Goal: Contribute content: Contribute content

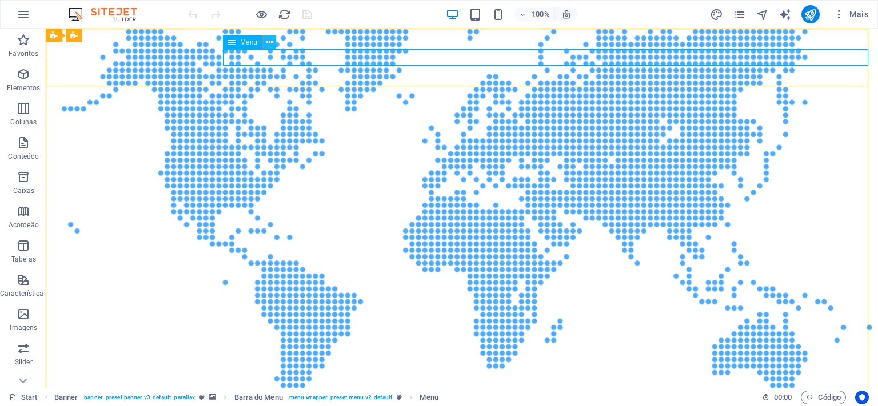
click at [273, 42] on button at bounding box center [269, 42] width 14 height 14
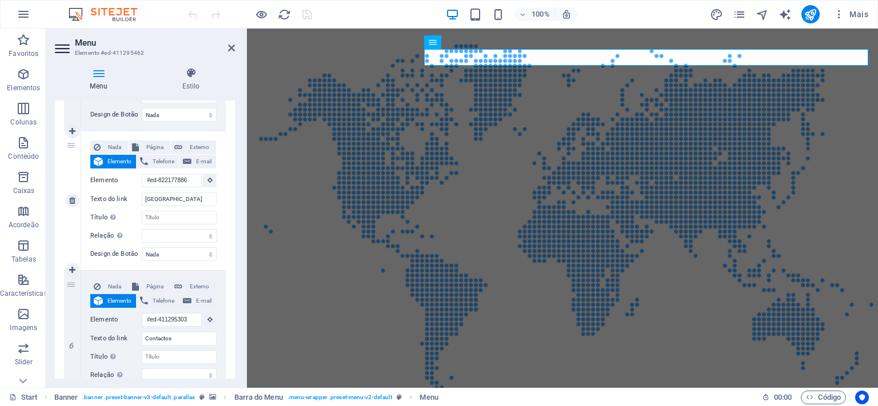
scroll to position [635, 0]
click at [74, 275] on icon at bounding box center [72, 271] width 6 height 8
select select
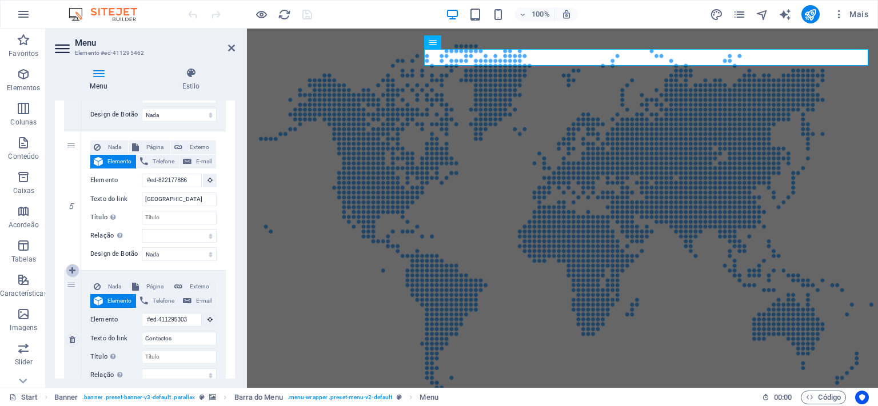
select select
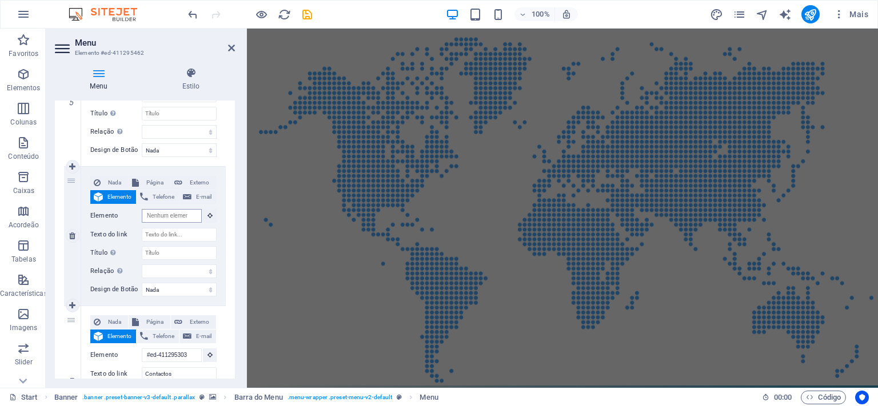
scroll to position [0, 0]
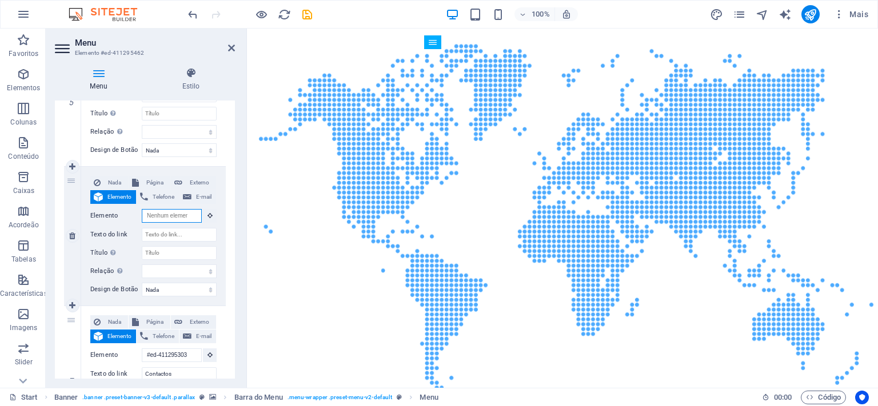
click at [168, 223] on input "Elemento" at bounding box center [172, 216] width 60 height 14
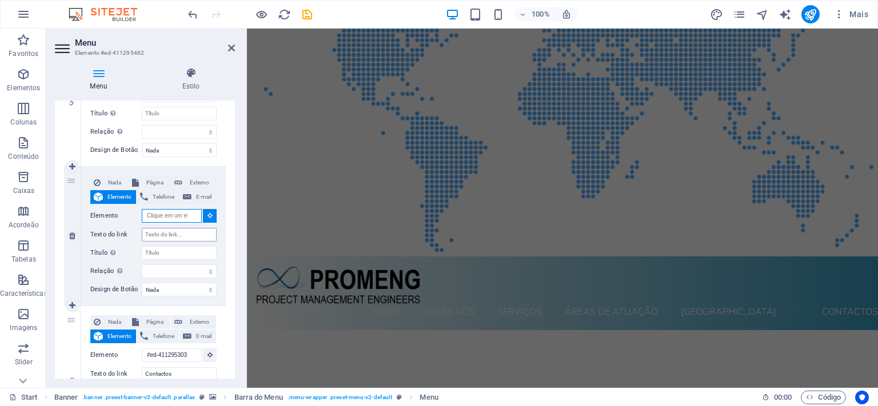
scroll to position [173, 0]
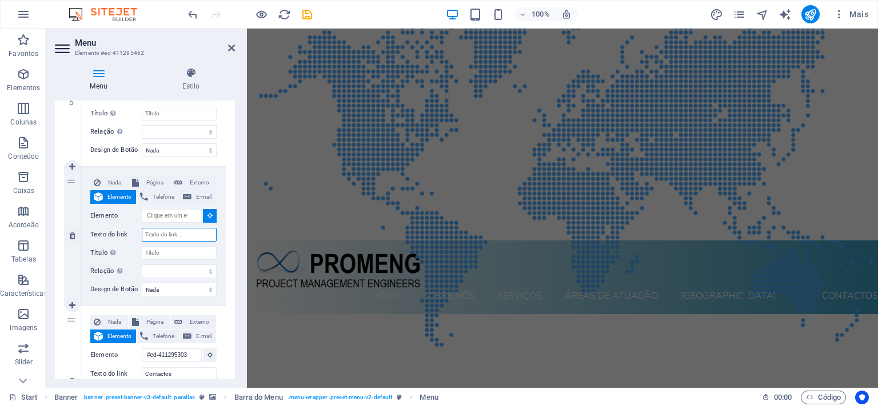
click at [167, 242] on input "Texto do link" at bounding box center [179, 235] width 75 height 14
type input "r"
select select
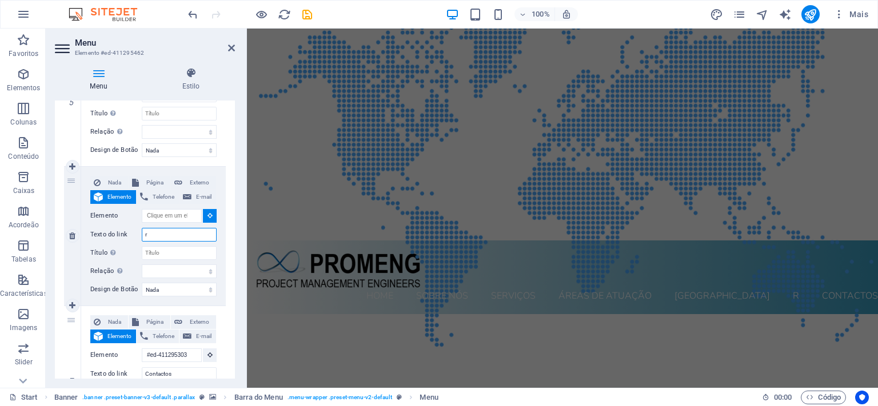
select select
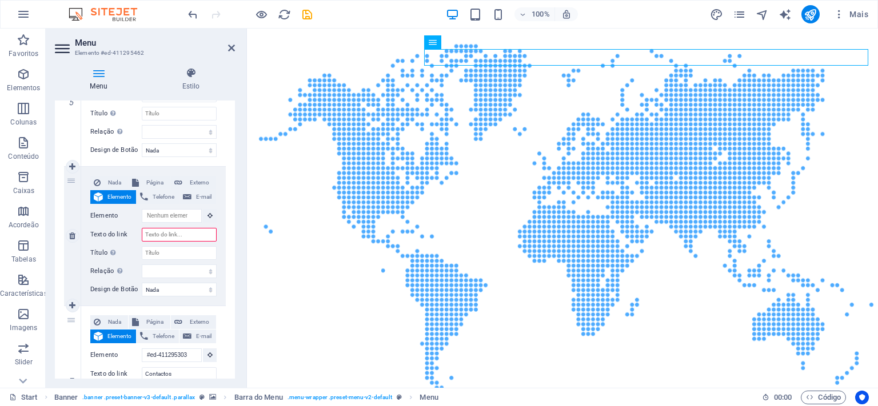
select select
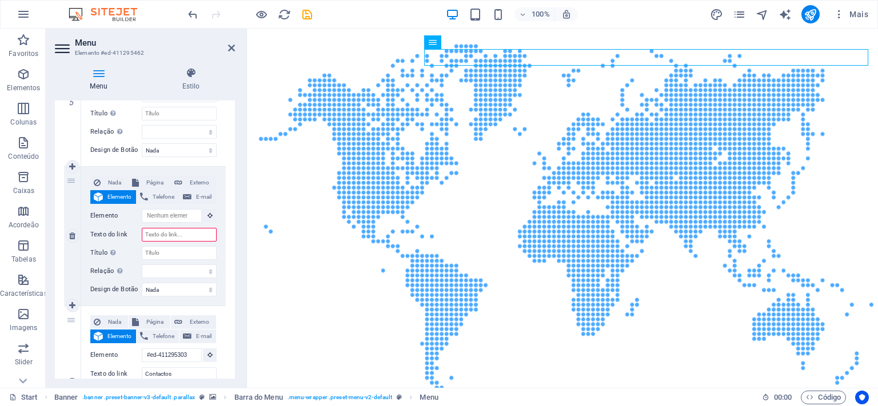
select select
type input "Recrutament"
select select
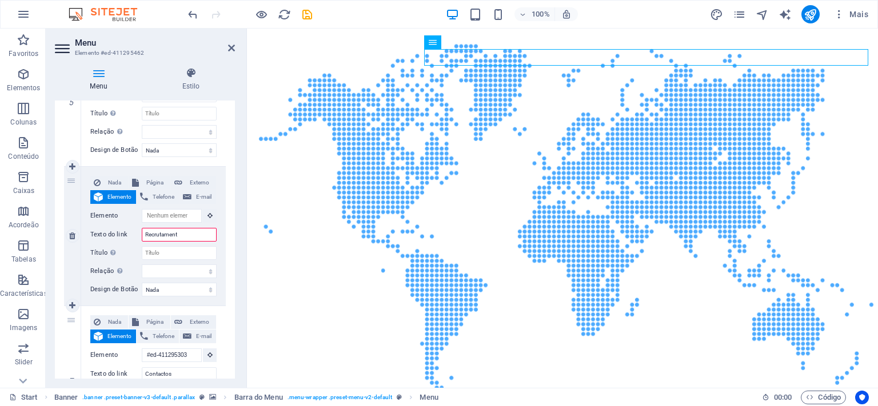
select select
type input "Recrutamento"
select select
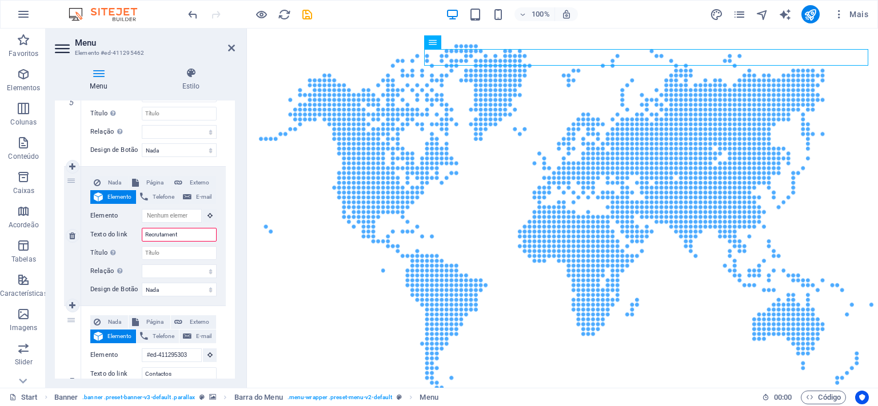
select select
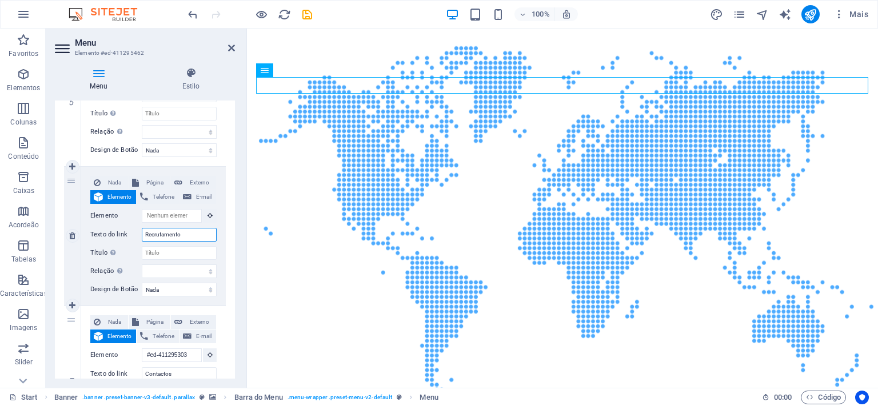
select select
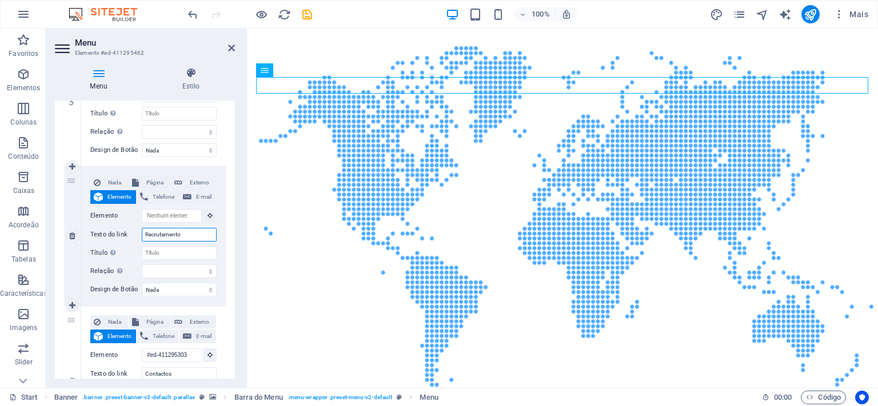
select select
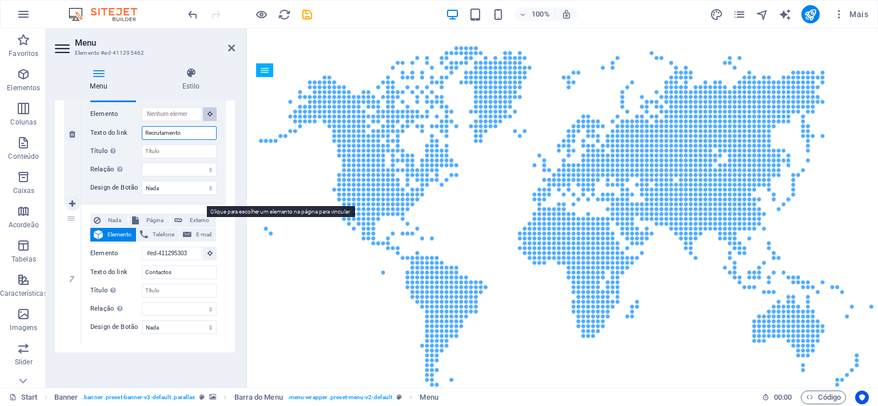
type input "Recrutamento"
click at [207, 117] on icon at bounding box center [209, 114] width 5 height 6
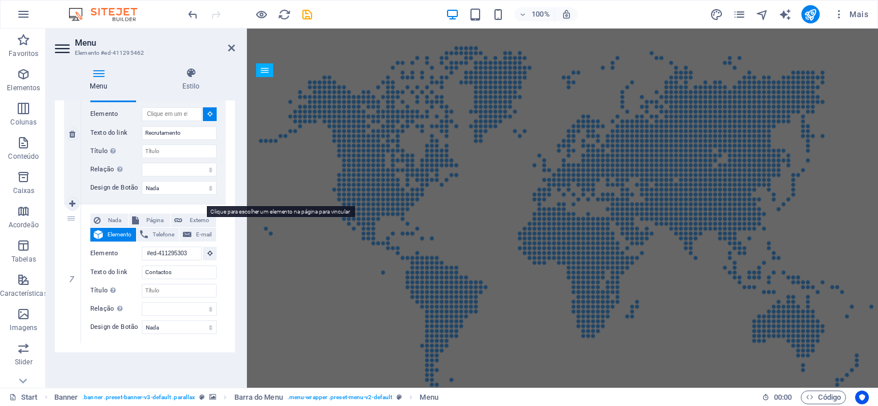
click at [207, 117] on icon at bounding box center [209, 114] width 5 height 6
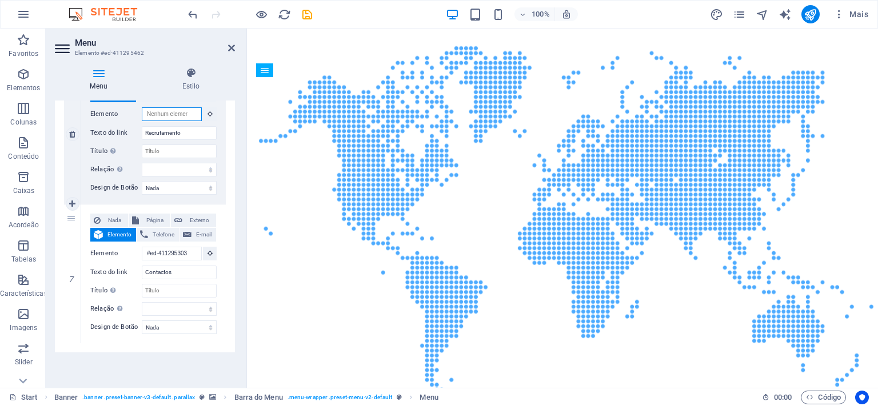
click at [185, 121] on input "Elemento" at bounding box center [172, 114] width 60 height 14
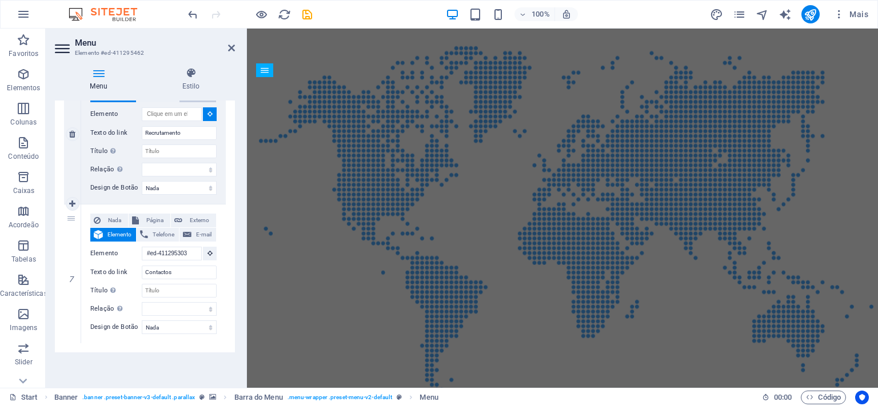
click at [195, 102] on span "E-mail" at bounding box center [204, 96] width 18 height 14
select select
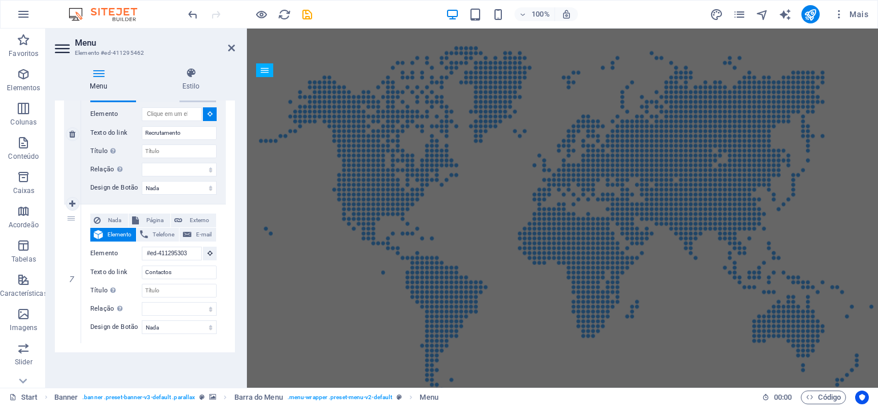
select select
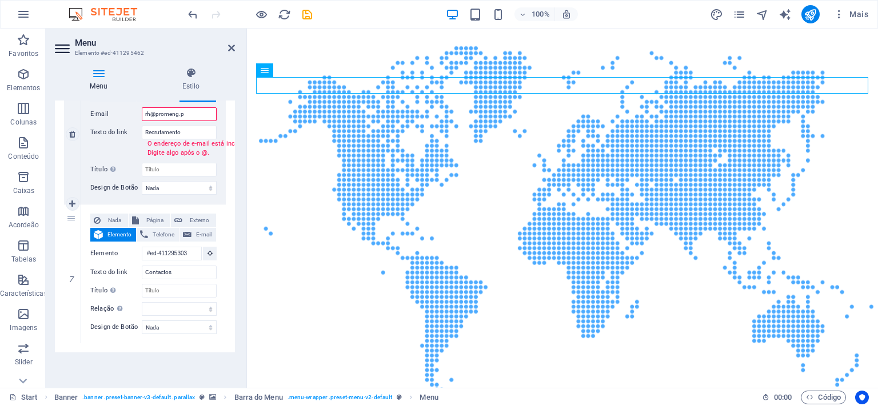
type input "[EMAIL_ADDRESS][DOMAIN_NAME]"
select select
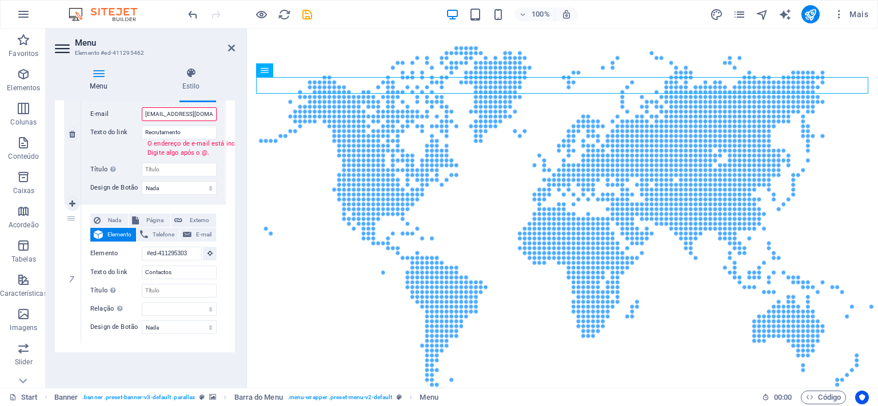
select select
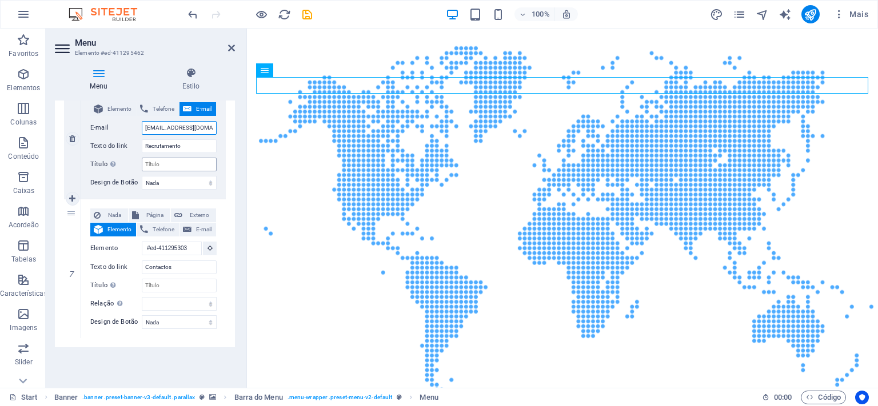
type input "[EMAIL_ADDRESS][DOMAIN_NAME]"
click at [179, 171] on input "Título A descrição adicional do link não deve ser igual ao texto do link. O tít…" at bounding box center [179, 165] width 75 height 14
click at [191, 135] on input "[EMAIL_ADDRESS][DOMAIN_NAME]" at bounding box center [179, 128] width 75 height 14
click at [127, 116] on span "Elemento" at bounding box center [119, 109] width 26 height 14
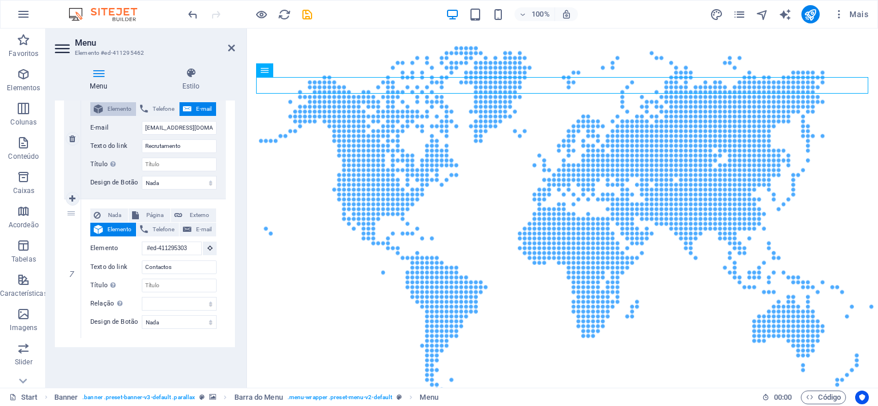
select select
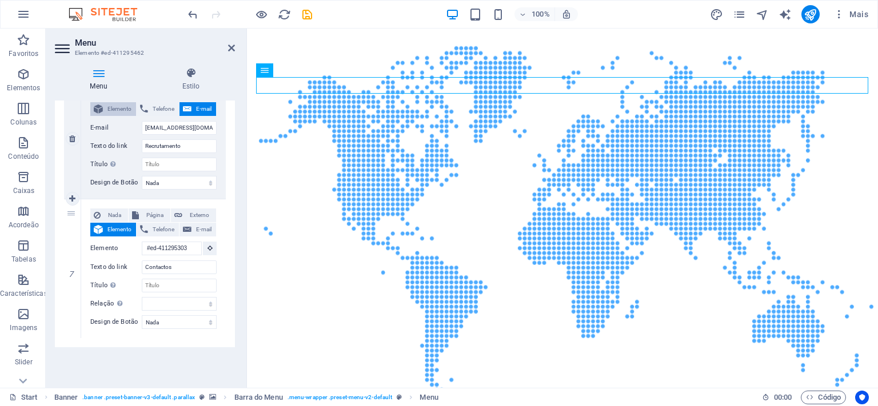
select select
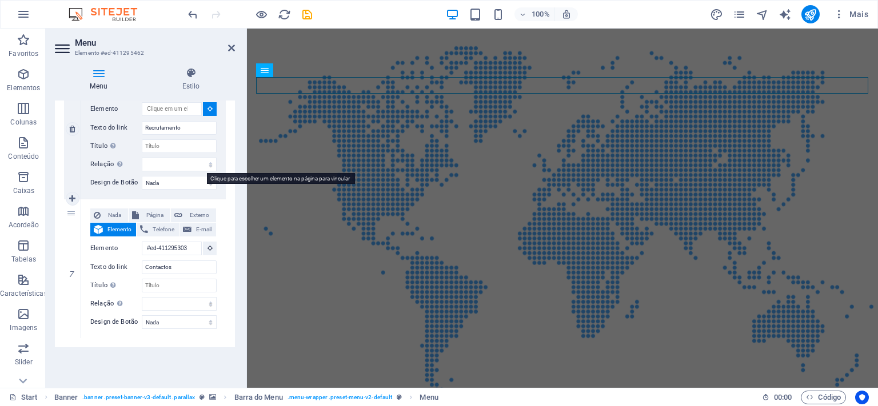
click at [207, 111] on icon at bounding box center [209, 109] width 5 height 6
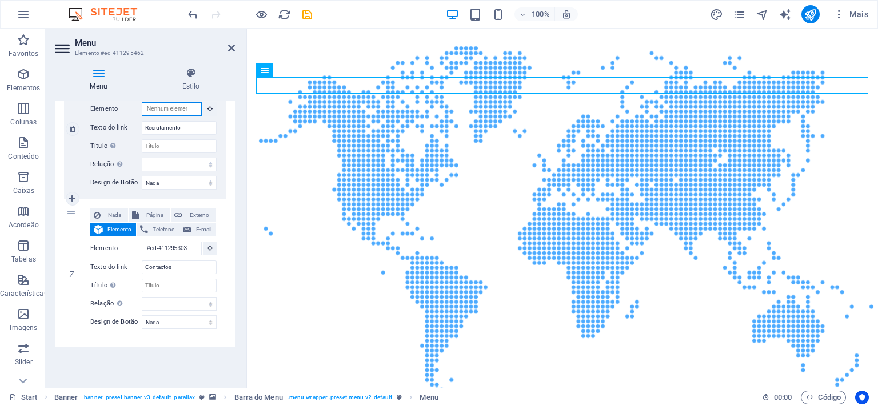
click at [187, 116] on input "Elemento" at bounding box center [172, 109] width 60 height 14
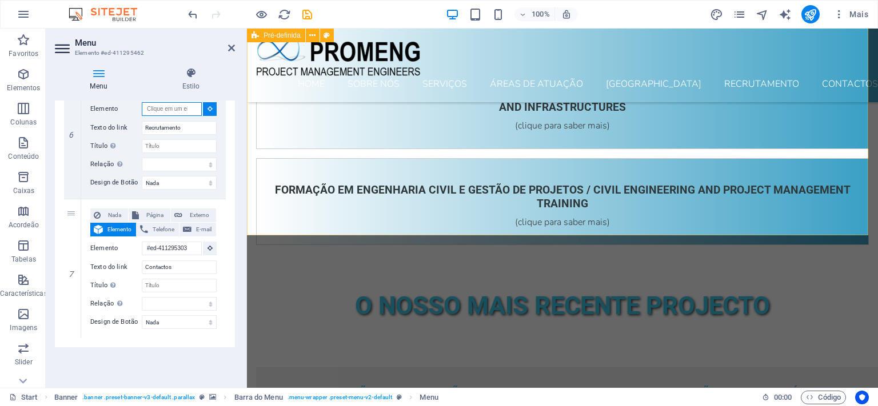
scroll to position [2594, 0]
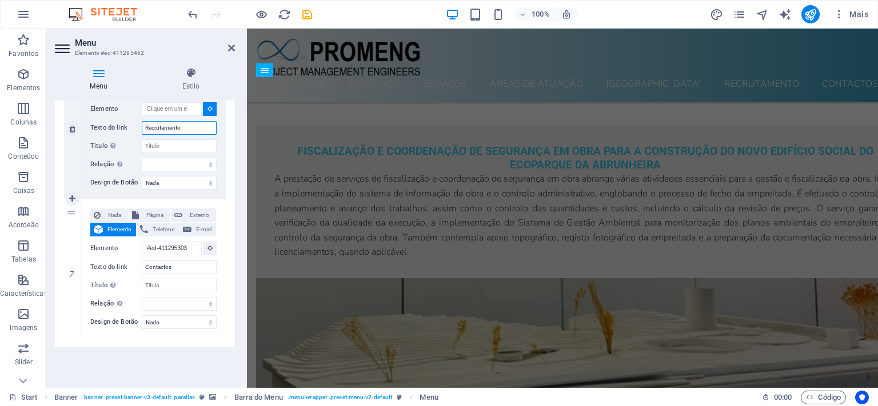
click at [184, 135] on input "Recrutamento" at bounding box center [179, 128] width 75 height 14
click at [22, 76] on icon "button" at bounding box center [24, 74] width 14 height 14
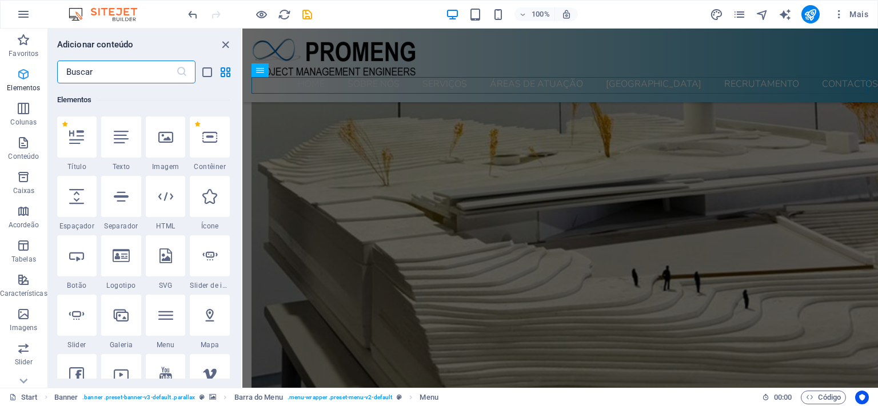
scroll to position [121, 0]
click at [225, 45] on icon "close panel" at bounding box center [225, 44] width 13 height 13
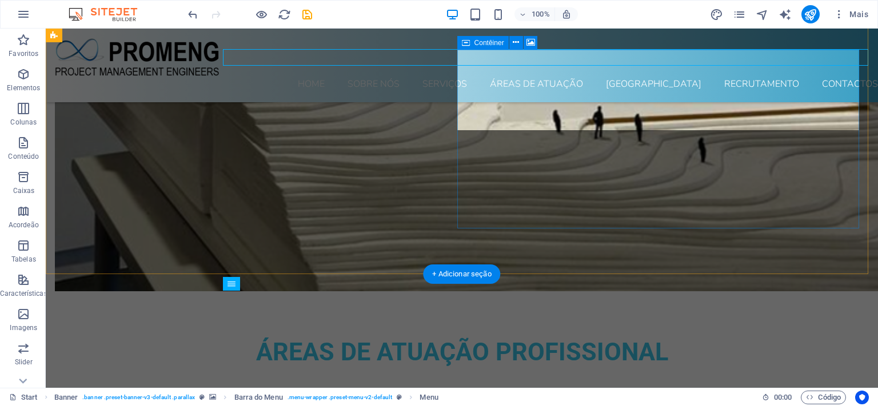
scroll to position [2578, 0]
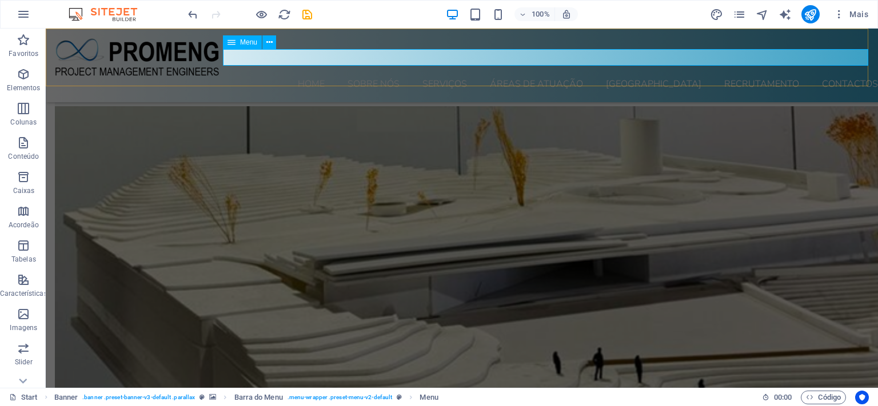
click at [750, 77] on nav "Home Sobre nós Serviços ÁREAS DE ATUAÇÃO Equipa Recrutamento Contactos" at bounding box center [466, 85] width 823 height 16
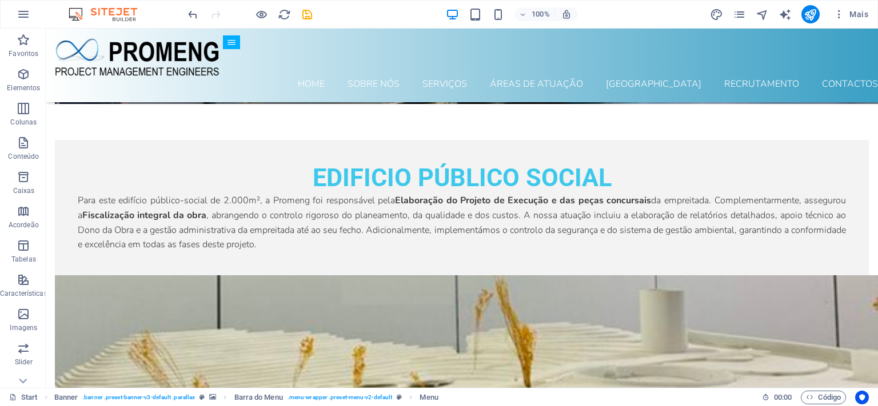
scroll to position [6018, 0]
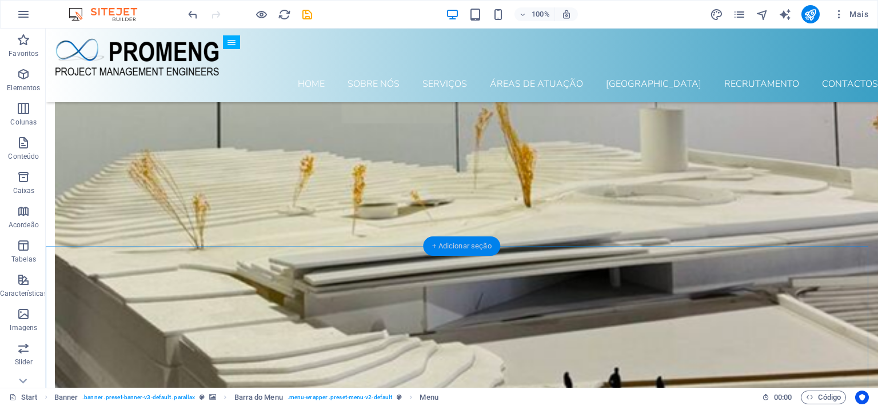
click at [461, 248] on div "+ Adicionar seção" at bounding box center [461, 246] width 77 height 19
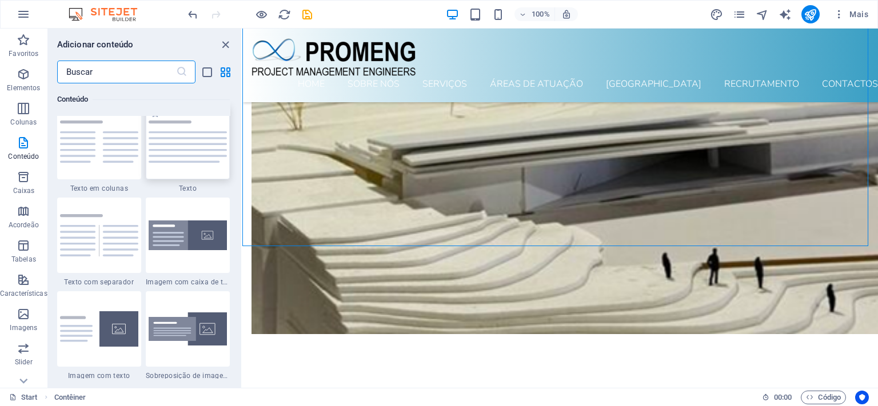
scroll to position [2014, 0]
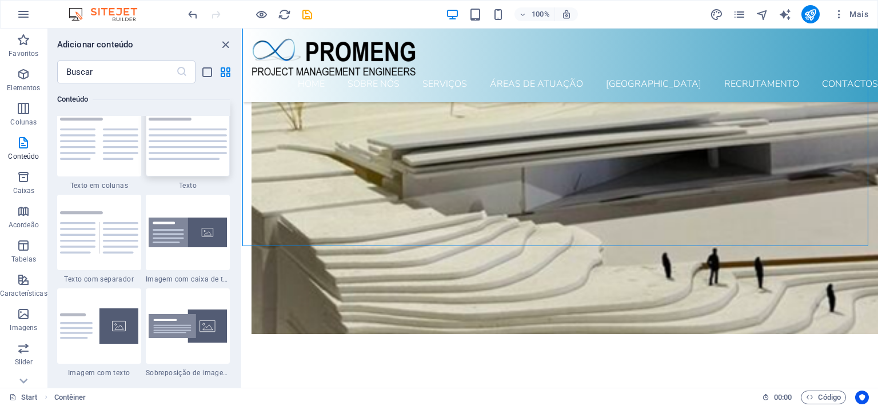
click at [185, 158] on img at bounding box center [188, 139] width 78 height 42
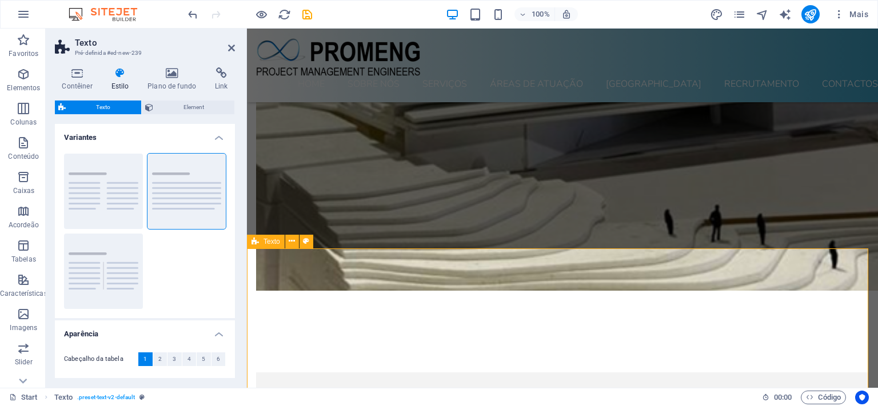
scroll to position [6834, 0]
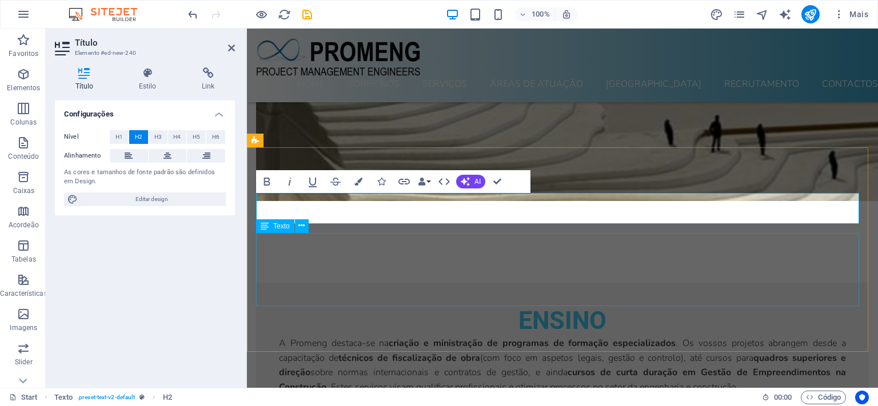
drag, startPoint x: 427, startPoint y: 287, endPoint x: 627, endPoint y: 289, distance: 200.6
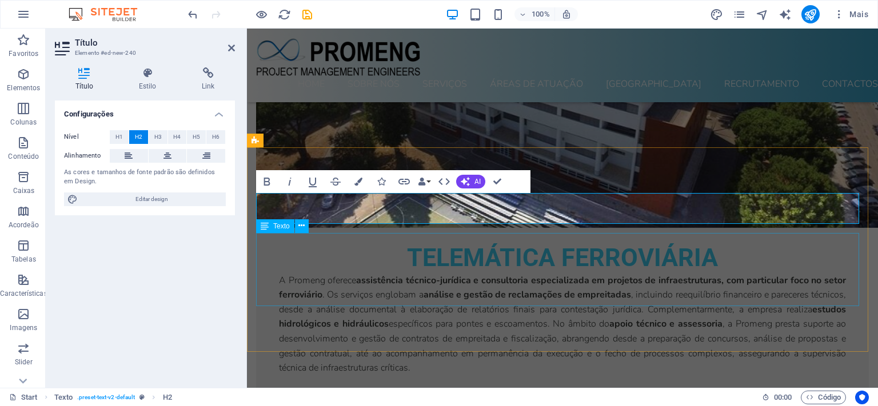
scroll to position [6116, 0]
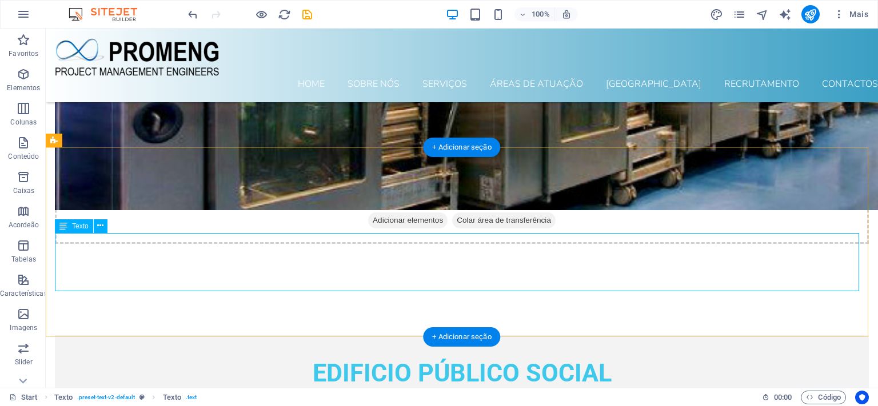
scroll to position [6889, 0]
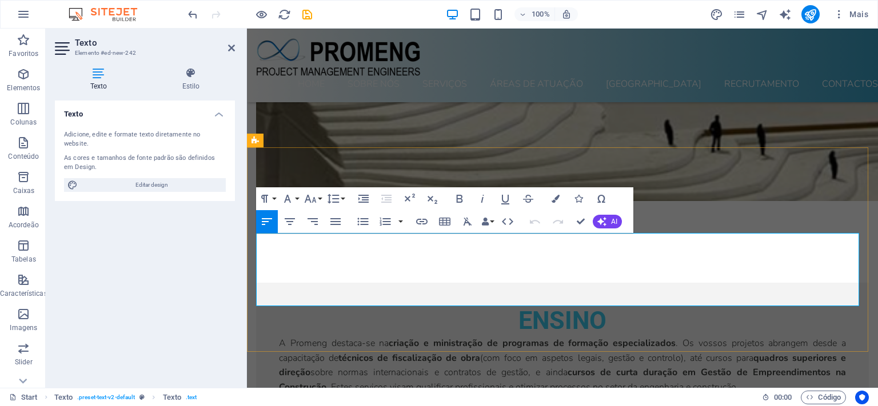
drag, startPoint x: 368, startPoint y: 298, endPoint x: 256, endPoint y: 237, distance: 127.6
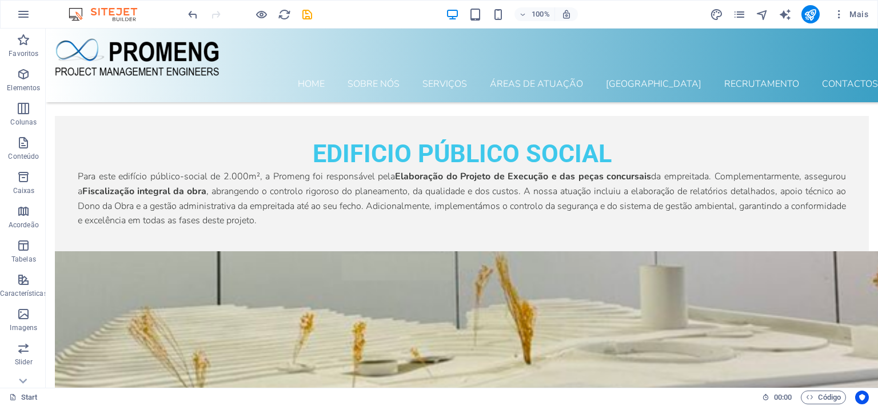
scroll to position [5995, 0]
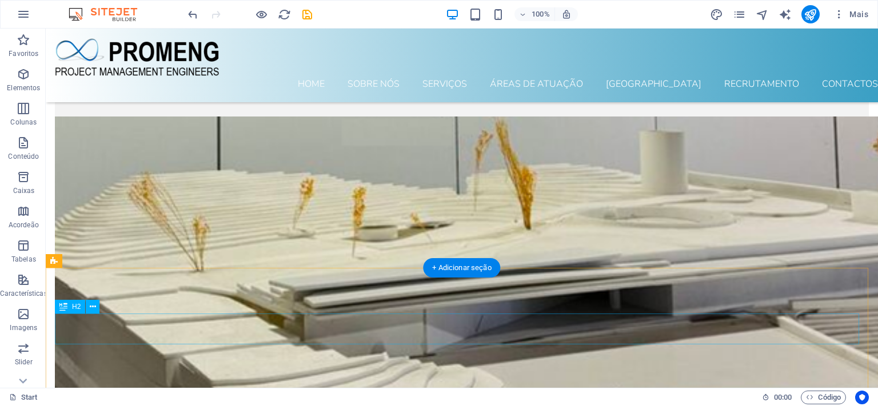
click at [93, 306] on icon at bounding box center [93, 307] width 6 height 12
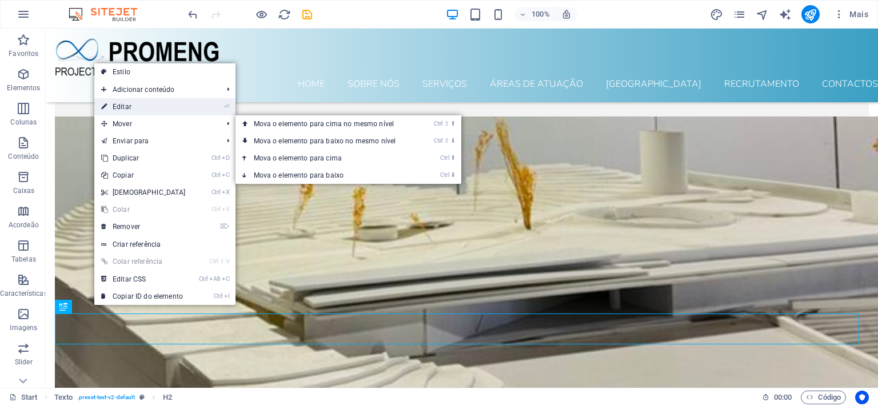
click at [134, 109] on link "⏎ Editar" at bounding box center [143, 106] width 98 height 17
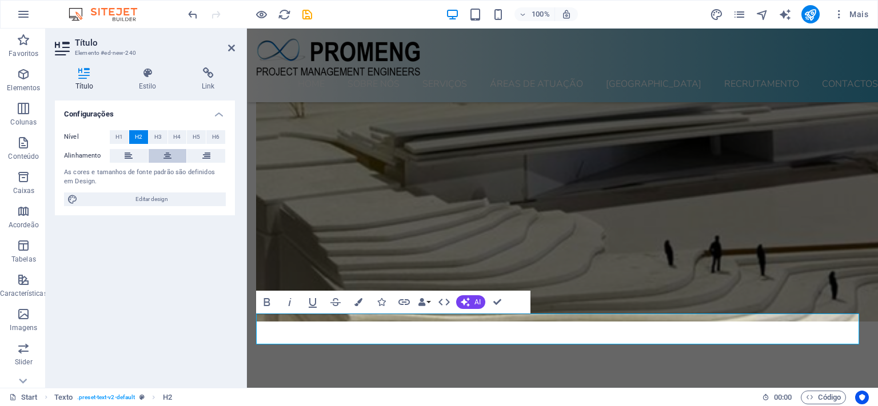
click at [169, 155] on icon at bounding box center [167, 156] width 8 height 14
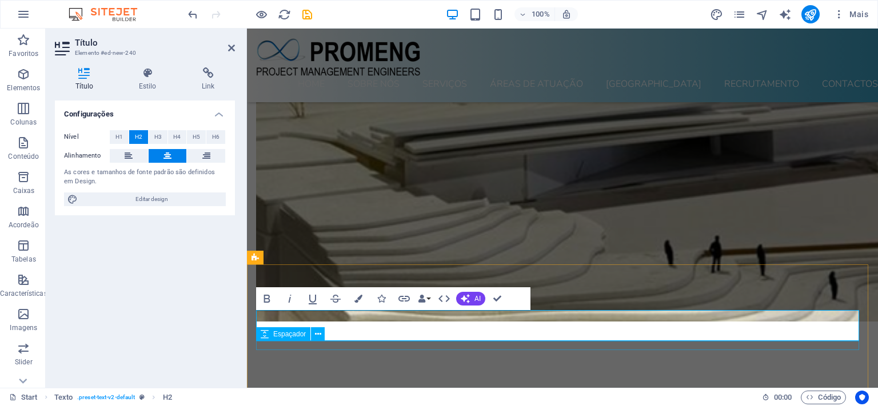
scroll to position [6889, 0]
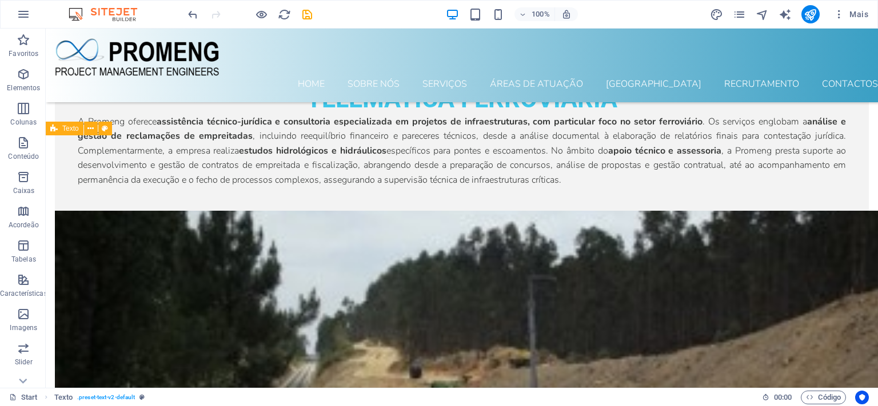
scroll to position [6128, 0]
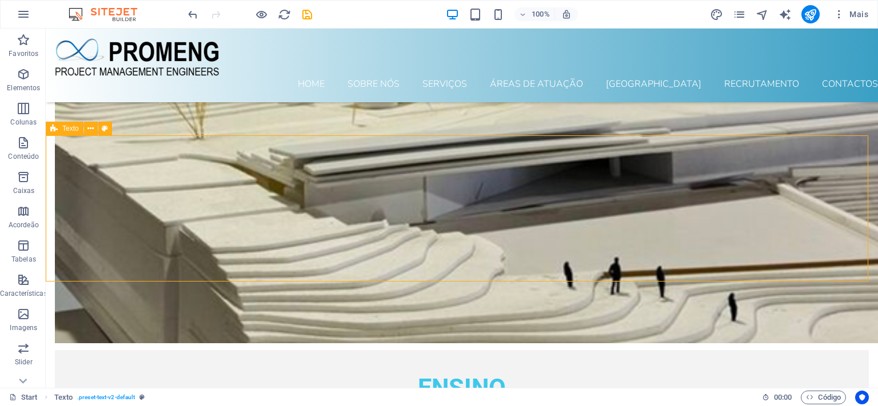
click at [26, 77] on icon "button" at bounding box center [24, 74] width 14 height 14
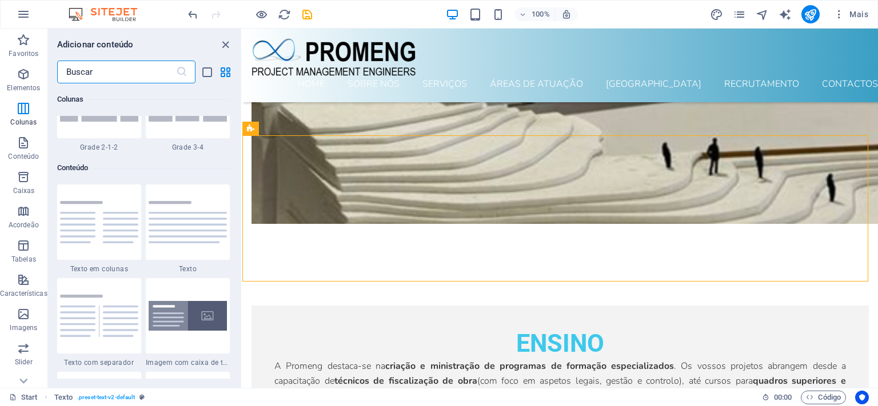
scroll to position [1945, 0]
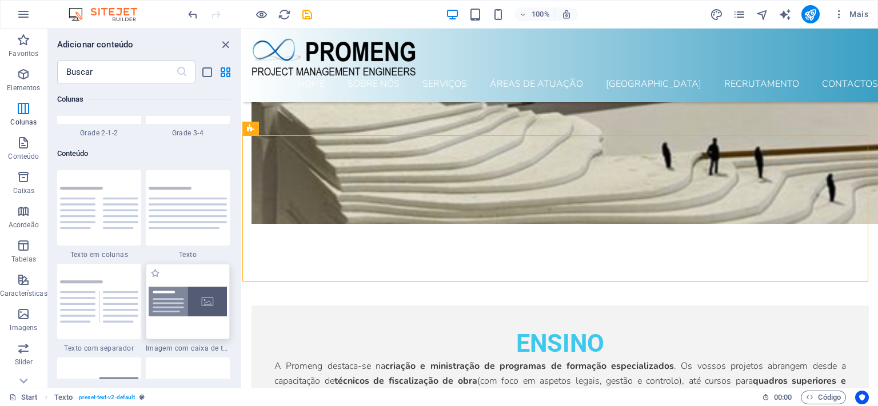
click at [179, 301] on img at bounding box center [188, 302] width 78 height 30
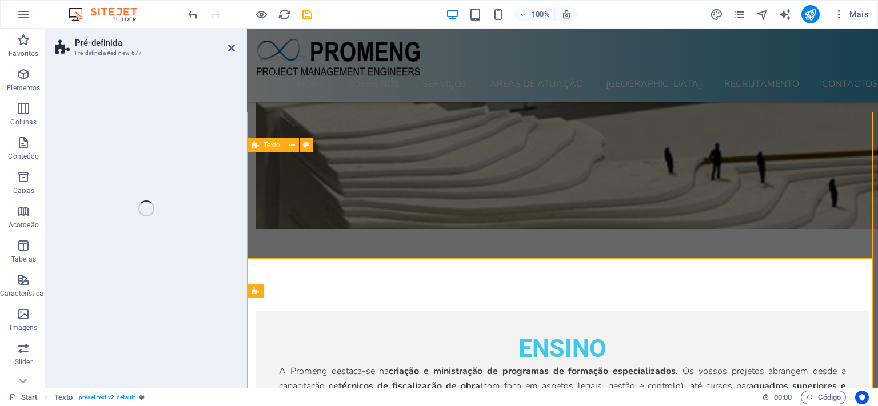
scroll to position [6885, 0]
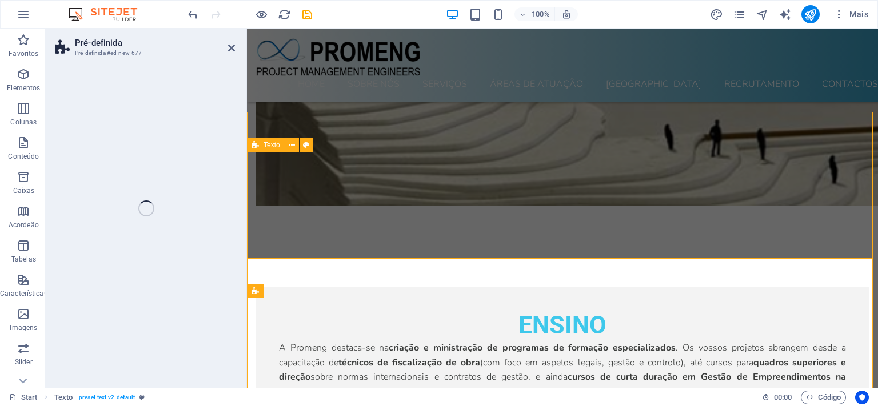
select select "rem"
select select "px"
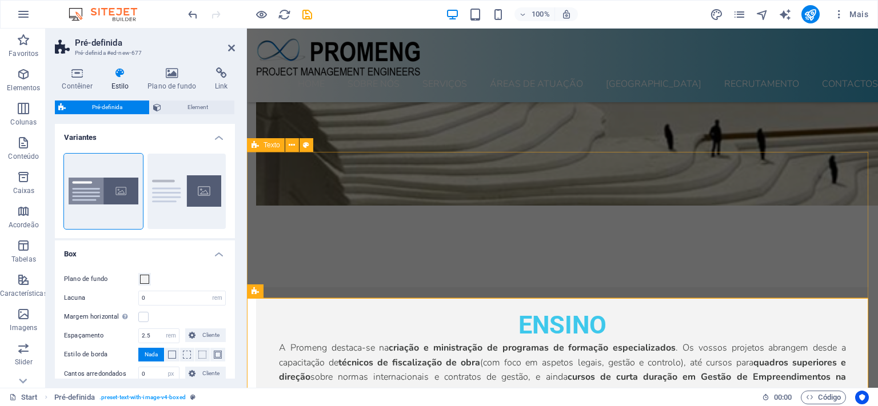
drag, startPoint x: 426, startPoint y: 330, endPoint x: 315, endPoint y: 262, distance: 130.1
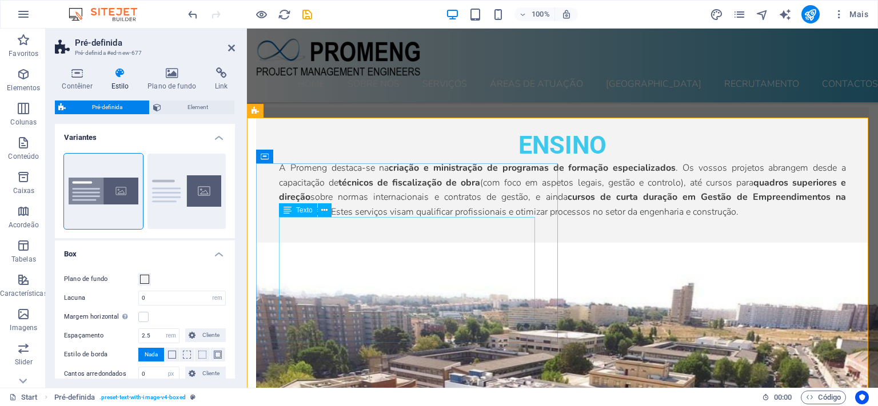
scroll to position [7066, 0]
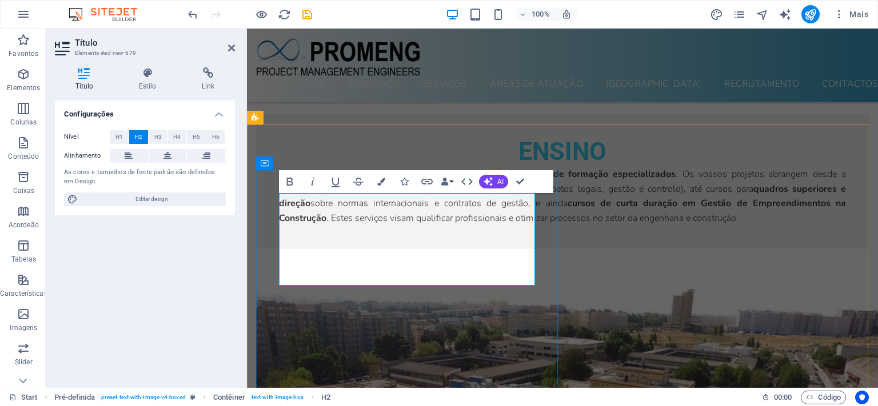
drag, startPoint x: 369, startPoint y: 247, endPoint x: 392, endPoint y: 254, distance: 24.4
click at [166, 153] on icon at bounding box center [167, 156] width 8 height 14
click at [122, 139] on span "H1" at bounding box center [118, 137] width 7 height 14
click at [138, 138] on span "H2" at bounding box center [138, 137] width 7 height 14
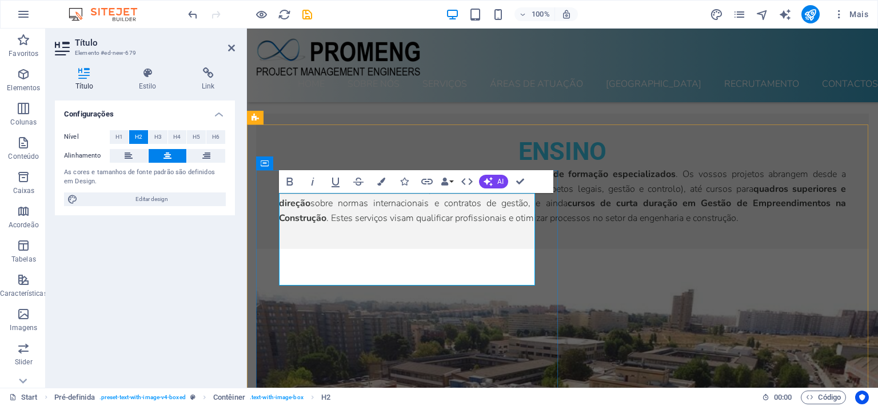
drag, startPoint x: 299, startPoint y: 209, endPoint x: 550, endPoint y: 271, distance: 257.9
click at [149, 71] on icon at bounding box center [147, 72] width 58 height 11
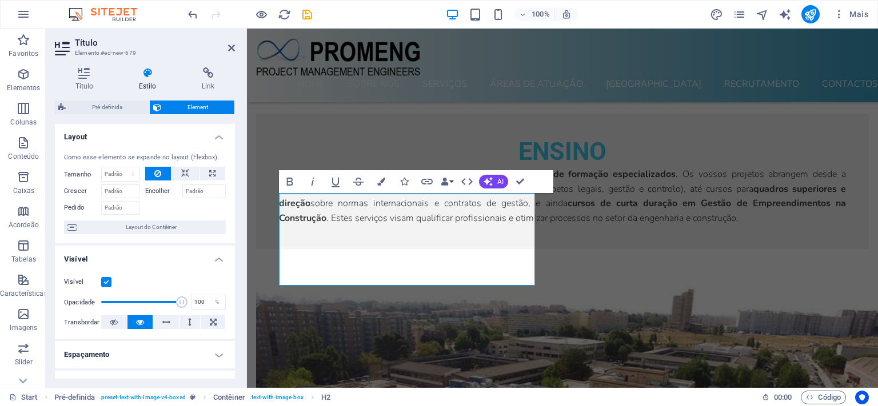
scroll to position [0, 0]
click at [102, 168] on select "Padrão automático px % 1/1 1/2 1/3 1/4 1/5 1/6 1/7 1/8 1/9 1/10" at bounding box center [120, 175] width 37 height 14
click at [191, 163] on div "Como esse elemento se expande no layout (Flexbox)." at bounding box center [145, 159] width 162 height 10
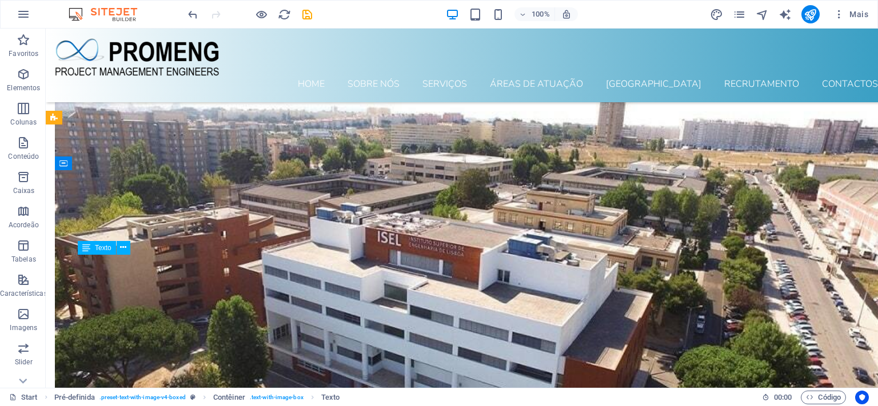
scroll to position [6285, 0]
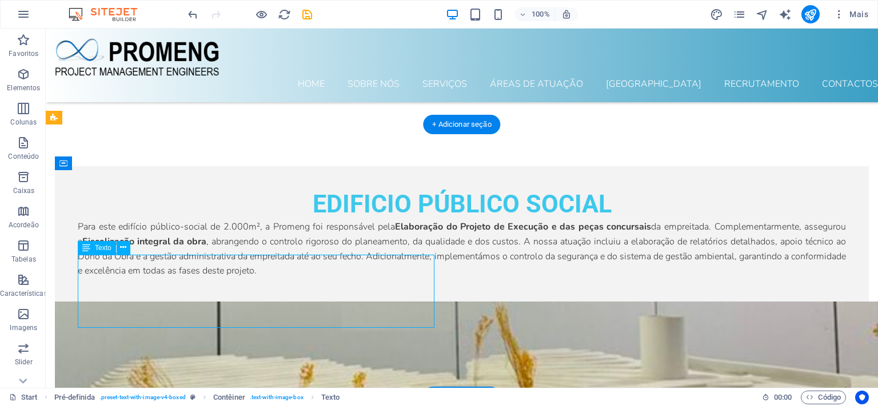
scroll to position [7058, 0]
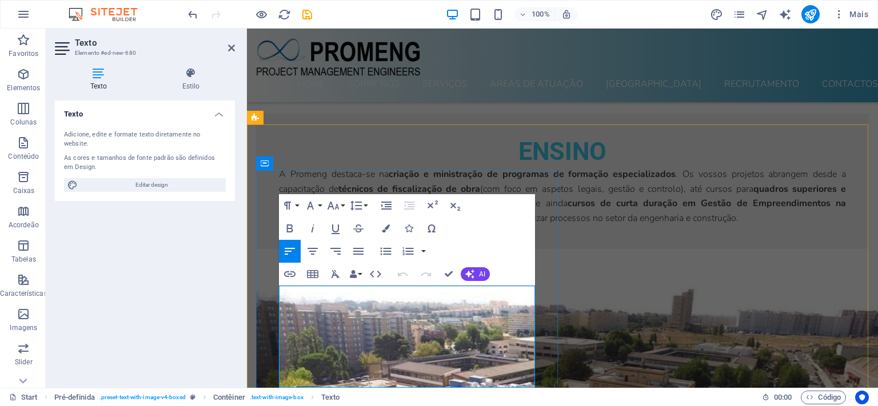
drag, startPoint x: 280, startPoint y: 291, endPoint x: 495, endPoint y: 366, distance: 227.5
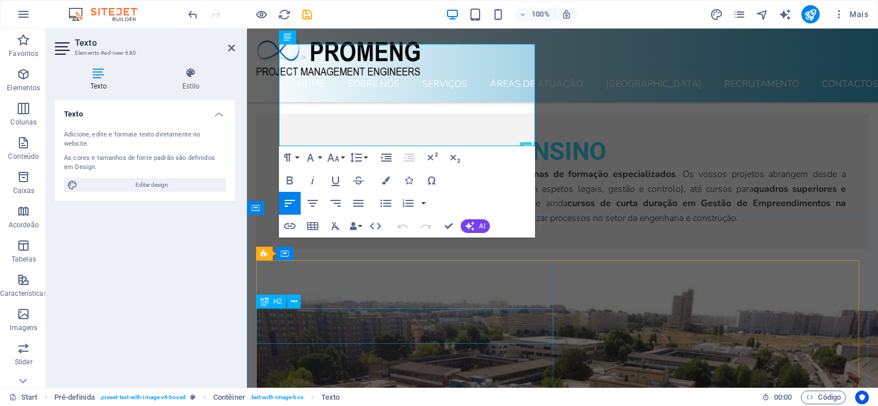
scroll to position [7300, 0]
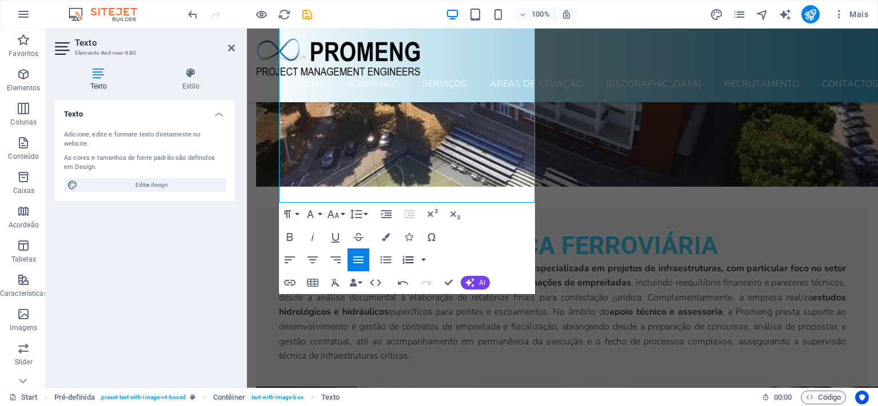
scroll to position [7481, 0]
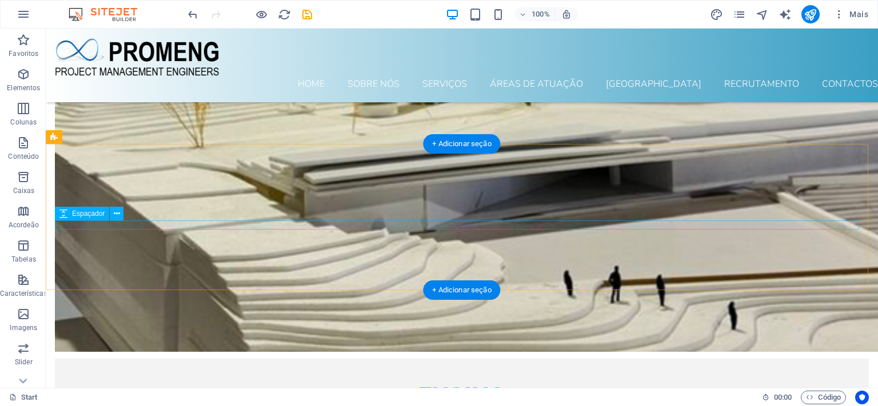
scroll to position [6180, 0]
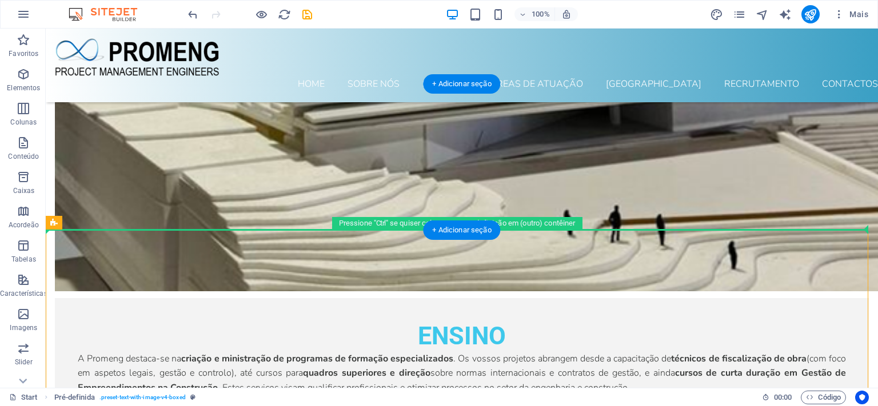
drag, startPoint x: 314, startPoint y: 287, endPoint x: 289, endPoint y: 205, distance: 86.6
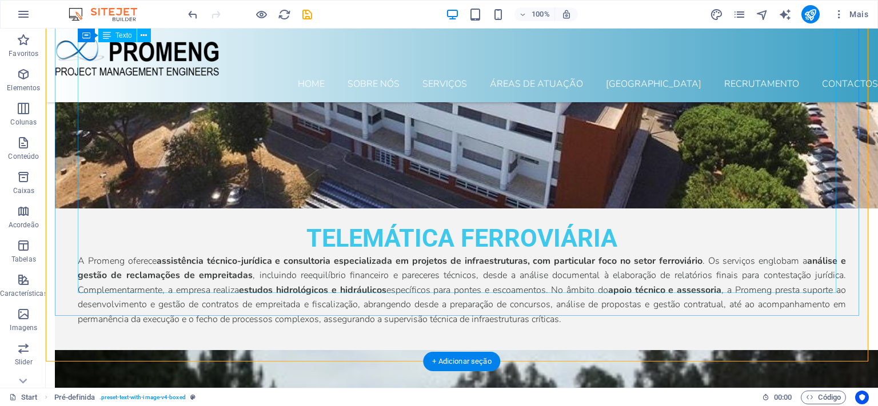
scroll to position [6783, 0]
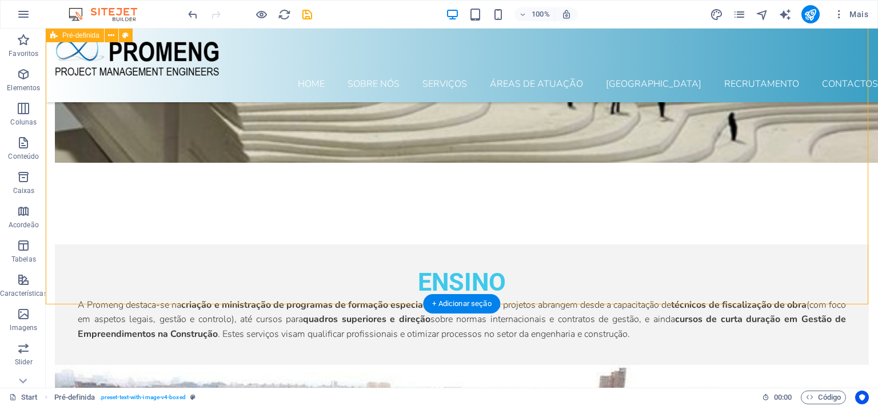
select select "rem"
select select "px"
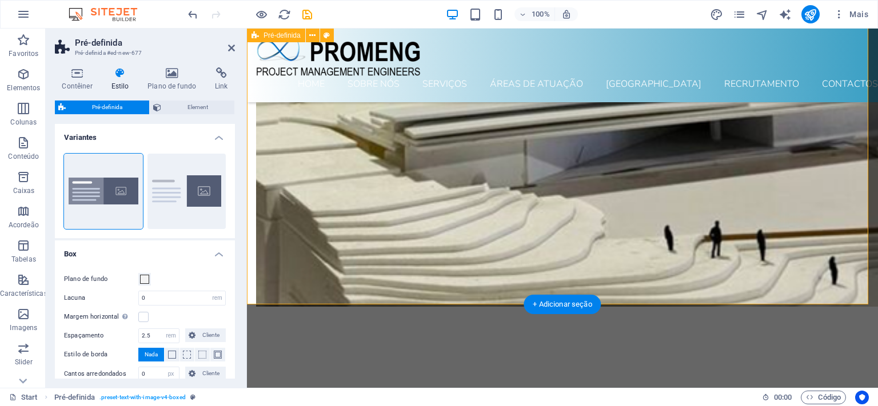
scroll to position [7631, 0]
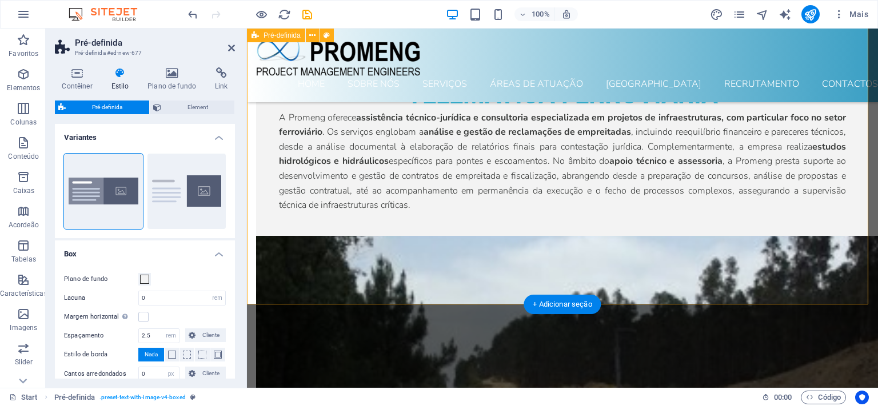
drag, startPoint x: 491, startPoint y: 277, endPoint x: 290, endPoint y: 278, distance: 201.1
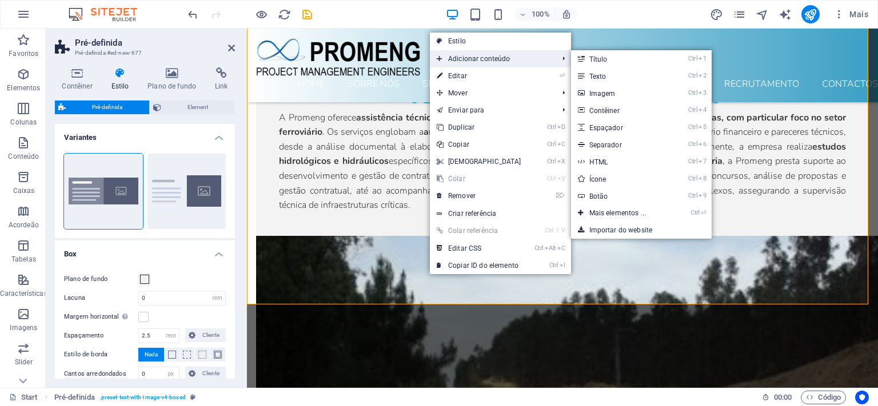
click at [484, 56] on span "Adicionar conteúdo" at bounding box center [492, 58] width 124 height 17
click at [521, 58] on span "Adicionar conteúdo" at bounding box center [492, 58] width 124 height 17
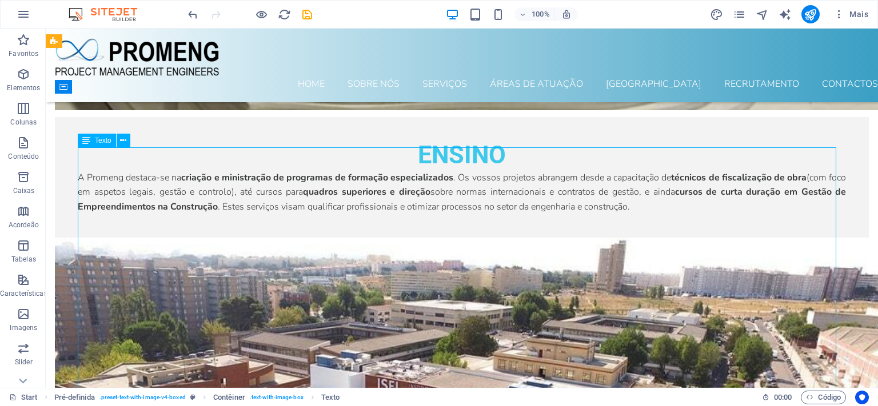
scroll to position [6180, 0]
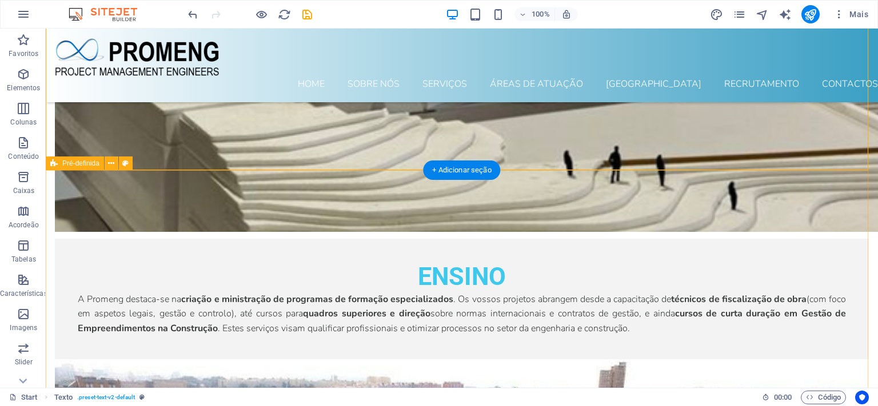
scroll to position [6241, 0]
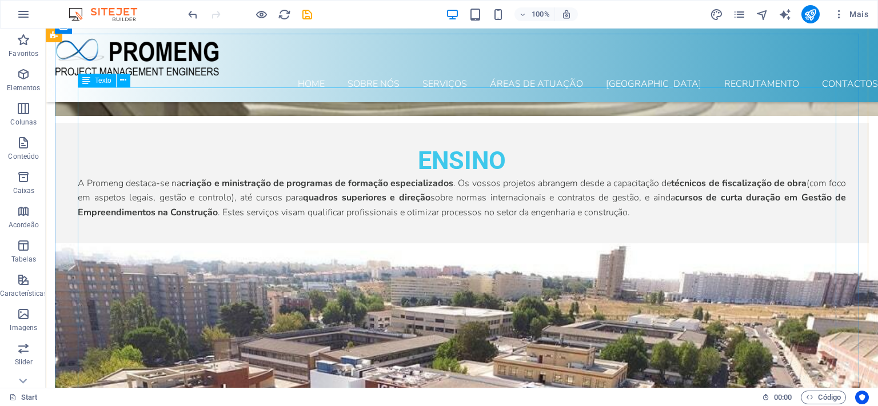
scroll to position [6301, 0]
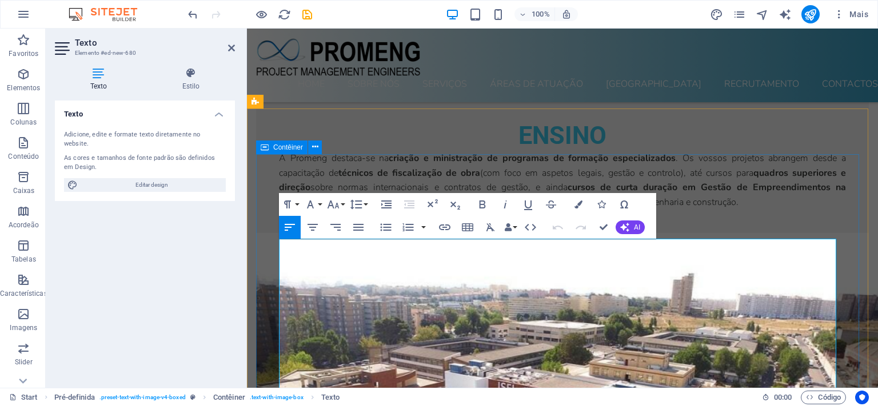
drag, startPoint x: 355, startPoint y: 250, endPoint x: 266, endPoint y: 246, distance: 89.8
click at [480, 205] on icon "button" at bounding box center [482, 205] width 6 height 8
drag, startPoint x: 373, startPoint y: 288, endPoint x: 273, endPoint y: 287, distance: 100.0
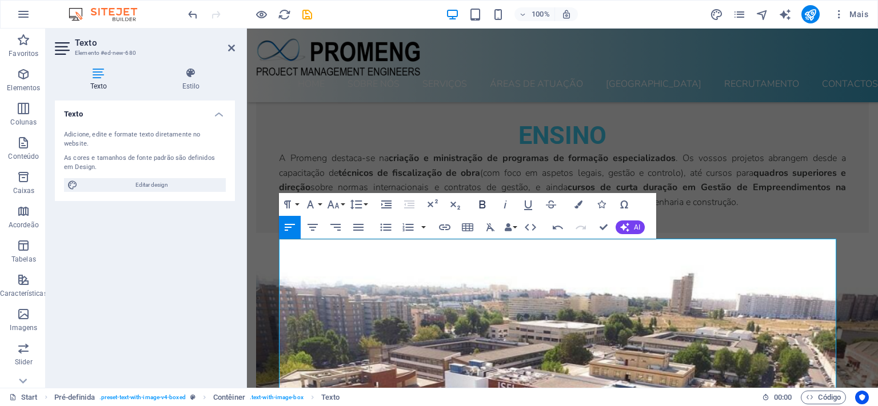
click at [486, 203] on icon "button" at bounding box center [482, 205] width 14 height 14
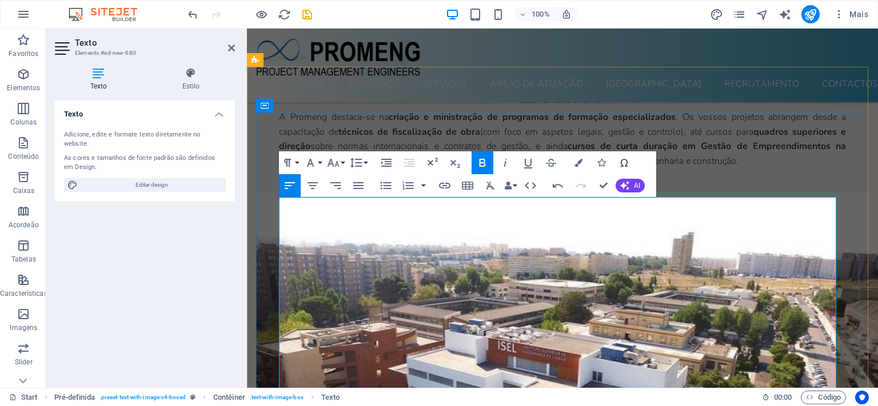
scroll to position [7195, 0]
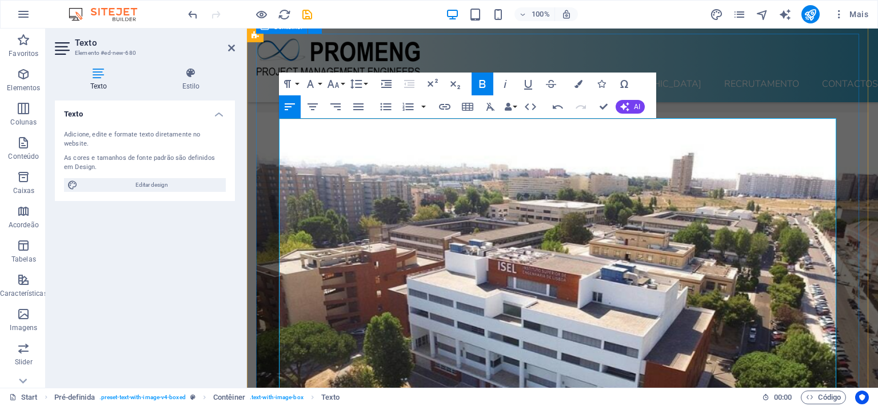
drag, startPoint x: 419, startPoint y: 246, endPoint x: 278, endPoint y: 246, distance: 141.7
click at [486, 85] on icon "button" at bounding box center [482, 84] width 14 height 14
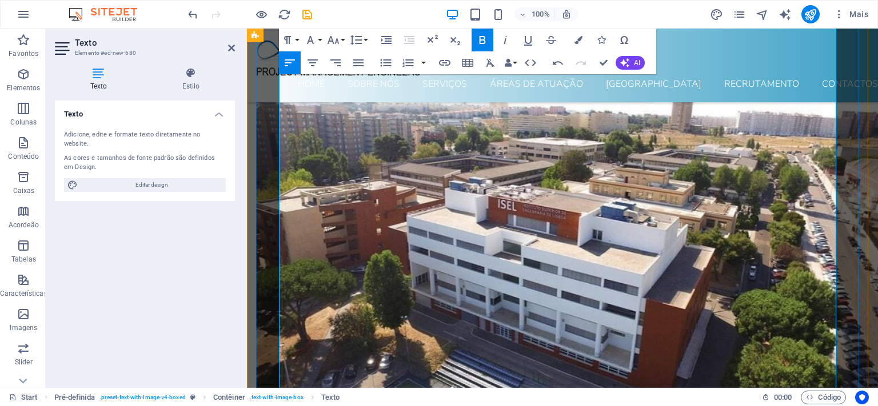
scroll to position [7315, 0]
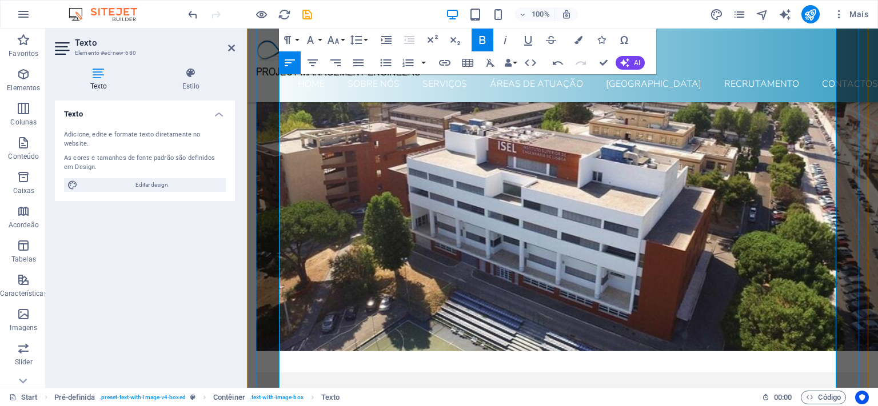
drag, startPoint x: 345, startPoint y: 243, endPoint x: 280, endPoint y: 242, distance: 65.1
click at [482, 40] on icon "button" at bounding box center [482, 40] width 6 height 8
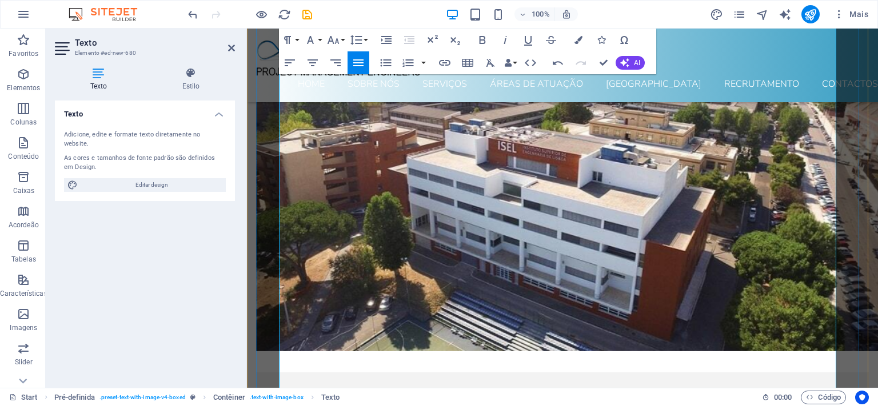
drag, startPoint x: 415, startPoint y: 257, endPoint x: 277, endPoint y: 256, distance: 138.9
click at [477, 40] on icon "button" at bounding box center [482, 40] width 14 height 14
drag, startPoint x: 326, startPoint y: 271, endPoint x: 357, endPoint y: 314, distance: 53.3
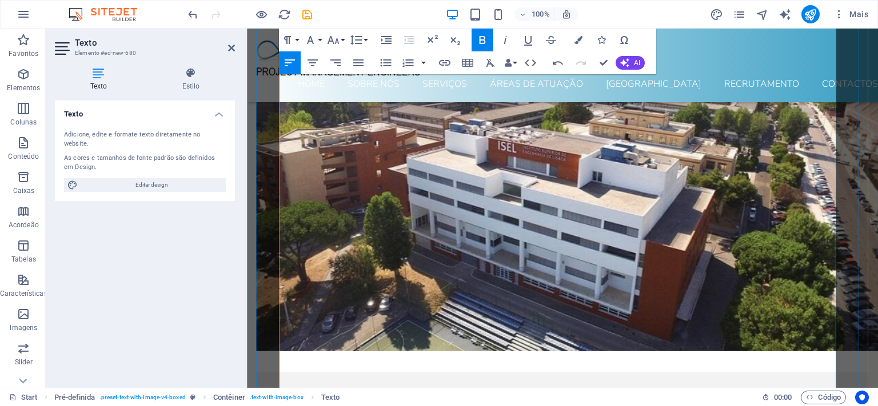
click at [387, 55] on button "Unordered List" at bounding box center [386, 62] width 22 height 23
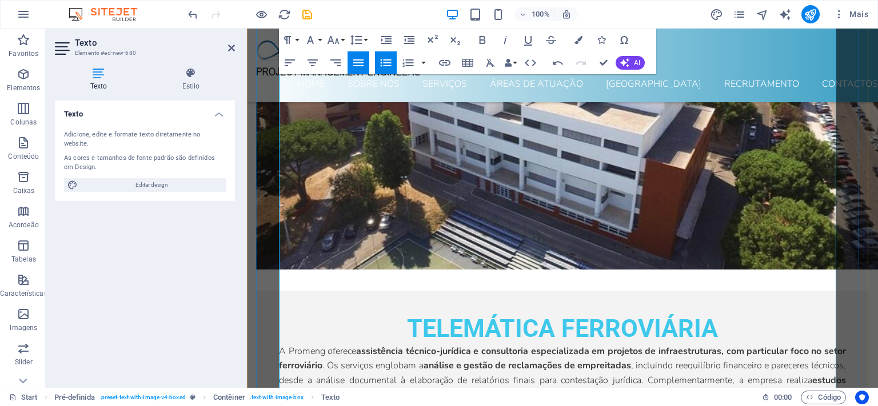
scroll to position [7436, 0]
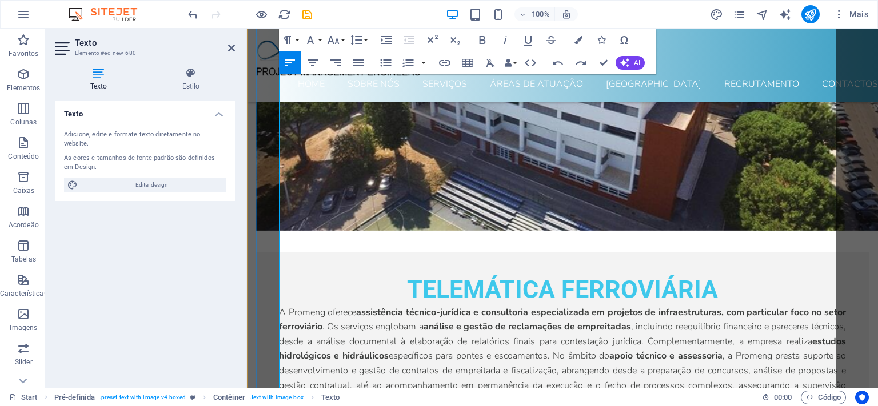
click at [483, 39] on icon "button" at bounding box center [482, 40] width 14 height 14
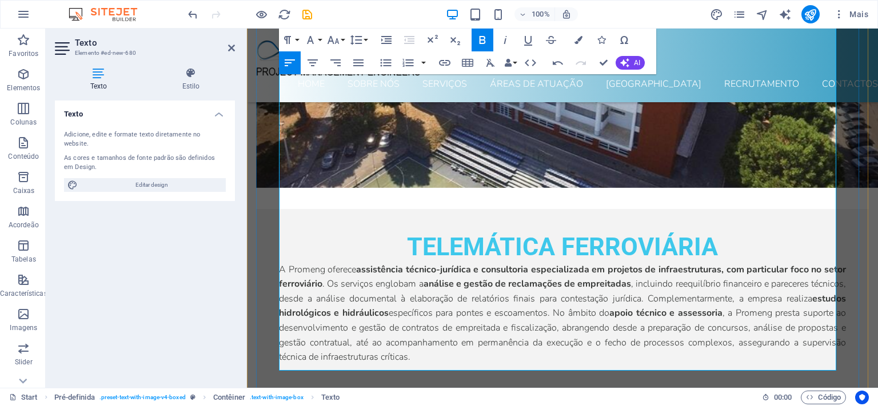
scroll to position [7497, 0]
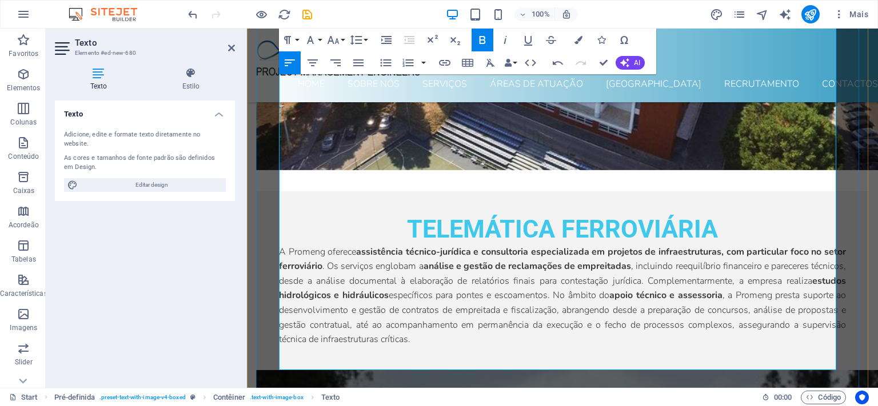
drag, startPoint x: 465, startPoint y: 193, endPoint x: 268, endPoint y: 191, distance: 197.2
click at [483, 38] on icon "button" at bounding box center [482, 40] width 6 height 8
drag, startPoint x: 348, startPoint y: 251, endPoint x: 273, endPoint y: 253, distance: 74.9
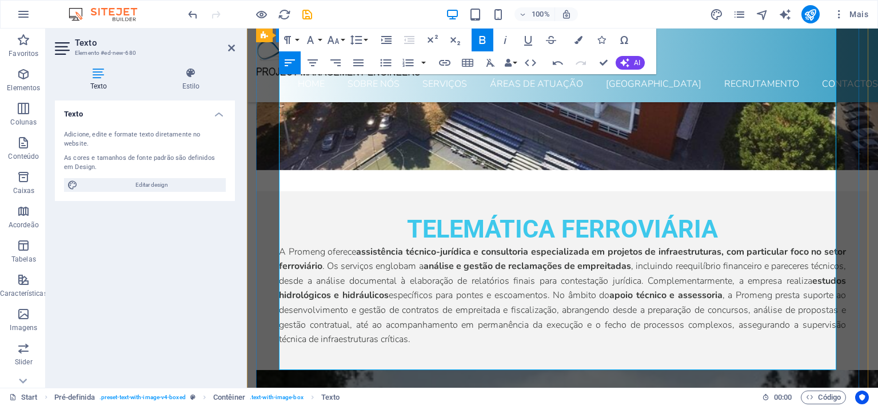
click at [483, 40] on icon "button" at bounding box center [482, 40] width 6 height 8
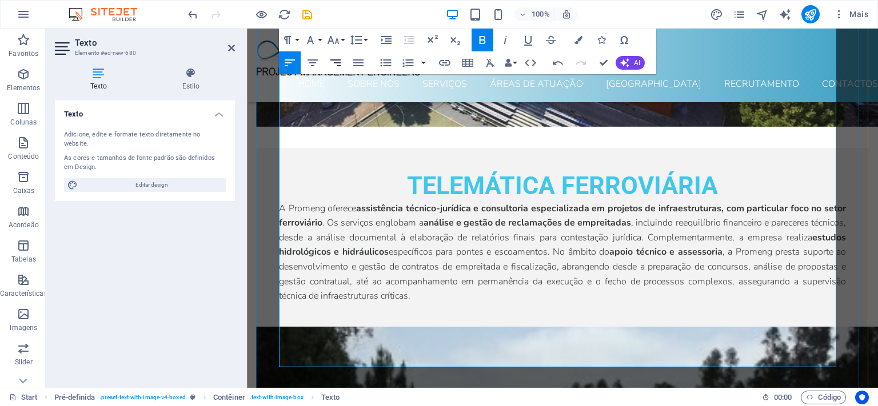
scroll to position [7617, 0]
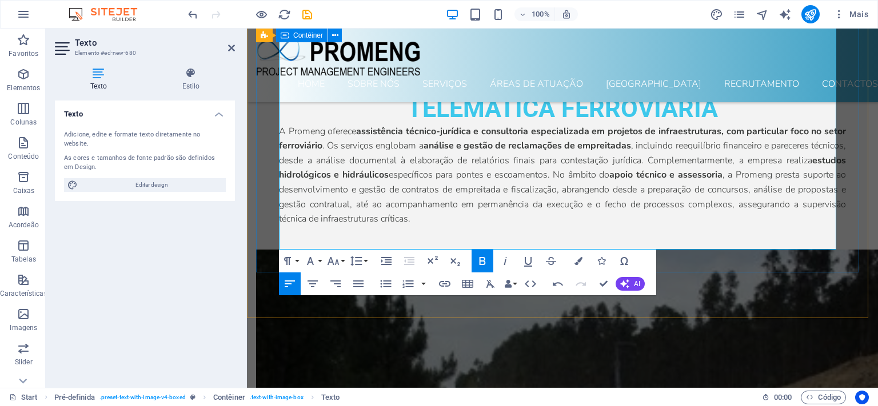
drag, startPoint x: 340, startPoint y: 229, endPoint x: 276, endPoint y: 226, distance: 64.1
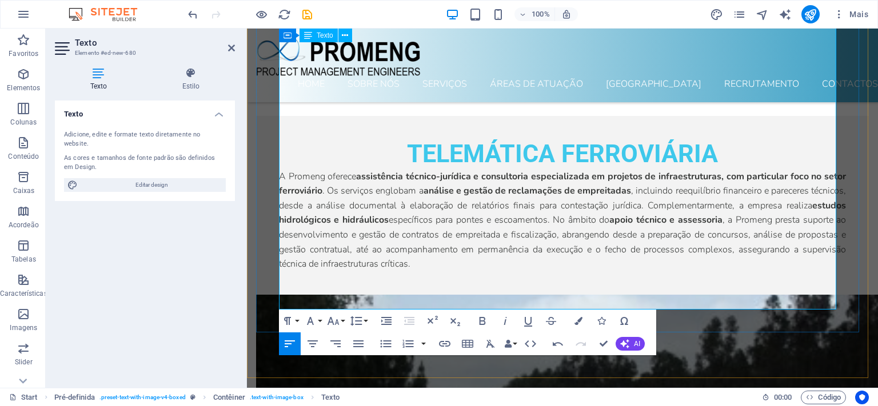
scroll to position [7557, 0]
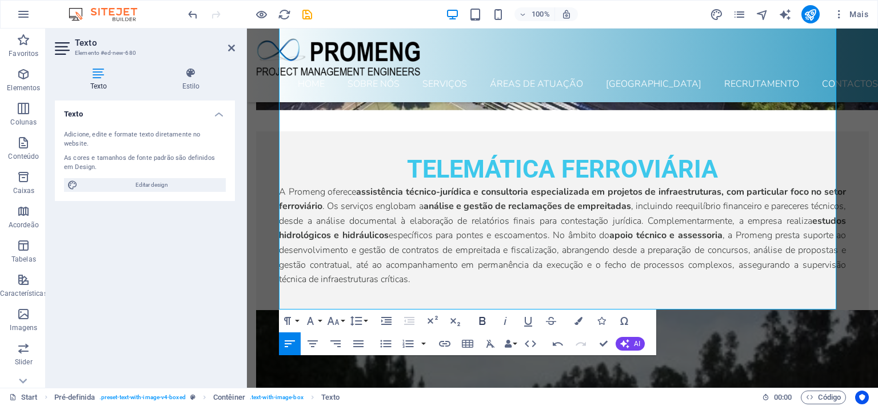
click at [486, 322] on icon "button" at bounding box center [482, 321] width 14 height 14
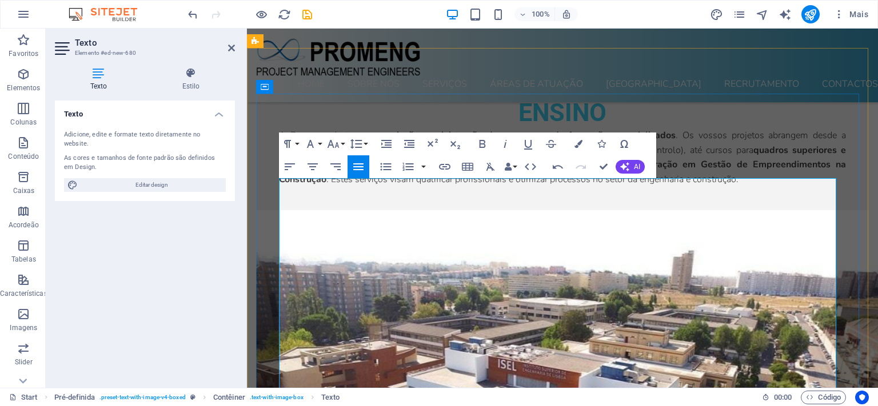
scroll to position [7074, 0]
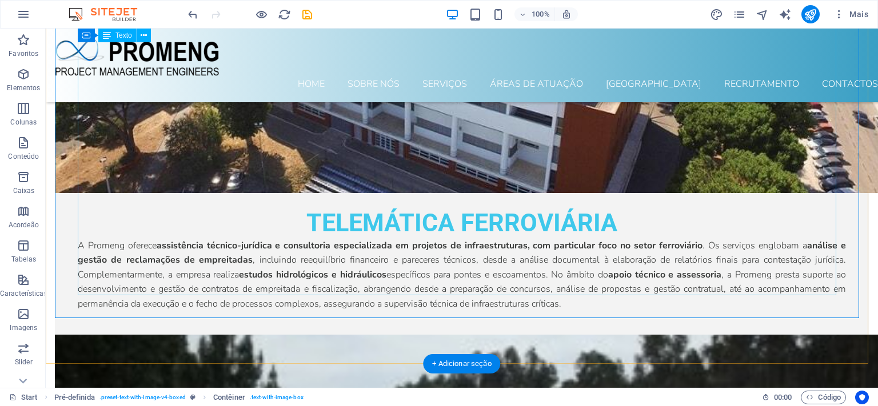
scroll to position [6783, 0]
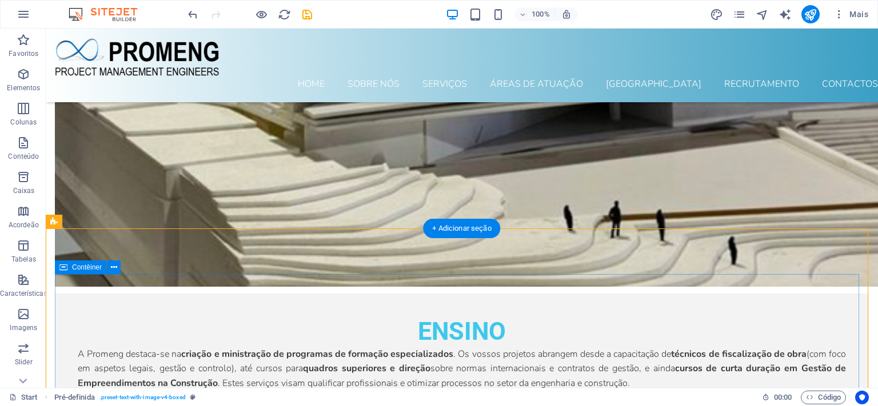
scroll to position [6180, 0]
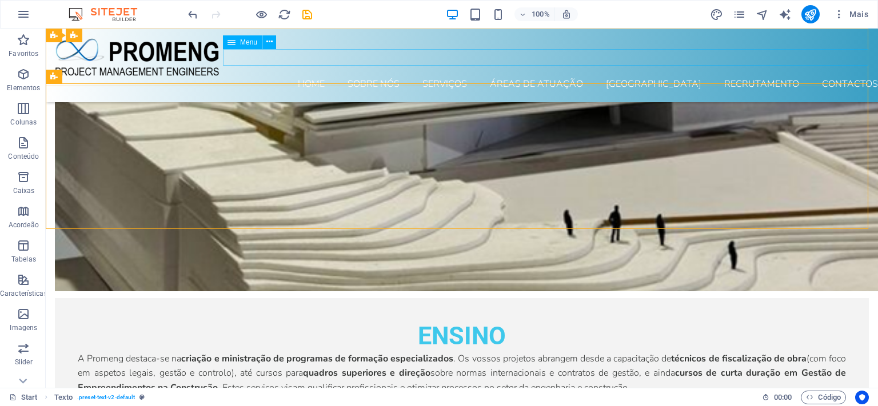
click at [746, 77] on nav "Home Sobre nós Serviços ÁREAS DE ATUAÇÃO Equipa Recrutamento Contactos" at bounding box center [466, 85] width 823 height 16
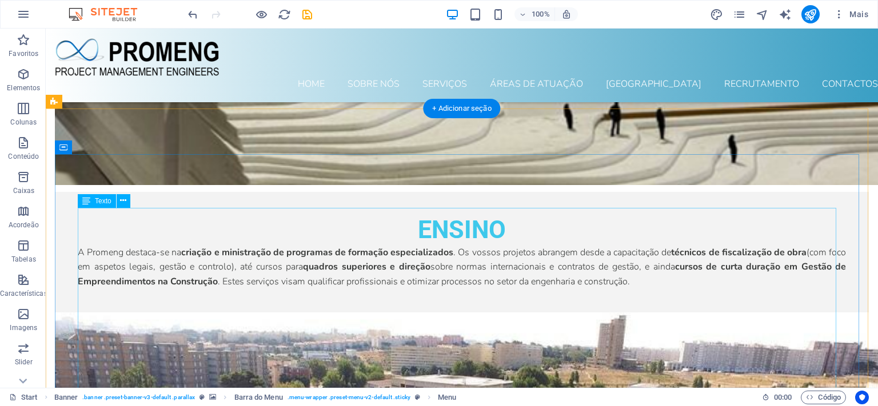
scroll to position [6301, 0]
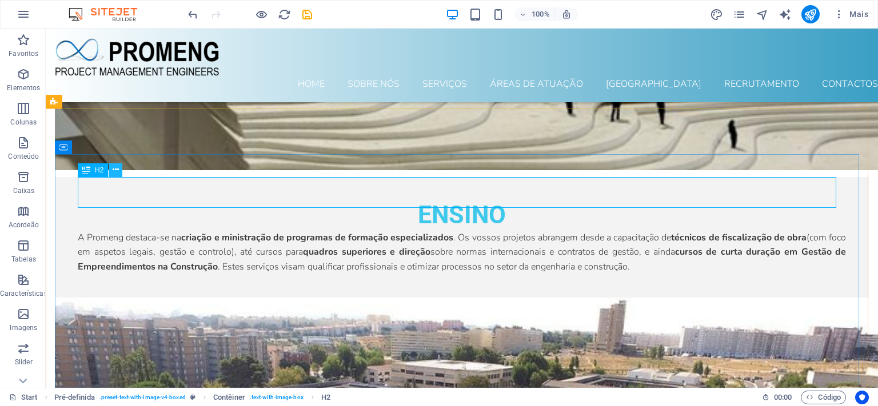
click at [112, 170] on button at bounding box center [116, 170] width 14 height 14
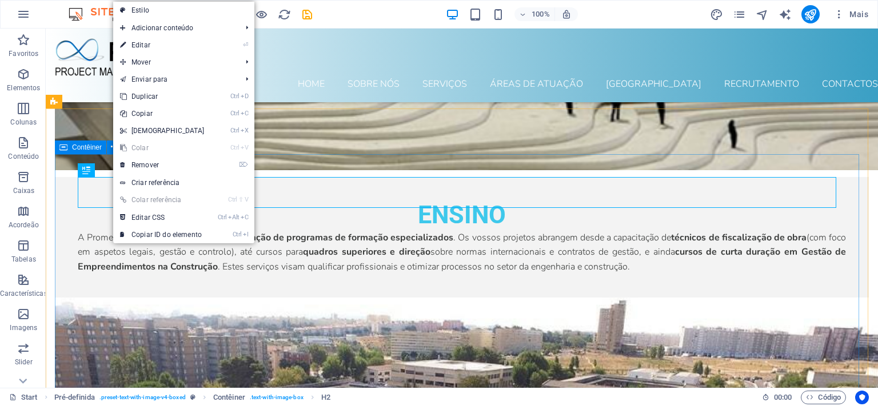
click at [86, 147] on span "Contêiner" at bounding box center [87, 147] width 30 height 7
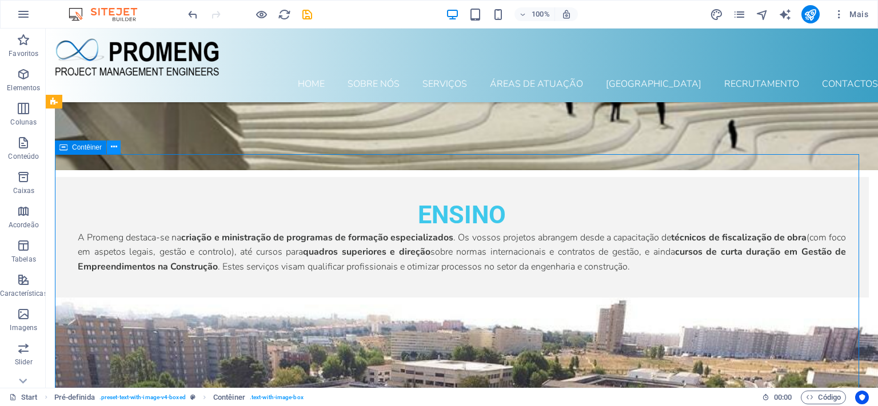
click at [117, 149] on icon at bounding box center [114, 147] width 6 height 12
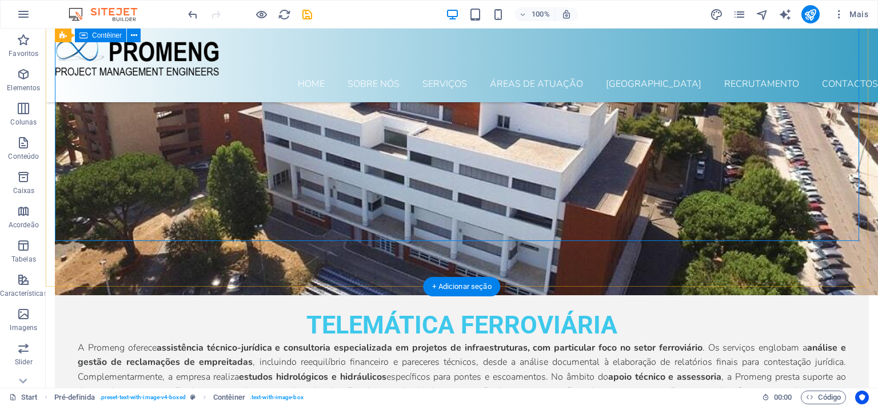
scroll to position [6844, 0]
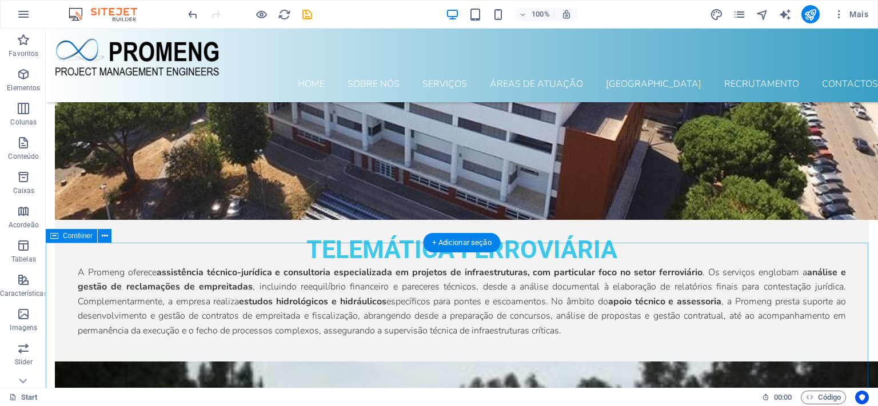
scroll to position [6724, 0]
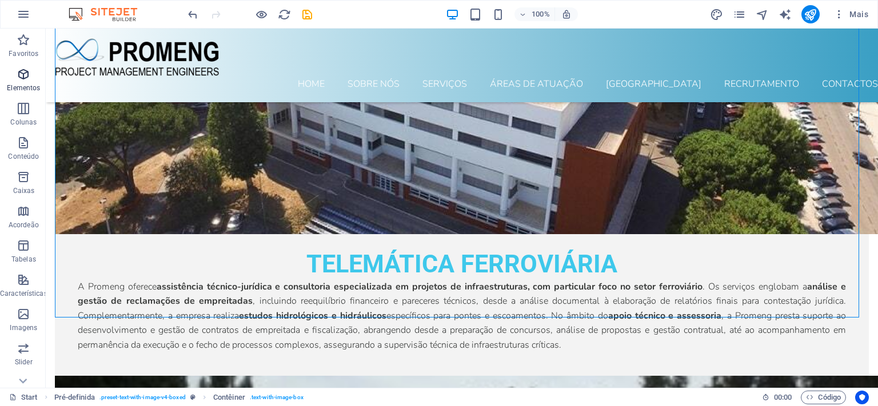
click at [23, 76] on icon "button" at bounding box center [24, 74] width 14 height 14
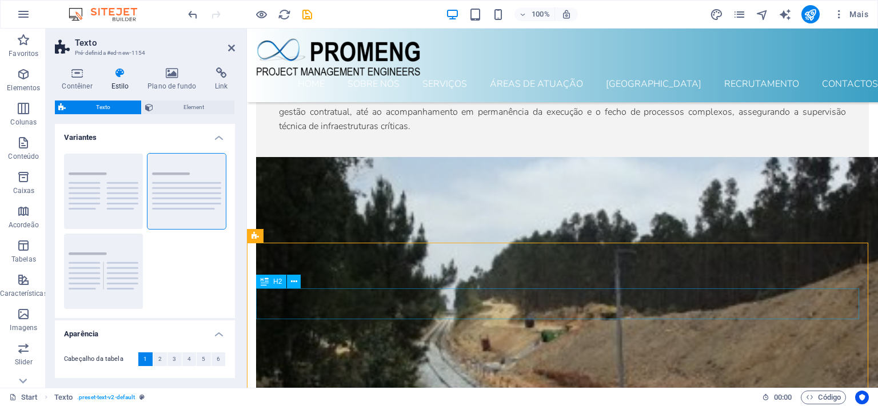
scroll to position [7693, 0]
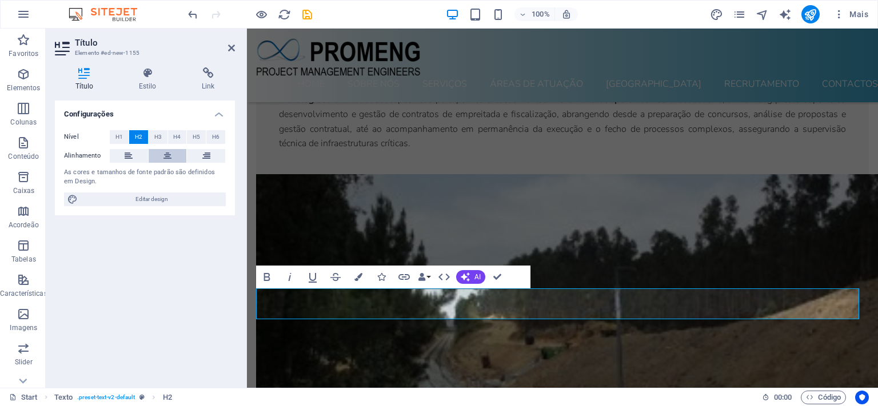
click at [162, 158] on button at bounding box center [168, 156] width 38 height 14
drag, startPoint x: 498, startPoint y: 303, endPoint x: 613, endPoint y: 309, distance: 114.5
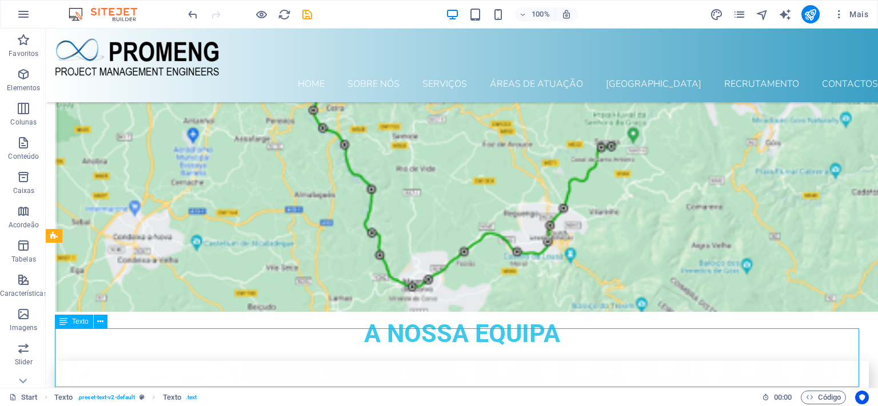
scroll to position [6845, 0]
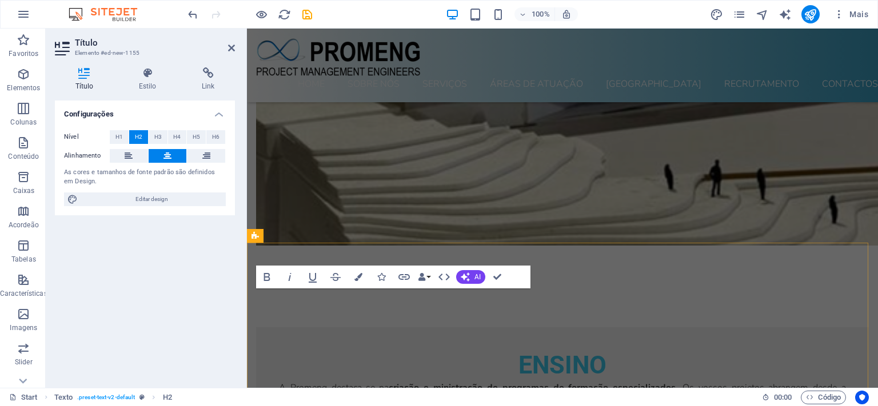
scroll to position [7693, 0]
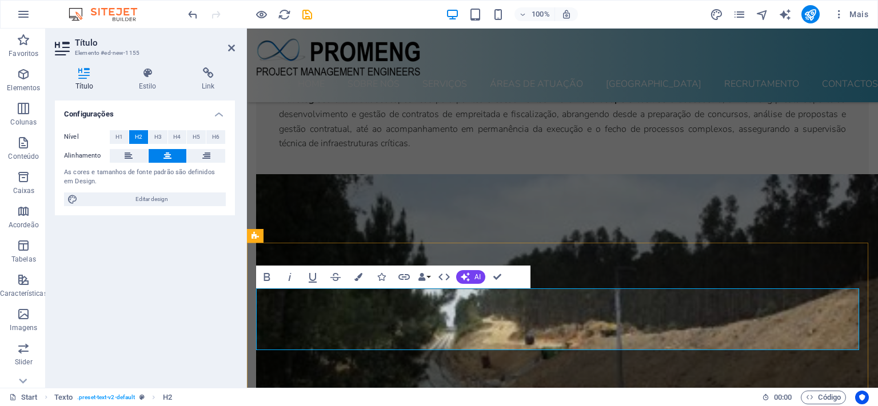
drag, startPoint x: 675, startPoint y: 303, endPoint x: 707, endPoint y: 303, distance: 32.0
drag, startPoint x: 757, startPoint y: 302, endPoint x: 762, endPoint y: 302, distance: 5.7
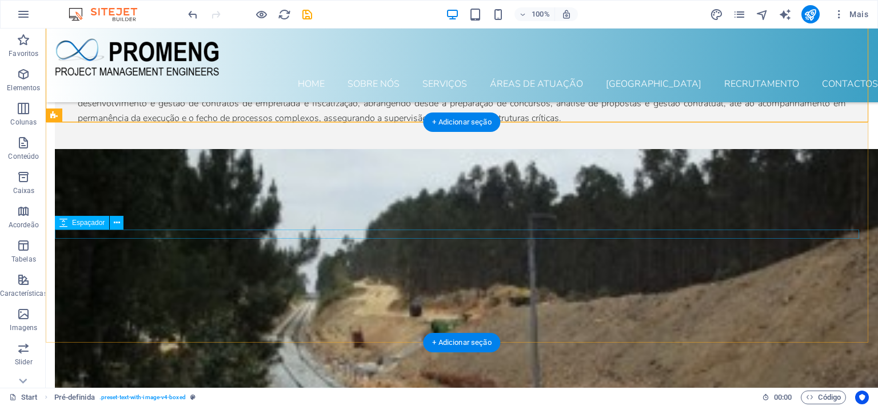
scroll to position [6965, 0]
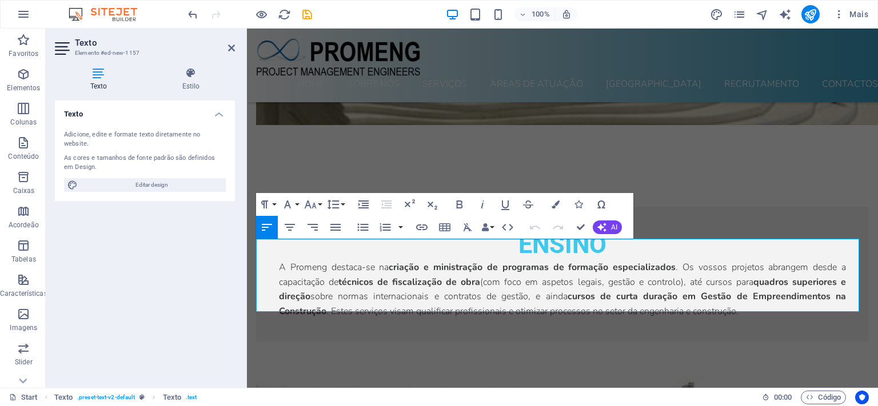
scroll to position [7813, 0]
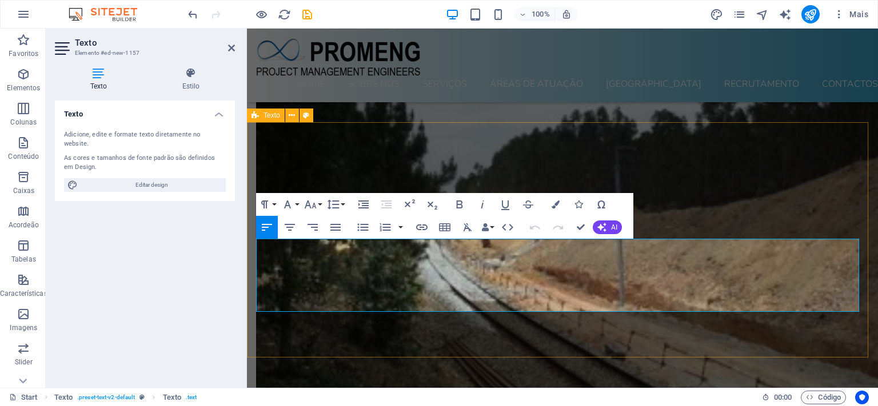
drag, startPoint x: 358, startPoint y: 307, endPoint x: 255, endPoint y: 245, distance: 120.0
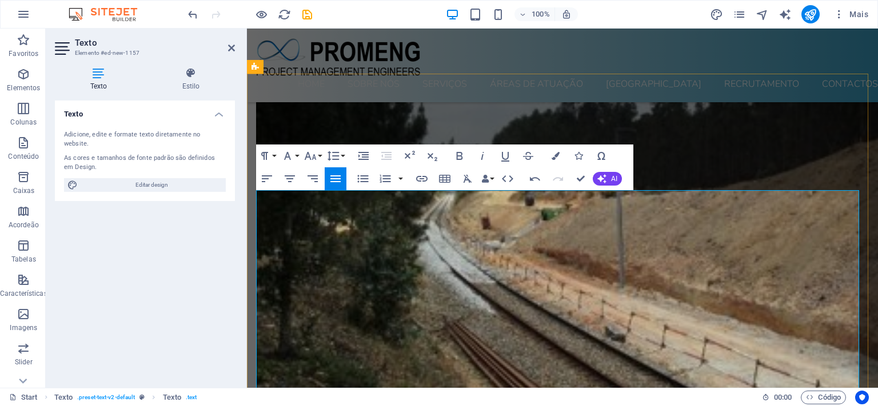
scroll to position [7934, 0]
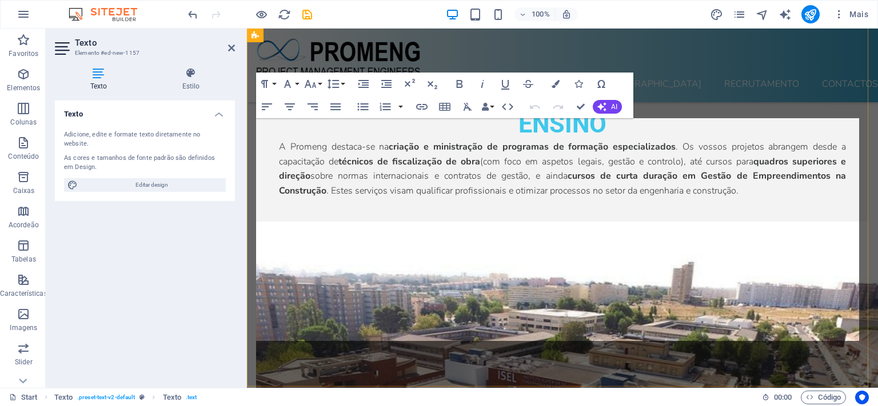
scroll to position [7934, 0]
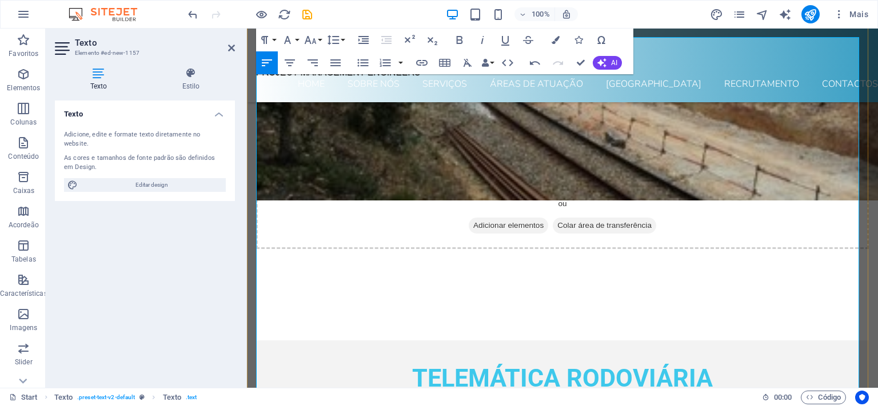
scroll to position [7785, 0]
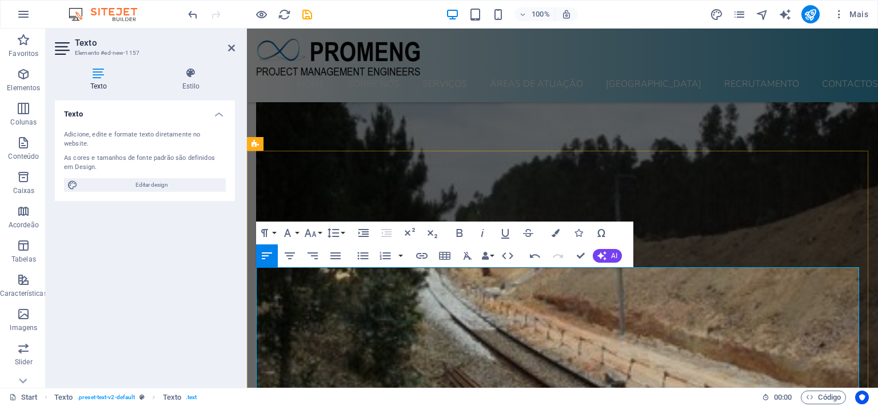
drag, startPoint x: 328, startPoint y: 277, endPoint x: 257, endPoint y: 276, distance: 70.9
click at [458, 234] on icon "button" at bounding box center [460, 233] width 14 height 14
drag, startPoint x: 342, startPoint y: 317, endPoint x: 255, endPoint y: 317, distance: 87.4
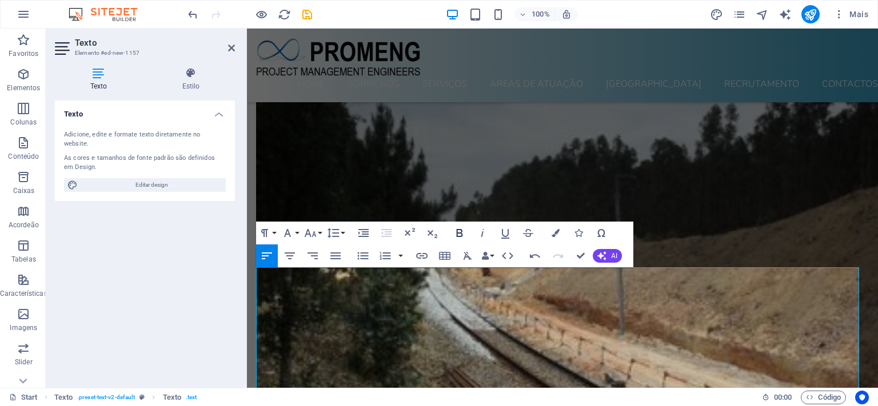
click at [459, 231] on icon "button" at bounding box center [460, 233] width 14 height 14
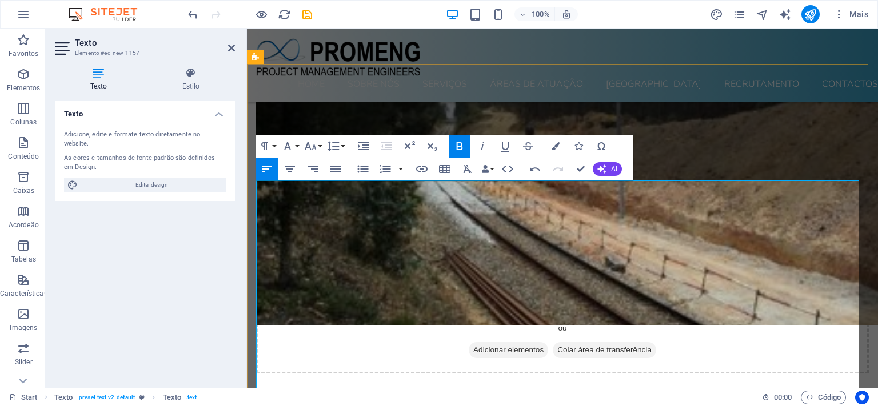
scroll to position [7905, 0]
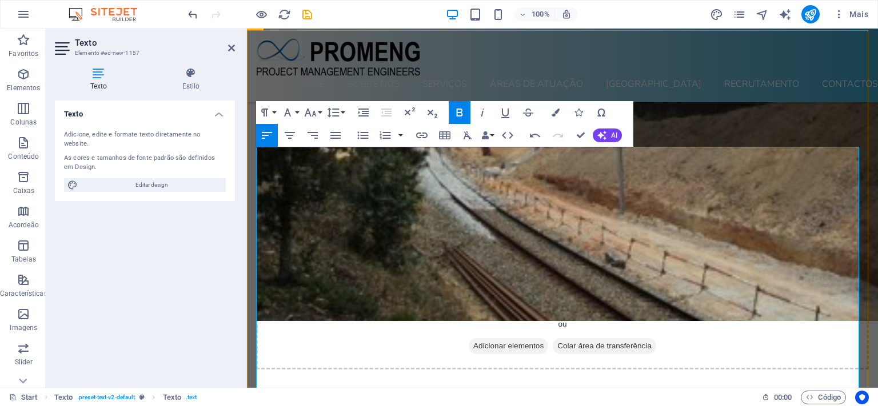
drag, startPoint x: 375, startPoint y: 278, endPoint x: 257, endPoint y: 275, distance: 118.3
click at [458, 112] on icon "button" at bounding box center [460, 113] width 14 height 14
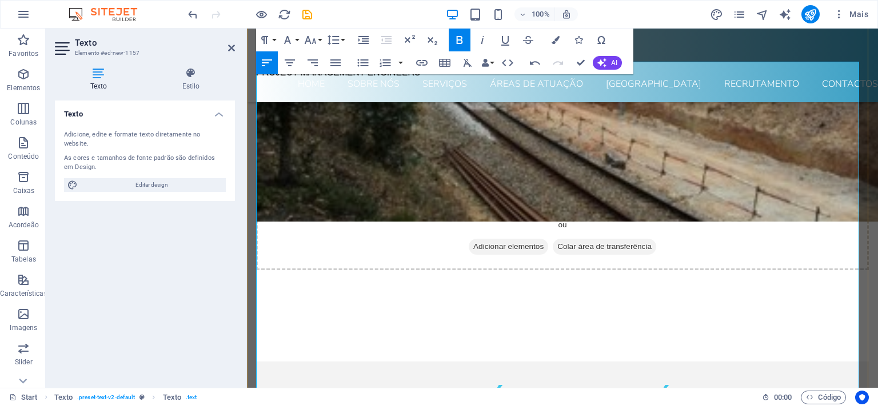
scroll to position [8026, 0]
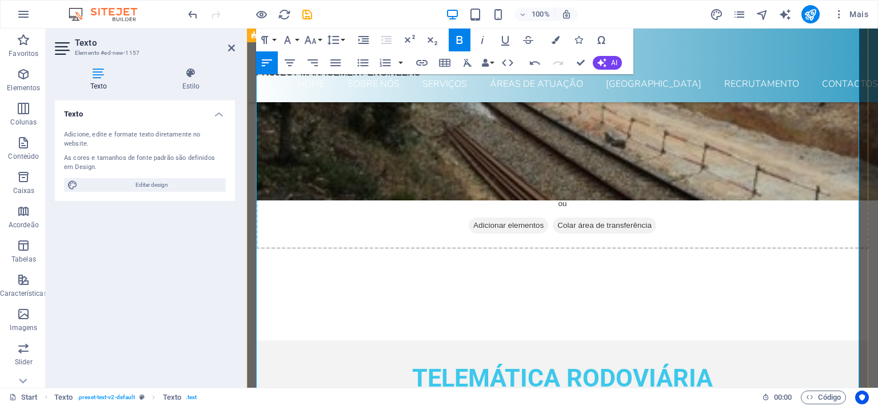
drag, startPoint x: 330, startPoint y: 234, endPoint x: 255, endPoint y: 230, distance: 75.5
drag, startPoint x: 457, startPoint y: 38, endPoint x: 451, endPoint y: 48, distance: 11.8
click at [457, 38] on icon "button" at bounding box center [460, 40] width 6 height 8
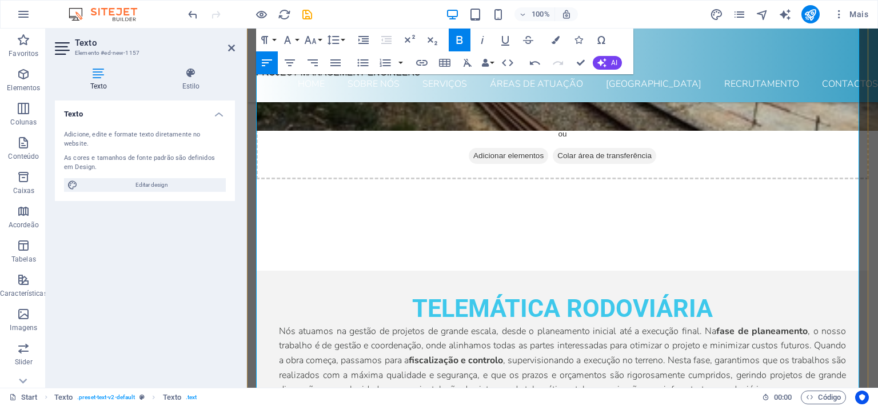
scroll to position [8146, 0]
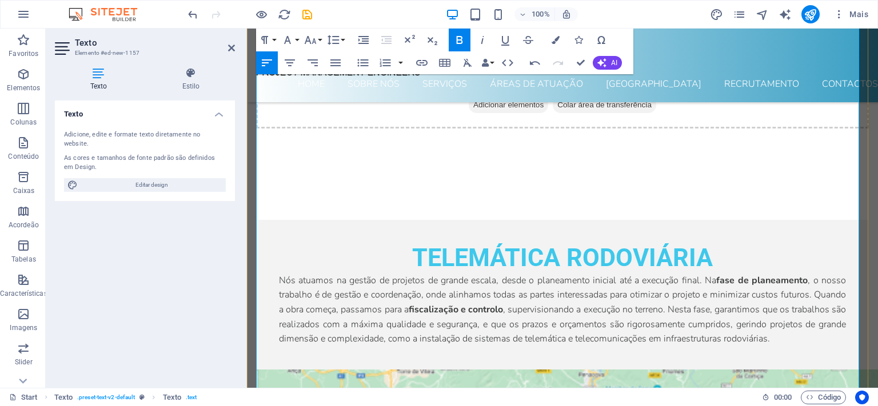
drag, startPoint x: 314, startPoint y: 185, endPoint x: 249, endPoint y: 182, distance: 65.2
click at [456, 38] on icon "button" at bounding box center [460, 40] width 14 height 14
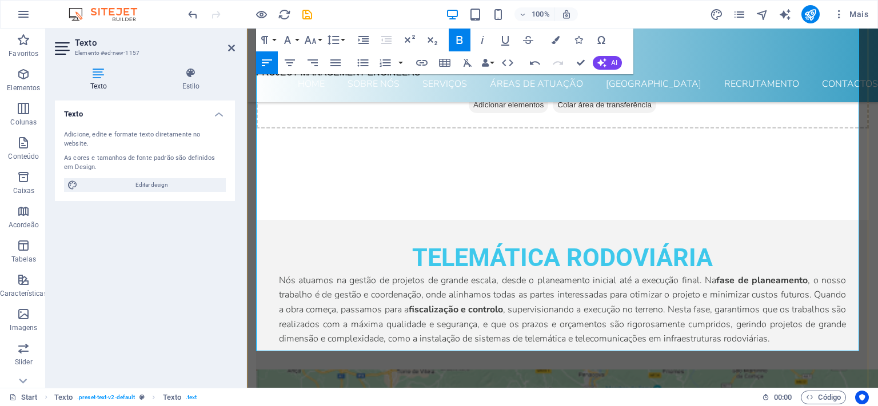
scroll to position [8267, 0]
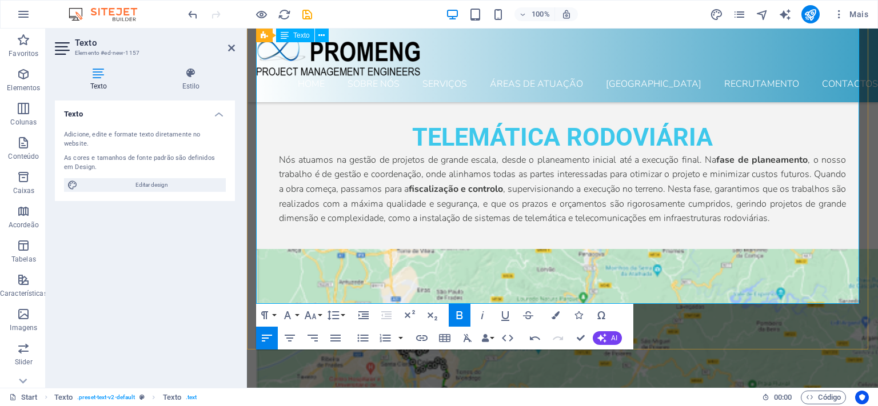
drag, startPoint x: 298, startPoint y: 177, endPoint x: 308, endPoint y: 172, distance: 11.5
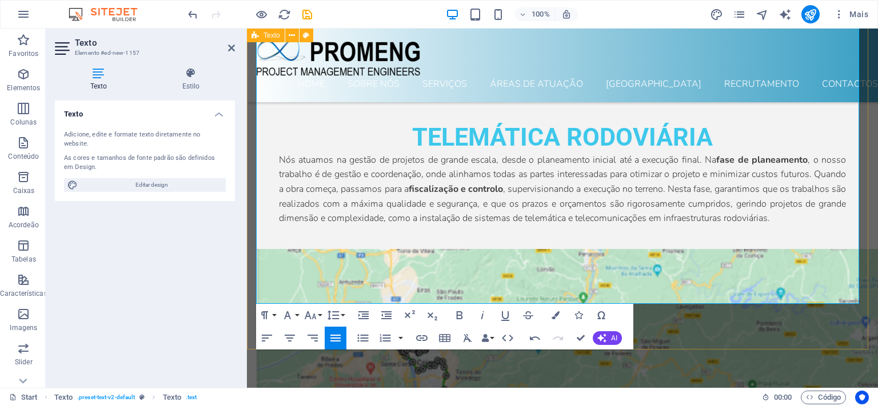
drag, startPoint x: 377, startPoint y: 151, endPoint x: 255, endPoint y: 153, distance: 122.3
click at [461, 314] on icon "button" at bounding box center [460, 316] width 14 height 14
drag, startPoint x: 294, startPoint y: 248, endPoint x: 249, endPoint y: 250, distance: 45.2
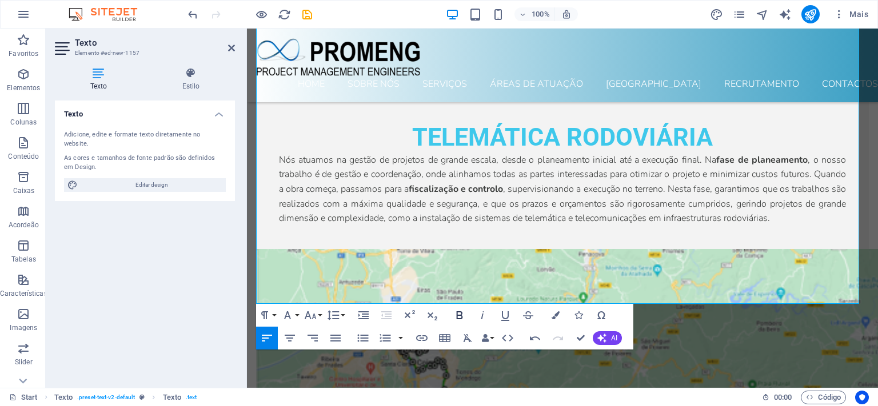
click at [461, 317] on icon "button" at bounding box center [460, 316] width 14 height 14
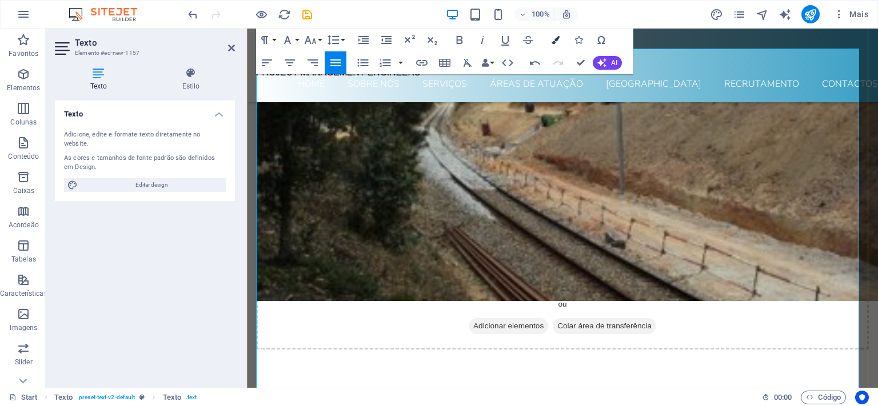
scroll to position [7785, 0]
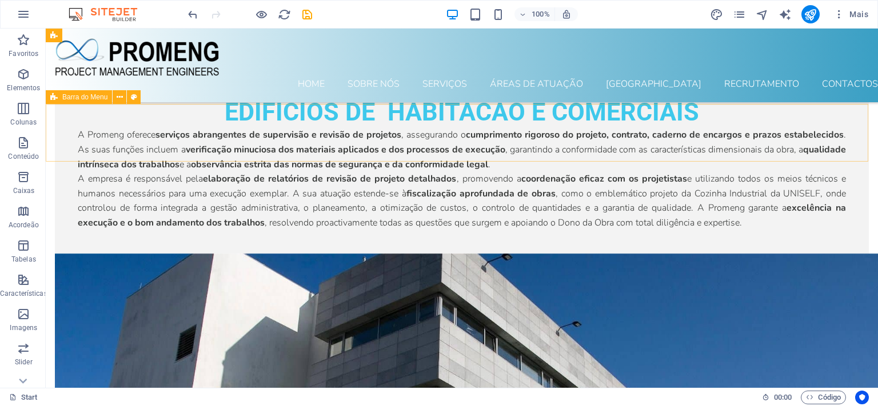
scroll to position [3919, 0]
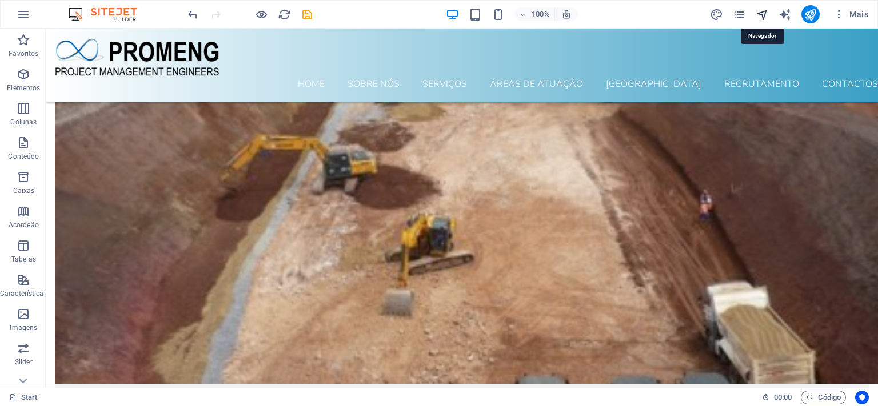
click at [765, 14] on icon "navigator" at bounding box center [416, 66] width 832 height 472
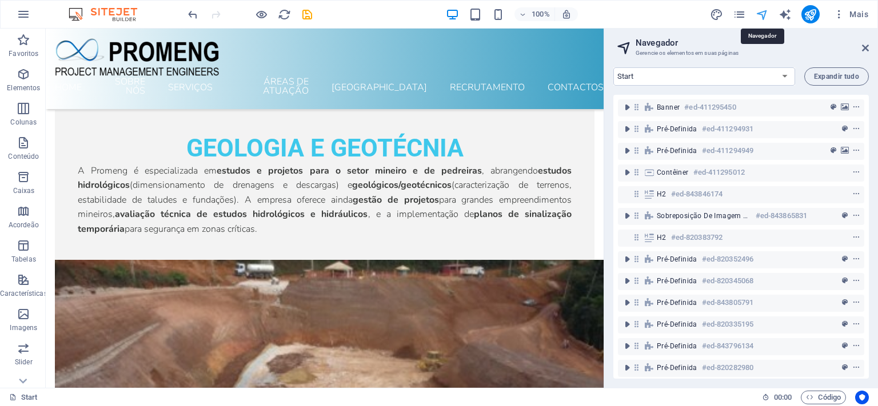
scroll to position [3936, 0]
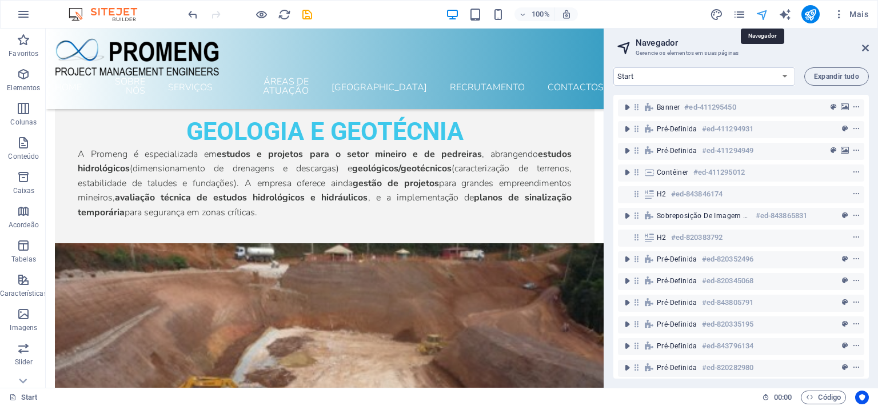
click at [558, 19] on icon "navigator" at bounding box center [279, 314] width 558 height 591
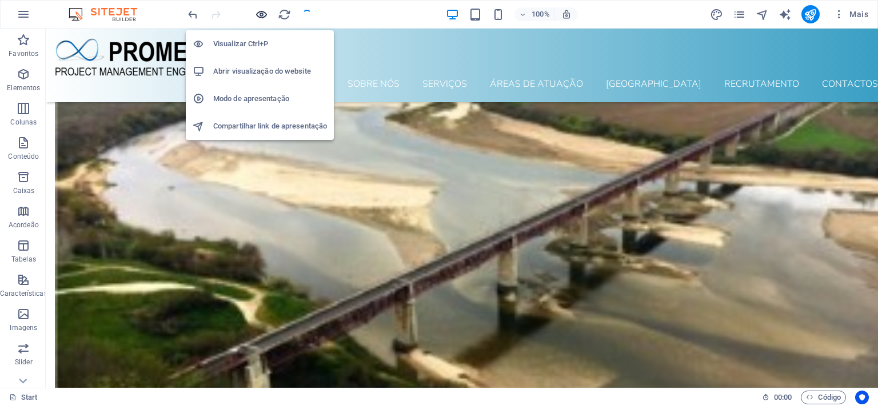
click at [261, 17] on icon "button" at bounding box center [261, 14] width 13 height 13
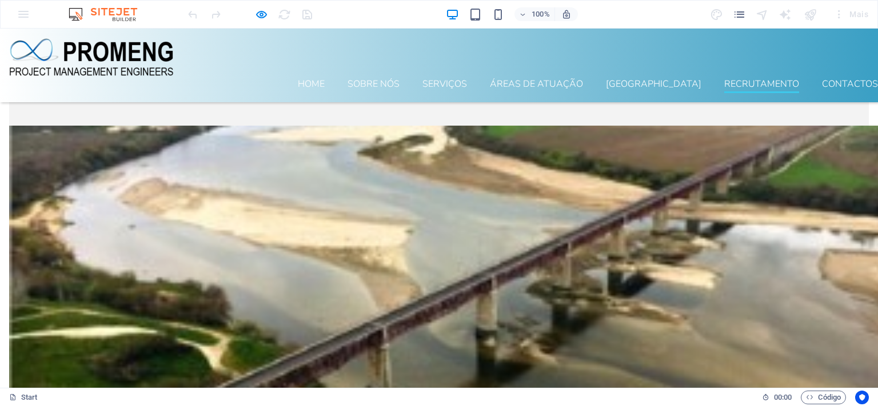
click at [745, 79] on link "Recrutamento" at bounding box center [761, 86] width 75 height 14
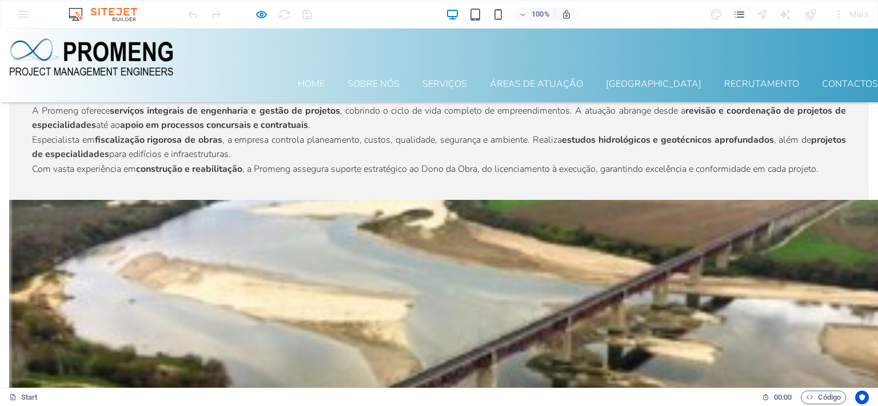
scroll to position [3226, 0]
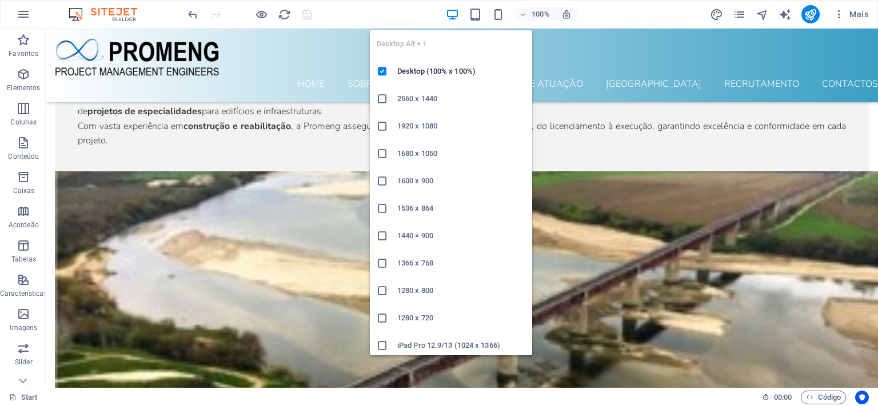
click at [414, 15] on div "100% Mais" at bounding box center [416, 16] width 768 height 31
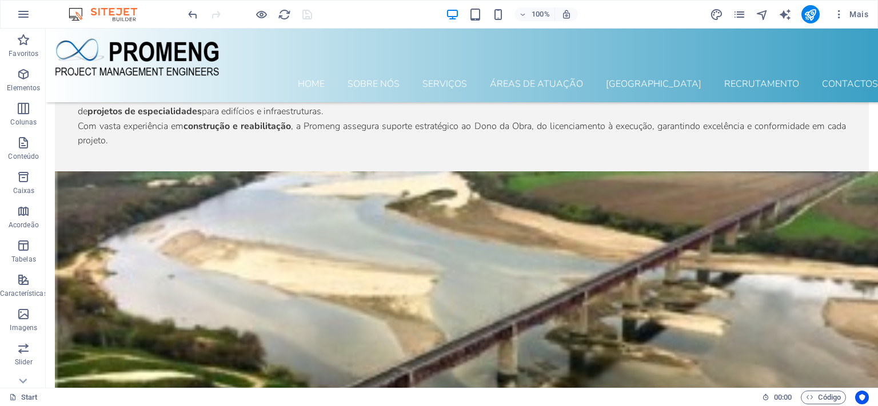
click at [113, 11] on img at bounding box center [416, 16] width 768 height 31
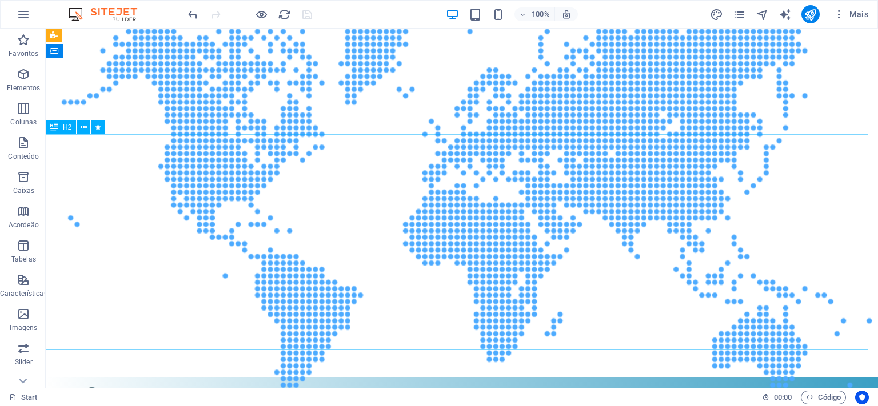
scroll to position [0, 0]
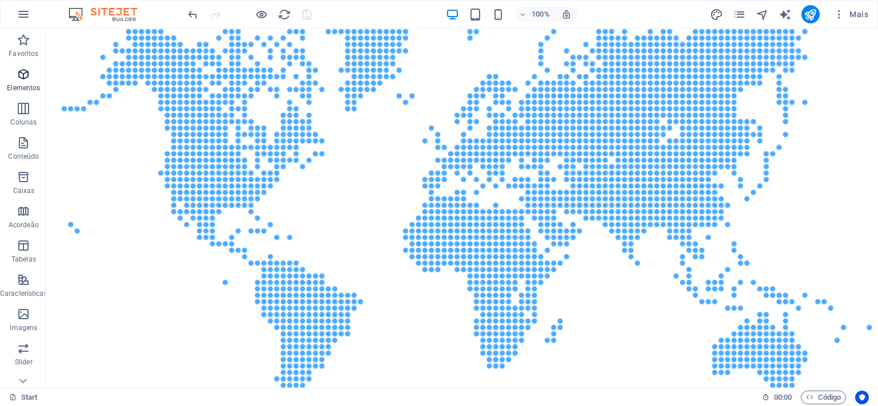
click at [25, 81] on icon "button" at bounding box center [24, 74] width 14 height 14
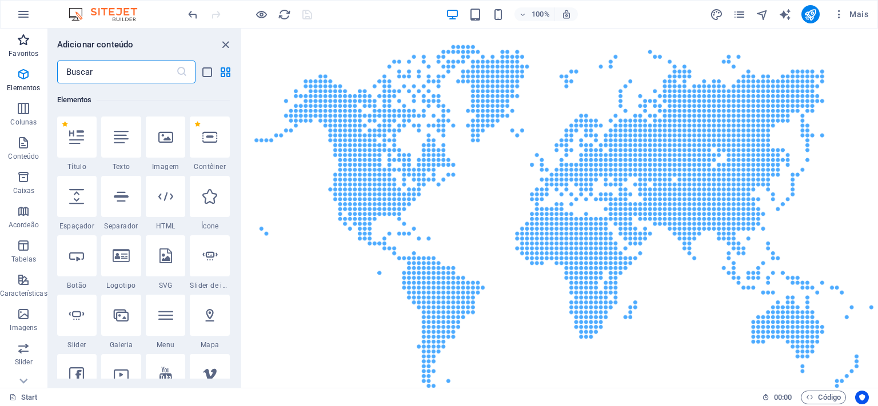
click at [27, 52] on p "Favoritos" at bounding box center [24, 53] width 30 height 9
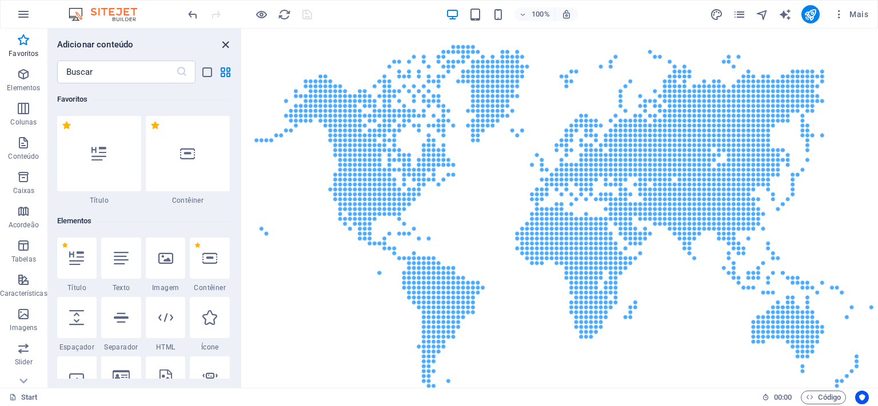
click at [223, 46] on icon "close panel" at bounding box center [225, 44] width 13 height 13
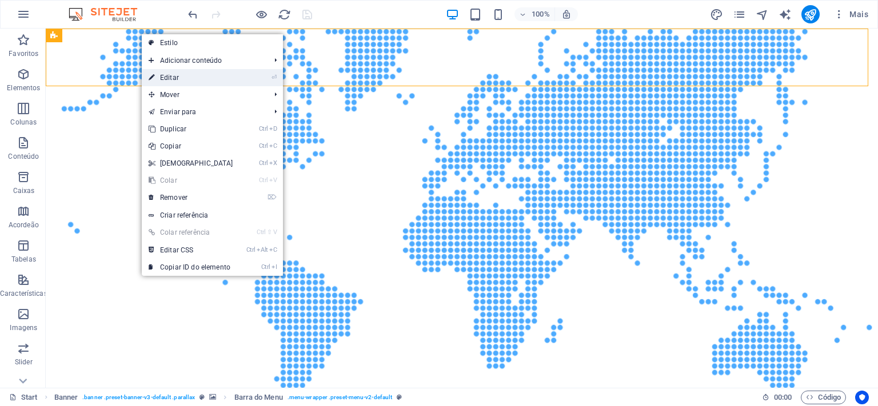
click at [178, 83] on link "⏎ Editar" at bounding box center [191, 77] width 98 height 17
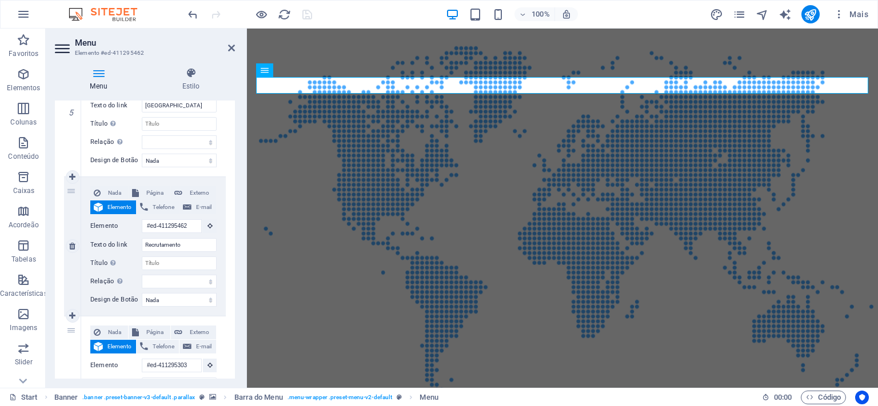
scroll to position [834, 0]
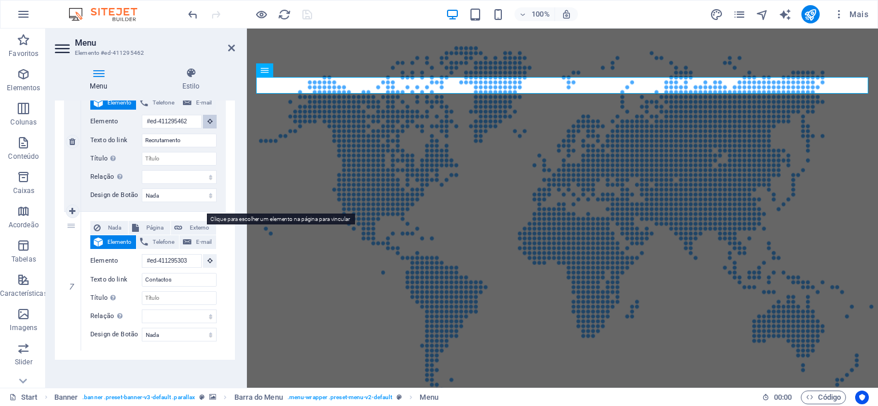
click at [207, 124] on icon at bounding box center [209, 121] width 5 height 6
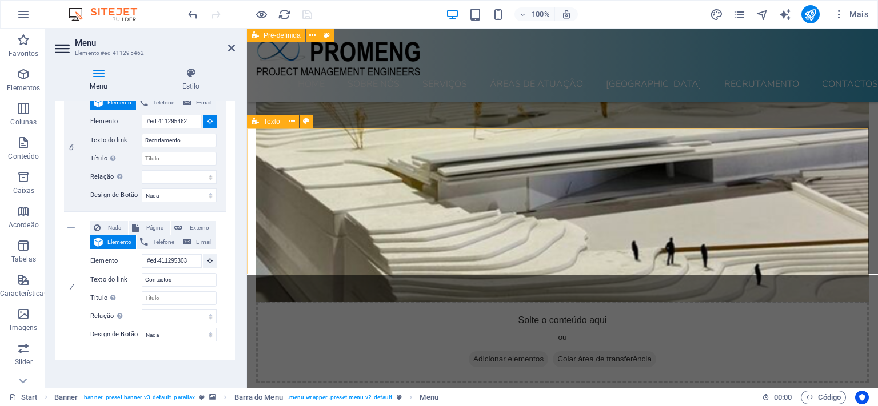
scroll to position [6939, 0]
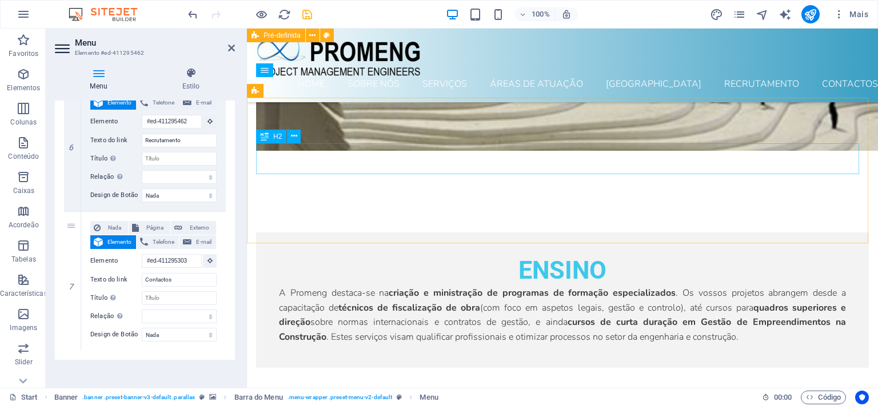
select select
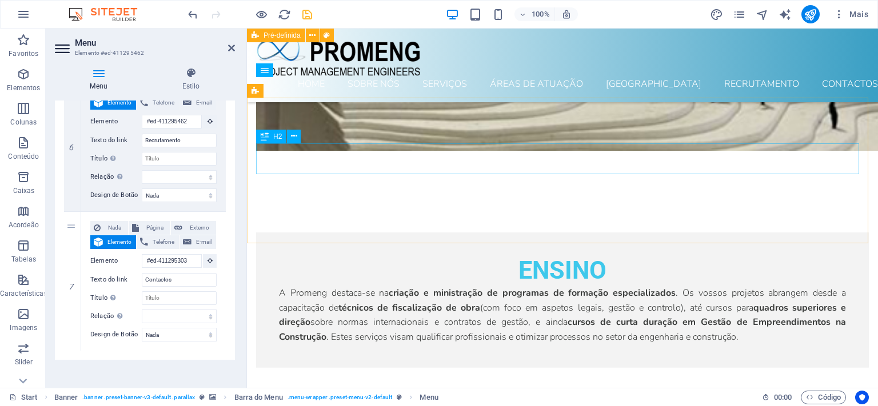
type input "#ed-903125820"
select select
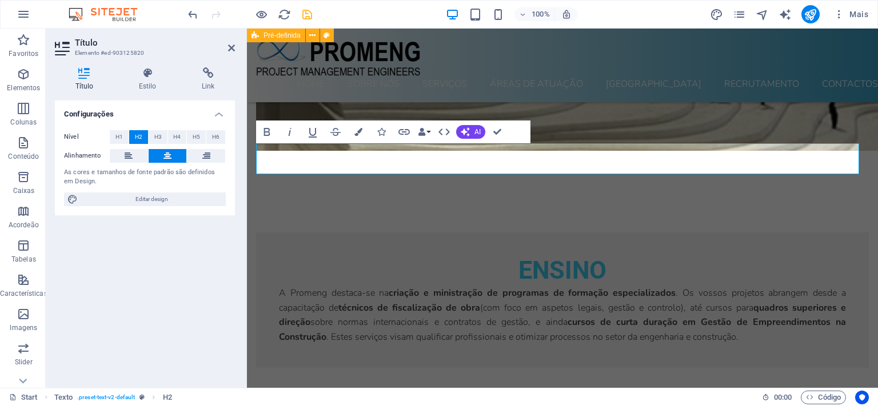
click at [180, 267] on div "Configurações Nível H1 H2 H3 H4 H5 H6 Alinhamento As cores e tamanhos de fonte …" at bounding box center [145, 240] width 180 height 278
click at [231, 49] on icon at bounding box center [231, 47] width 7 height 9
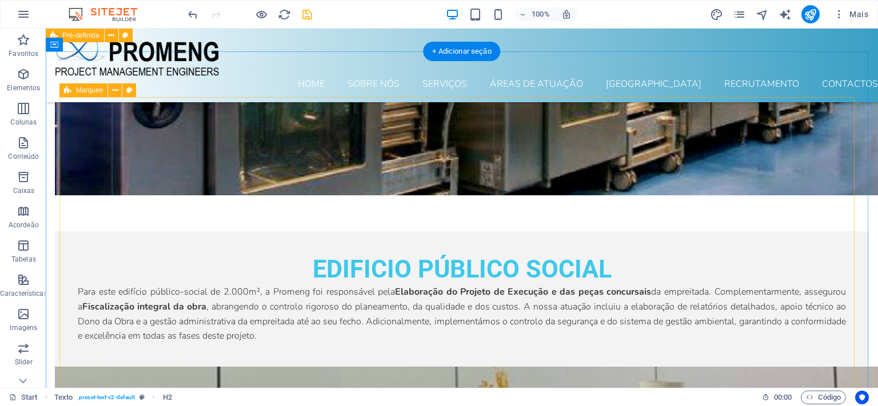
scroll to position [5743, 0]
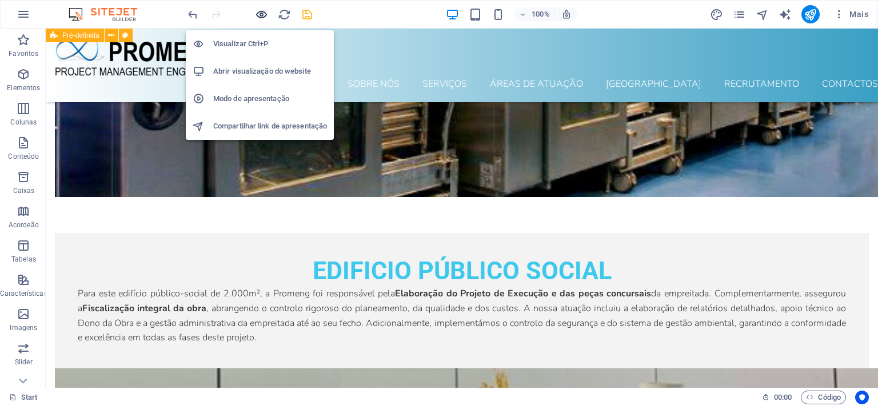
click at [266, 15] on icon "button" at bounding box center [261, 14] width 13 height 13
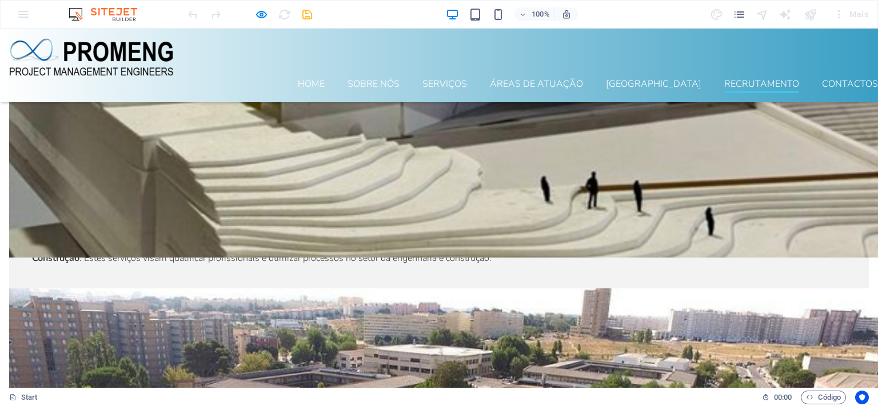
click at [739, 79] on link "Recrutamento" at bounding box center [761, 86] width 75 height 14
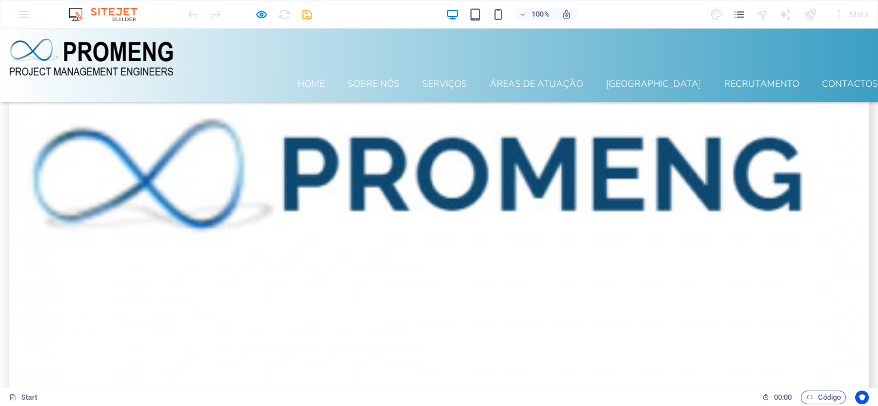
scroll to position [7526, 0]
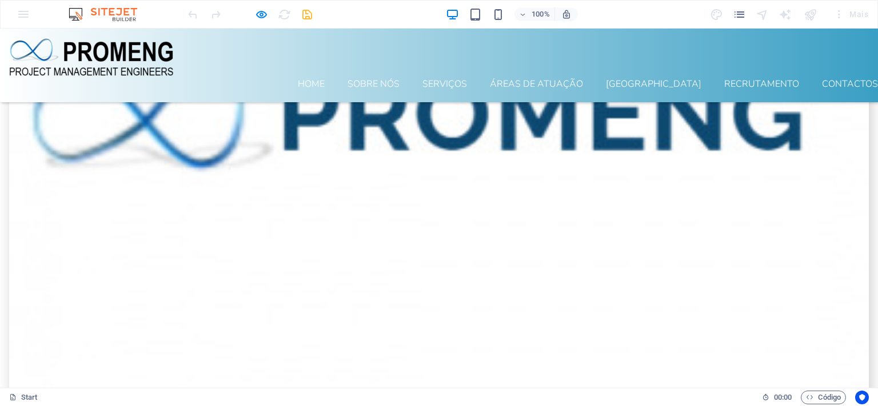
drag, startPoint x: 851, startPoint y: 56, endPoint x: 817, endPoint y: 67, distance: 36.1
click at [850, 79] on link "Contactos" at bounding box center [850, 86] width 56 height 14
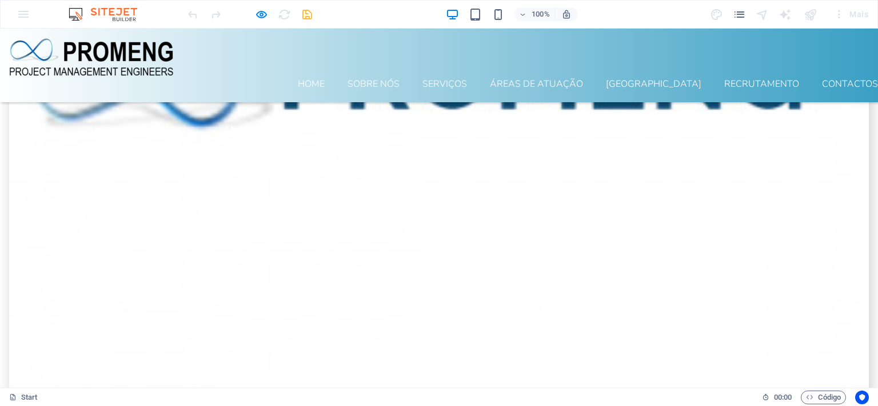
scroll to position [7569, 0]
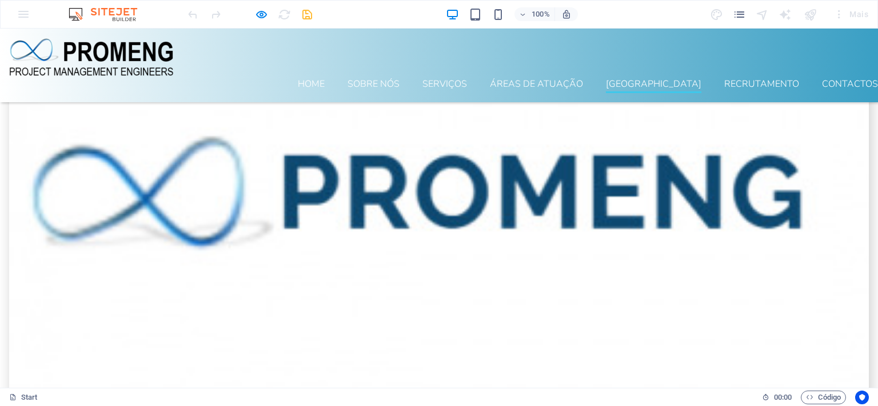
click at [665, 79] on link "[GEOGRAPHIC_DATA]" at bounding box center [653, 86] width 95 height 14
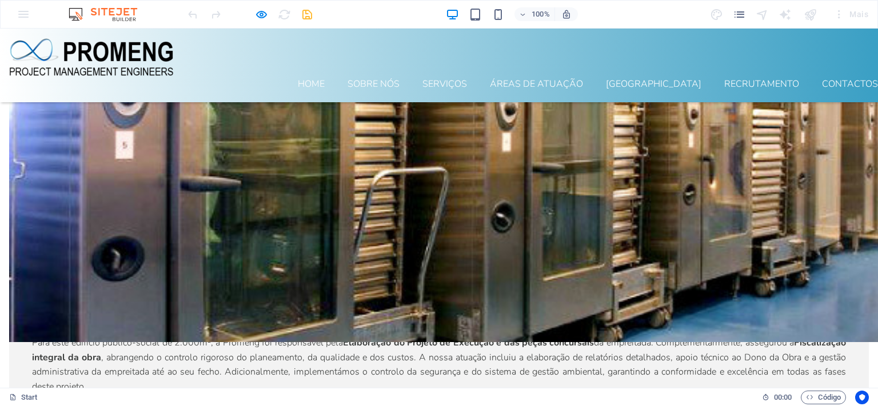
scroll to position [5043, 0]
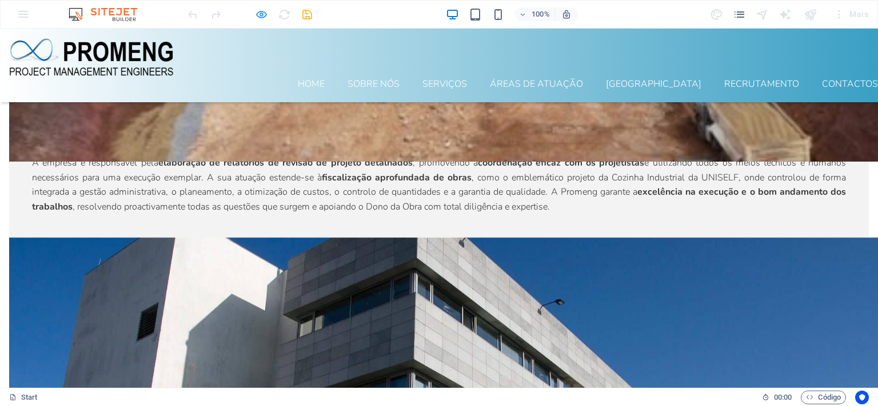
scroll to position [4017, 0]
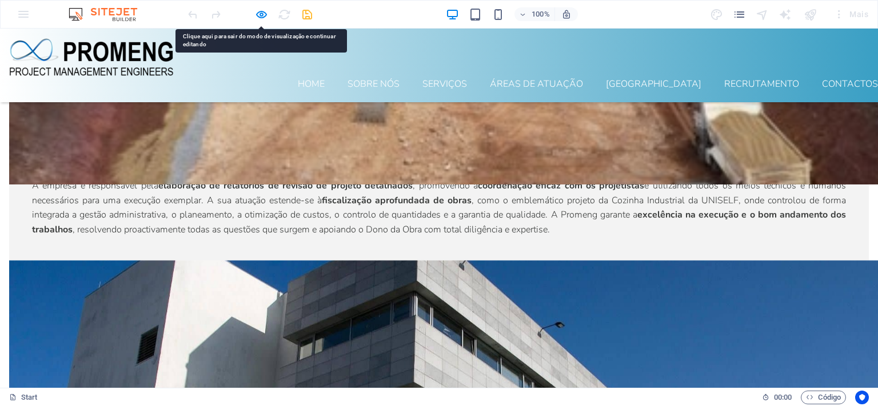
drag, startPoint x: 105, startPoint y: 17, endPoint x: 182, endPoint y: 19, distance: 77.2
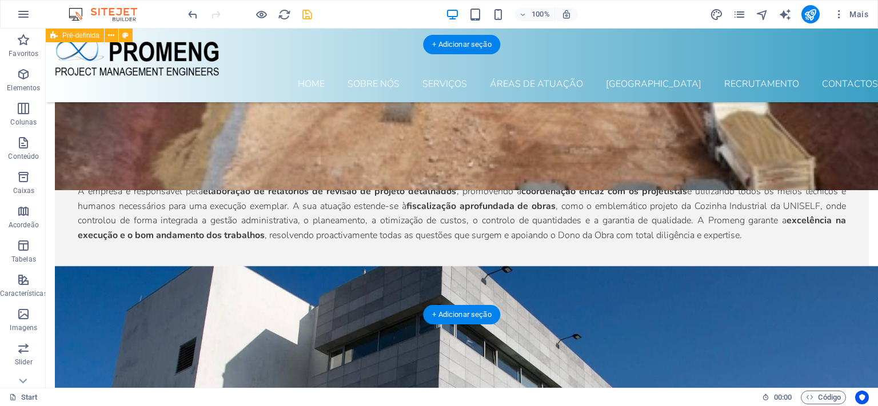
scroll to position [4081, 0]
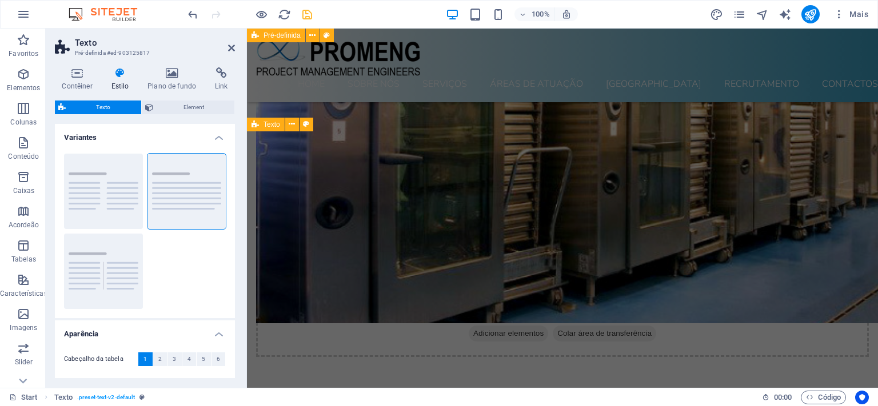
scroll to position [6906, 0]
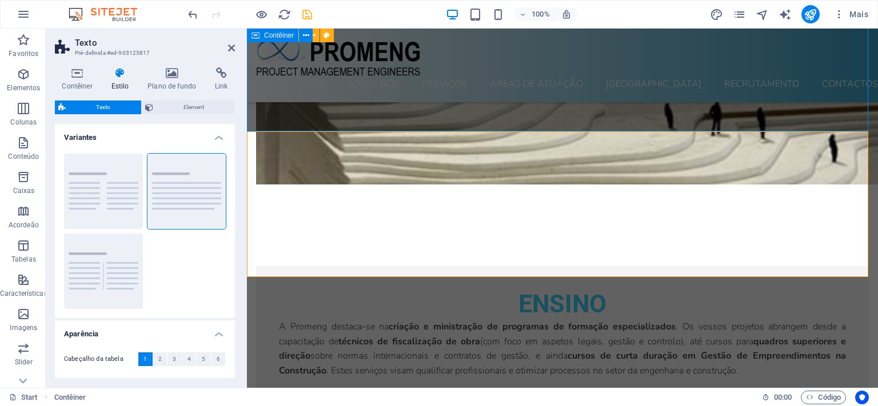
scroll to position [6133, 0]
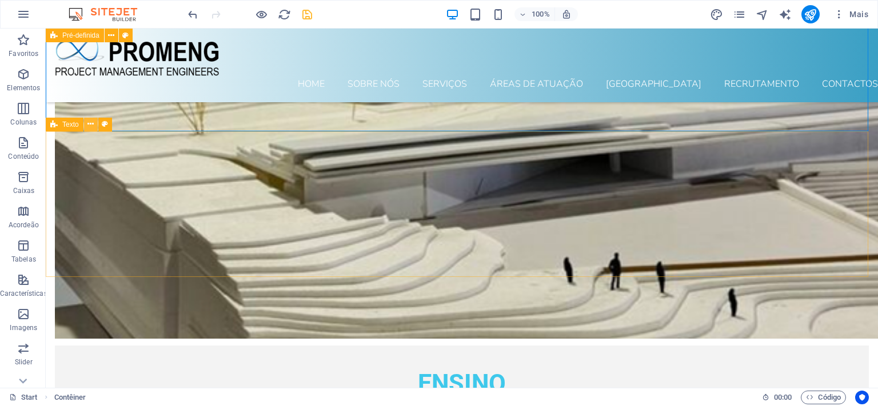
click at [91, 126] on icon at bounding box center [90, 124] width 6 height 12
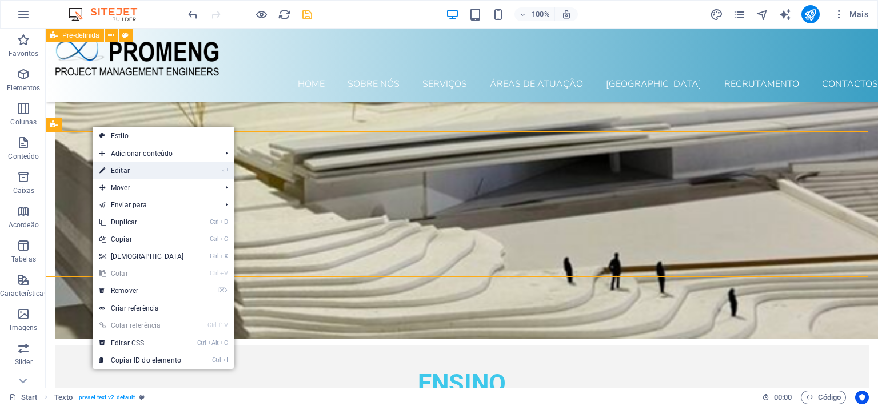
click at [132, 170] on link "⏎ Editar" at bounding box center [142, 170] width 98 height 17
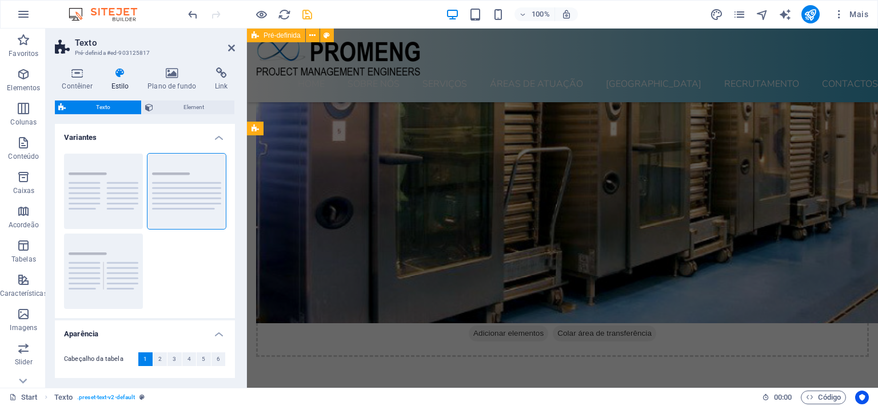
scroll to position [6901, 0]
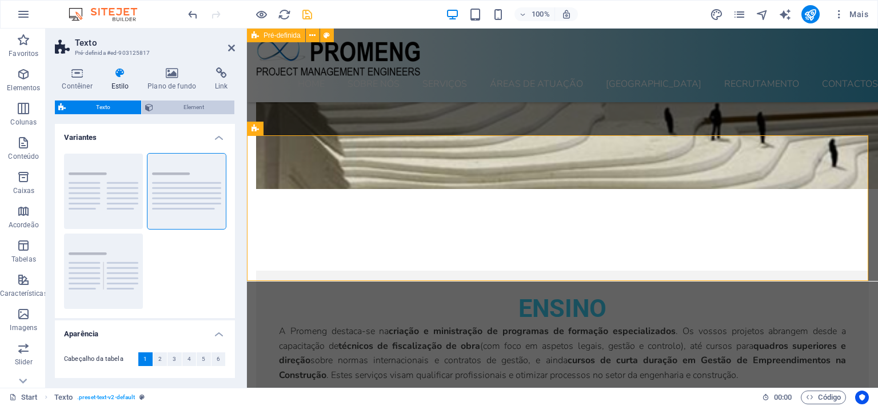
click at [193, 106] on span "Element" at bounding box center [194, 108] width 75 height 14
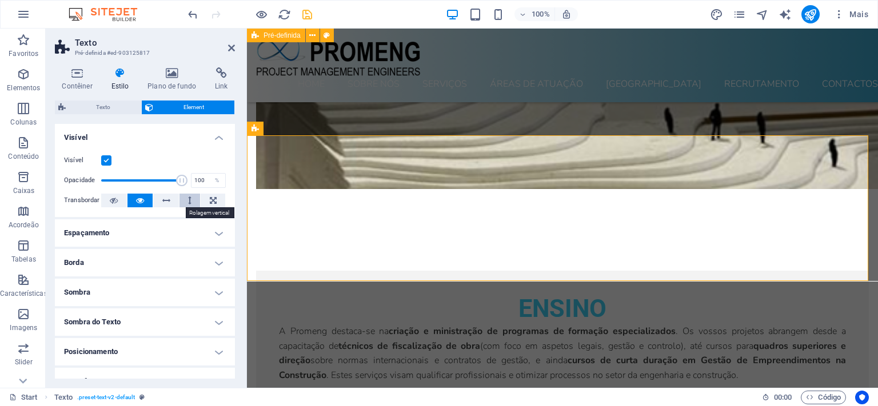
click at [188, 202] on icon at bounding box center [189, 201] width 3 height 14
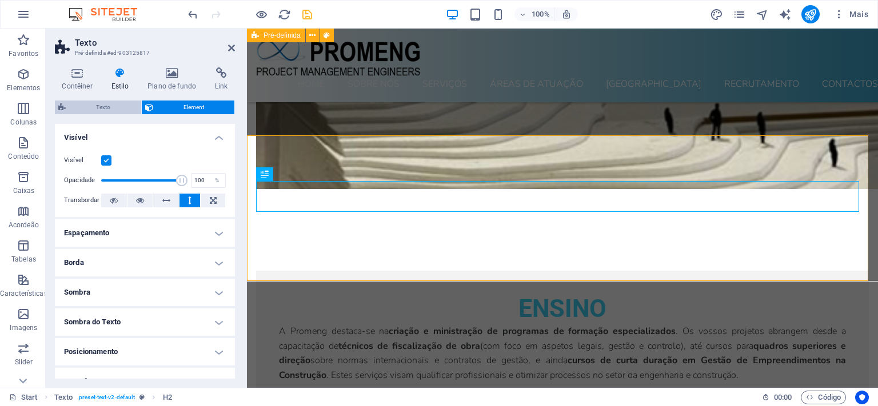
click at [117, 106] on span "Texto" at bounding box center [103, 108] width 69 height 14
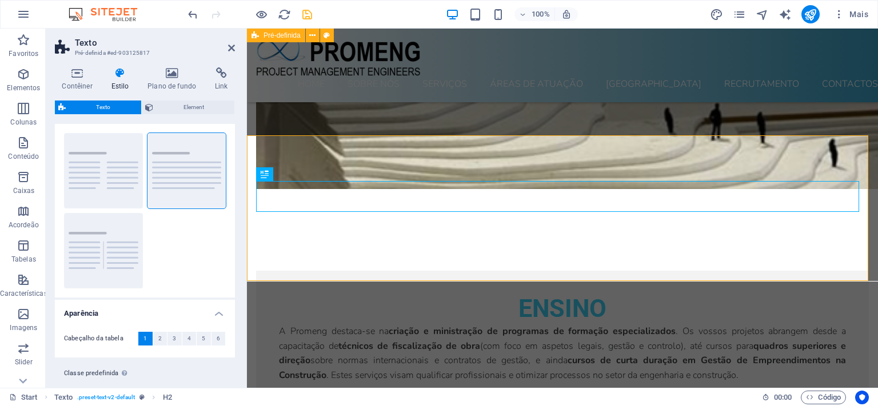
scroll to position [0, 0]
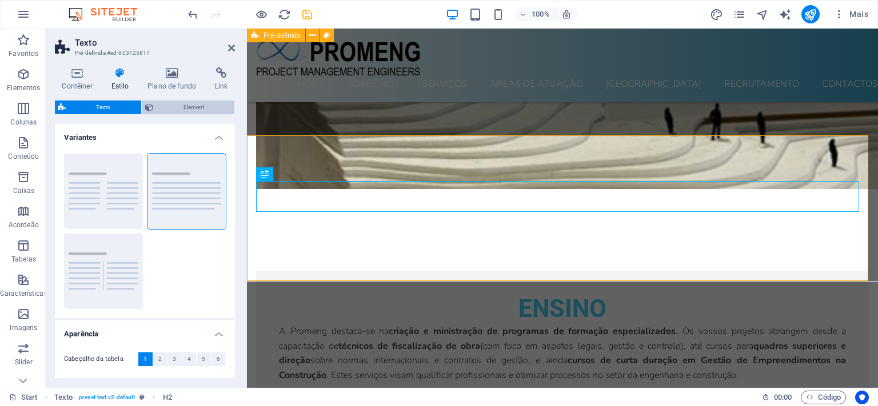
click at [186, 111] on span "Element" at bounding box center [194, 108] width 75 height 14
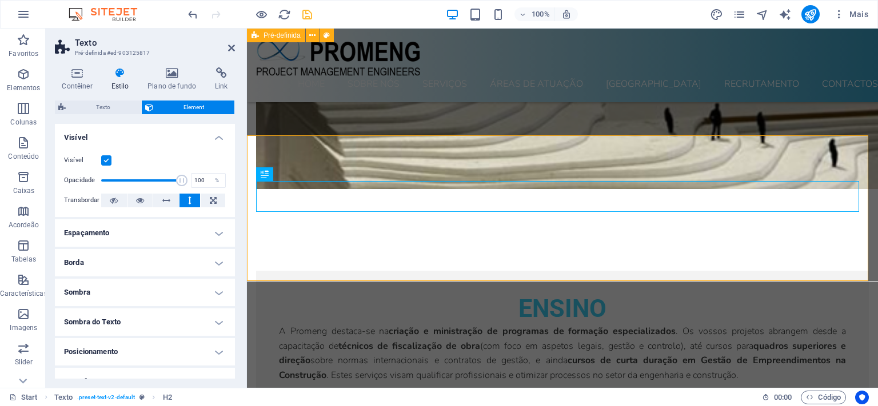
click at [116, 77] on icon at bounding box center [120, 72] width 32 height 11
click at [170, 77] on icon at bounding box center [172, 72] width 63 height 11
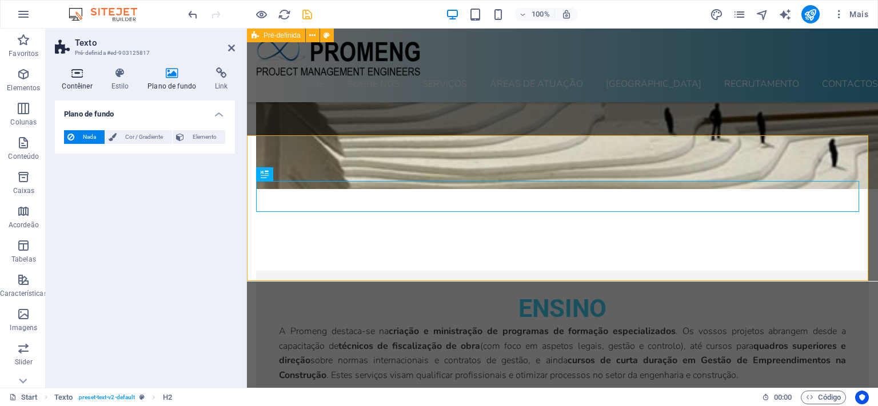
click at [77, 72] on icon at bounding box center [77, 72] width 45 height 11
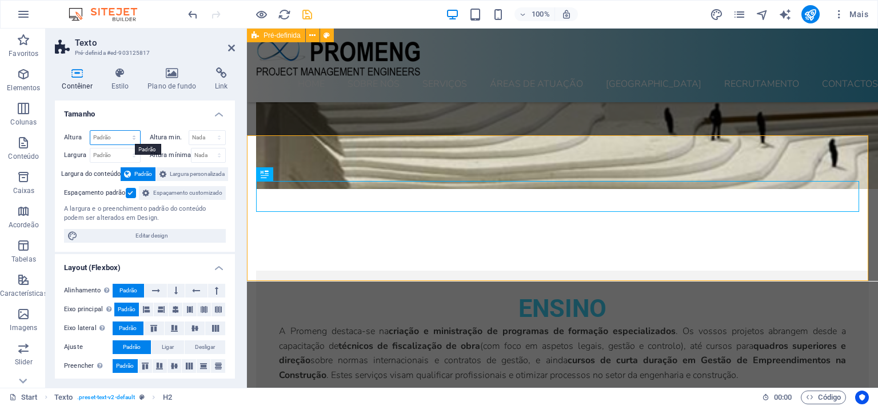
click at [90, 131] on select "Padrão px rem % vh vw" at bounding box center [115, 138] width 50 height 14
click at [100, 137] on select "Padrão px rem % vh vw" at bounding box center [115, 138] width 50 height 14
click at [90, 131] on select "Padrão px rem % vh vw" at bounding box center [115, 138] width 50 height 14
click at [129, 141] on select "Padrão px rem % vh vw" at bounding box center [115, 138] width 50 height 14
click at [198, 175] on span "Largura personalizada" at bounding box center [197, 174] width 55 height 14
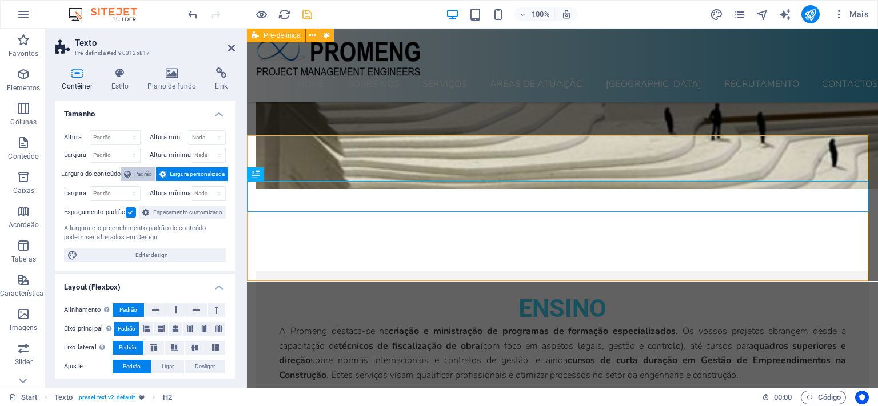
click at [141, 174] on span "Padrão" at bounding box center [143, 174] width 18 height 14
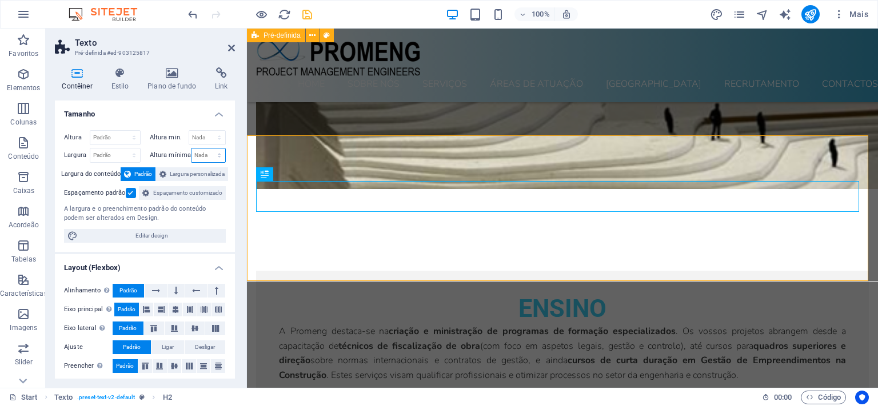
click at [191, 149] on select "Nada px rem % vh vw" at bounding box center [208, 156] width 34 height 14
click option "Nada" at bounding box center [0, 0] width 0 height 0
select select "DISABLED_OPTION_VALUE"
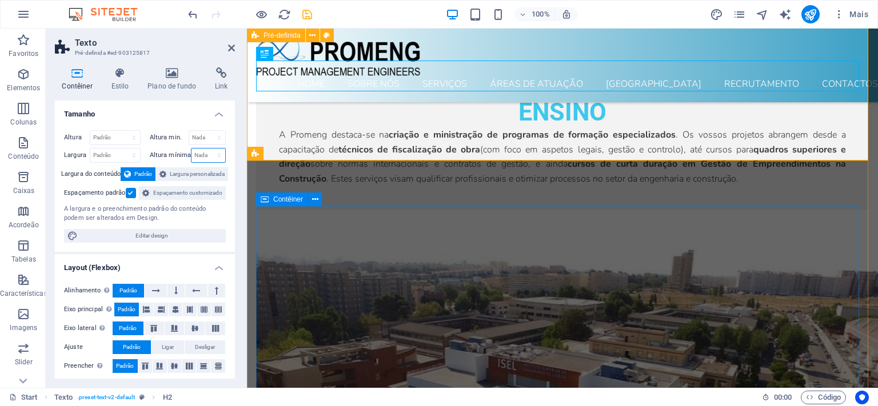
scroll to position [7143, 0]
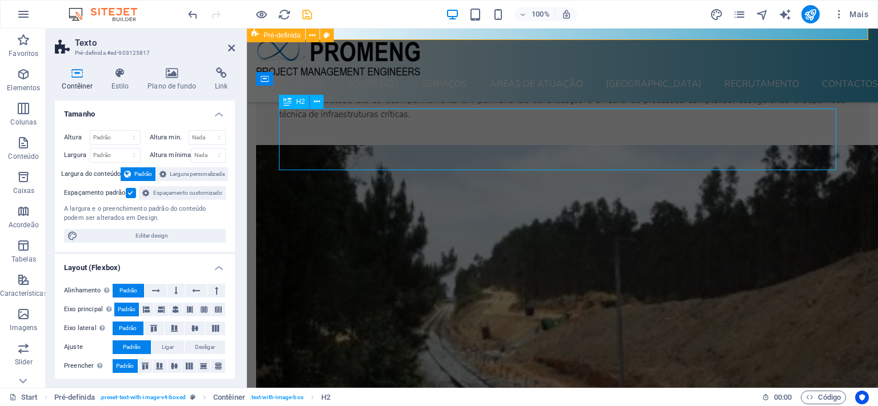
scroll to position [6285, 0]
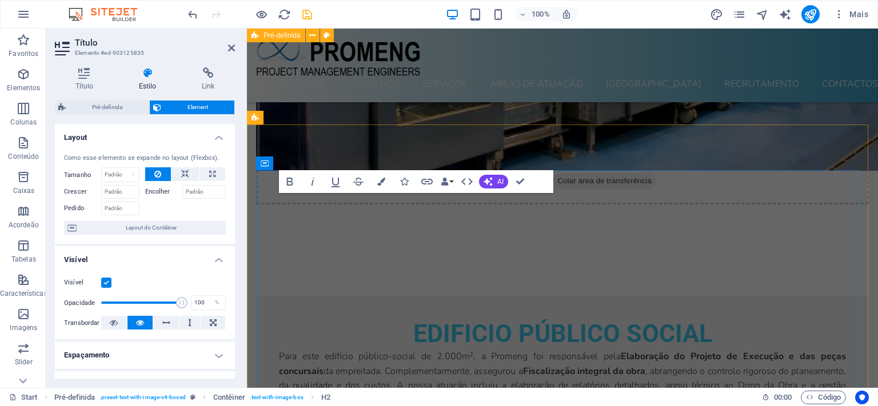
scroll to position [7058, 0]
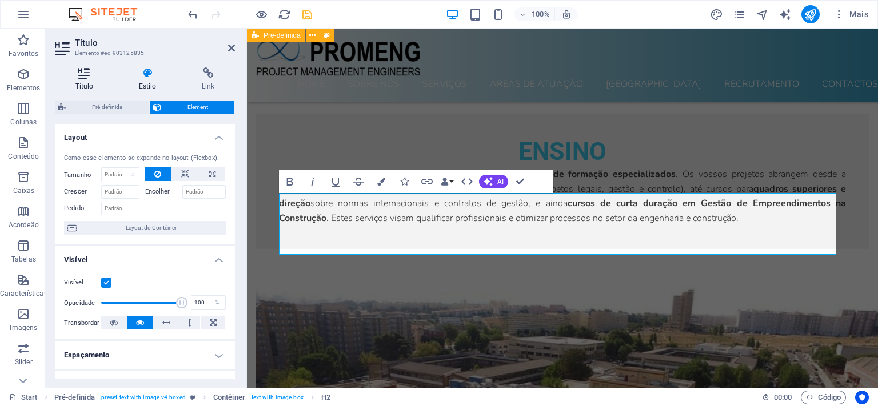
click at [94, 74] on icon at bounding box center [84, 72] width 59 height 11
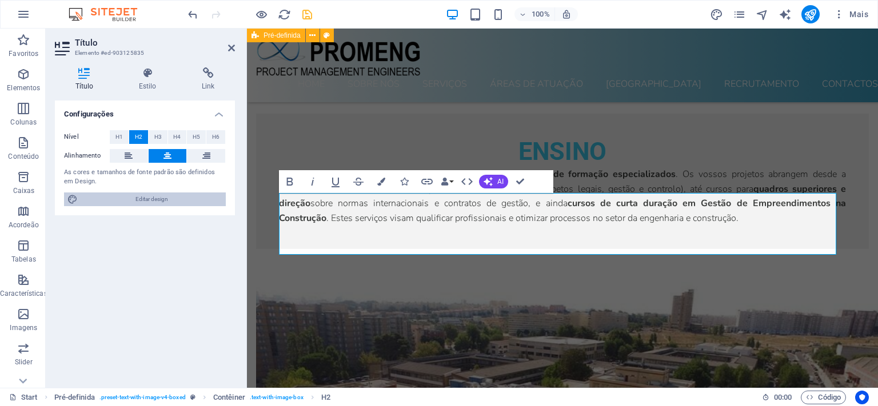
click at [153, 202] on span "Editar design" at bounding box center [151, 200] width 141 height 14
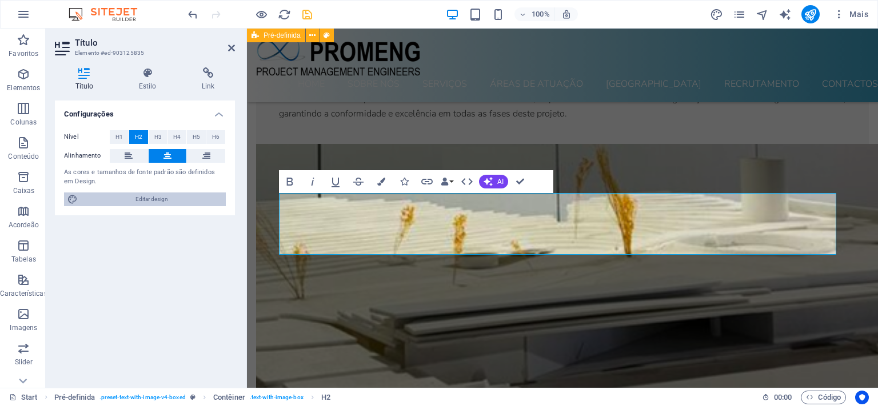
select select "px"
select select "300"
select select "px"
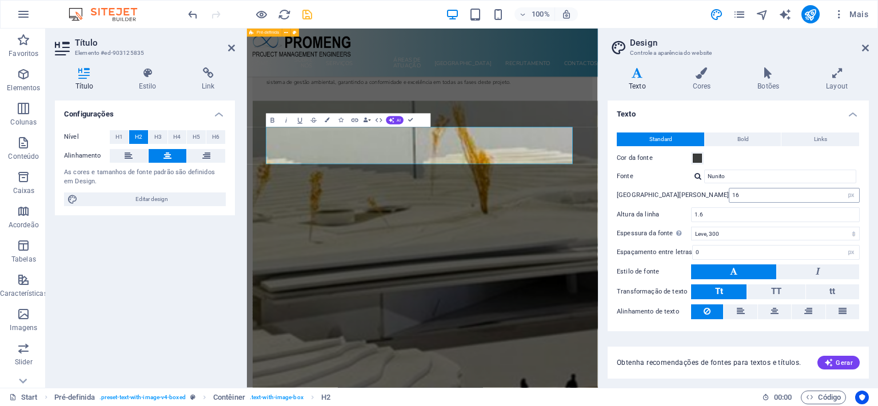
scroll to position [7356, 0]
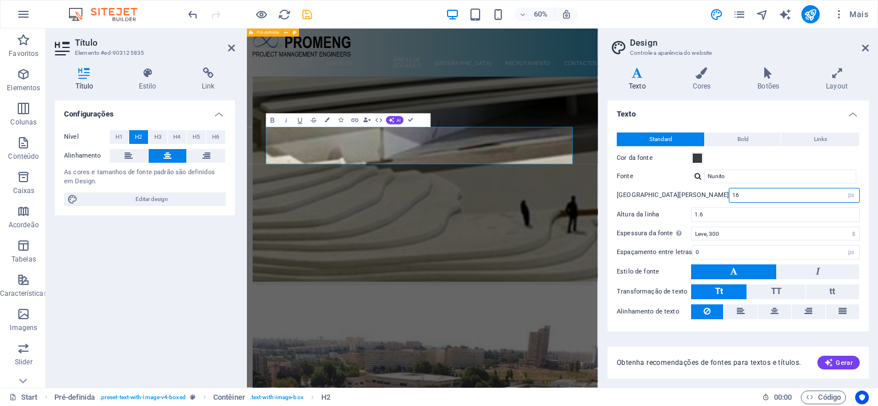
click at [764, 194] on input "16" at bounding box center [794, 196] width 130 height 14
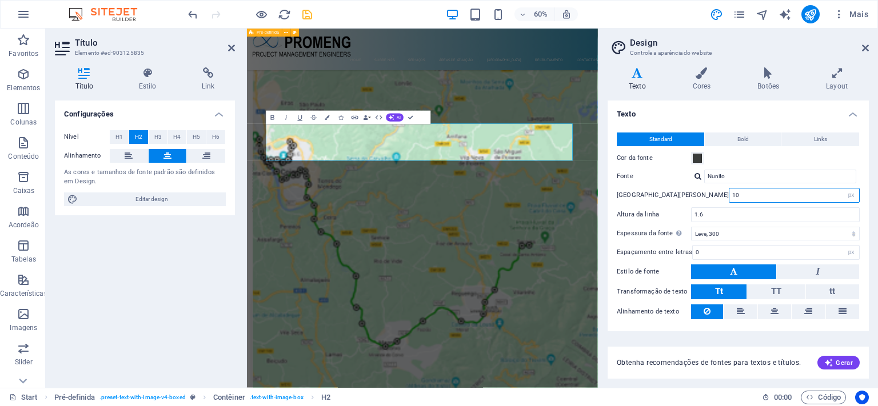
scroll to position [5937, 0]
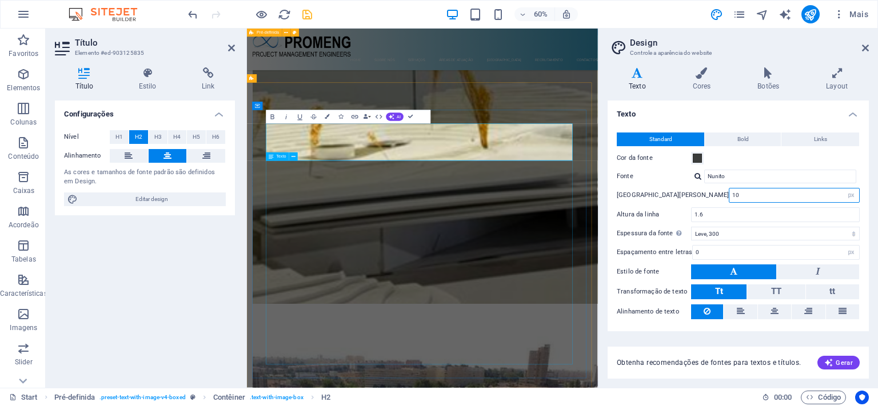
type input "10"
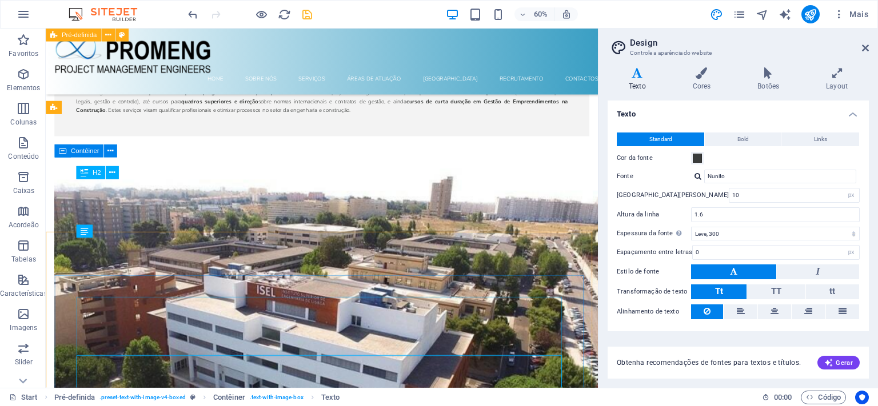
scroll to position [5814, 0]
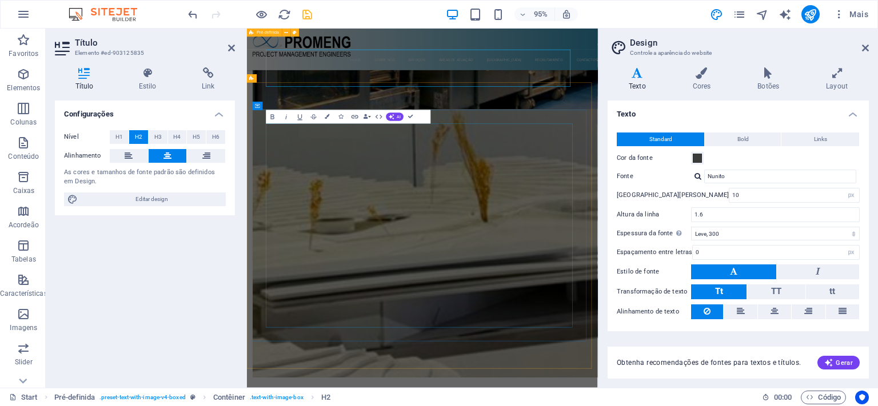
scroll to position [5937, 0]
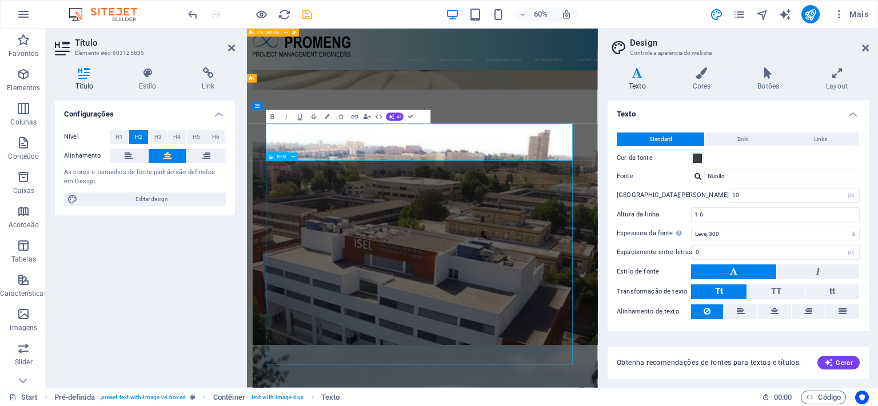
scroll to position [5814, 0]
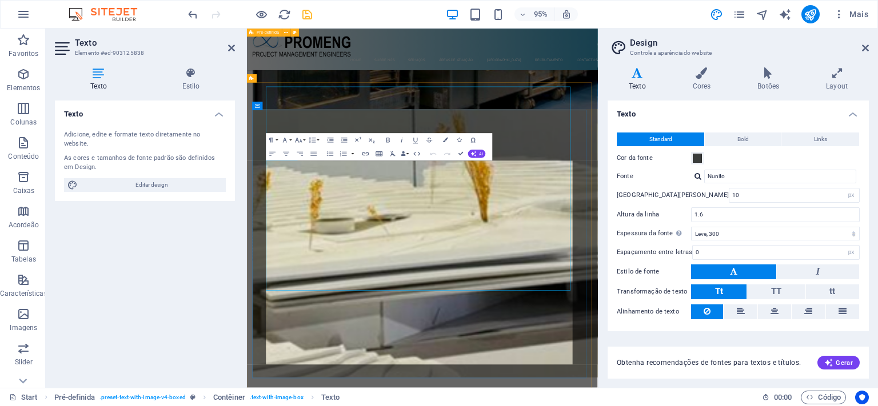
scroll to position [5937, 0]
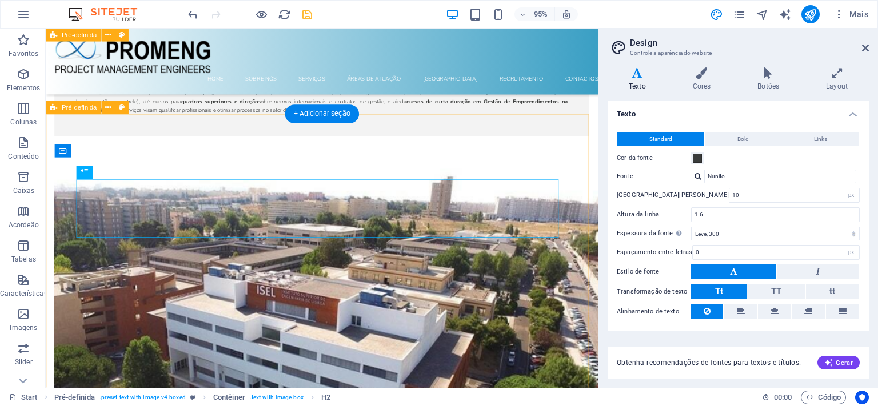
scroll to position [5814, 0]
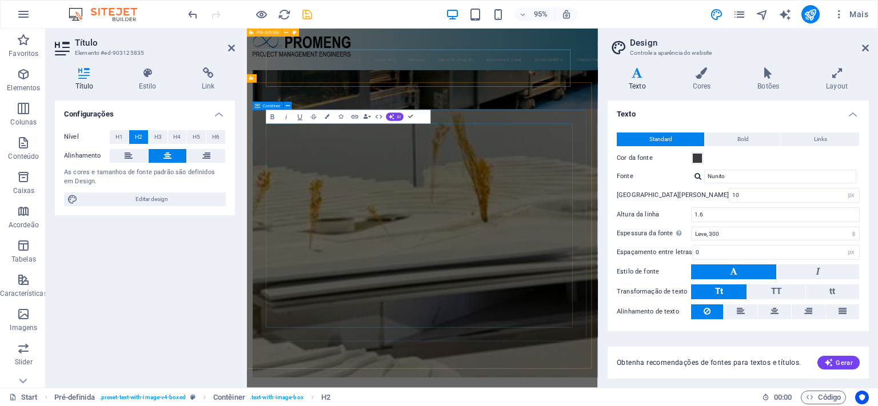
scroll to position [5937, 0]
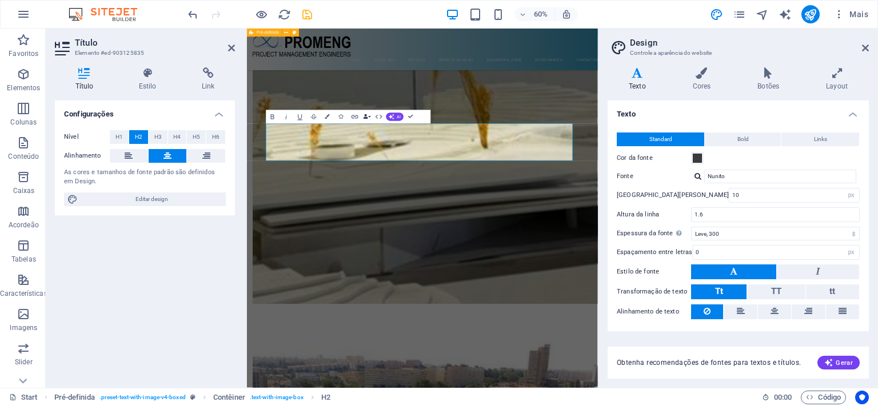
click at [370, 117] on button "Data Bindings" at bounding box center [367, 117] width 10 height 14
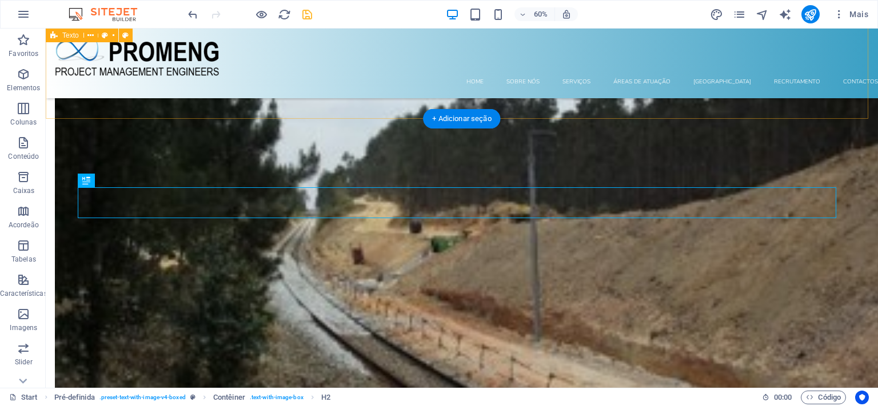
scroll to position [5325, 0]
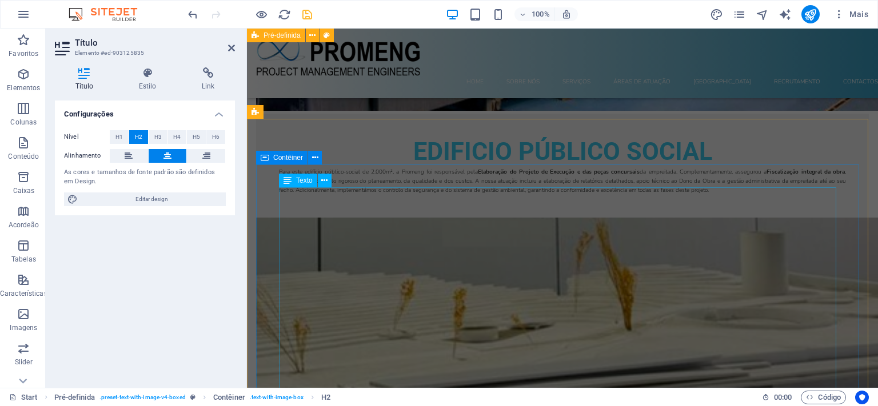
scroll to position [5736, 0]
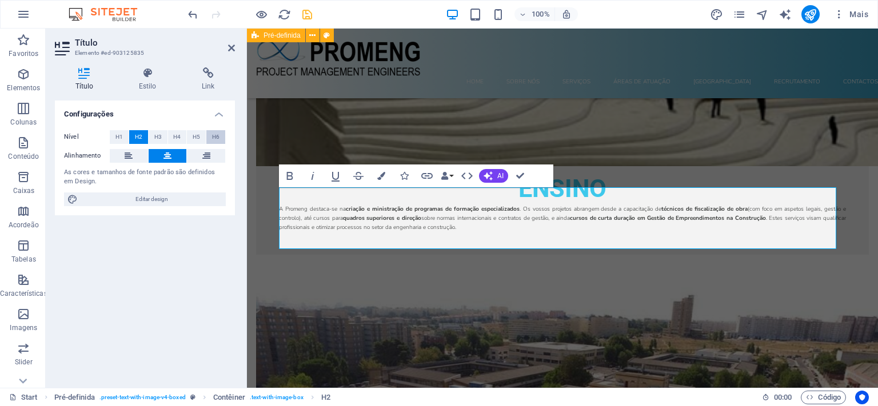
click at [218, 136] on span "H6" at bounding box center [215, 137] width 7 height 14
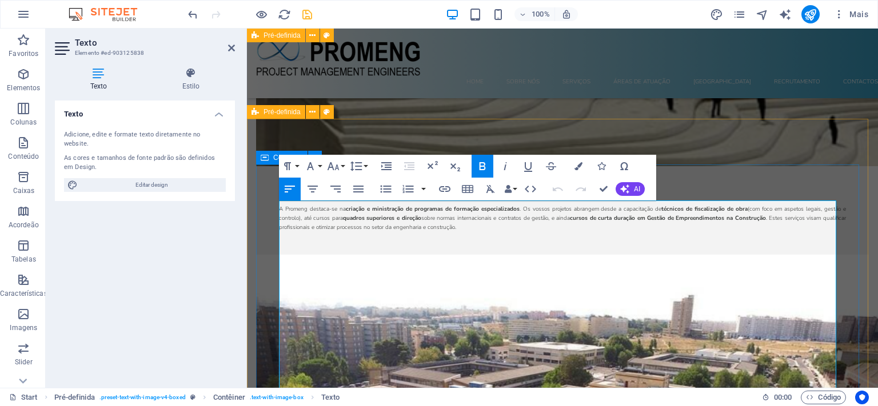
drag, startPoint x: 294, startPoint y: 207, endPoint x: 334, endPoint y: 261, distance: 66.2
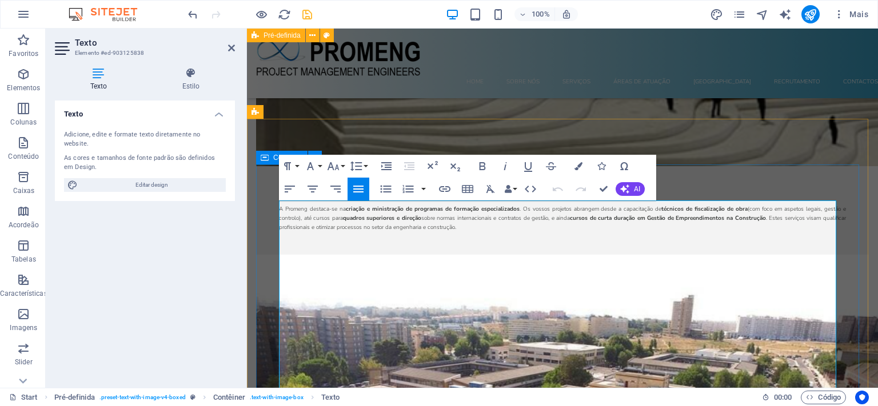
drag, startPoint x: 582, startPoint y: 310, endPoint x: 262, endPoint y: 313, distance: 320.0
drag, startPoint x: 358, startPoint y: 307, endPoint x: 383, endPoint y: 309, distance: 25.8
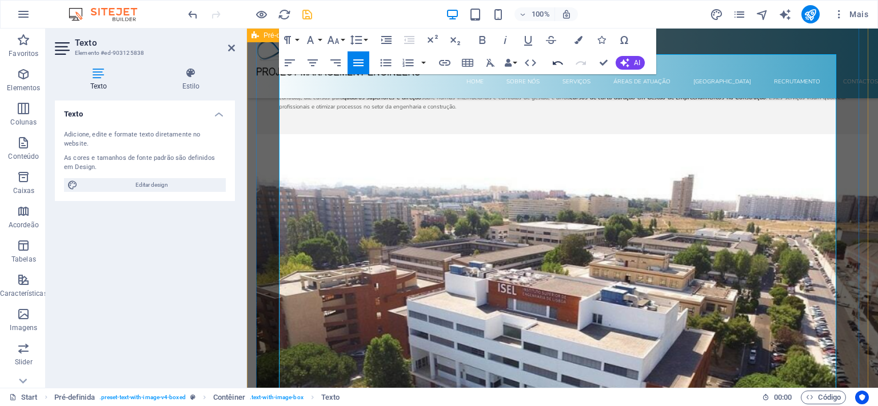
scroll to position [6038, 0]
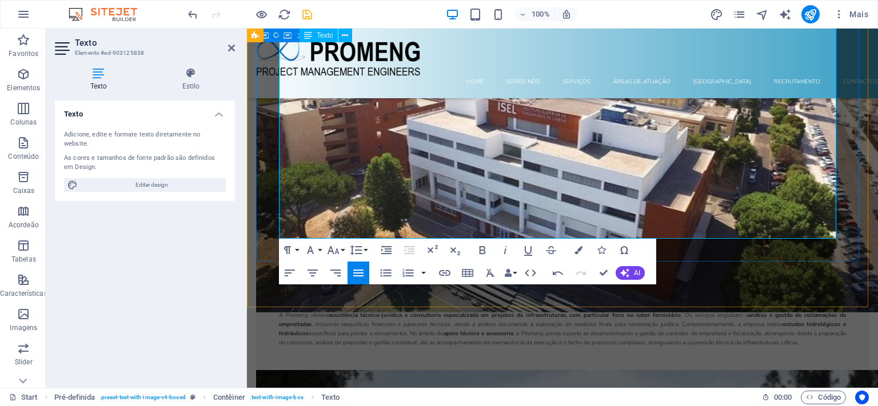
drag, startPoint x: 442, startPoint y: 236, endPoint x: 353, endPoint y: 133, distance: 136.1
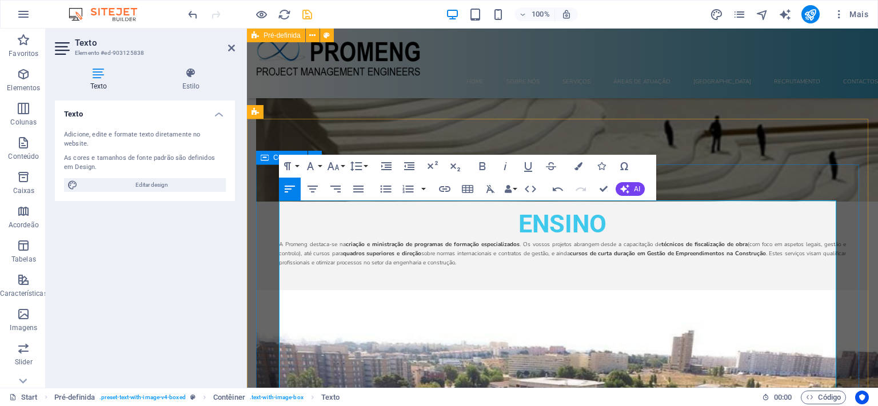
scroll to position [5736, 0]
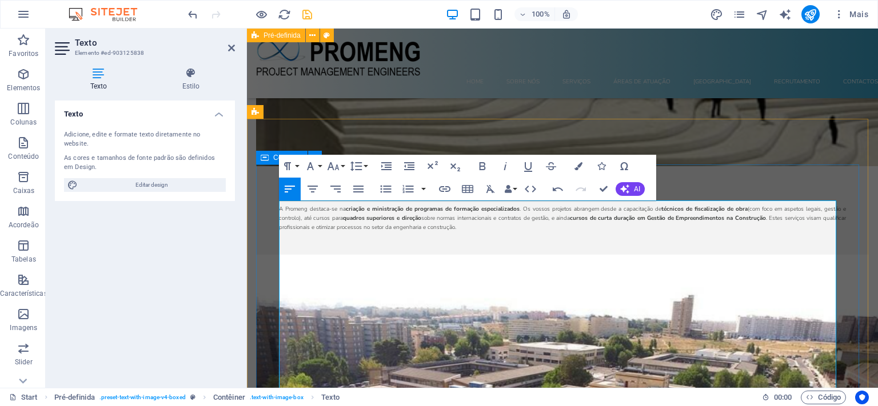
click at [366, 167] on button "Line Height" at bounding box center [358, 166] width 22 height 23
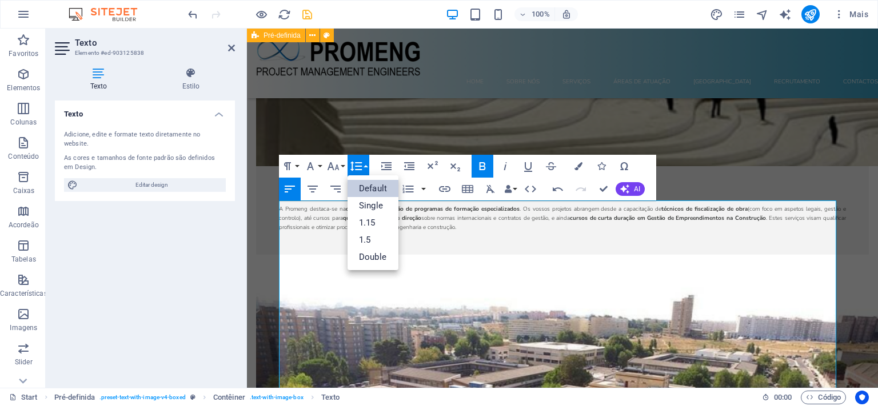
scroll to position [0, 0]
click at [367, 205] on link "Single" at bounding box center [372, 205] width 51 height 17
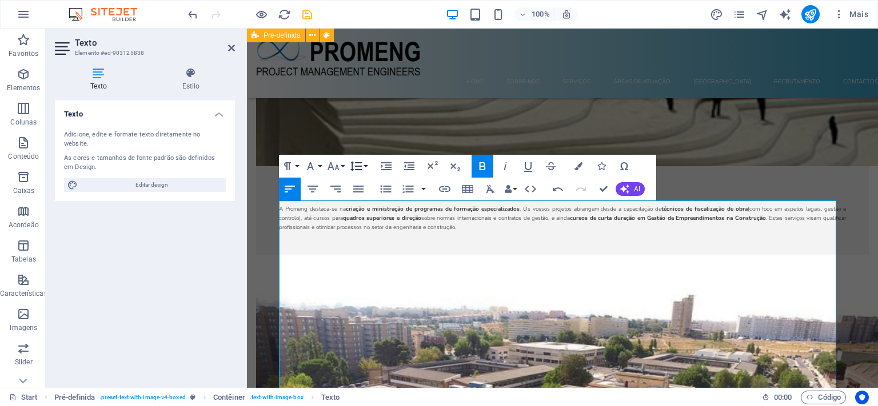
click at [367, 167] on button "Line Height" at bounding box center [358, 166] width 22 height 23
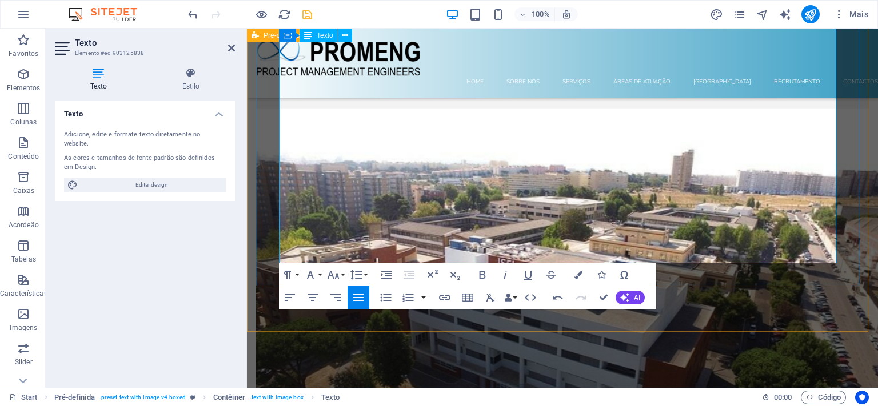
scroll to position [5857, 0]
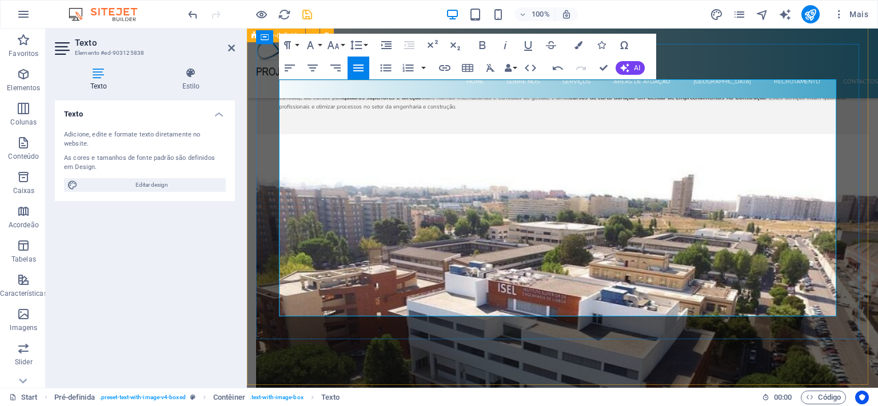
drag, startPoint x: 693, startPoint y: 176, endPoint x: 280, endPoint y: 140, distance: 414.1
click at [169, 178] on span "Editar design" at bounding box center [151, 185] width 141 height 14
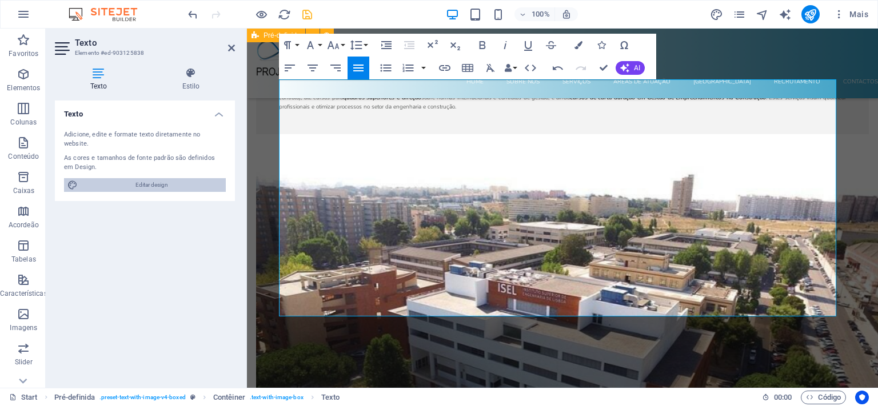
select select "px"
select select "300"
select select "px"
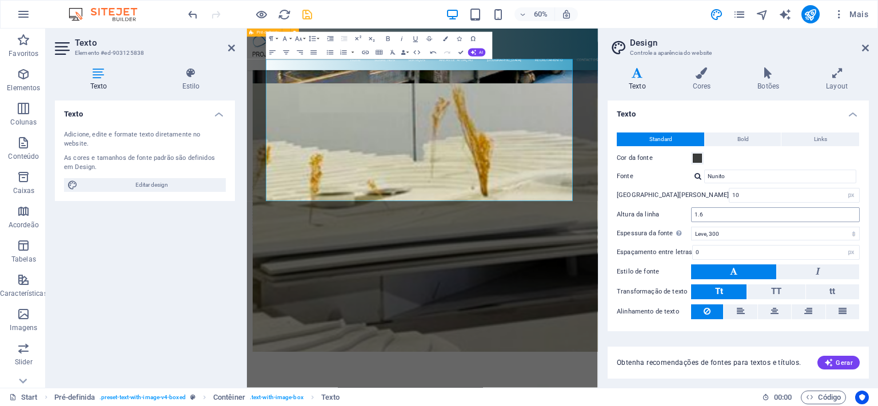
scroll to position [6058, 0]
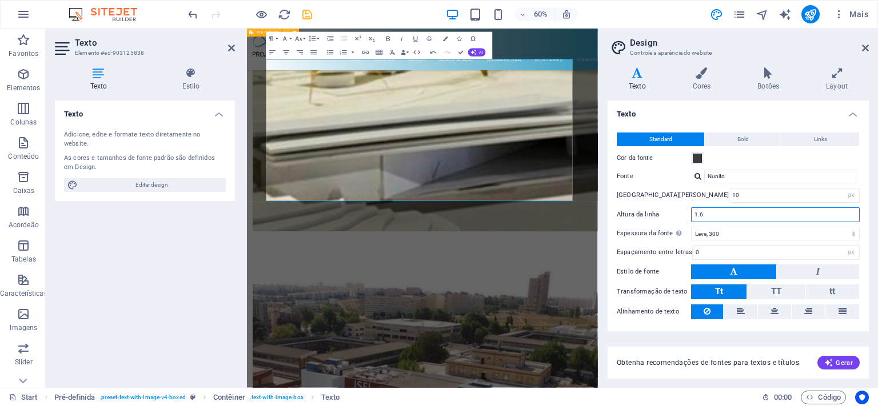
click at [831, 215] on input "1.6" at bounding box center [774, 215] width 167 height 14
type input "1"
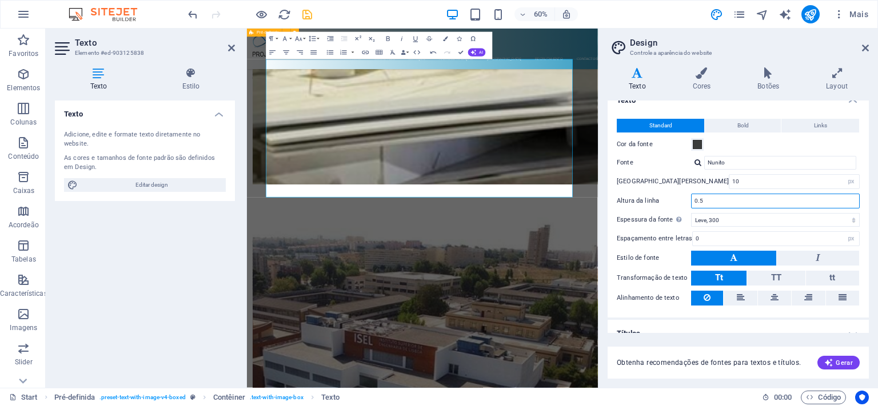
scroll to position [26, 0]
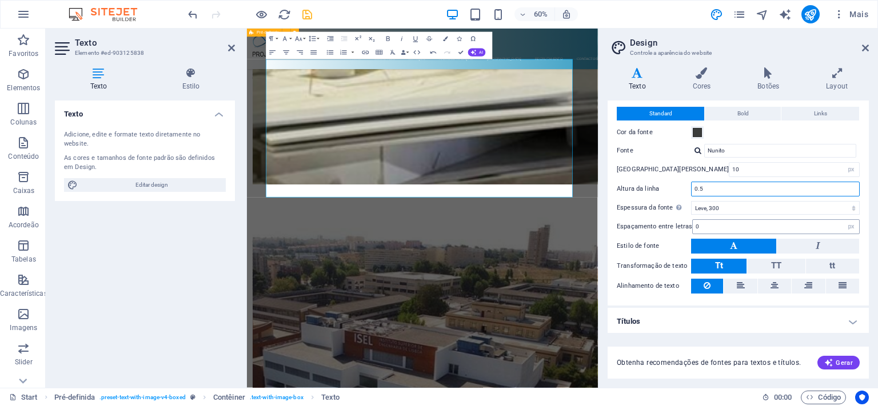
type input "0.5"
click at [709, 225] on input "0" at bounding box center [776, 227] width 166 height 14
click at [691, 201] on select "Fina, 100 Extra leve, 200 Leve, 300 Regular, 400 Média, 500 Semi negrito, 600 N…" at bounding box center [775, 208] width 169 height 14
select select "100"
click option "Fina, 100" at bounding box center [0, 0] width 0 height 0
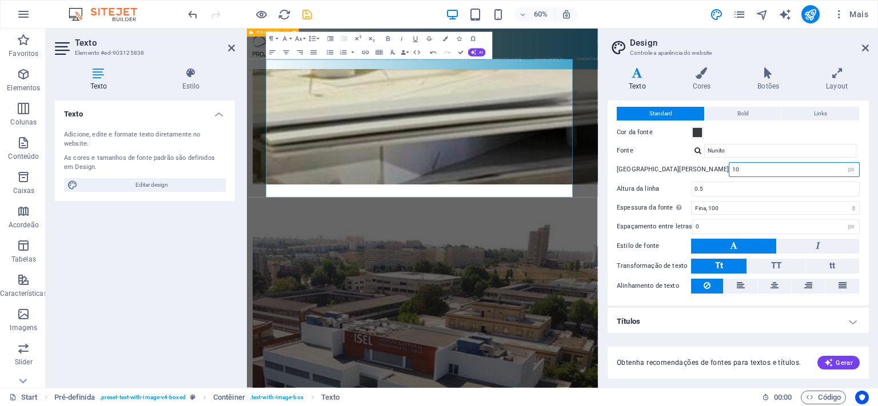
click at [738, 170] on input "10" at bounding box center [794, 170] width 130 height 14
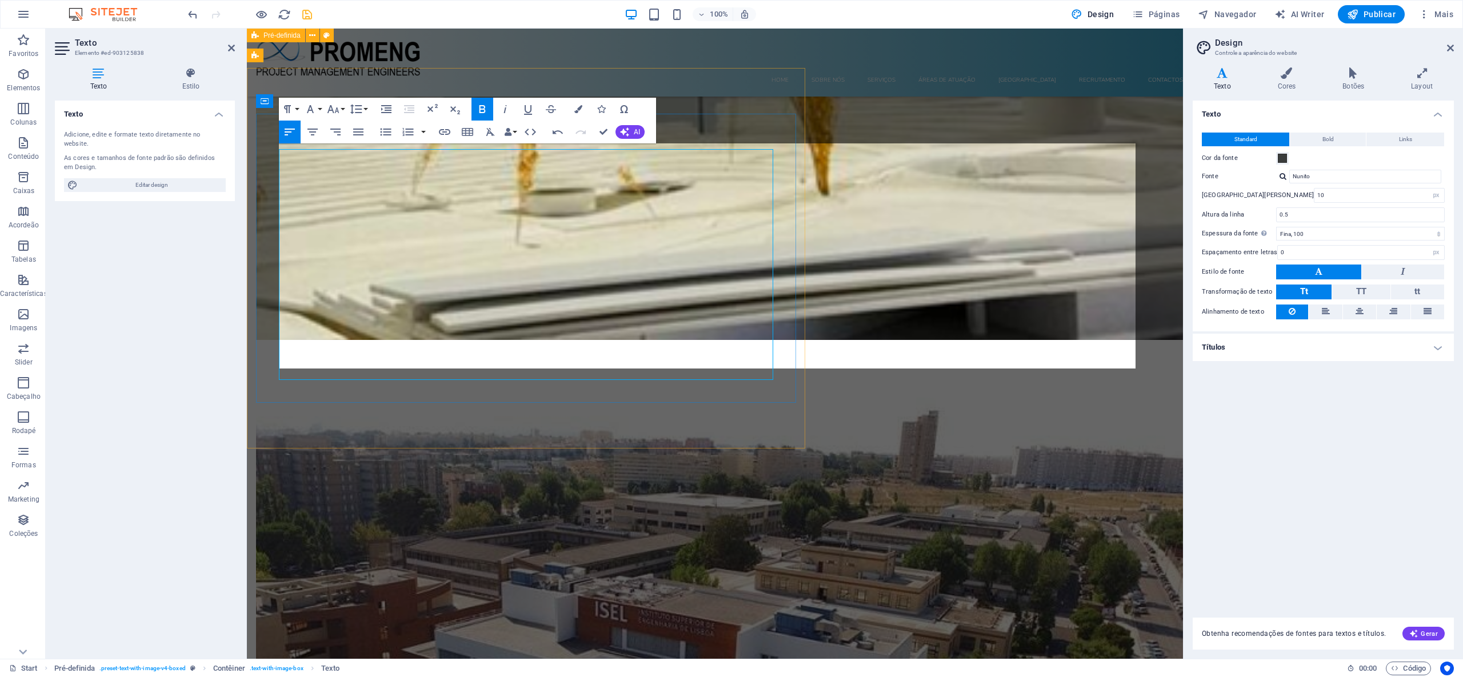
scroll to position [5221, 0]
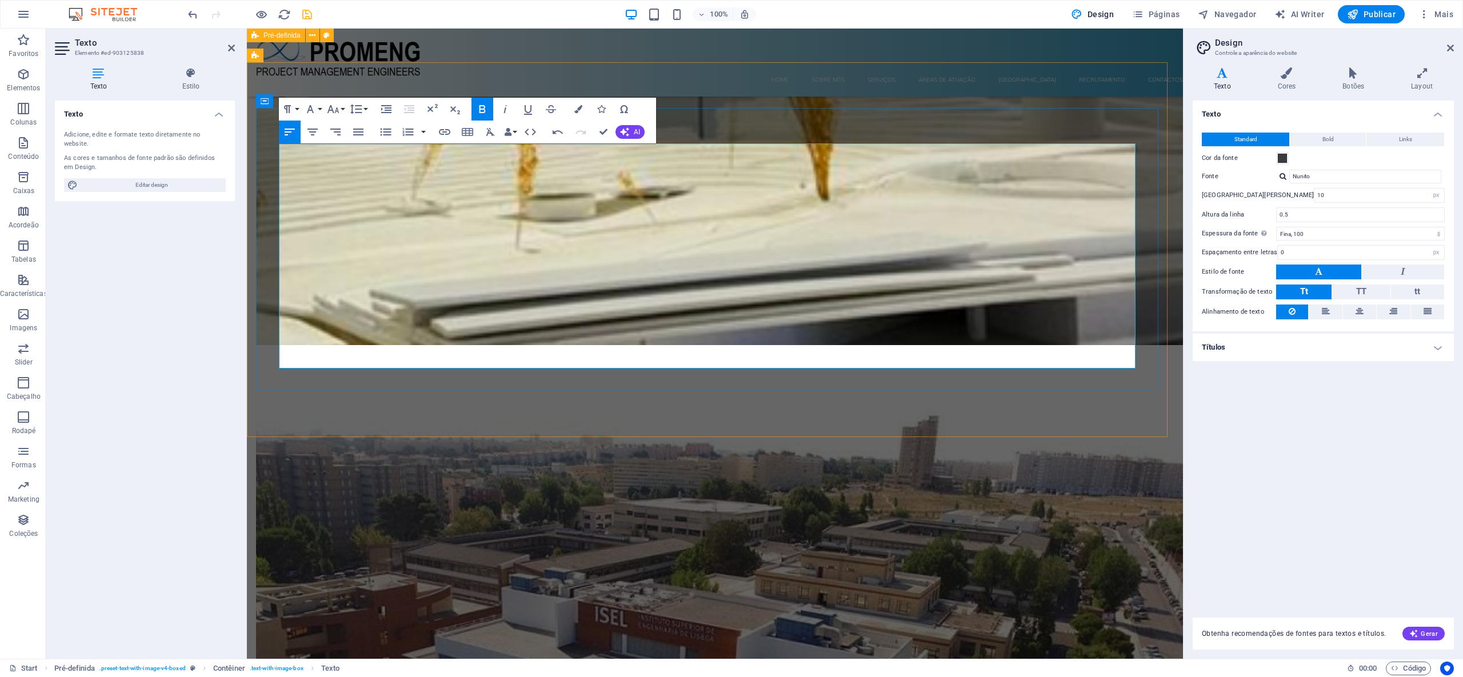
drag, startPoint x: 738, startPoint y: 234, endPoint x: 279, endPoint y: 203, distance: 459.3
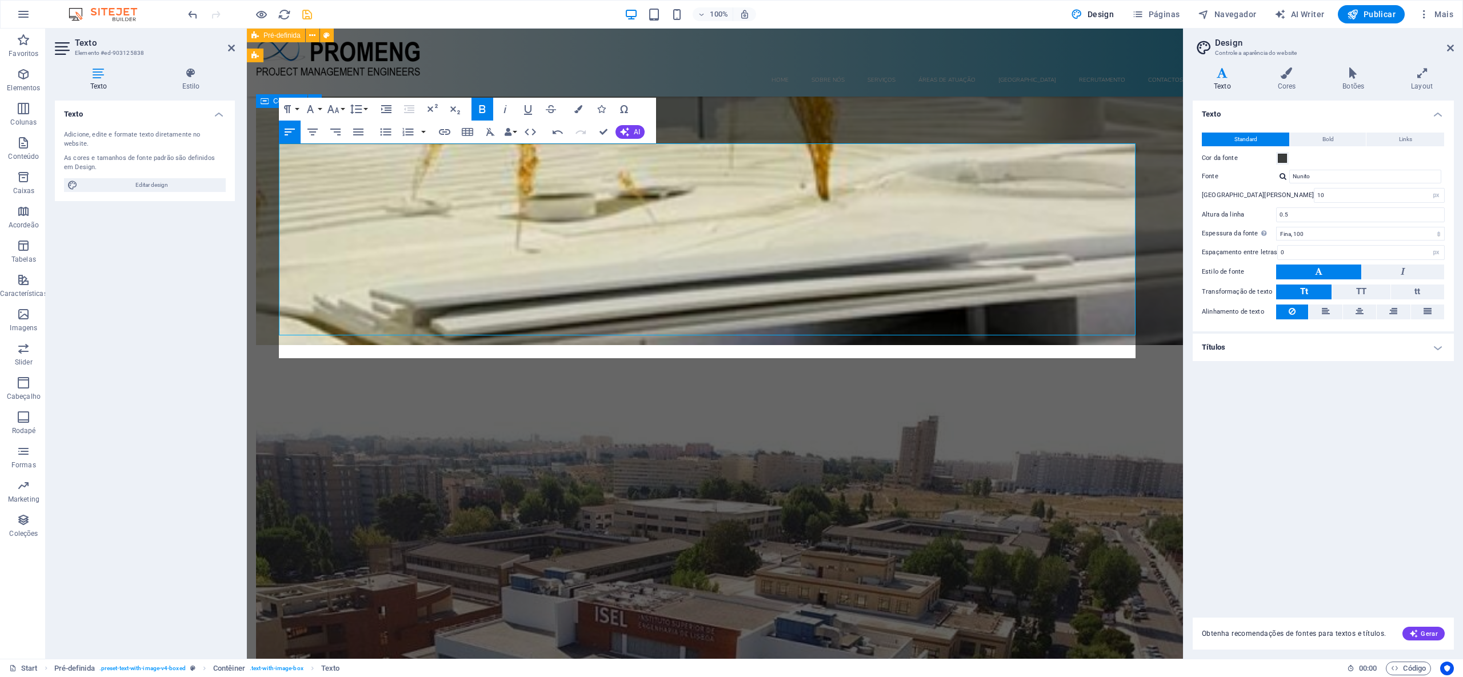
scroll to position [2321, 3]
drag, startPoint x: 526, startPoint y: 220, endPoint x: 277, endPoint y: 199, distance: 249.4
click at [483, 110] on icon "button" at bounding box center [482, 109] width 6 height 8
click at [368, 110] on button "Line Height" at bounding box center [358, 109] width 22 height 23
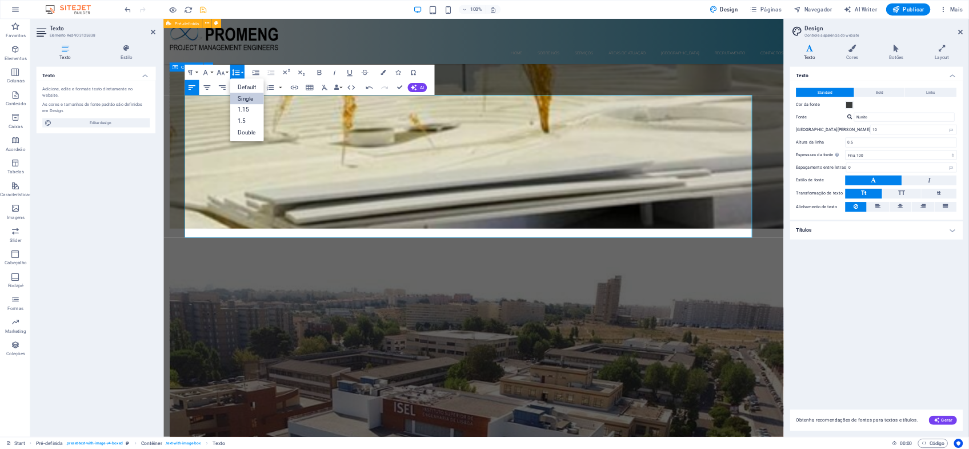
scroll to position [0, 0]
click at [373, 150] on link "Single" at bounding box center [372, 148] width 51 height 17
click at [421, 133] on button "button" at bounding box center [423, 132] width 9 height 23
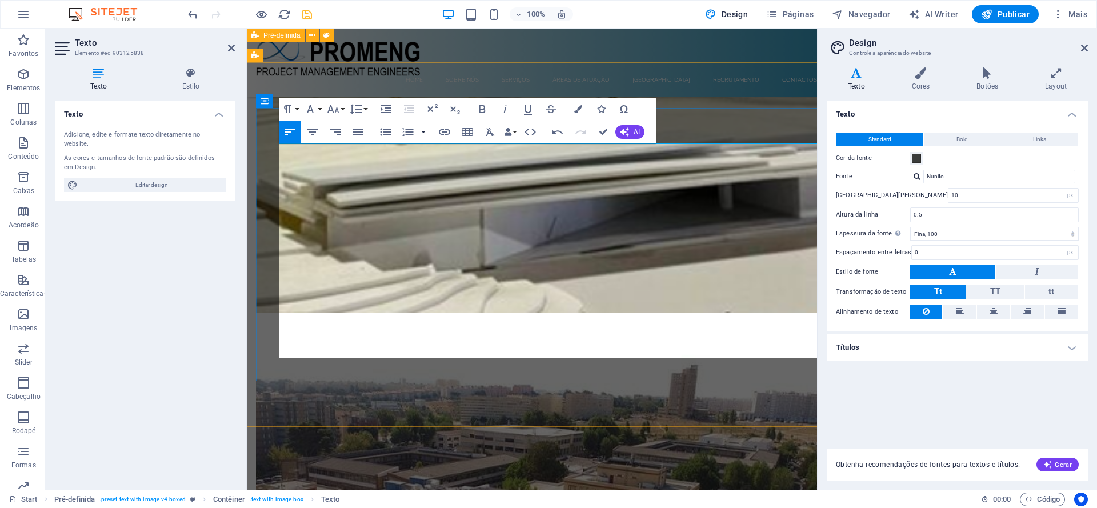
scroll to position [5226, 0]
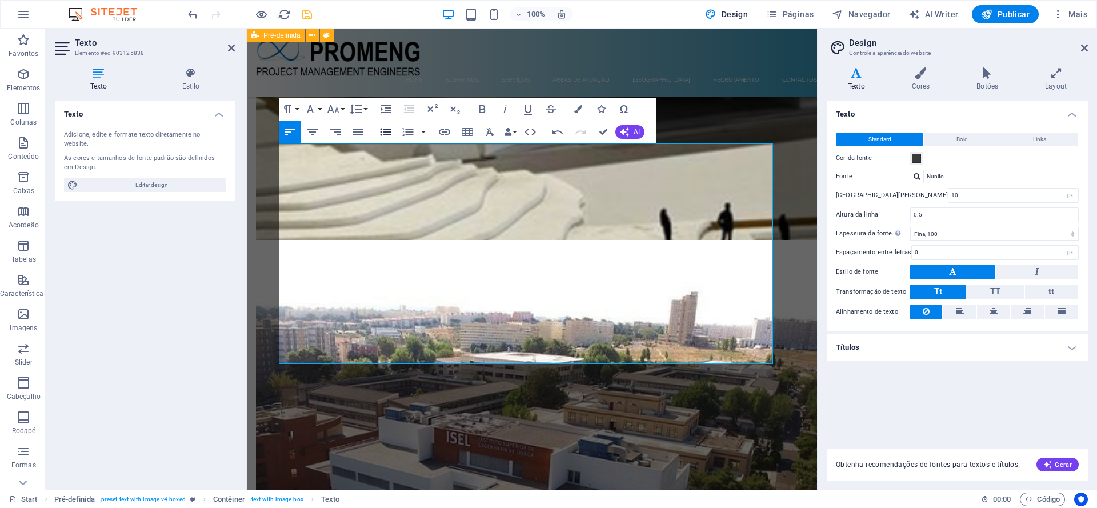
click at [387, 133] on icon "button" at bounding box center [386, 132] width 14 height 14
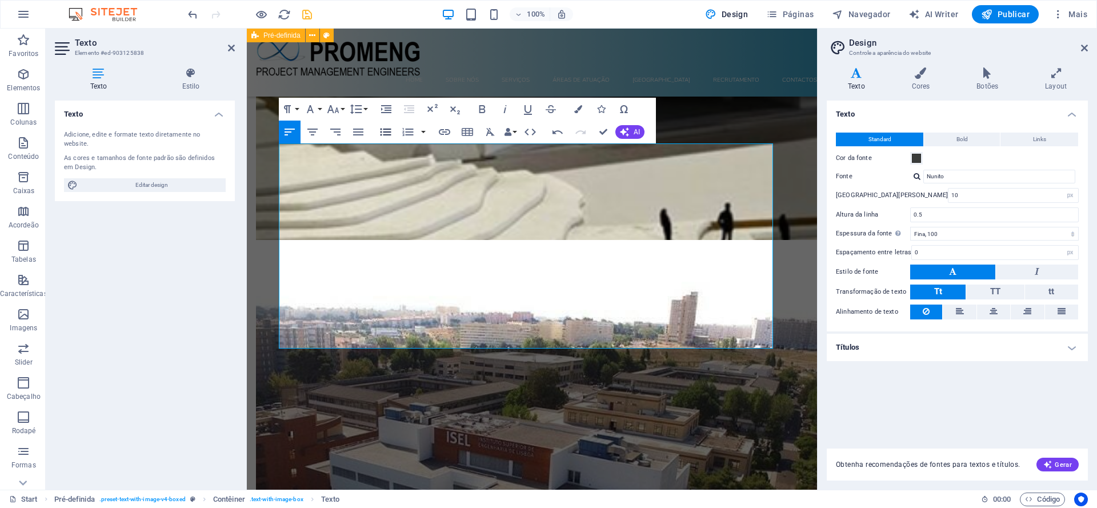
click at [387, 133] on icon "button" at bounding box center [386, 132] width 14 height 14
drag, startPoint x: 323, startPoint y: 237, endPoint x: 357, endPoint y: 251, distance: 36.9
click at [387, 132] on icon "button" at bounding box center [386, 132] width 11 height 7
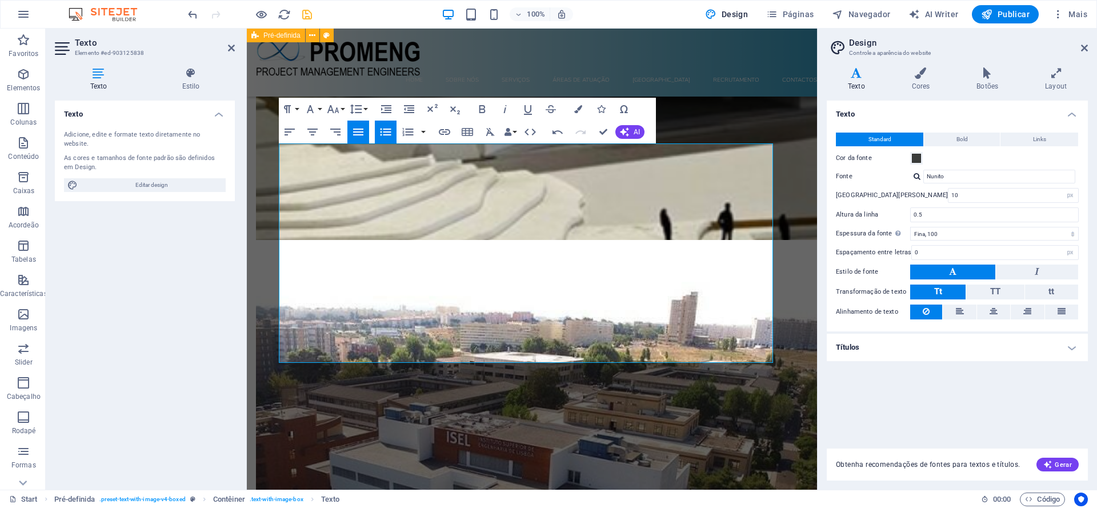
click at [387, 132] on icon "button" at bounding box center [386, 132] width 11 height 7
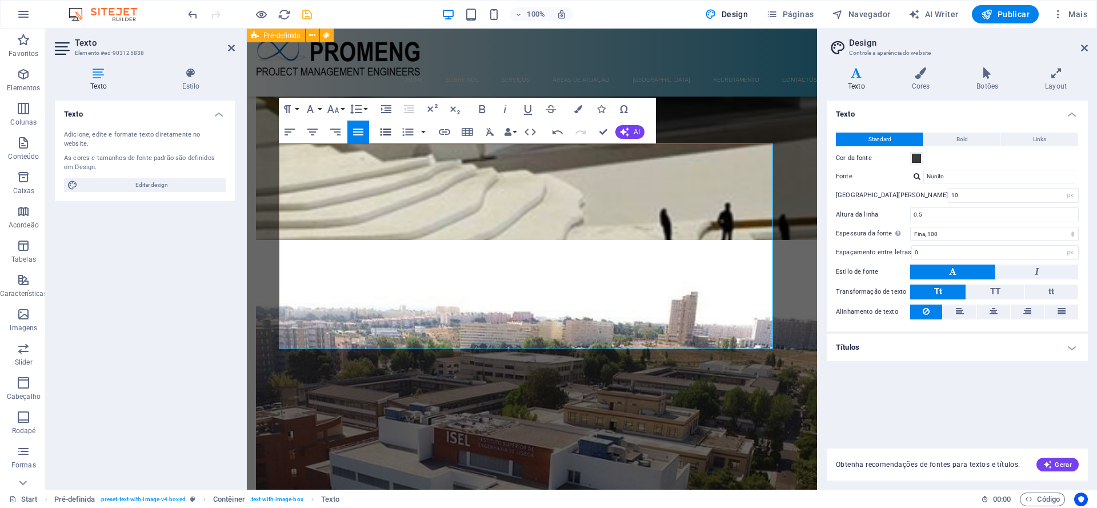
click at [387, 132] on icon "button" at bounding box center [386, 132] width 11 height 7
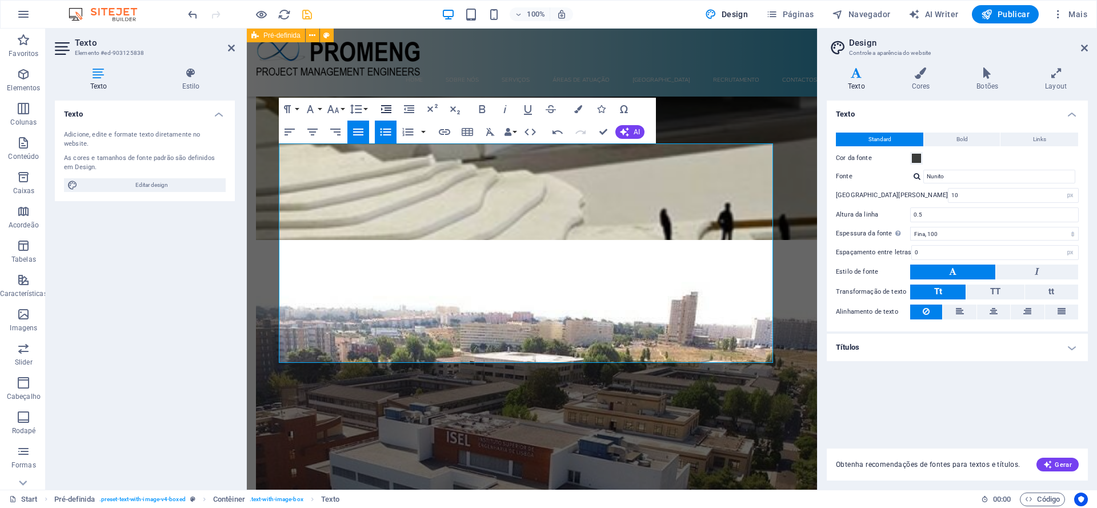
click at [385, 110] on icon "button" at bounding box center [386, 109] width 10 height 8
drag, startPoint x: 350, startPoint y: 279, endPoint x: 358, endPoint y: 284, distance: 10.0
click at [385, 134] on icon "button" at bounding box center [386, 132] width 11 height 7
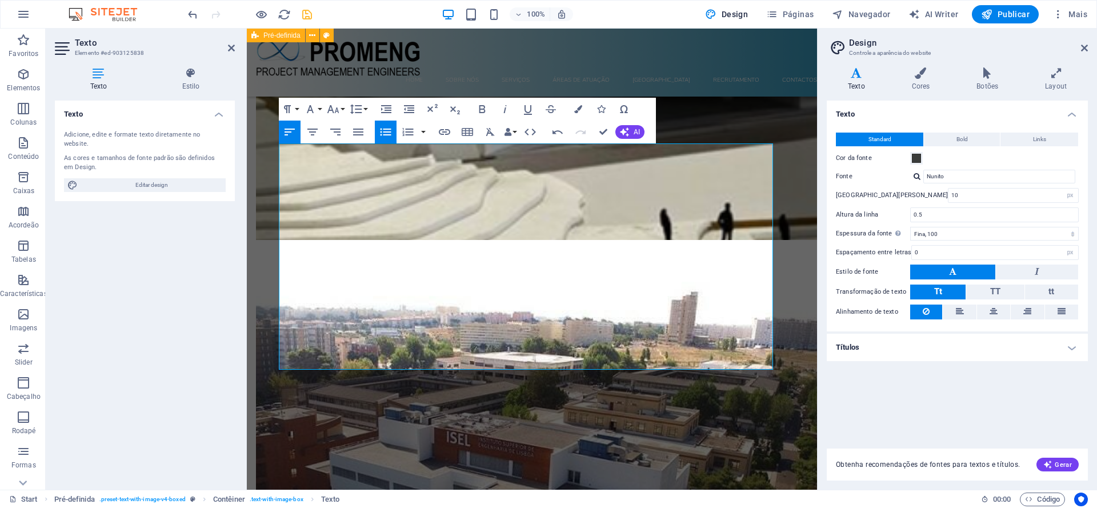
click at [385, 134] on icon "button" at bounding box center [386, 132] width 11 height 7
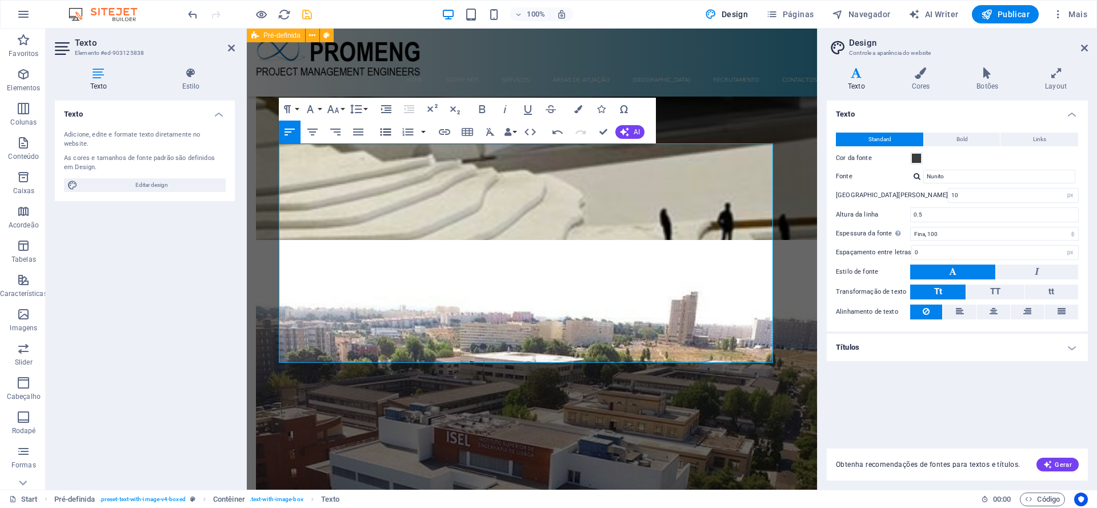
click at [385, 134] on icon "button" at bounding box center [386, 132] width 11 height 7
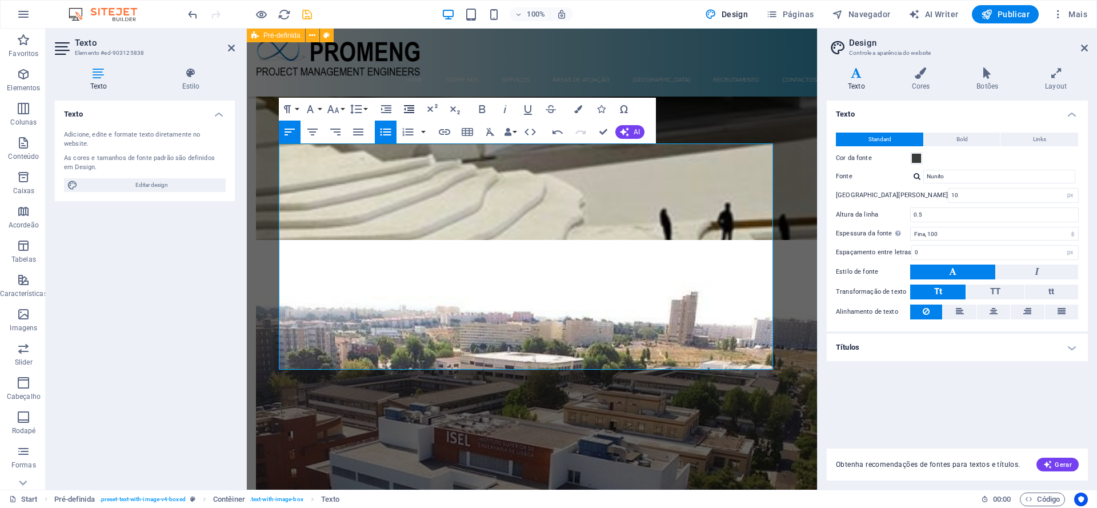
click at [409, 109] on icon "button" at bounding box center [409, 109] width 10 height 8
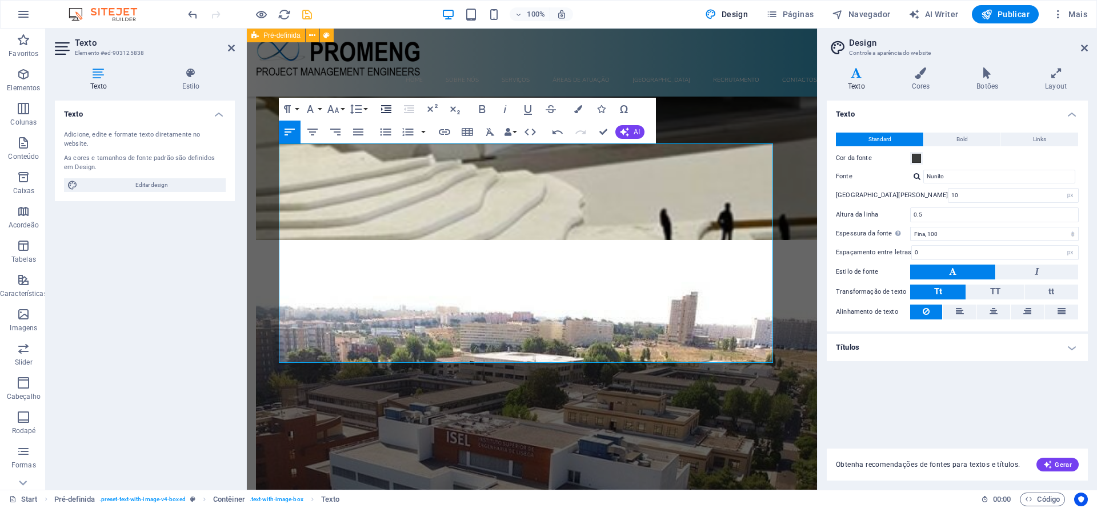
click at [390, 109] on icon "button" at bounding box center [386, 109] width 10 height 8
click at [406, 107] on icon "button" at bounding box center [409, 109] width 14 height 14
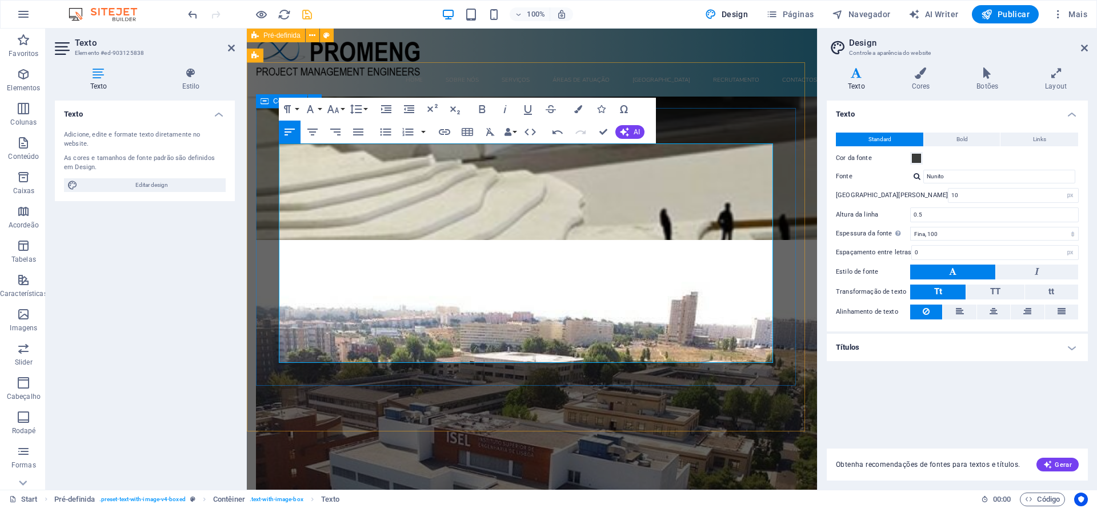
drag, startPoint x: 350, startPoint y: 309, endPoint x: 278, endPoint y: 294, distance: 73.5
click at [382, 134] on icon "button" at bounding box center [386, 132] width 14 height 14
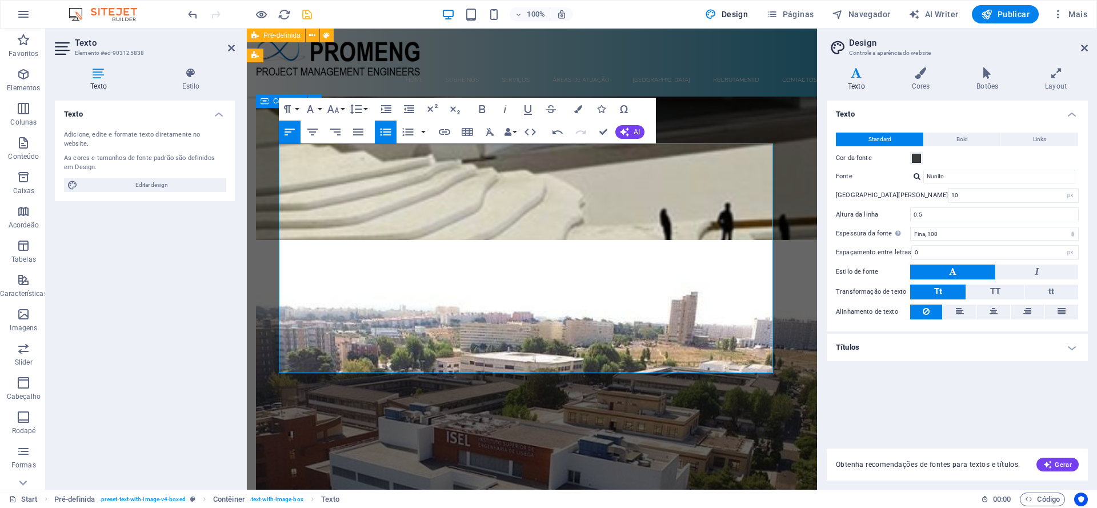
click at [382, 134] on icon "button" at bounding box center [386, 132] width 14 height 14
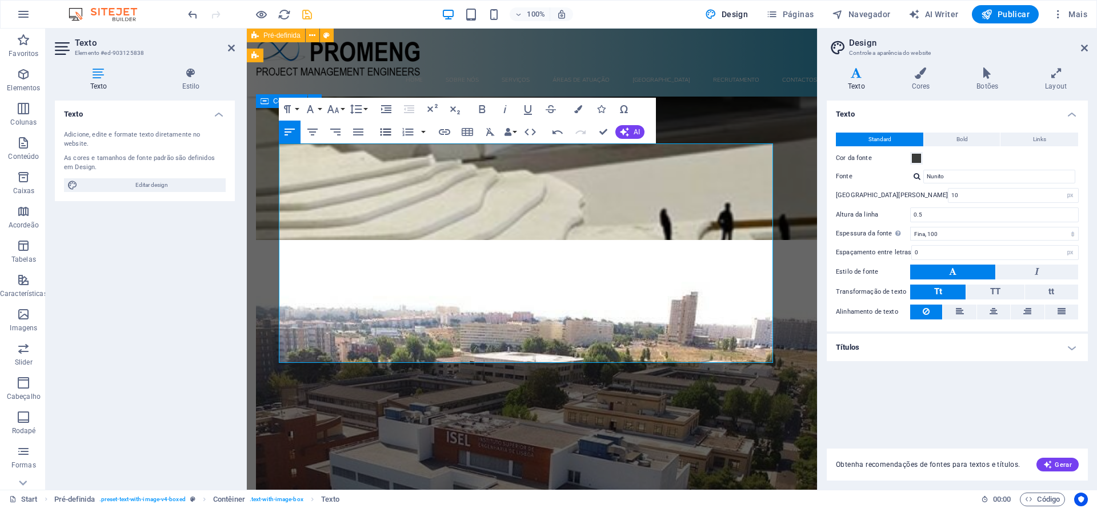
click at [382, 134] on icon "button" at bounding box center [386, 132] width 14 height 14
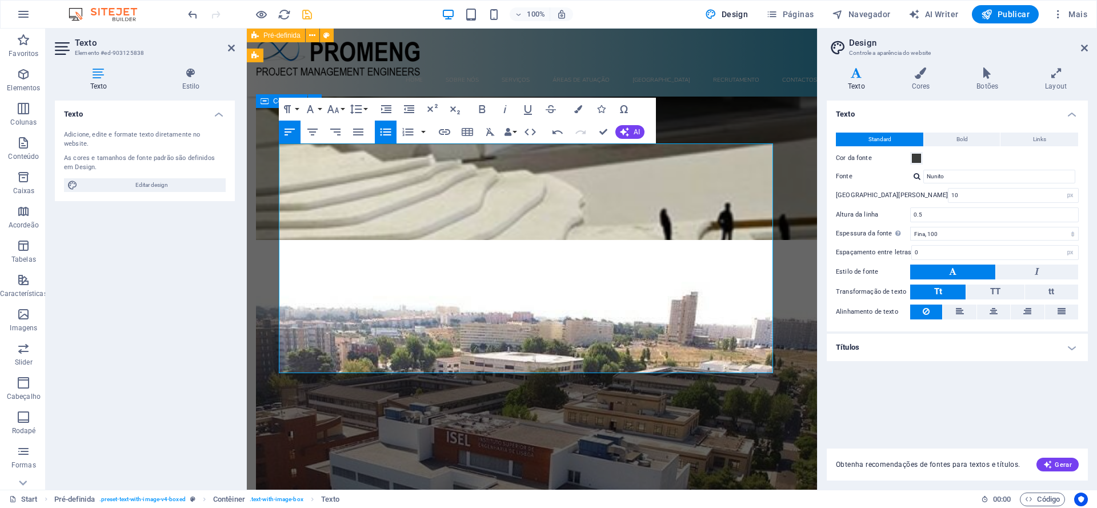
click at [382, 134] on icon "button" at bounding box center [386, 132] width 14 height 14
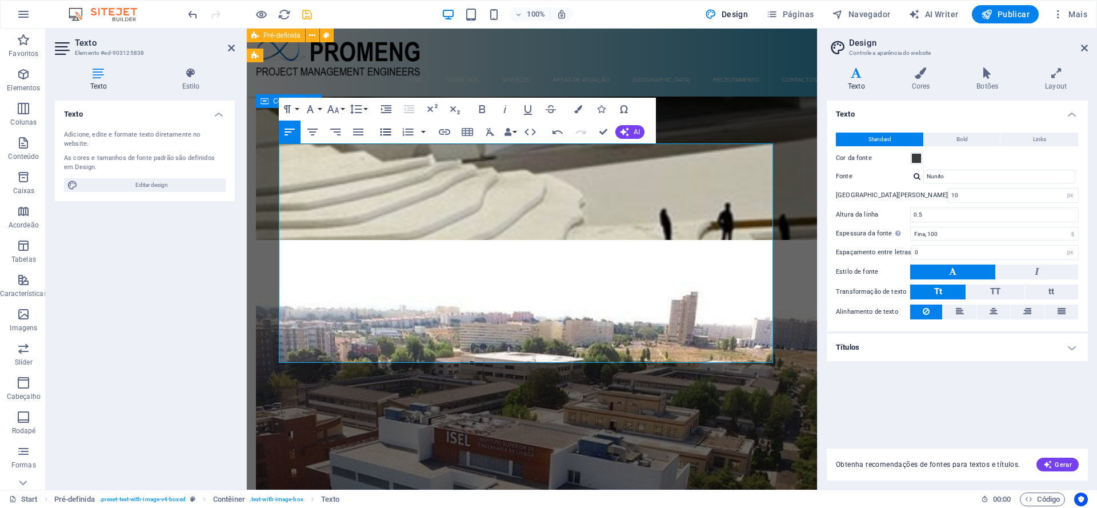
click at [382, 134] on icon "button" at bounding box center [386, 132] width 14 height 14
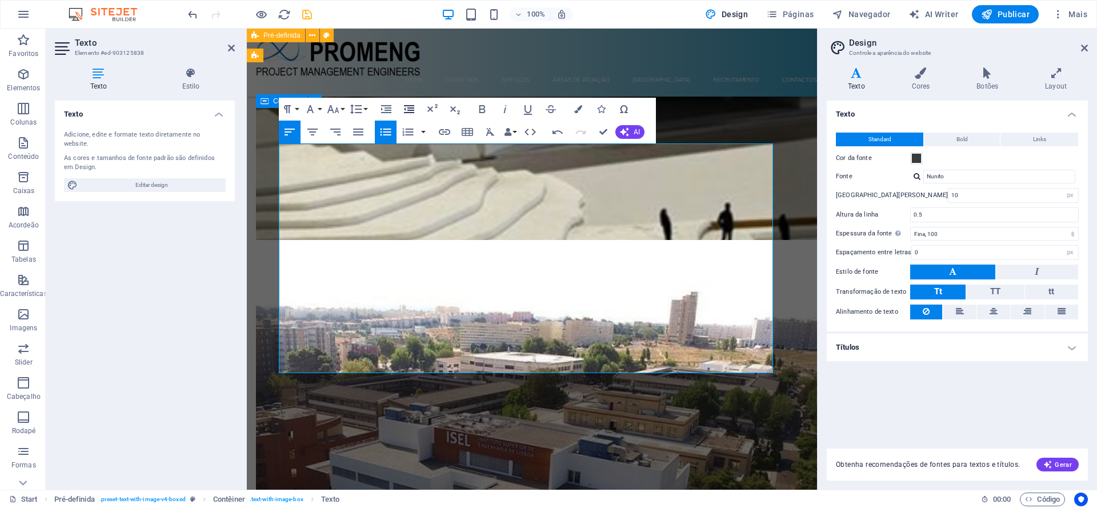
click at [409, 110] on icon "button" at bounding box center [409, 109] width 10 height 8
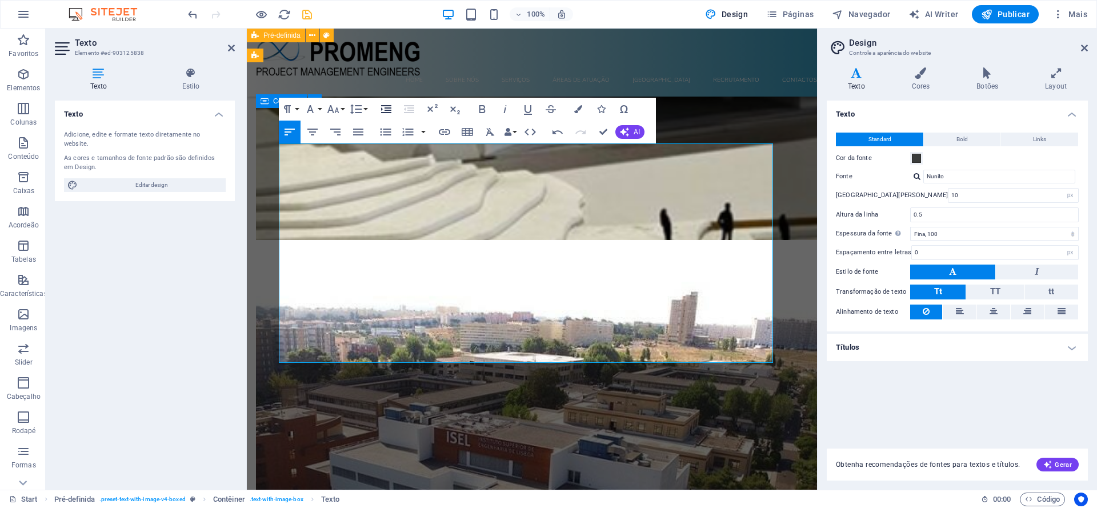
click at [386, 109] on icon "button" at bounding box center [386, 109] width 14 height 14
click at [384, 132] on icon "button" at bounding box center [386, 132] width 11 height 7
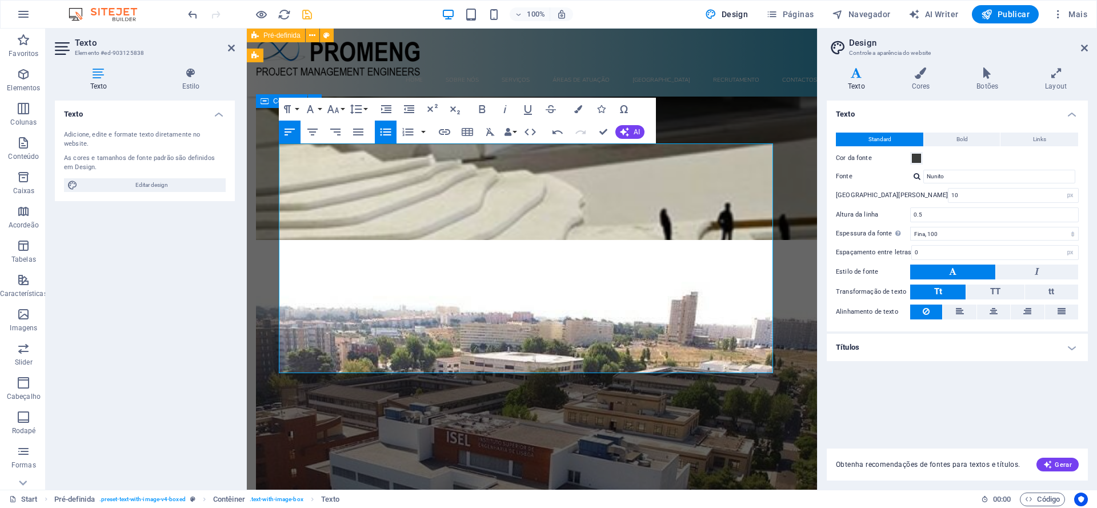
click at [384, 132] on icon "button" at bounding box center [386, 132] width 11 height 7
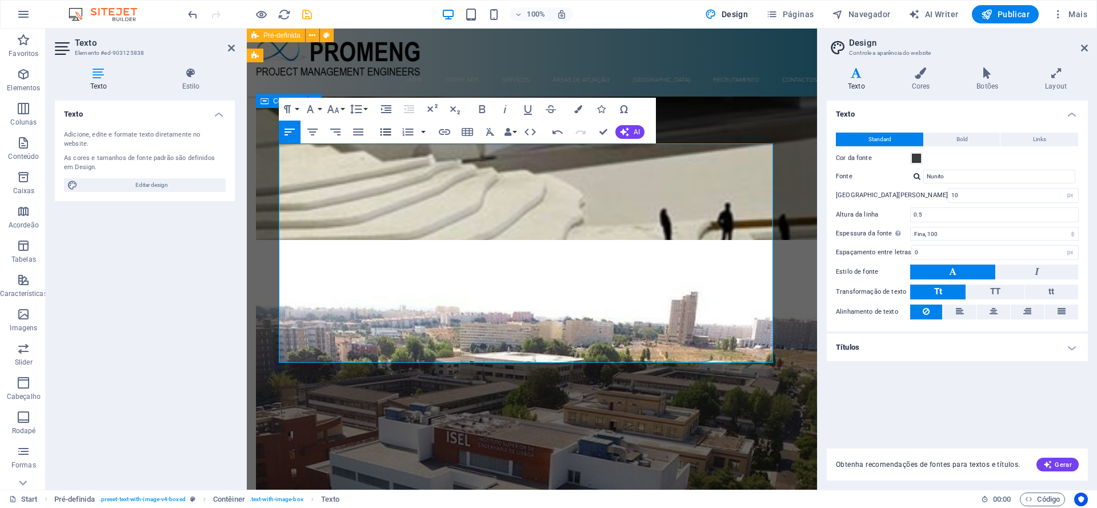
click at [388, 128] on icon "button" at bounding box center [386, 132] width 14 height 14
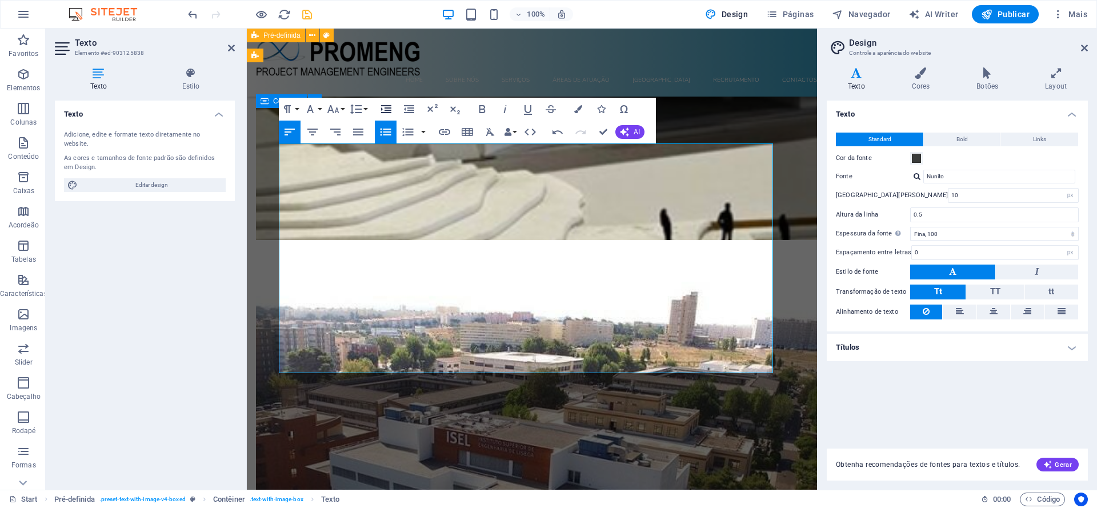
click at [386, 109] on icon "button" at bounding box center [386, 109] width 14 height 14
drag, startPoint x: 400, startPoint y: 354, endPoint x: 278, endPoint y: 328, distance: 124.4
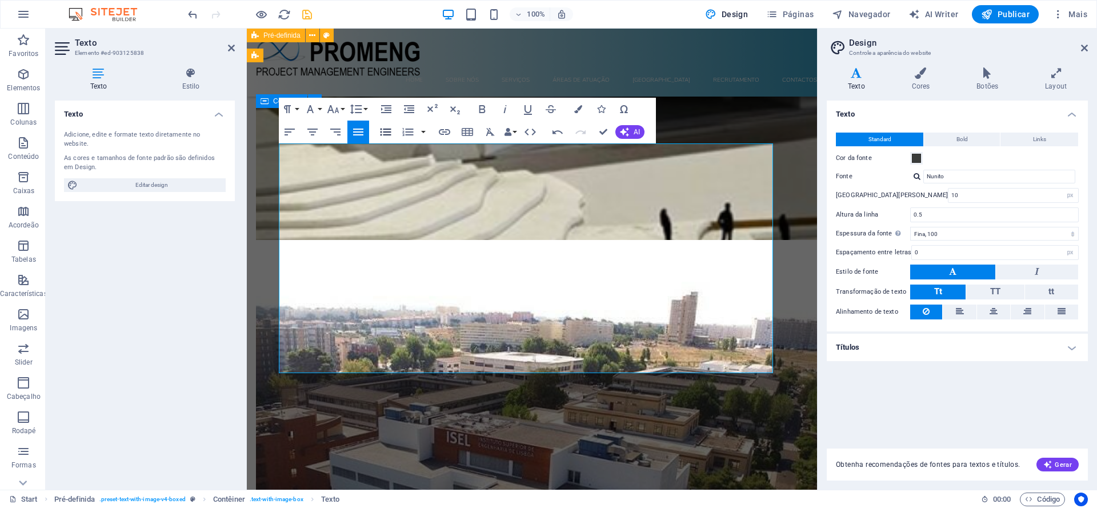
click at [383, 132] on icon "button" at bounding box center [386, 132] width 14 height 14
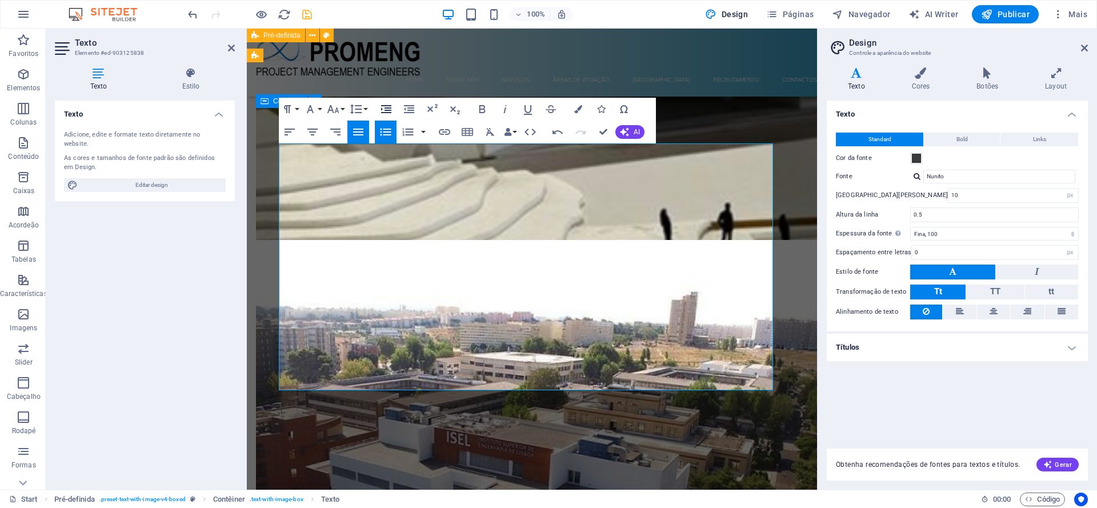
click at [390, 110] on icon "button" at bounding box center [386, 109] width 10 height 8
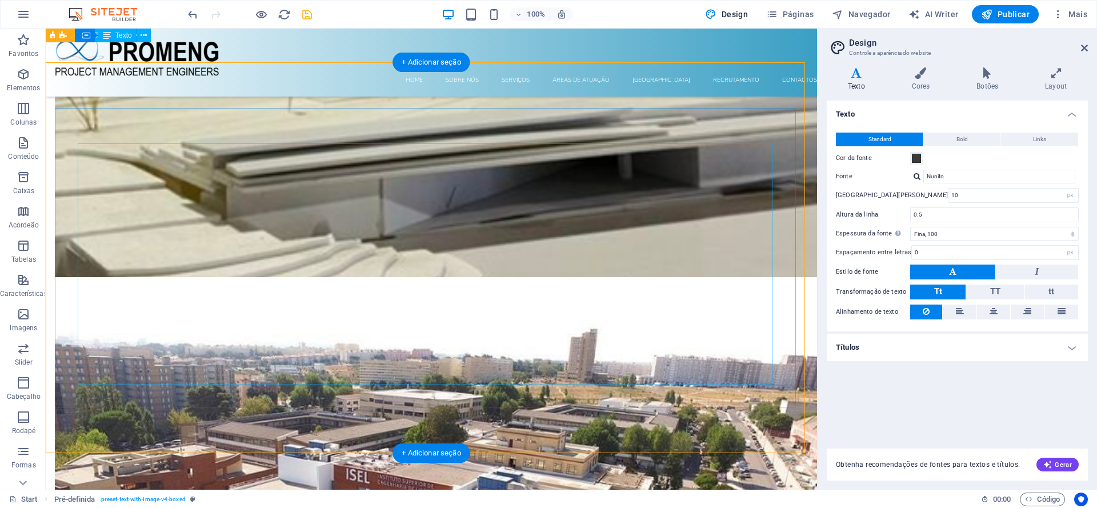
scroll to position [4941, 0]
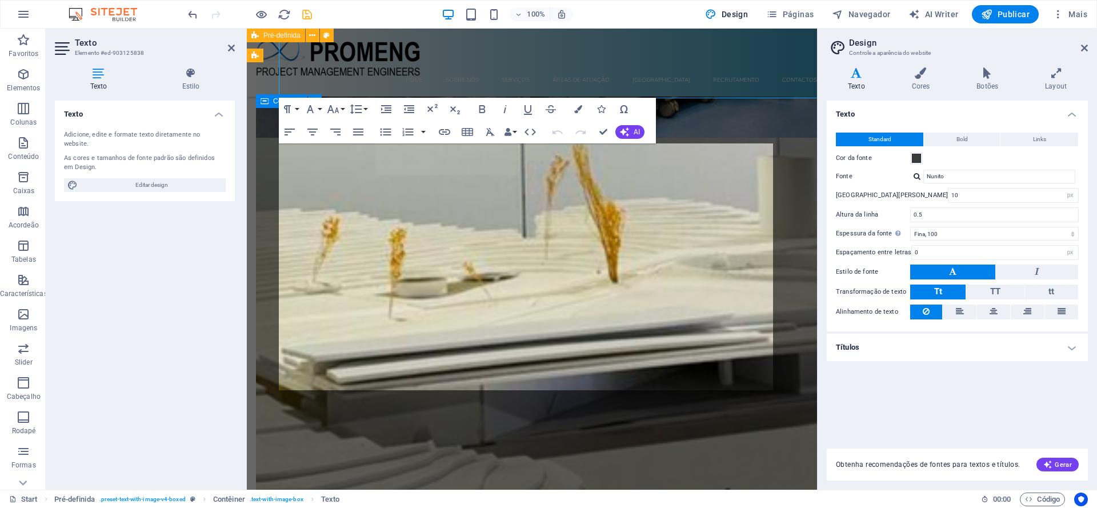
scroll to position [5226, 0]
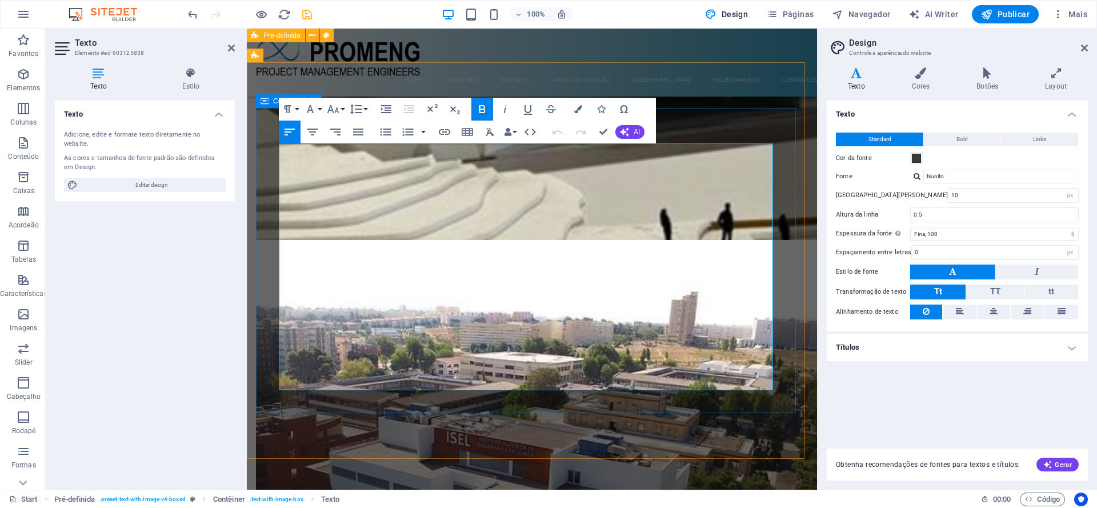
drag, startPoint x: 479, startPoint y: 286, endPoint x: 289, endPoint y: 279, distance: 189.8
click at [383, 130] on icon "button" at bounding box center [386, 132] width 14 height 14
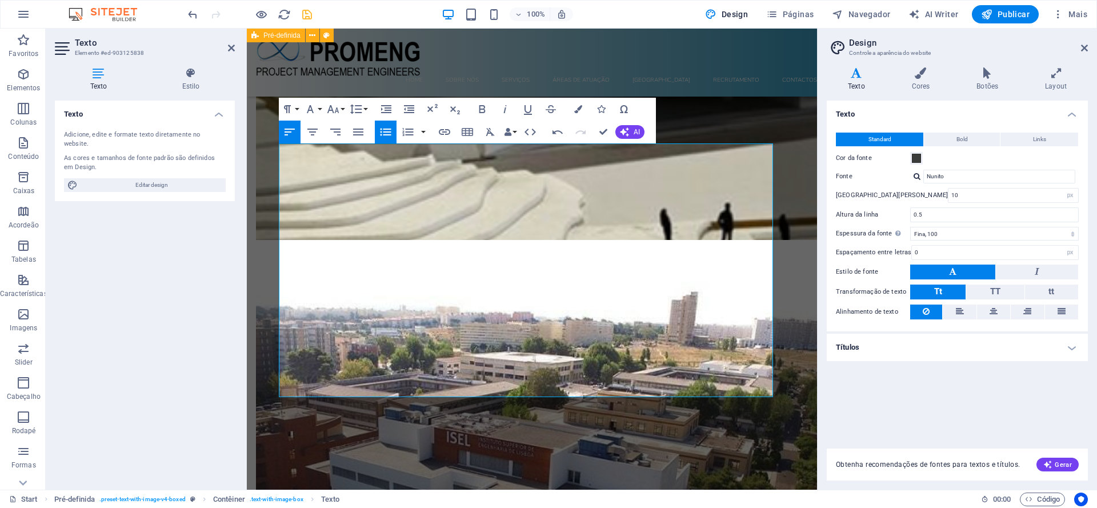
click at [153, 350] on div "Texto Adicione, edite e formate texto diretamente no website. As cores e tamanh…" at bounding box center [145, 291] width 180 height 380
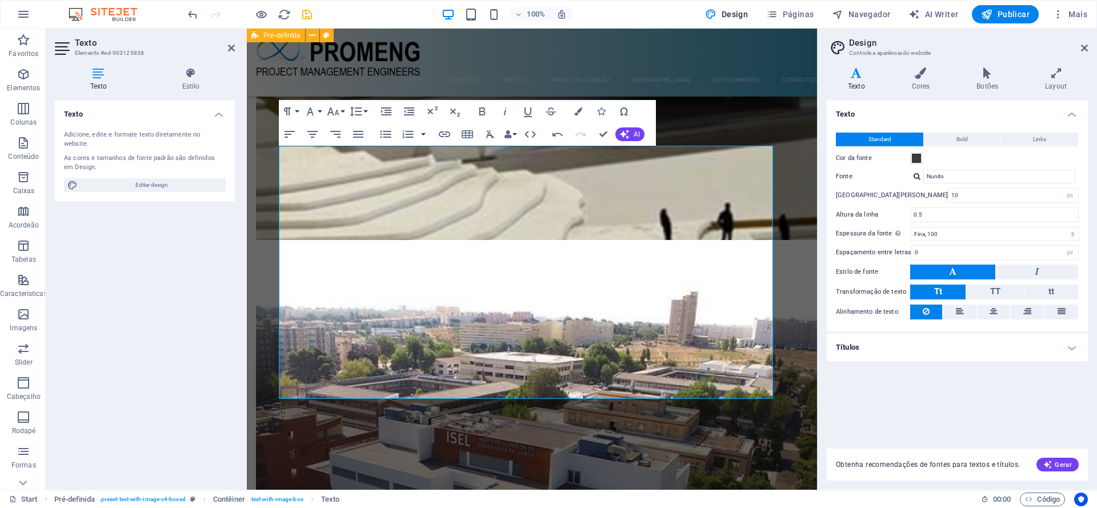
scroll to position [4842, 0]
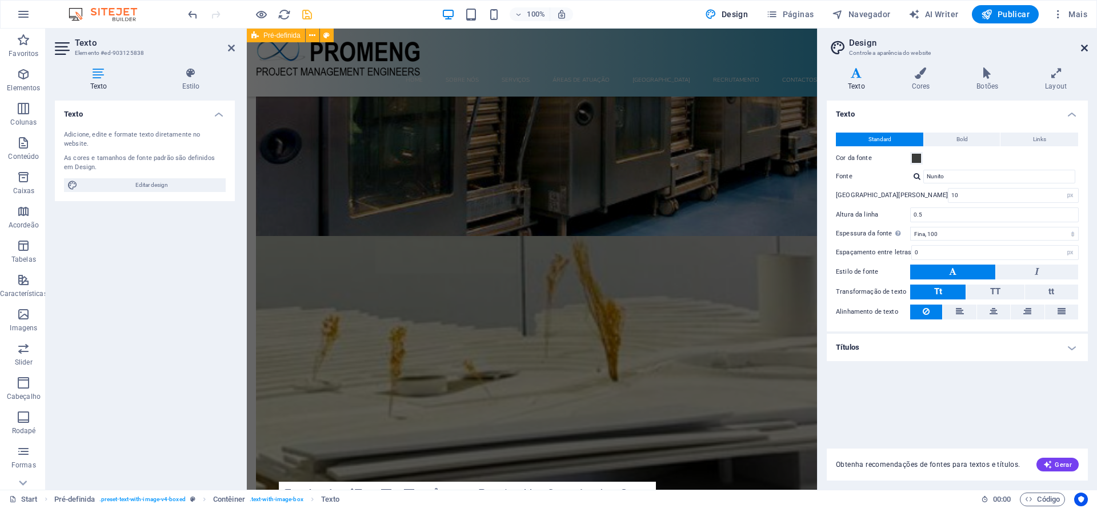
click at [877, 52] on icon at bounding box center [1084, 47] width 7 height 9
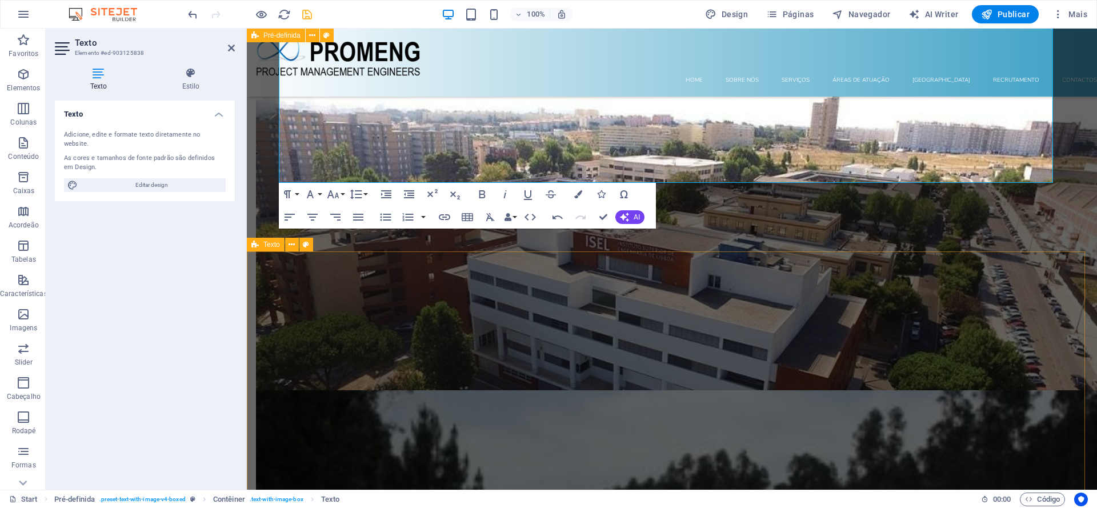
scroll to position [5250, 0]
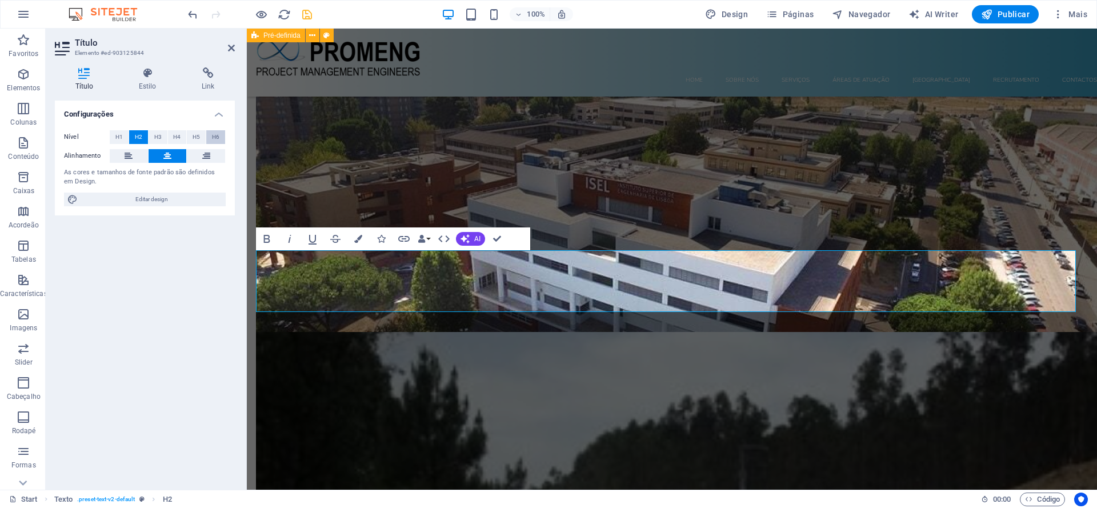
click at [215, 137] on span "H6" at bounding box center [215, 137] width 7 height 14
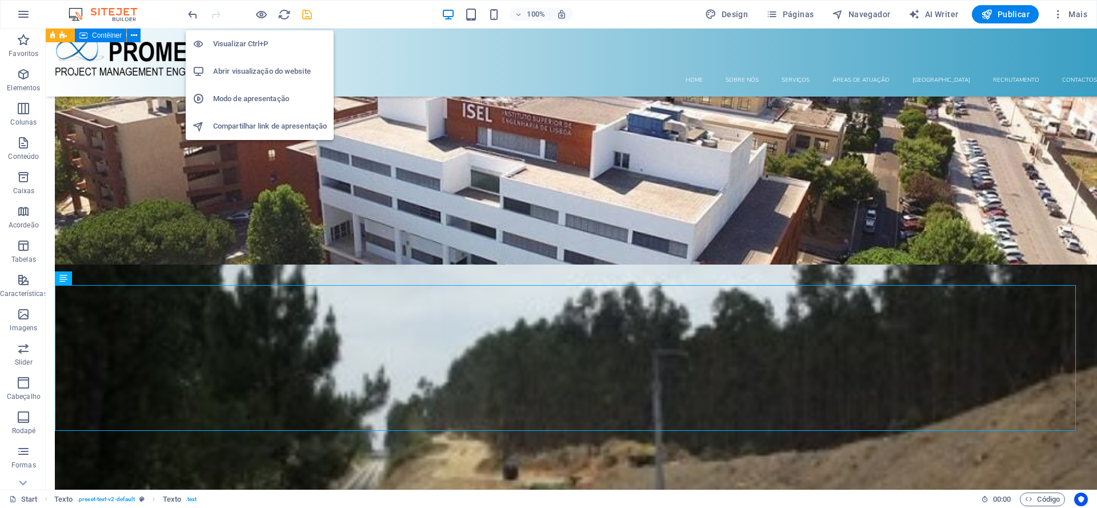
click at [258, 43] on h6 "Visualizar Ctrl+P" at bounding box center [270, 44] width 114 height 14
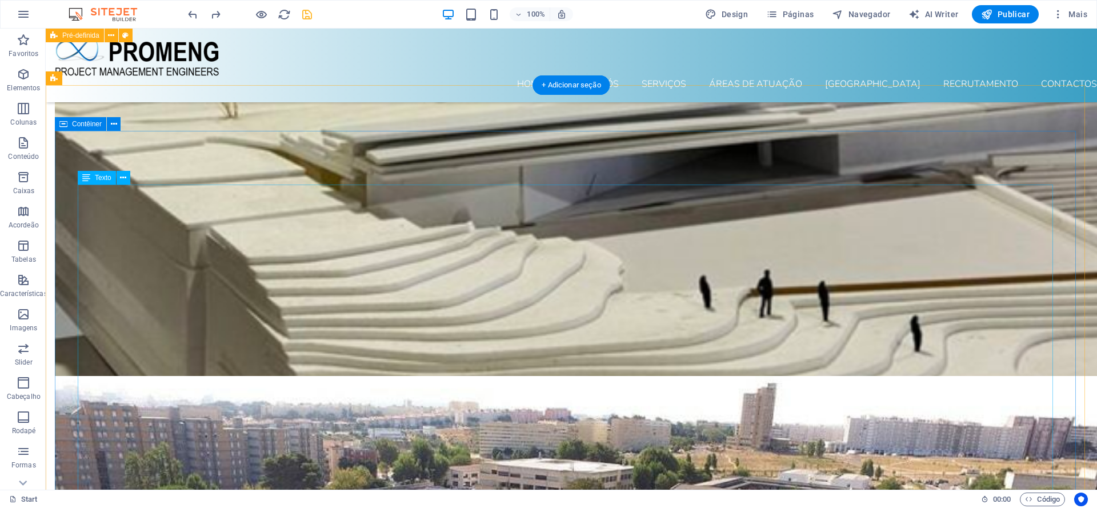
scroll to position [6152, 0]
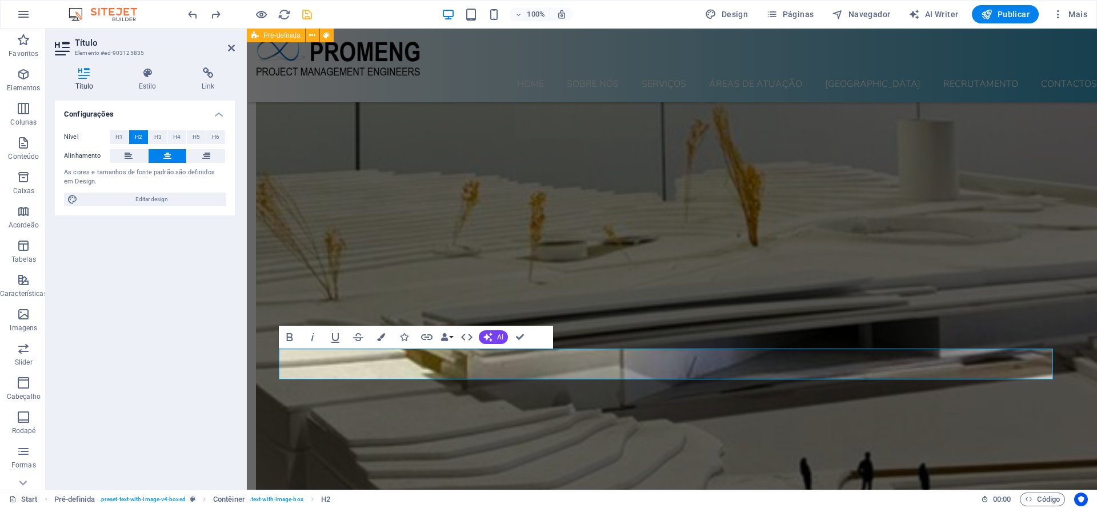
click at [194, 330] on div "Configurações Nível H1 H2 H3 H4 H5 H6 Alinhamento As cores e tamanhos de fonte …" at bounding box center [145, 291] width 180 height 380
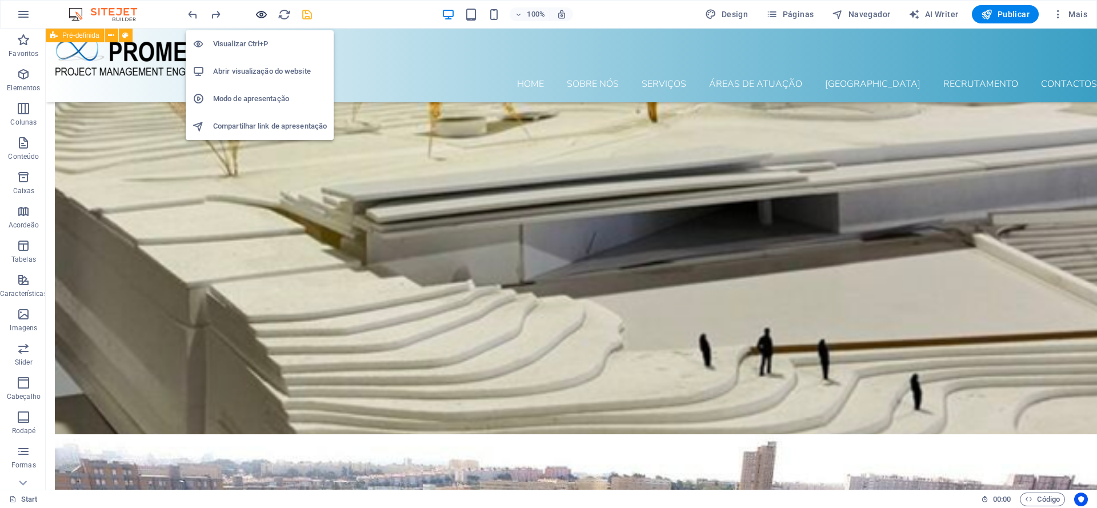
click at [261, 15] on icon "button" at bounding box center [261, 14] width 13 height 13
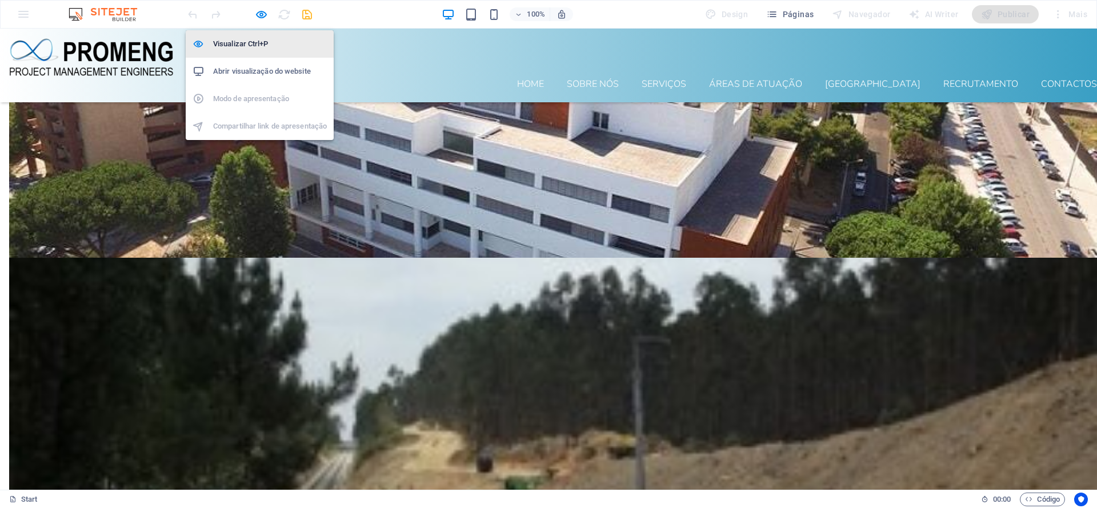
click at [261, 43] on h6 "Visualizar Ctrl+P" at bounding box center [270, 44] width 114 height 14
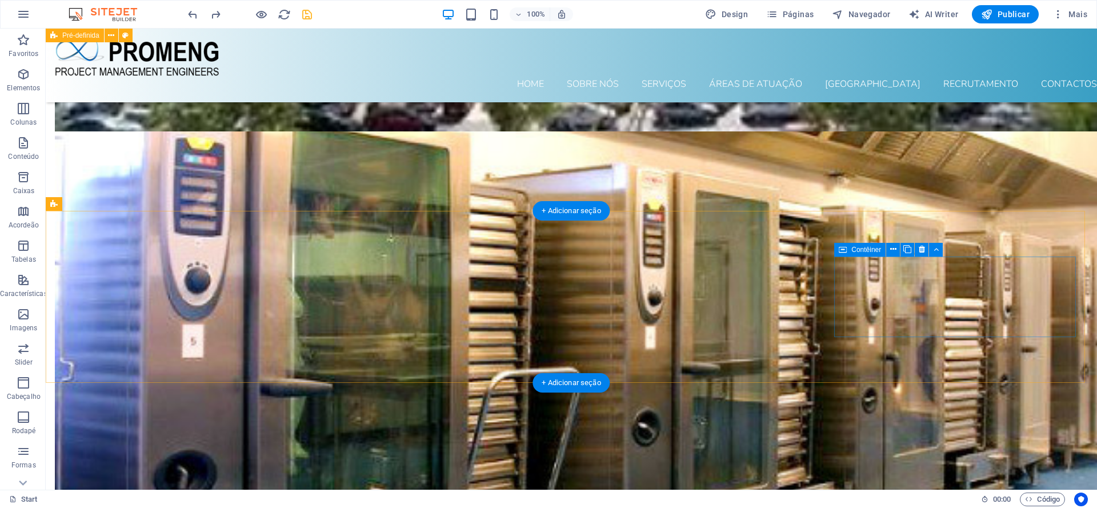
scroll to position [5219, 0]
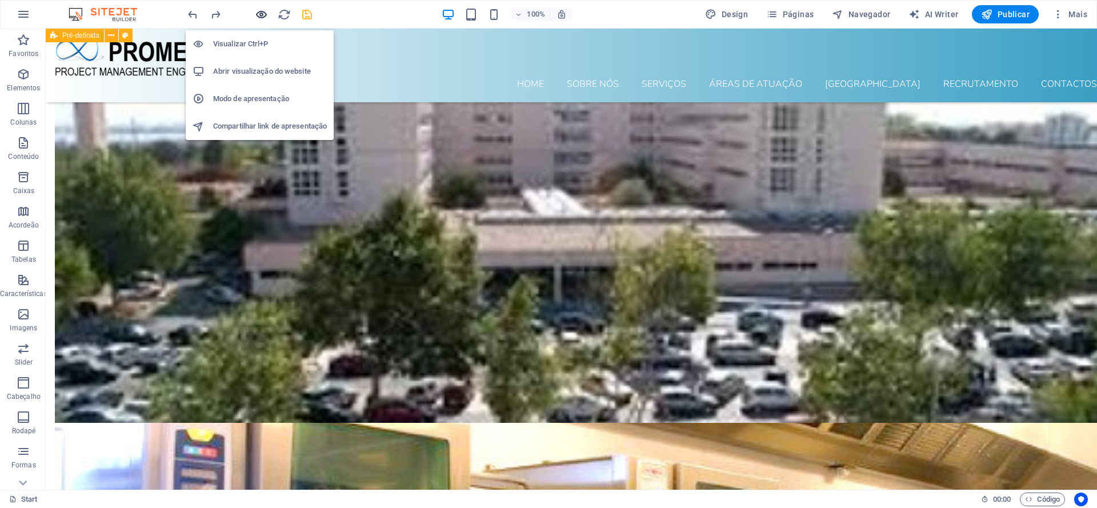
click at [259, 13] on icon "button" at bounding box center [261, 14] width 13 height 13
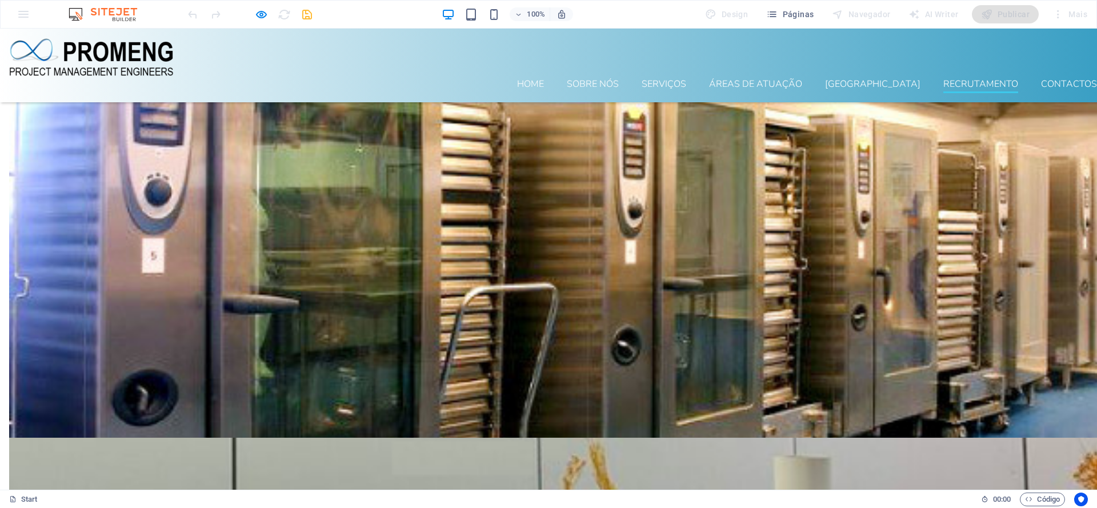
click at [877, 79] on link "Recrutamento" at bounding box center [980, 86] width 75 height 14
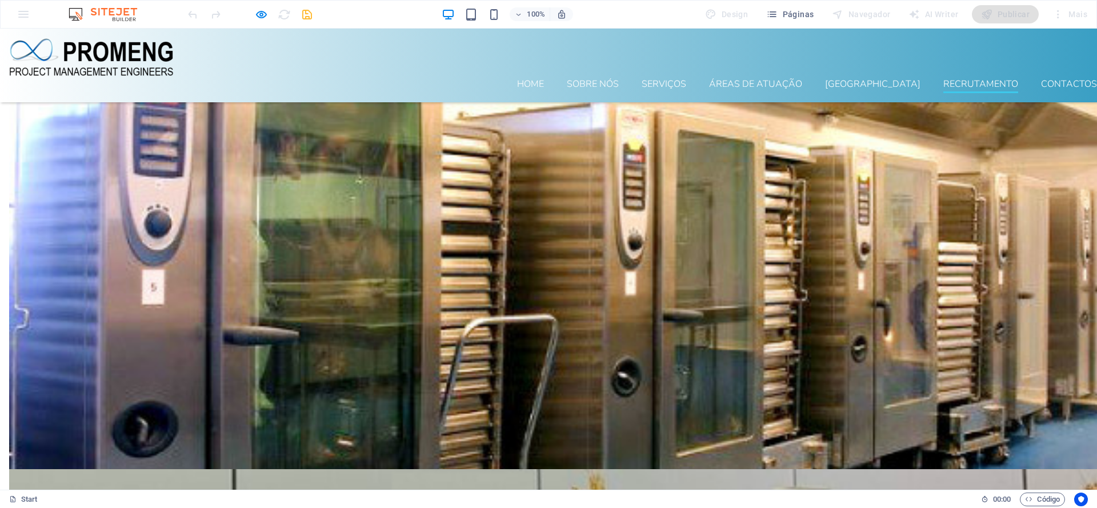
scroll to position [5145, 0]
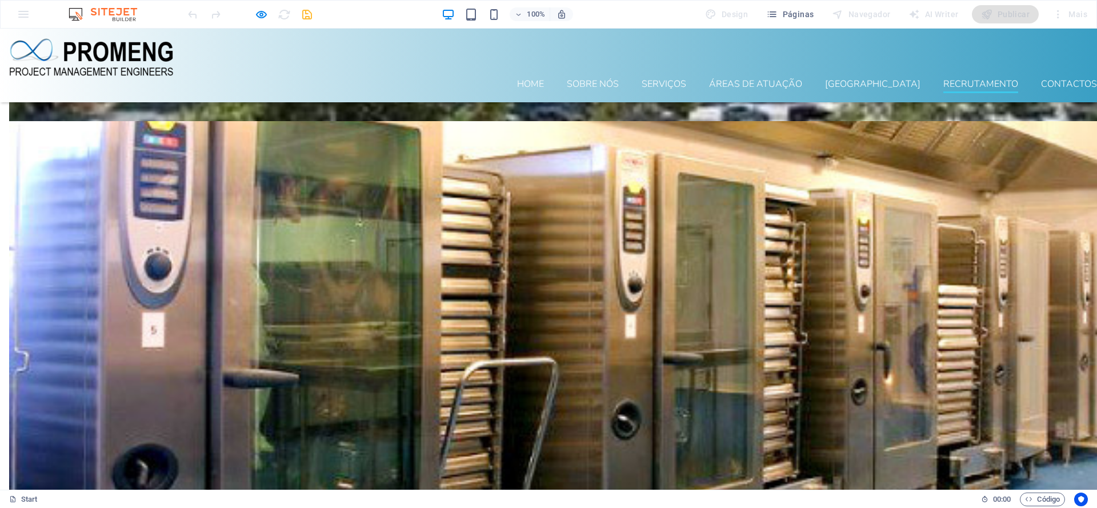
click at [877, 79] on link "Recrutamento" at bounding box center [980, 86] width 75 height 14
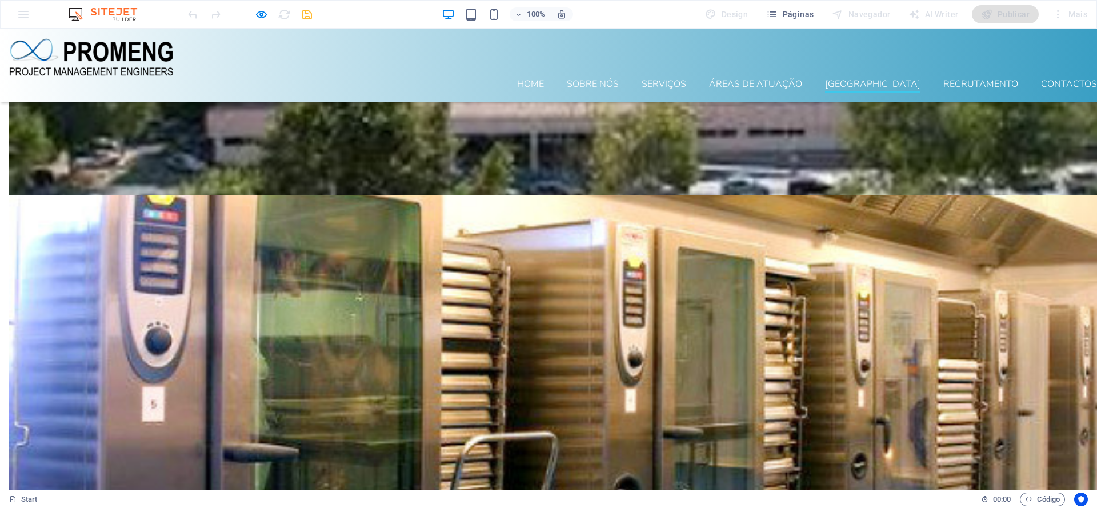
click at [877, 79] on link "[GEOGRAPHIC_DATA]" at bounding box center [872, 86] width 95 height 14
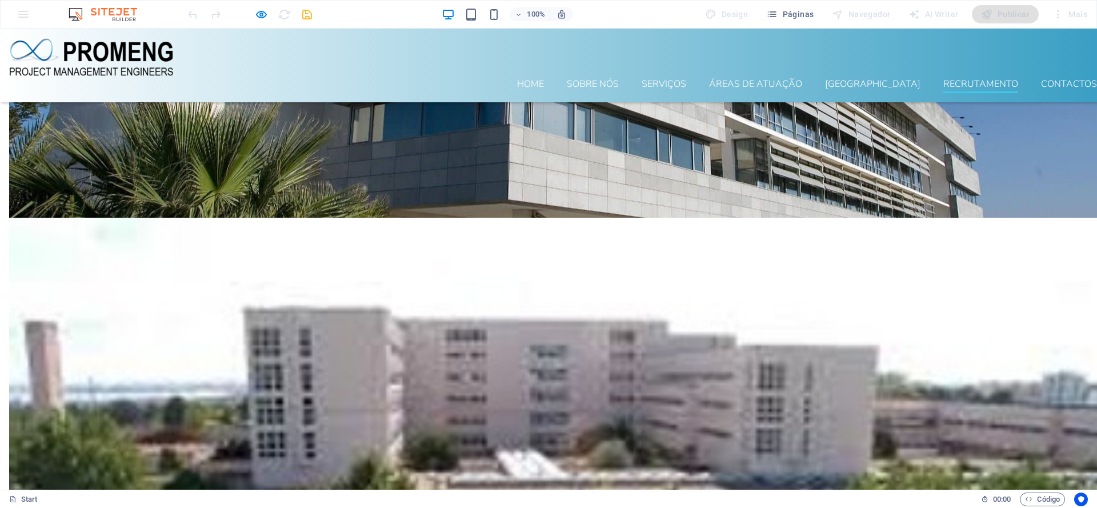
click at [877, 79] on link "Recrutamento" at bounding box center [980, 86] width 75 height 14
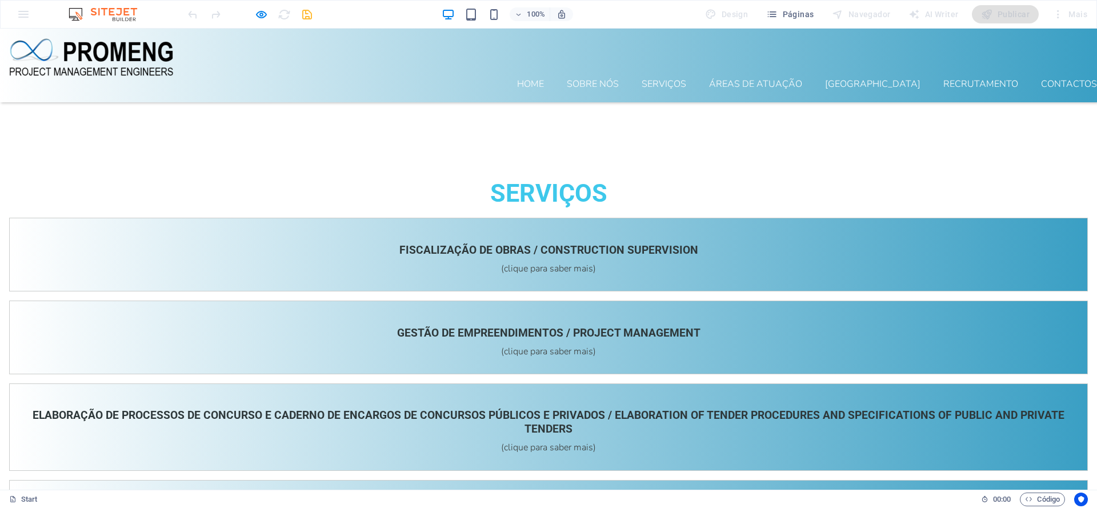
scroll to position [1509, 0]
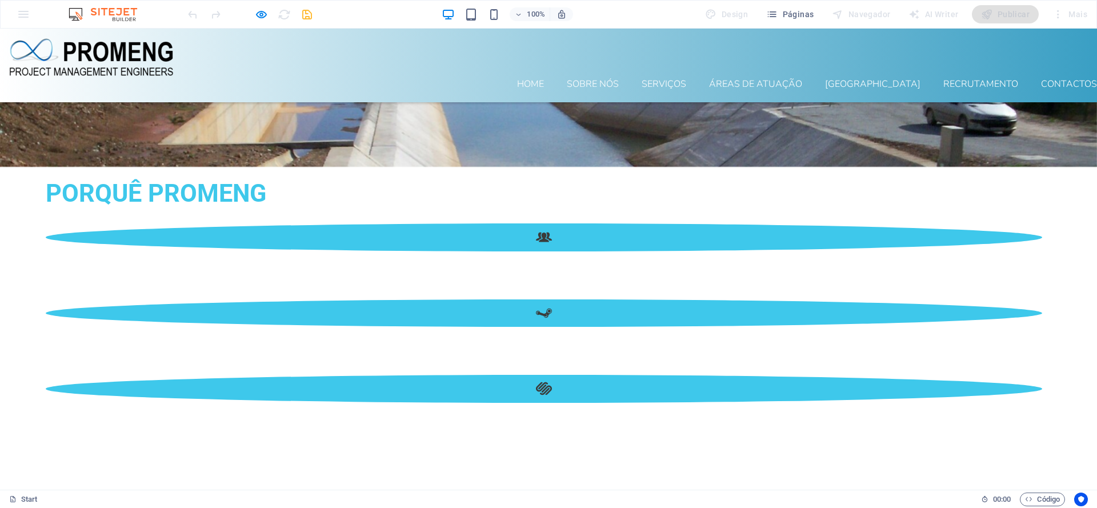
click at [127, 15] on img at bounding box center [109, 14] width 86 height 14
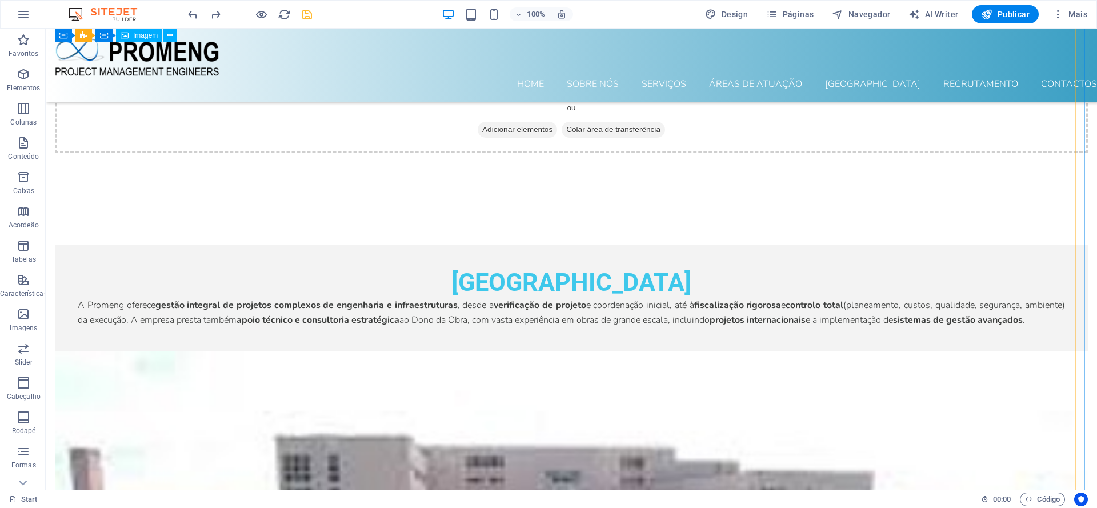
scroll to position [4831, 0]
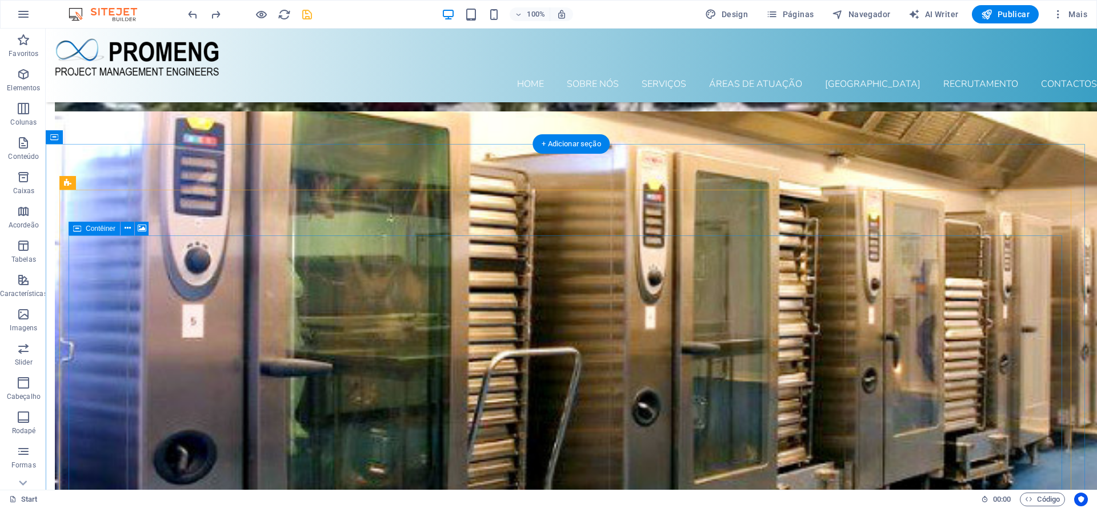
scroll to position [5239, 0]
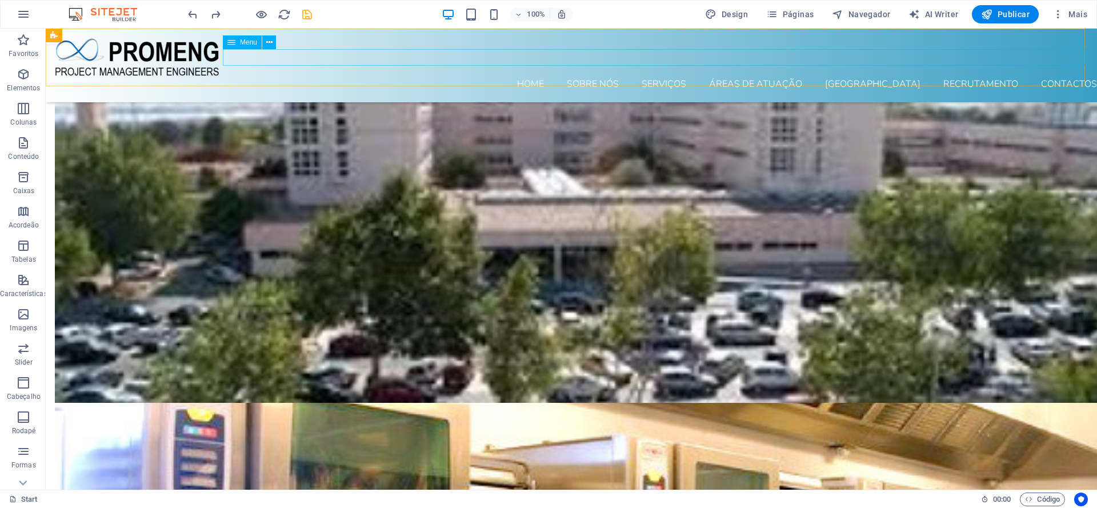
click at [877, 77] on nav "Home Sobre nós Serviços ÁREAS DE ATUAÇÃO Equipa Recrutamento Contactos" at bounding box center [576, 85] width 1042 height 16
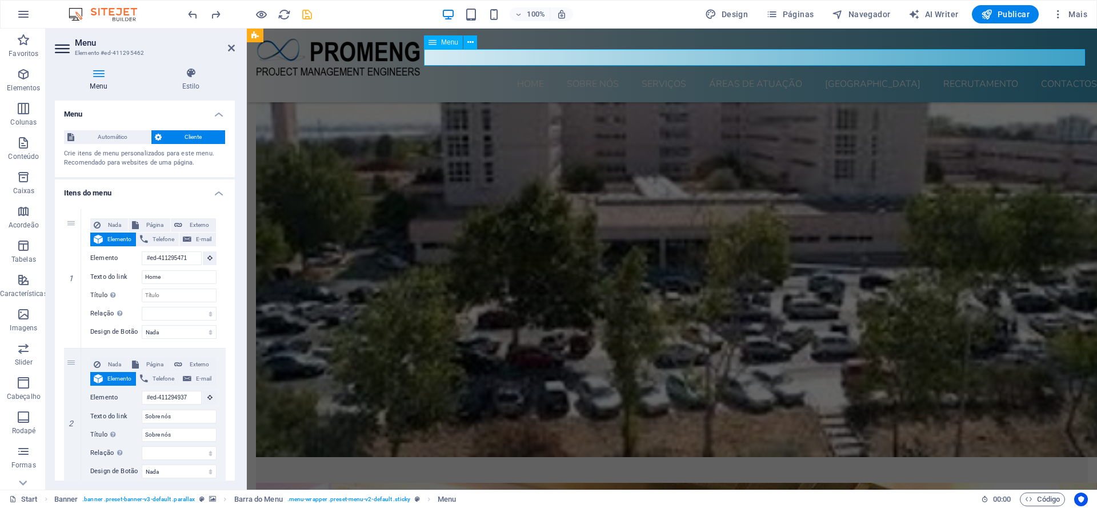
click at [877, 77] on nav "Home Sobre nós Serviços ÁREAS DE ATUAÇÃO Equipa Recrutamento Contactos" at bounding box center [676, 85] width 841 height 16
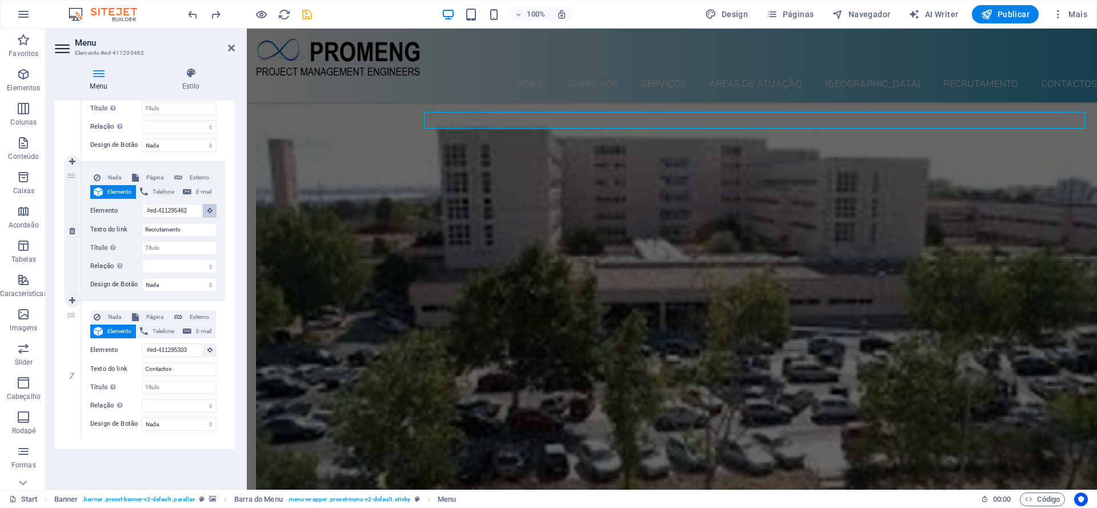
scroll to position [5182, 0]
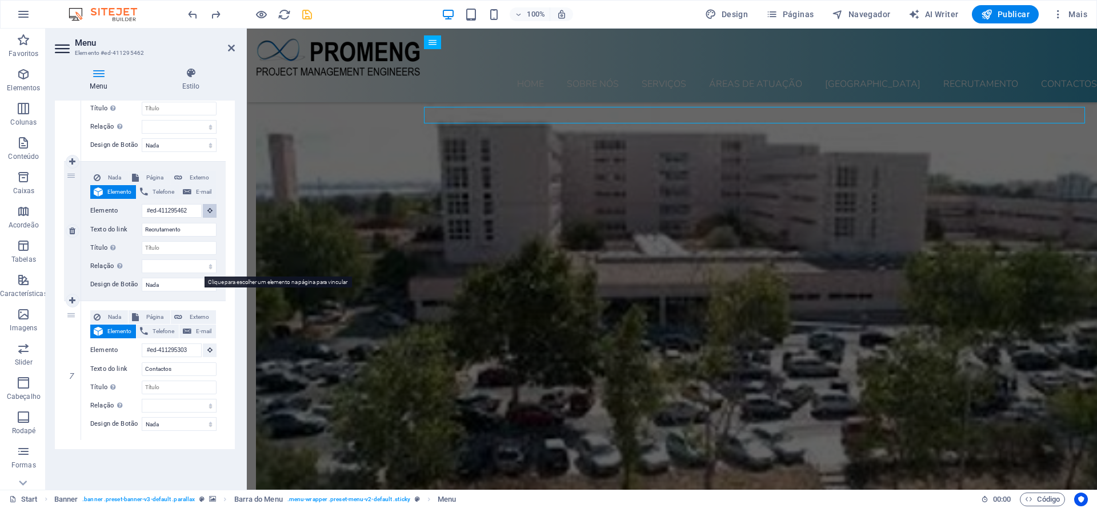
click at [207, 213] on icon at bounding box center [209, 210] width 5 height 6
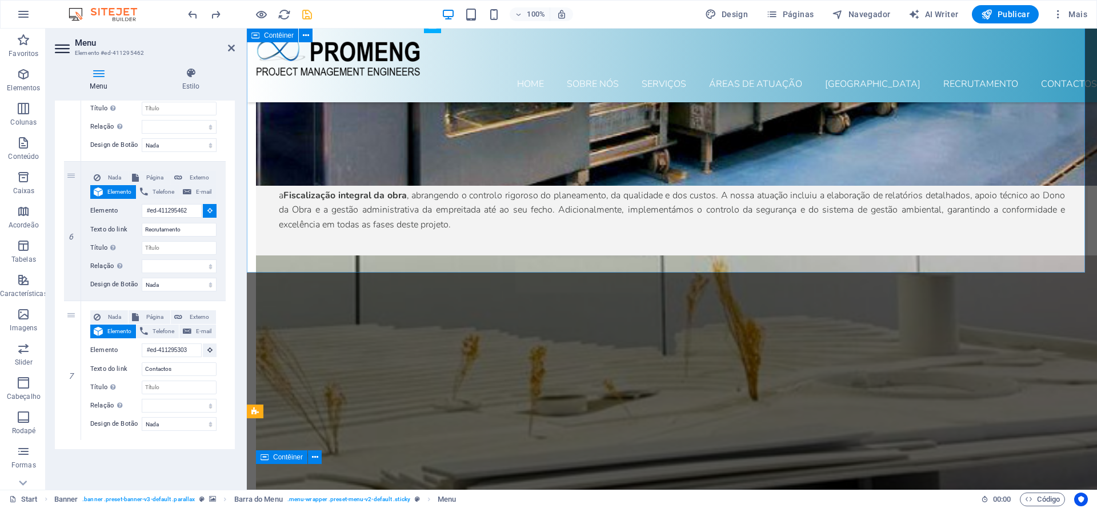
scroll to position [6114, 0]
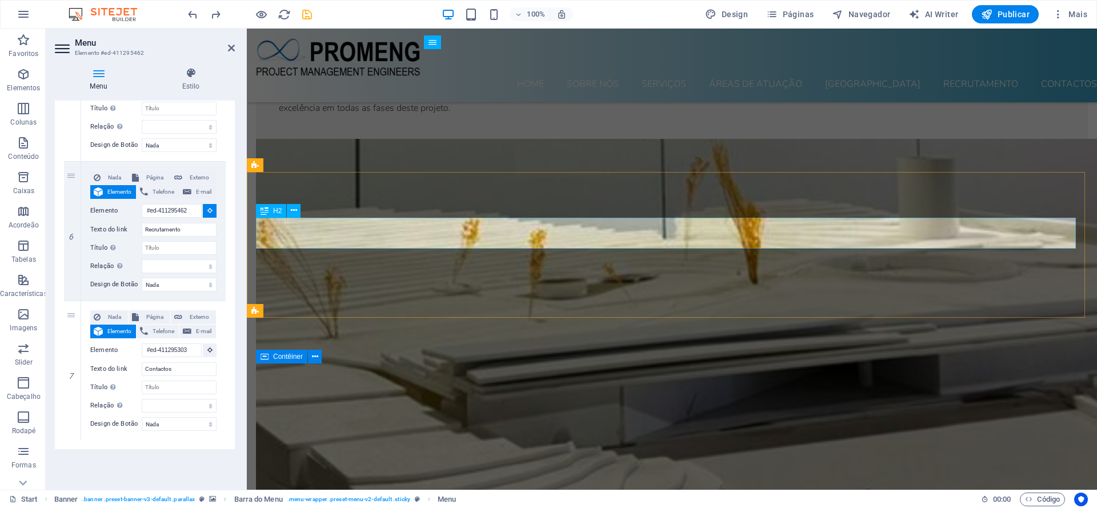
select select
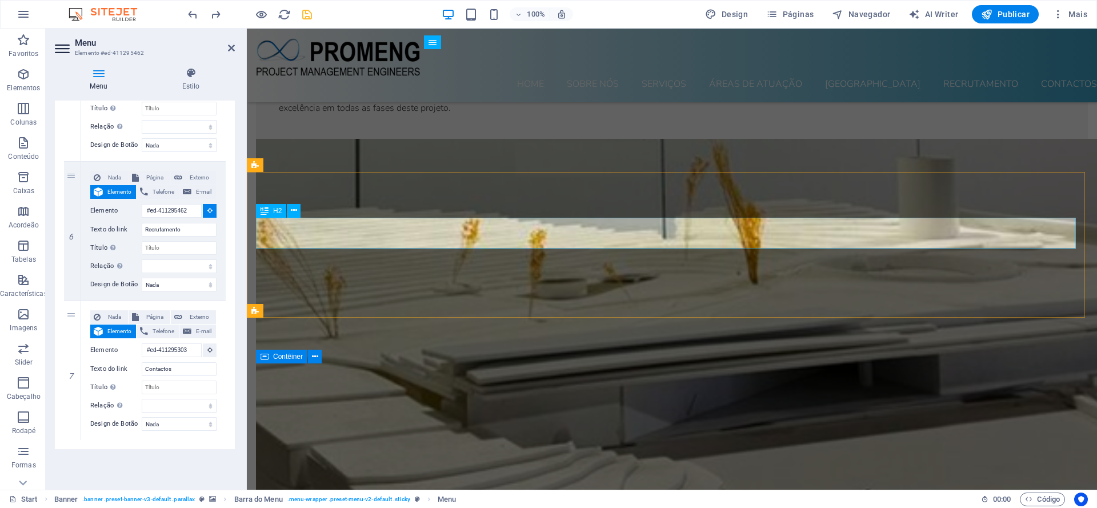
select select
type input "#ed-903125820"
select select
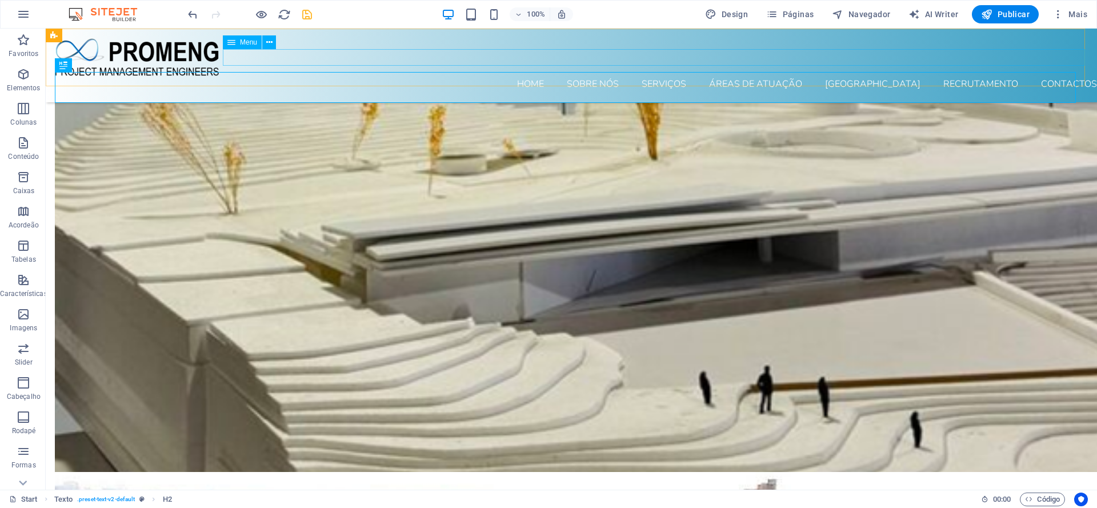
click at [877, 77] on nav "Home Sobre nós Serviços ÁREAS DE ATUAÇÃO Equipa Recrutamento Contactos" at bounding box center [576, 85] width 1042 height 16
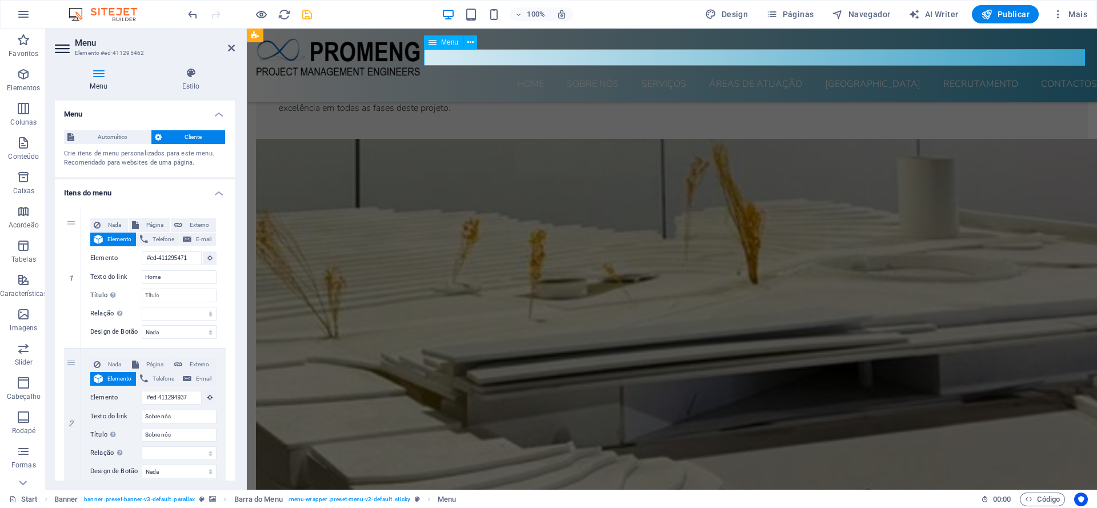
click at [877, 77] on nav "Home Sobre nós Serviços ÁREAS DE ATUAÇÃO Equipa Recrutamento Contactos" at bounding box center [676, 85] width 841 height 16
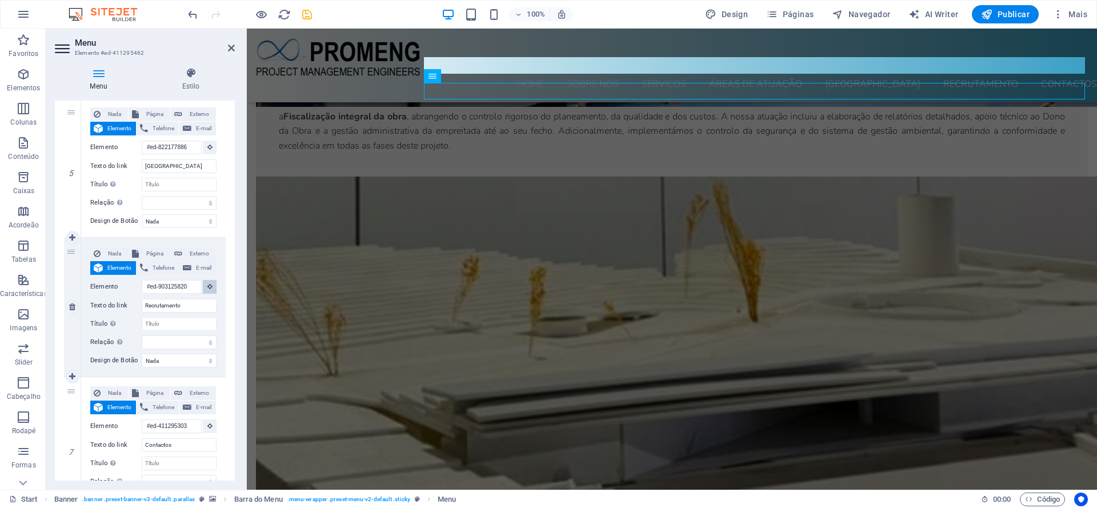
scroll to position [6057, 0]
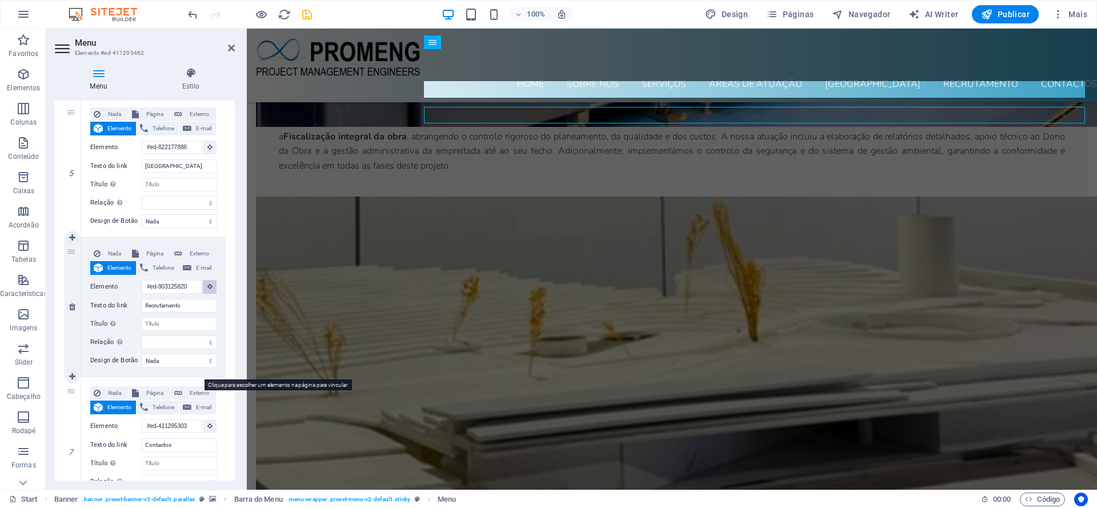
click at [207, 289] on icon at bounding box center [209, 286] width 5 height 6
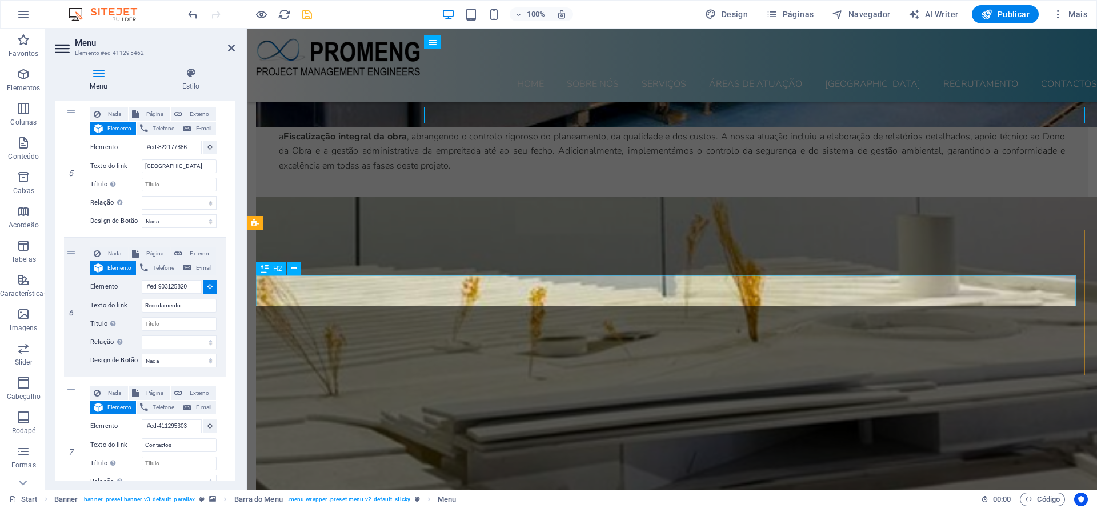
select select
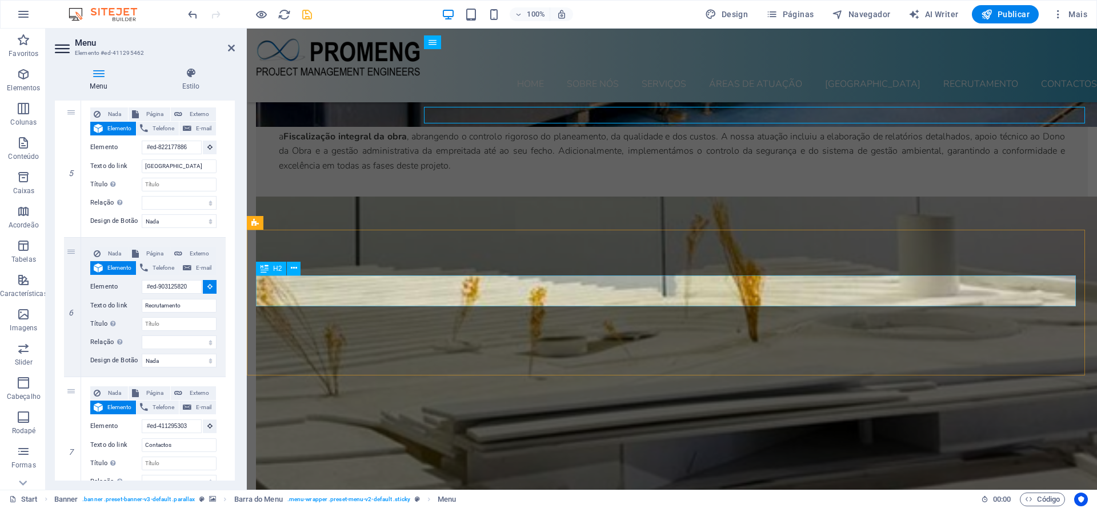
select select
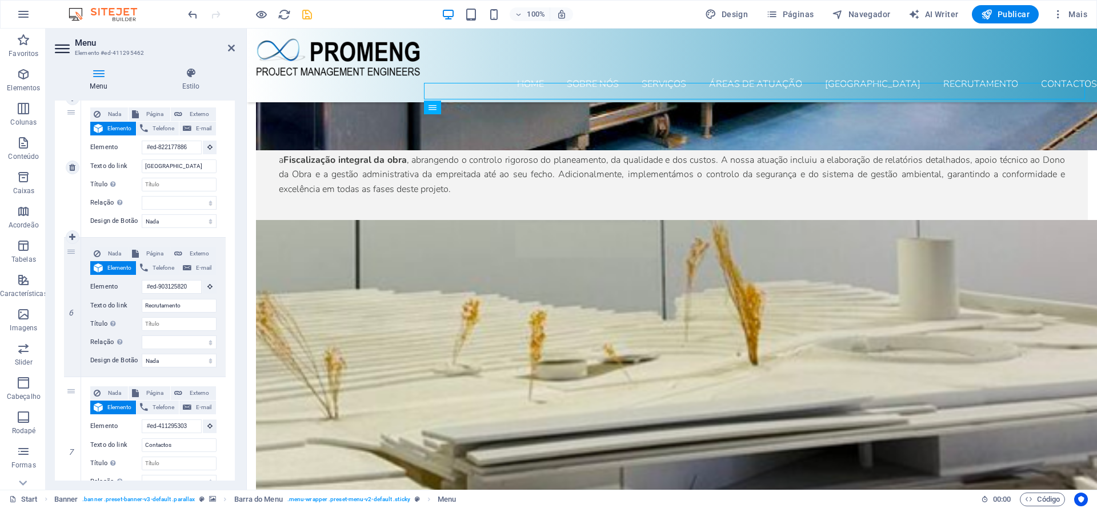
scroll to position [5999, 0]
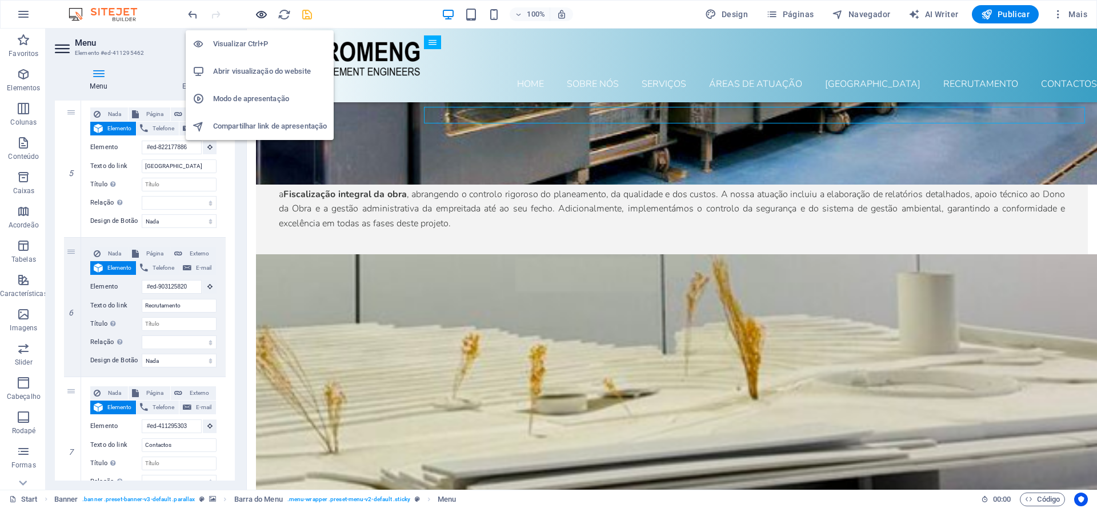
click at [263, 13] on icon "button" at bounding box center [261, 14] width 13 height 13
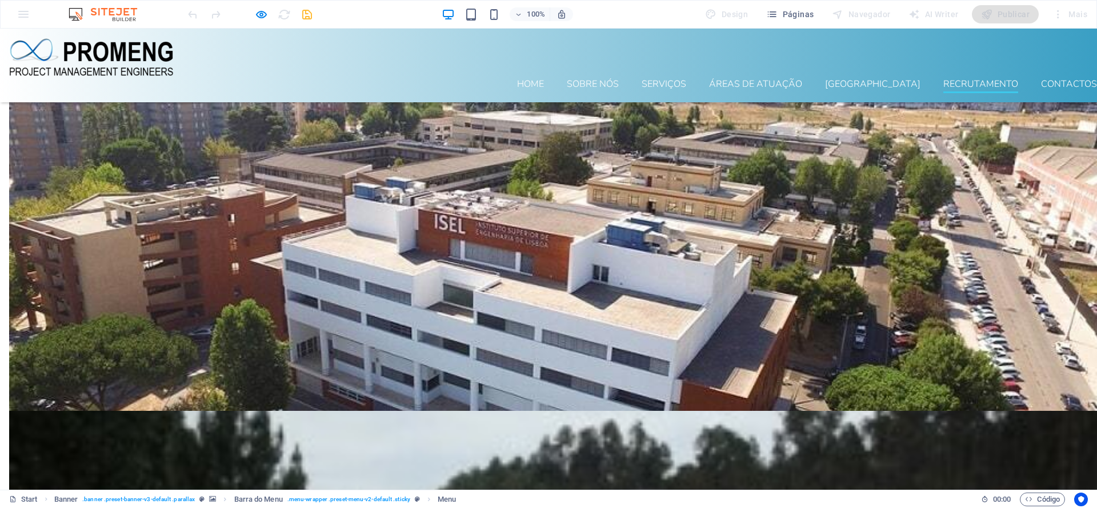
click at [877, 79] on link "Recrutamento" at bounding box center [980, 86] width 75 height 14
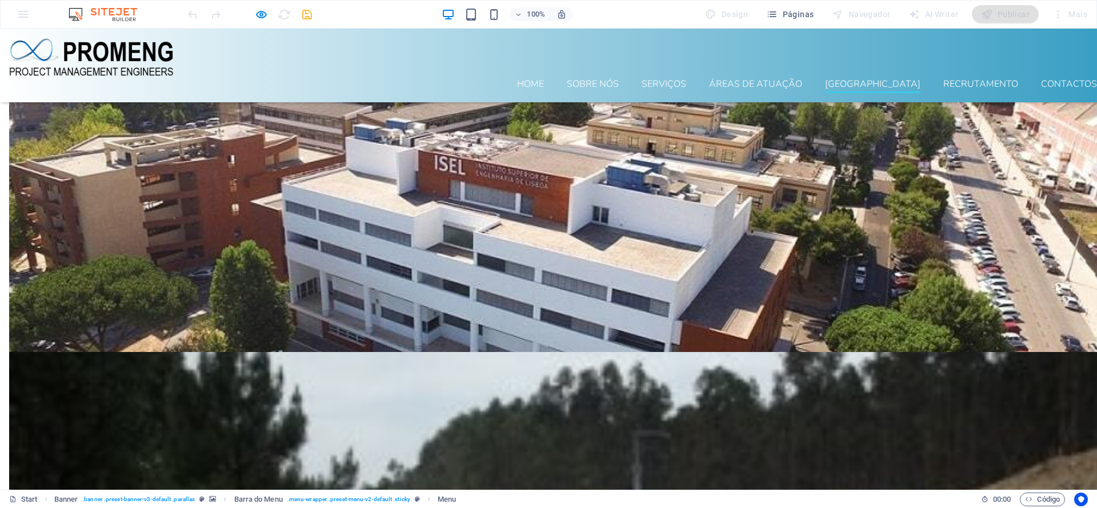
click at [877, 79] on link "[GEOGRAPHIC_DATA]" at bounding box center [872, 86] width 95 height 14
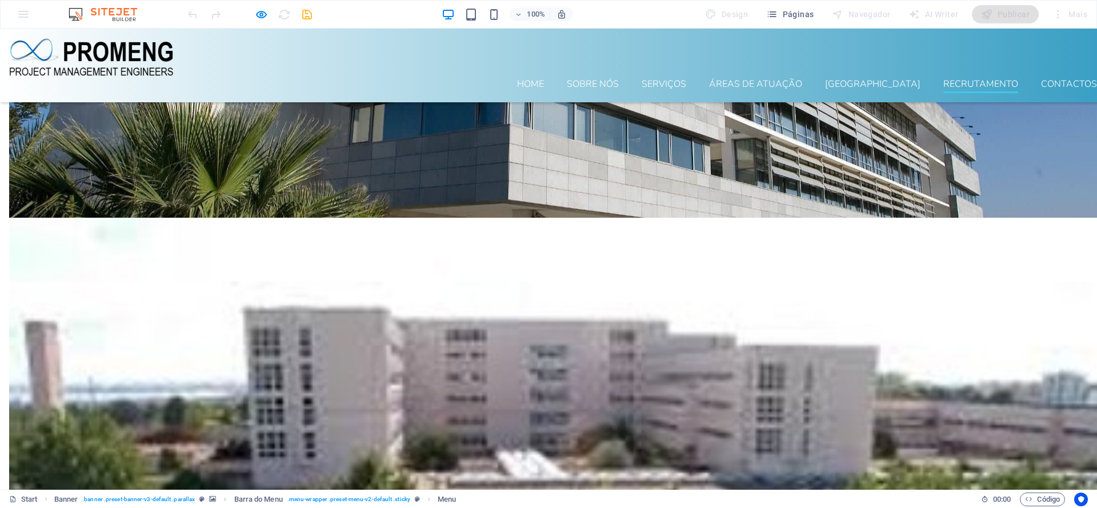
click at [877, 79] on link "Recrutamento" at bounding box center [980, 86] width 75 height 14
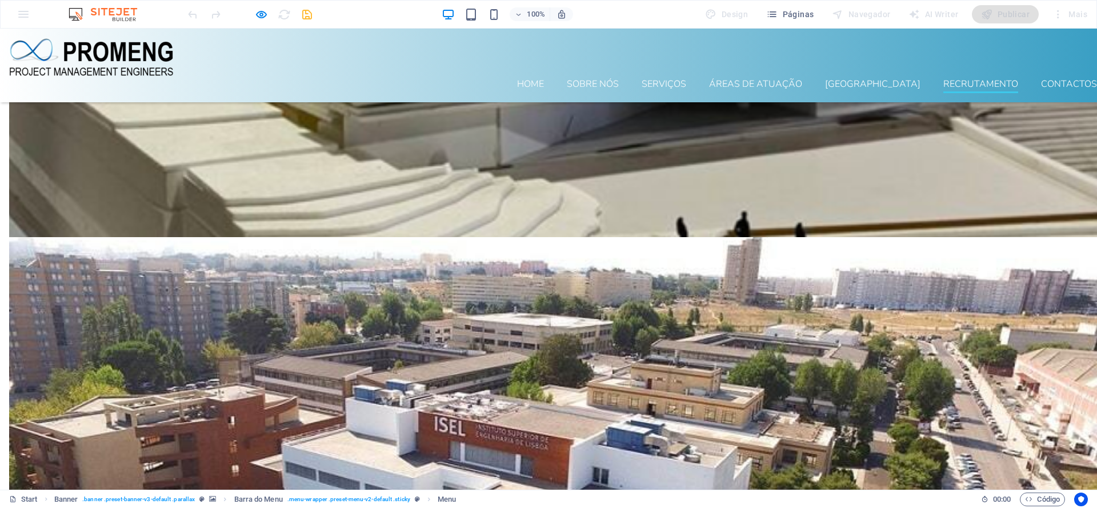
scroll to position [6058, 0]
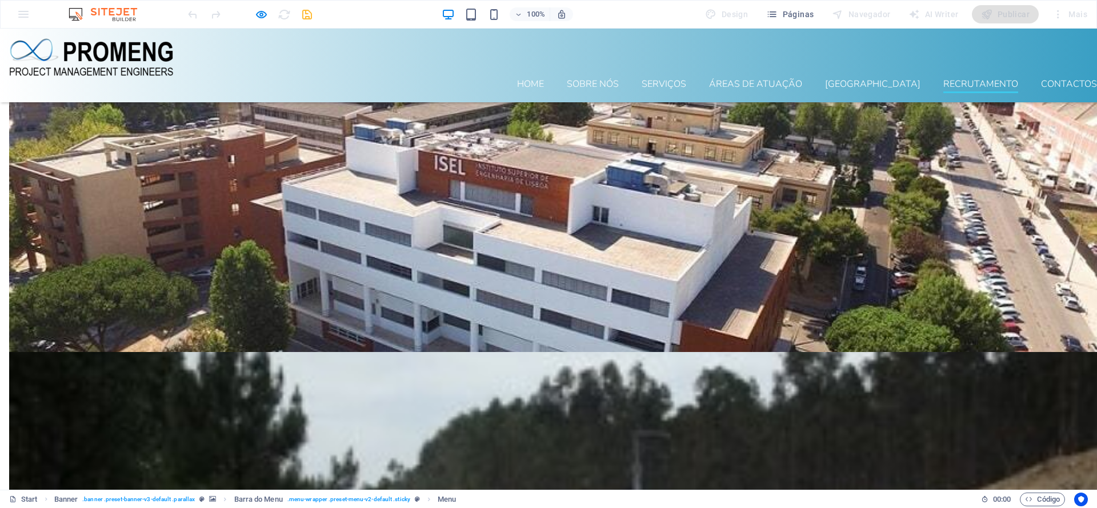
click at [877, 79] on link "Recrutamento" at bounding box center [980, 86] width 75 height 14
click at [877, 79] on link "[GEOGRAPHIC_DATA]" at bounding box center [872, 86] width 95 height 14
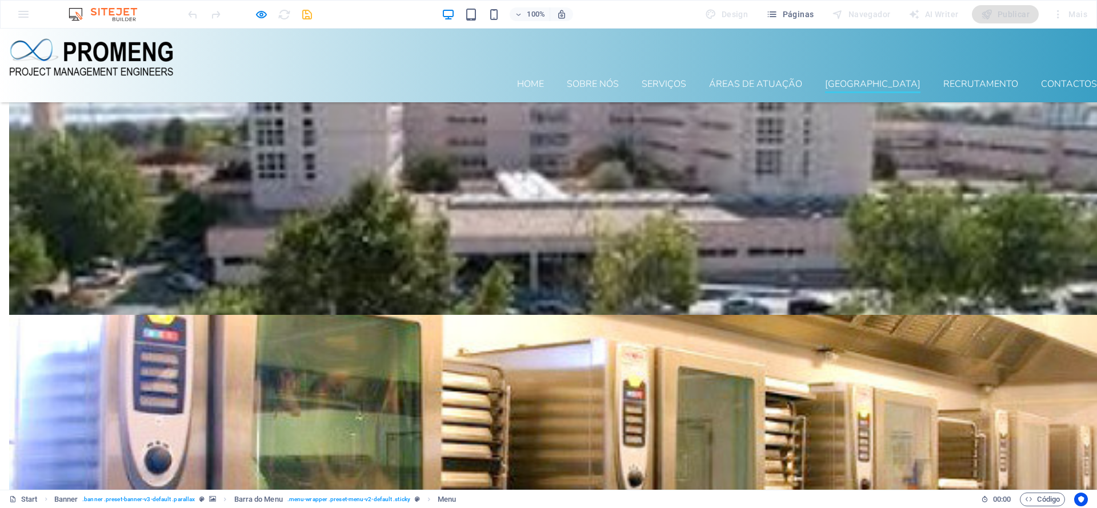
scroll to position [4673, 0]
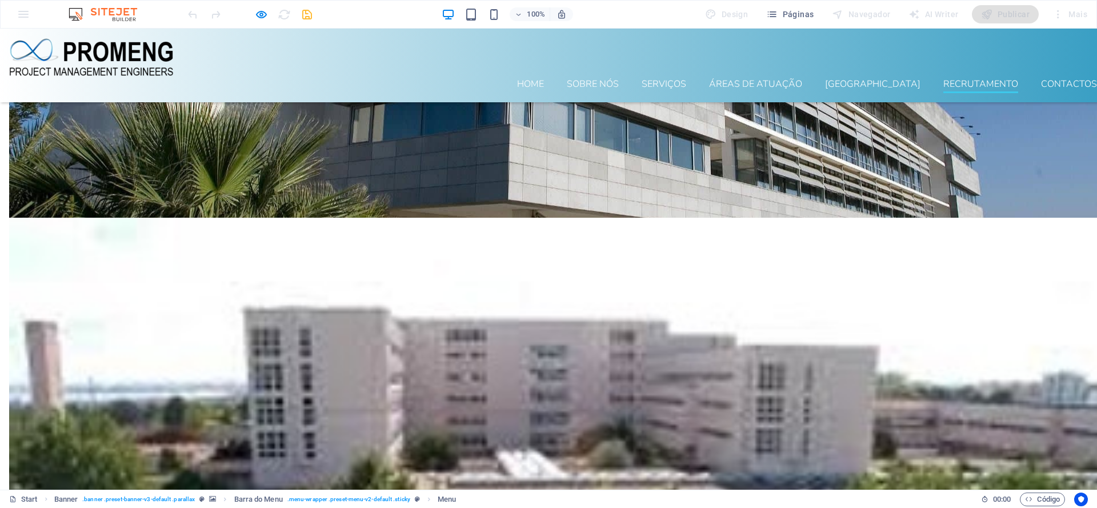
click at [877, 79] on link "Recrutamento" at bounding box center [980, 86] width 75 height 14
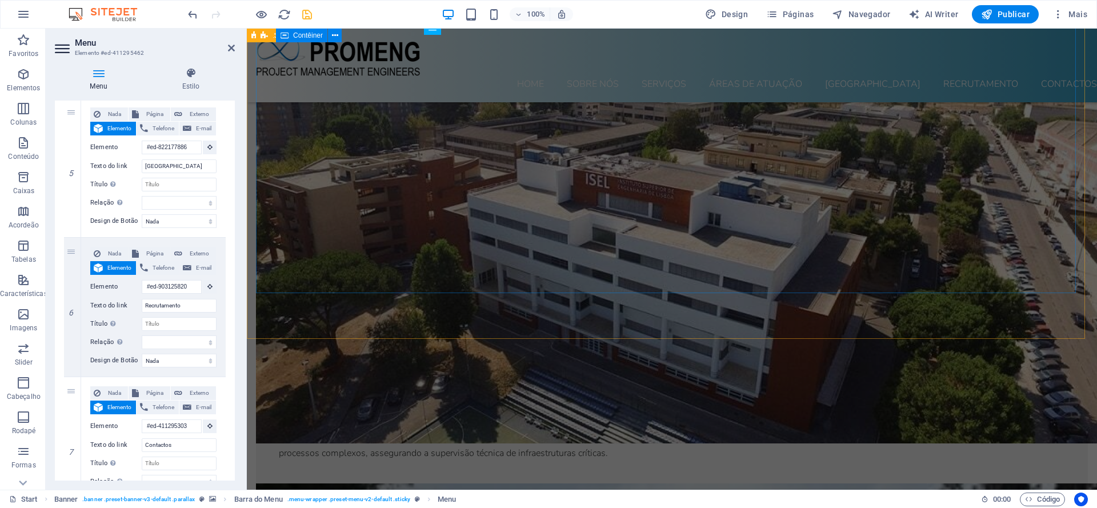
scroll to position [6932, 0]
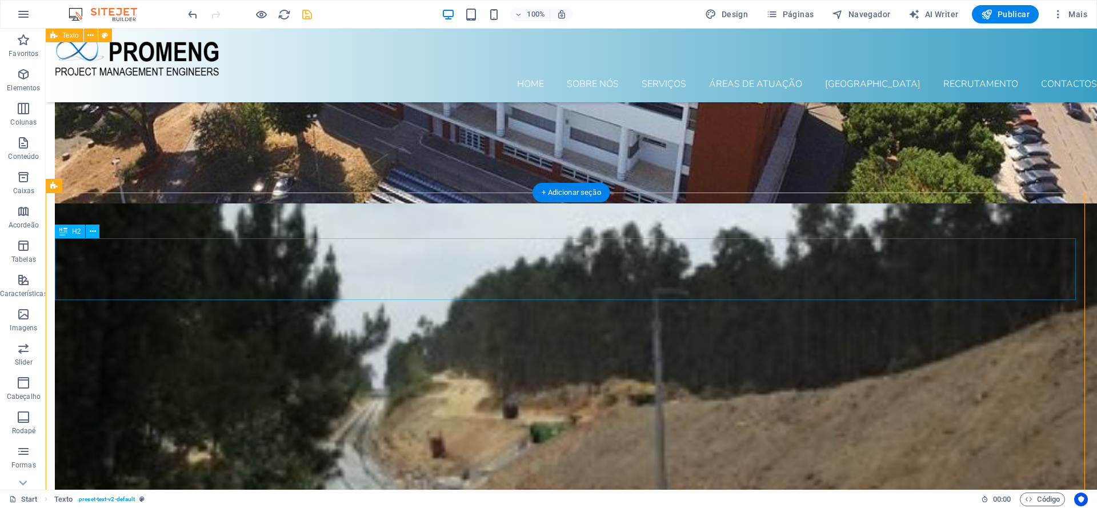
scroll to position [6757, 0]
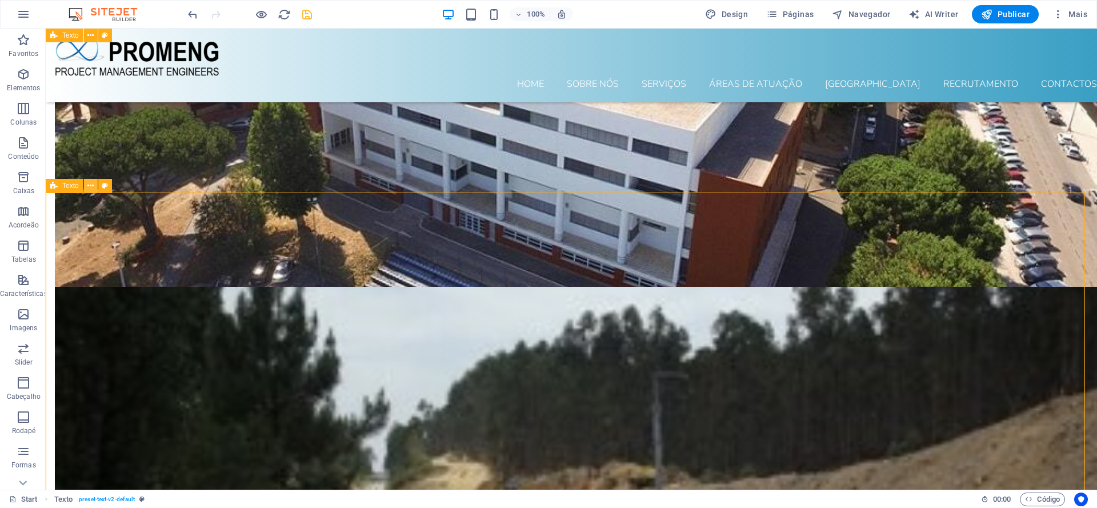
click at [89, 185] on icon at bounding box center [90, 186] width 6 height 12
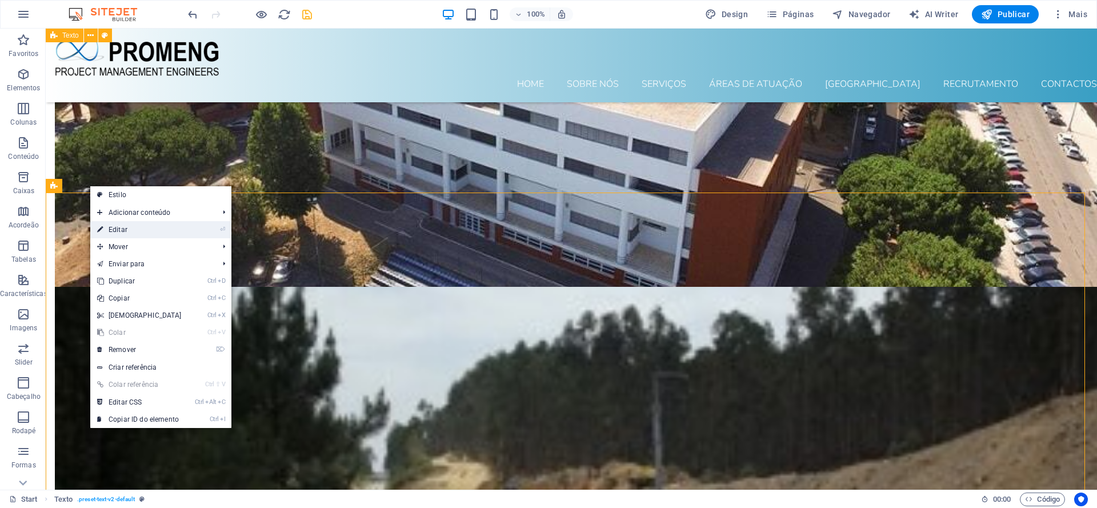
click at [130, 232] on link "⏎ Editar" at bounding box center [139, 229] width 98 height 17
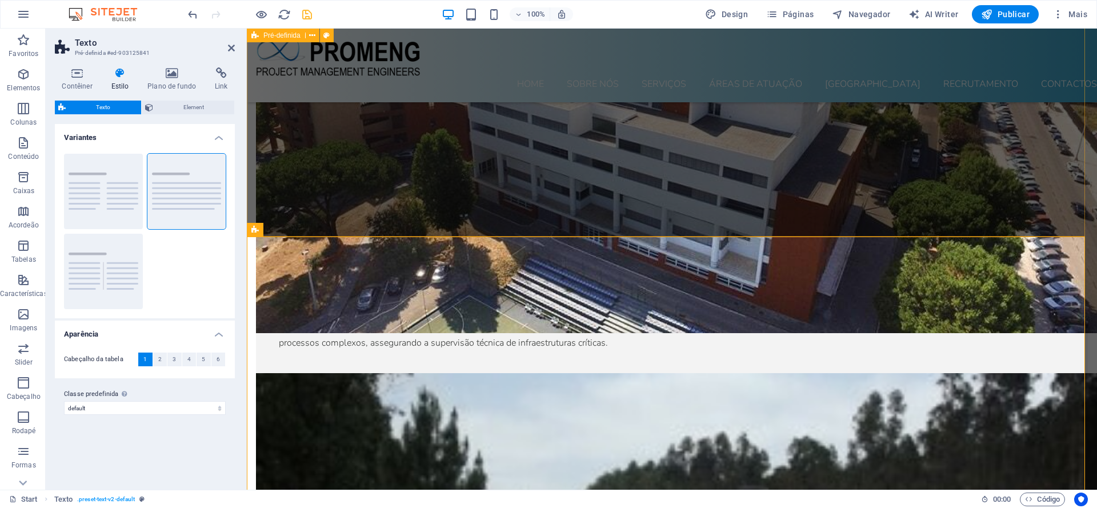
scroll to position [6874, 0]
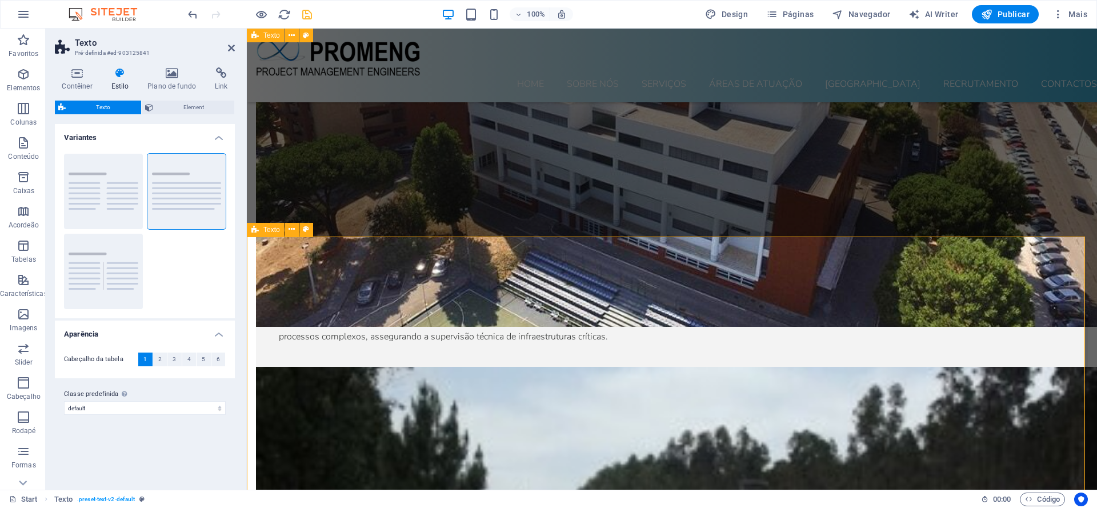
click at [291, 228] on icon at bounding box center [292, 229] width 6 height 12
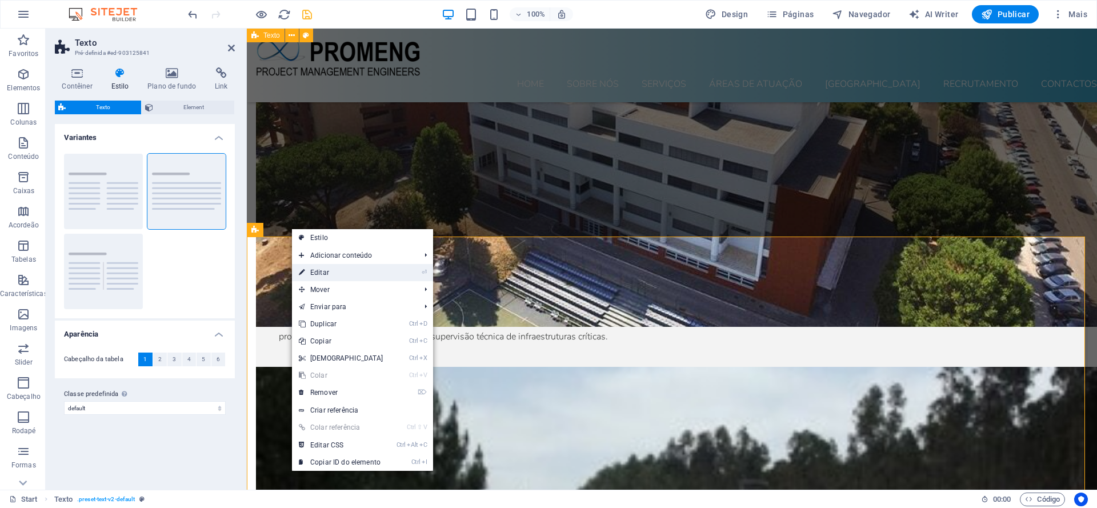
click at [330, 270] on link "⏎ Editar" at bounding box center [341, 272] width 98 height 17
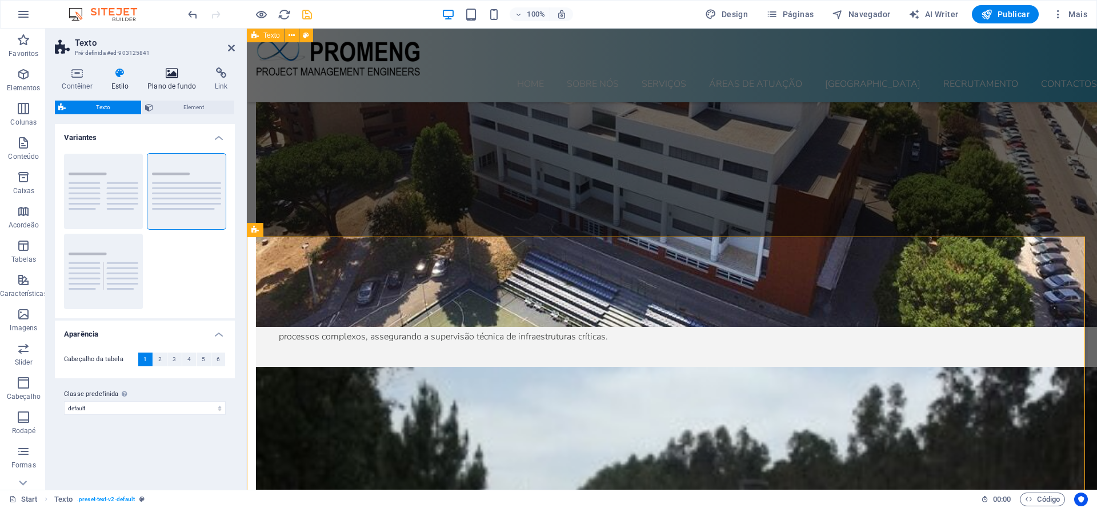
click at [171, 73] on icon at bounding box center [172, 72] width 63 height 11
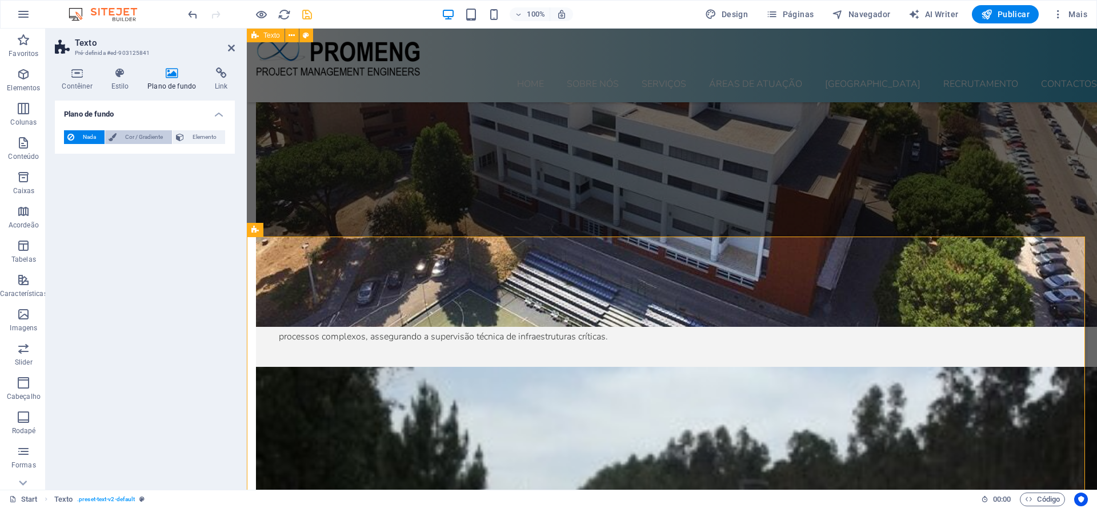
click at [152, 137] on span "Cor / Gradiente" at bounding box center [144, 137] width 48 height 14
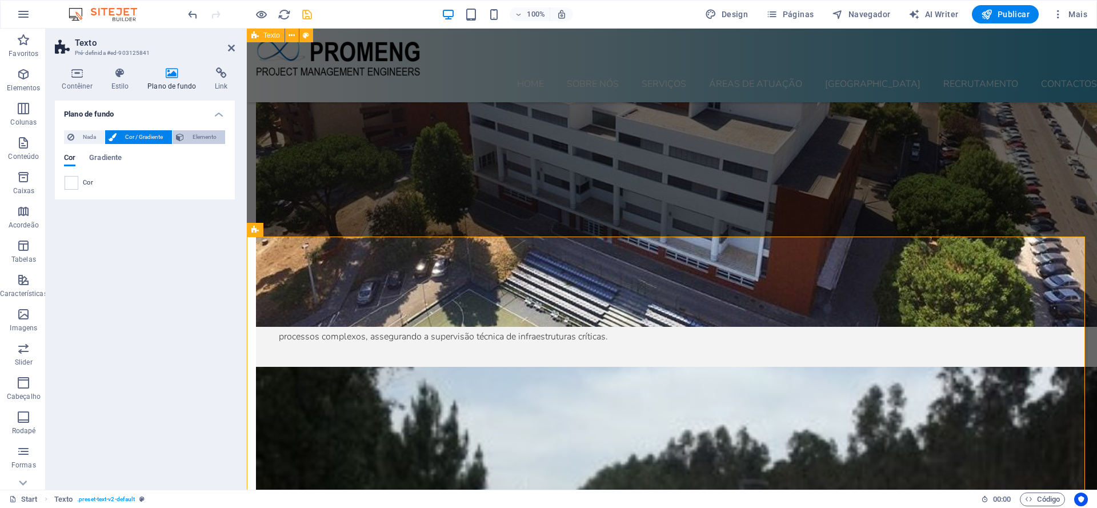
click at [193, 137] on span "Elemento" at bounding box center [204, 137] width 34 height 14
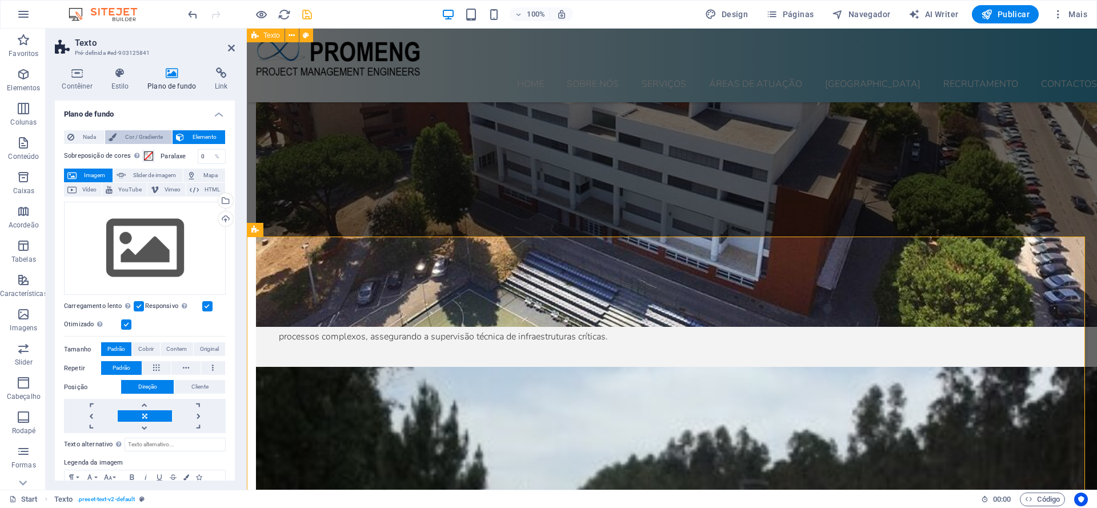
click at [148, 137] on span "Cor / Gradiente" at bounding box center [144, 137] width 48 height 14
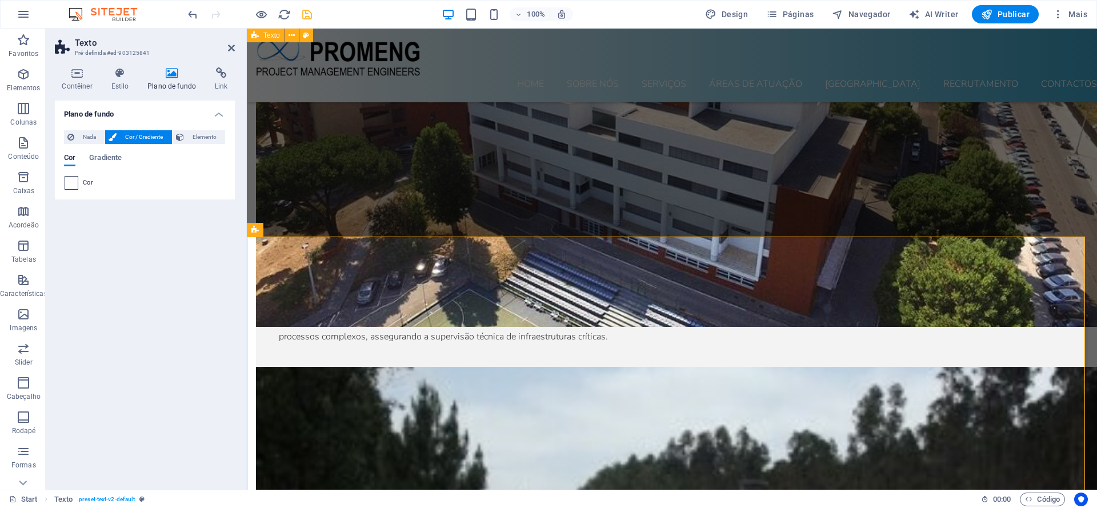
click at [73, 186] on span at bounding box center [71, 183] width 13 height 13
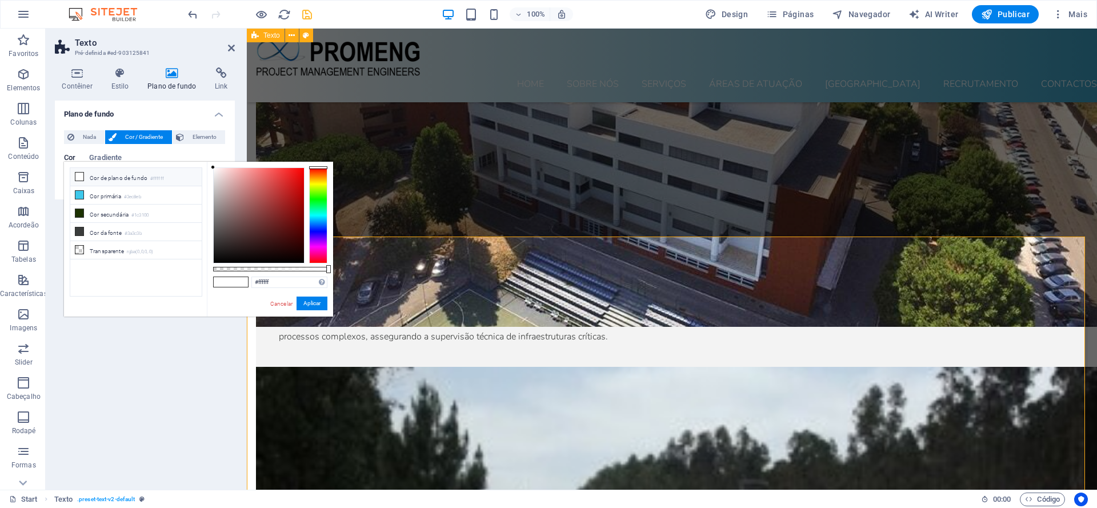
click at [100, 179] on li "Cor de plano de fundo #ffffff" at bounding box center [135, 177] width 131 height 18
click at [78, 177] on icon at bounding box center [79, 177] width 8 height 8
click at [81, 197] on icon at bounding box center [79, 195] width 8 height 8
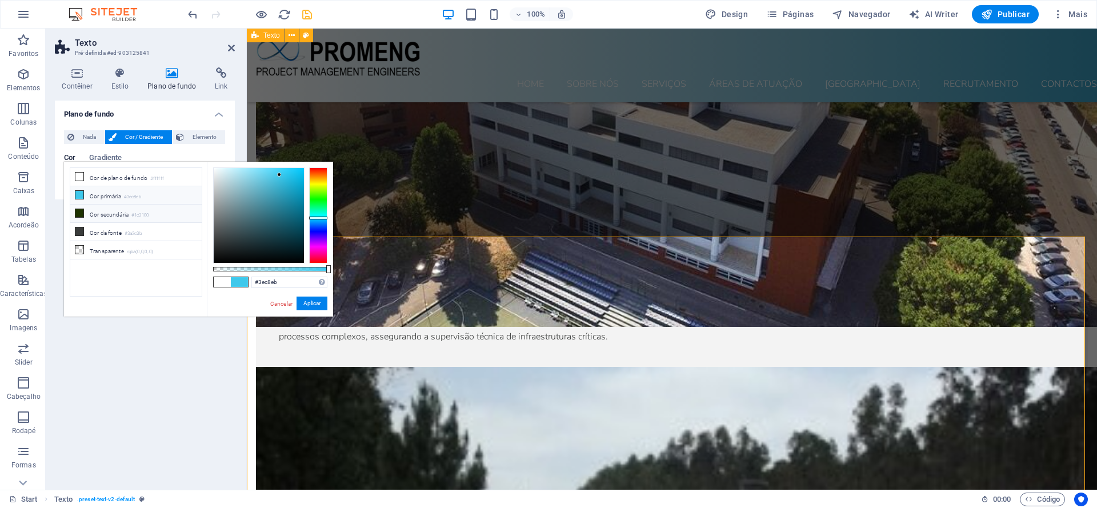
click at [81, 211] on icon at bounding box center [79, 213] width 8 height 8
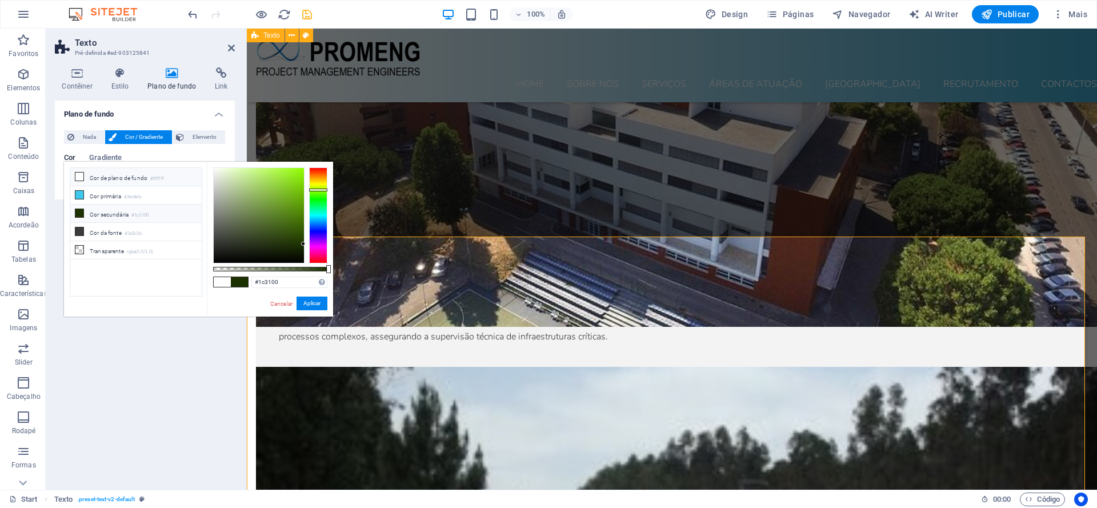
click at [82, 178] on icon at bounding box center [79, 177] width 8 height 8
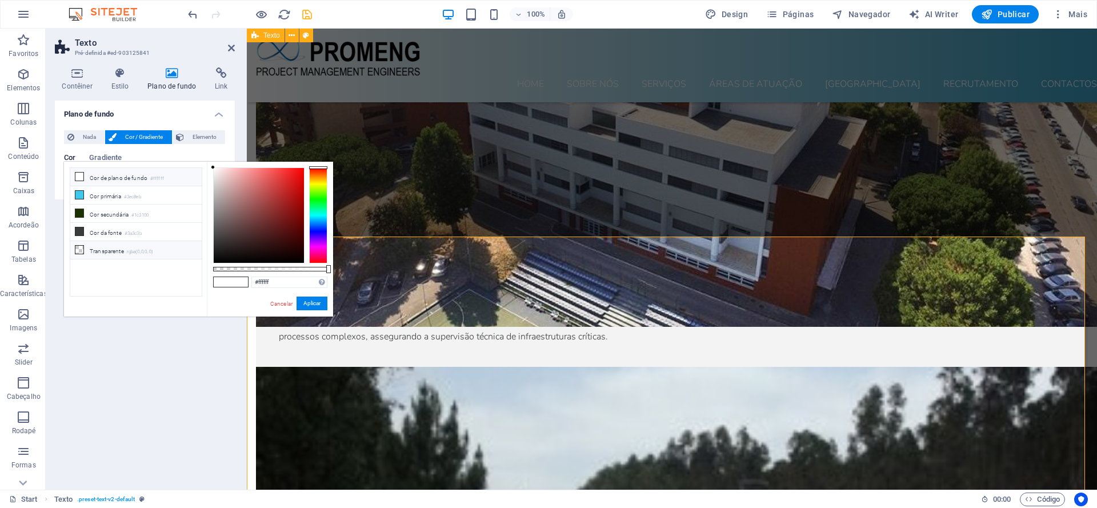
click at [83, 245] on span at bounding box center [79, 249] width 9 height 9
click at [265, 269] on div at bounding box center [270, 269] width 114 height 5
click at [249, 269] on div at bounding box center [270, 269] width 114 height 5
click at [243, 269] on div at bounding box center [270, 269] width 114 height 5
click at [265, 269] on div at bounding box center [270, 269] width 114 height 5
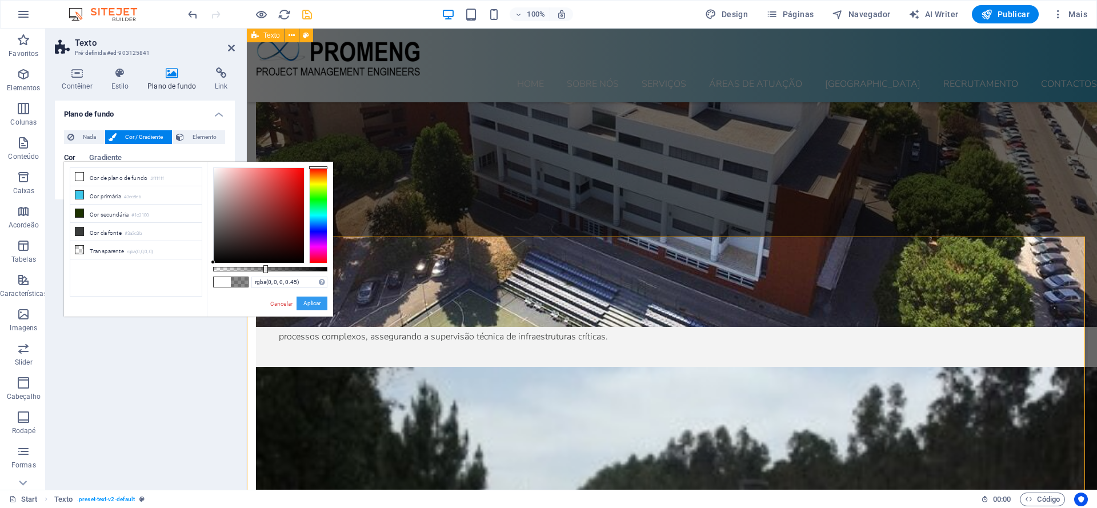
click at [311, 305] on button "Aplicar" at bounding box center [312, 304] width 31 height 14
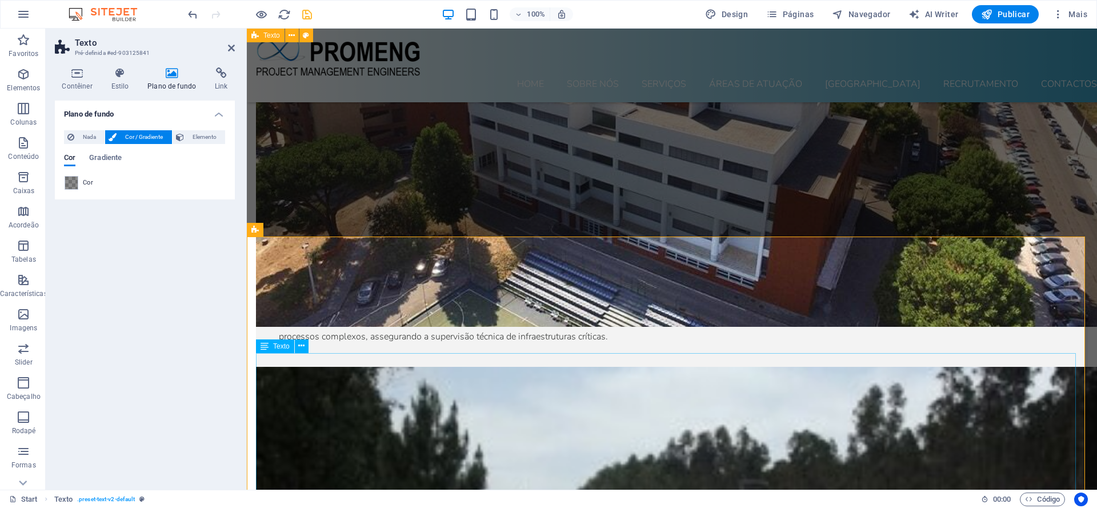
click at [289, 230] on button at bounding box center [292, 230] width 14 height 14
click at [72, 182] on span at bounding box center [71, 183] width 13 height 13
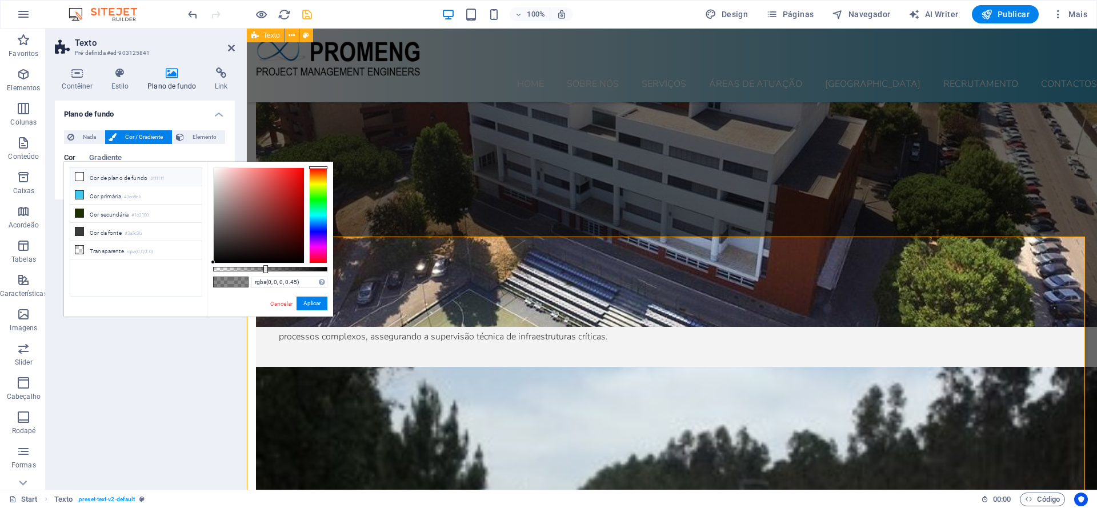
click at [78, 177] on icon at bounding box center [79, 177] width 8 height 8
type input "rgba(255, 255, 255, 0.45)"
click at [304, 305] on button "Aplicar" at bounding box center [312, 304] width 31 height 14
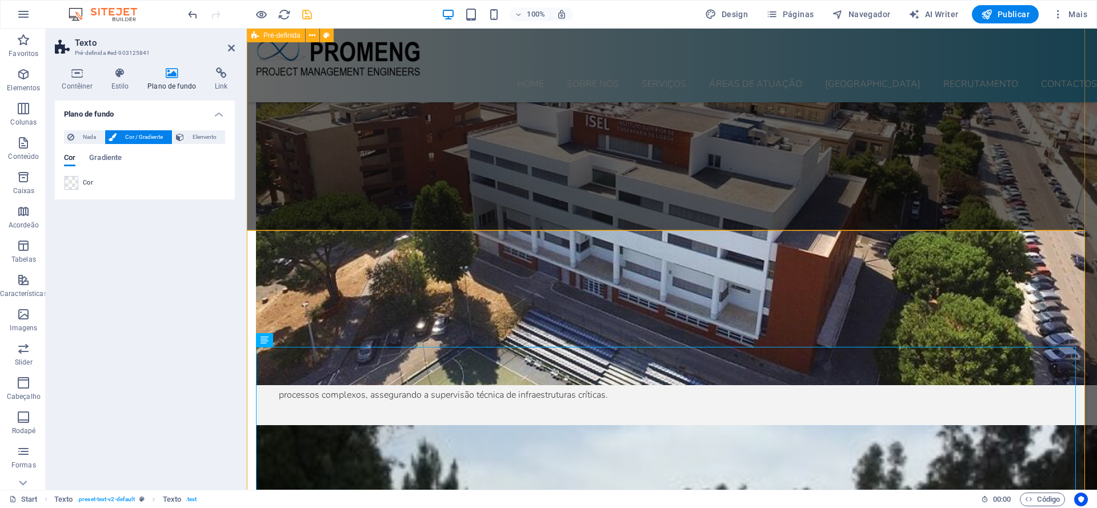
scroll to position [6932, 0]
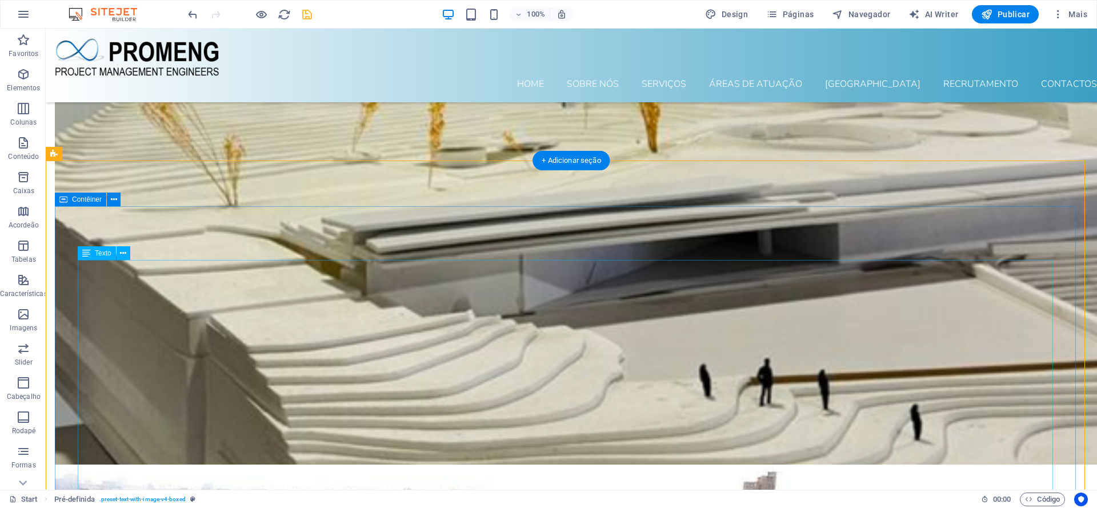
scroll to position [6126, 0]
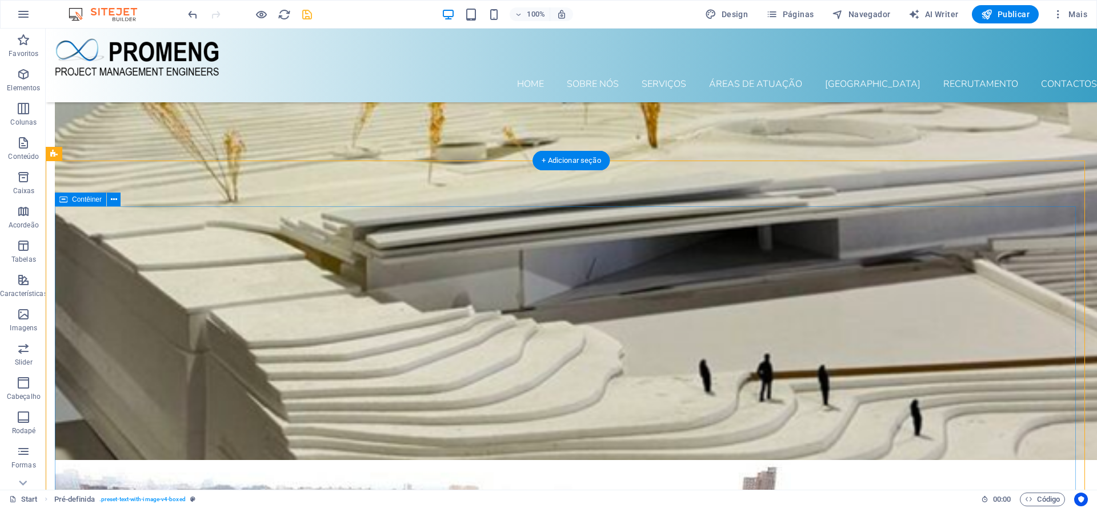
click at [112, 202] on icon at bounding box center [114, 200] width 6 height 12
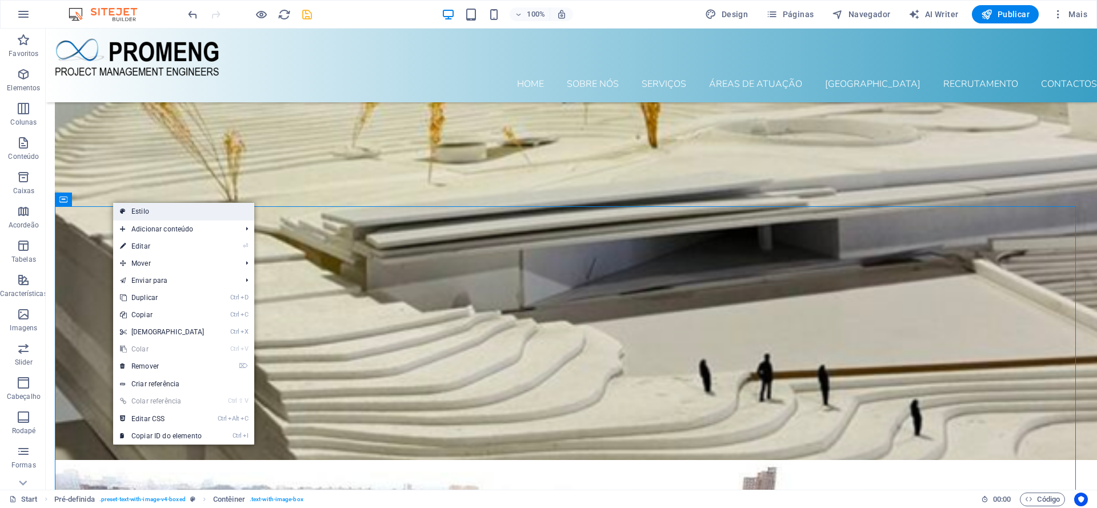
click at [142, 214] on link "Estilo" at bounding box center [183, 211] width 141 height 17
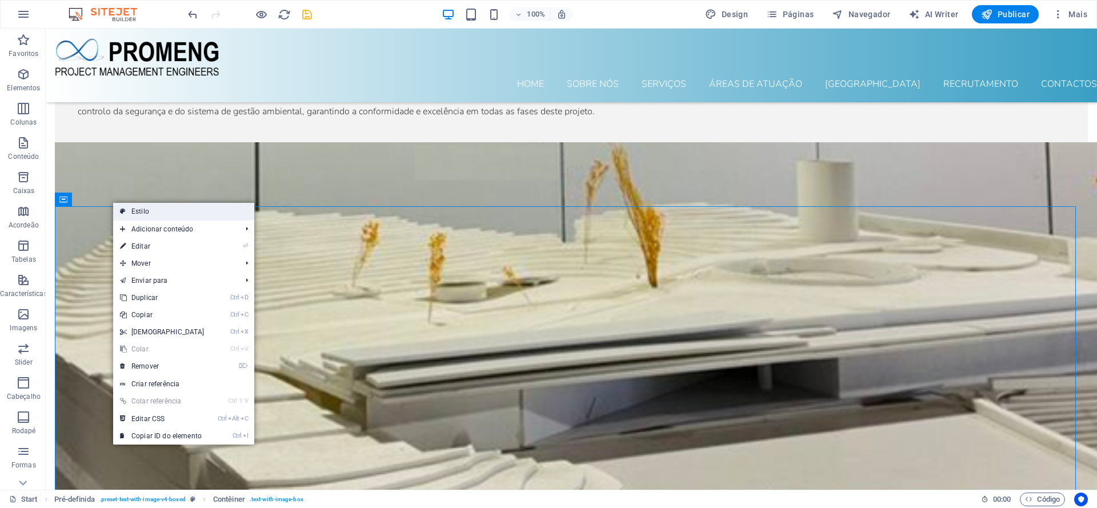
select select "rem"
select select "px"
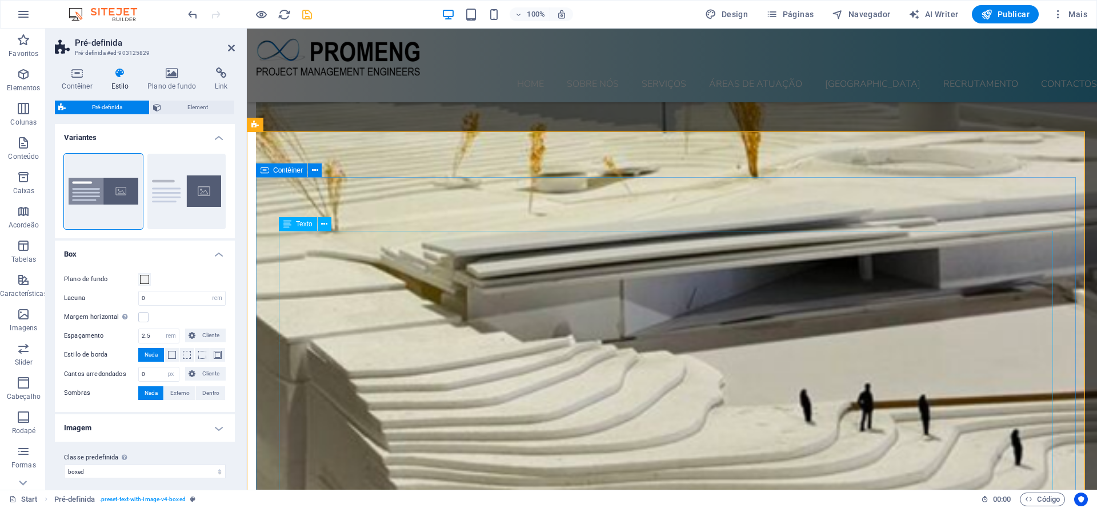
scroll to position [6301, 0]
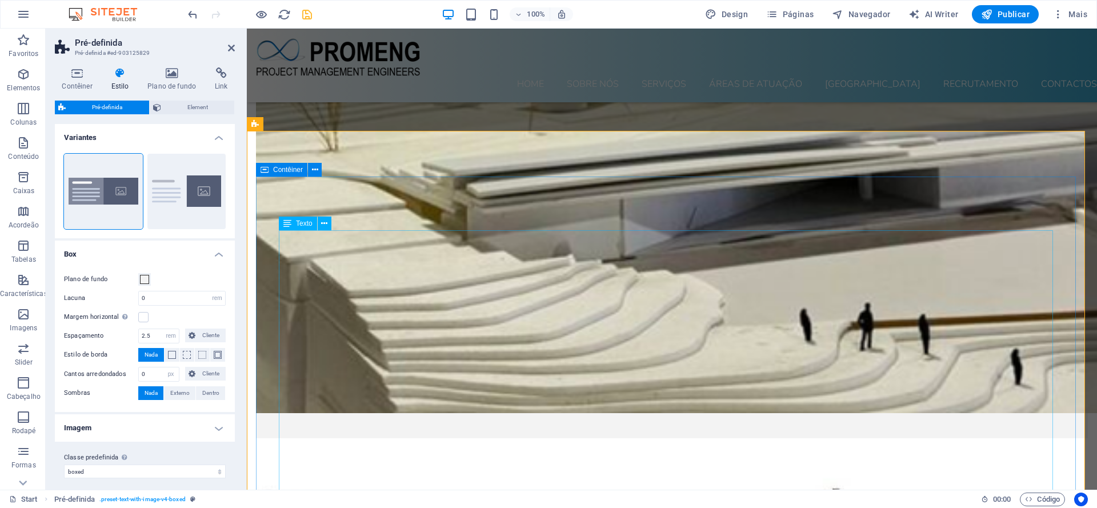
click at [168, 73] on icon at bounding box center [172, 72] width 63 height 11
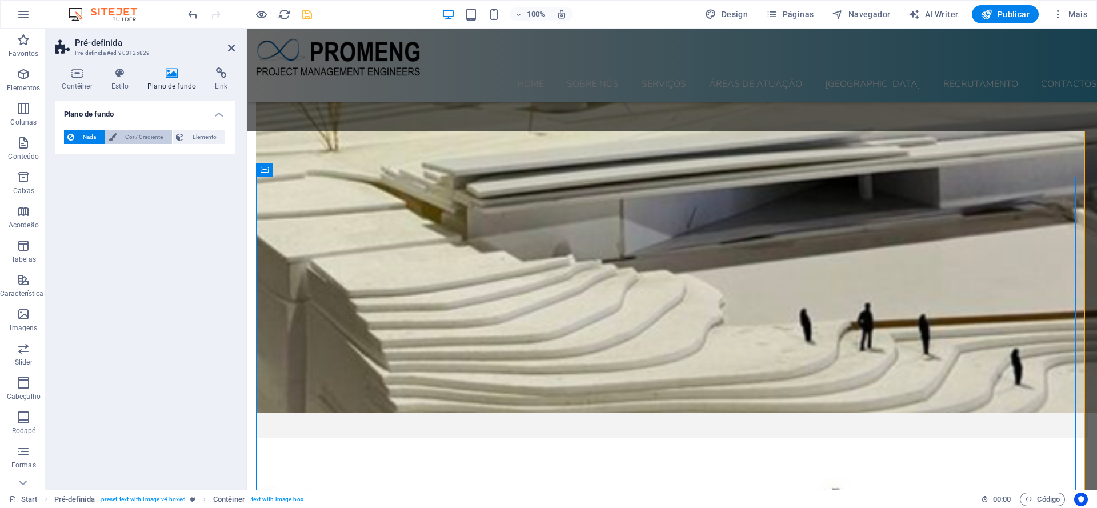
click at [151, 139] on span "Cor / Gradiente" at bounding box center [144, 137] width 48 height 14
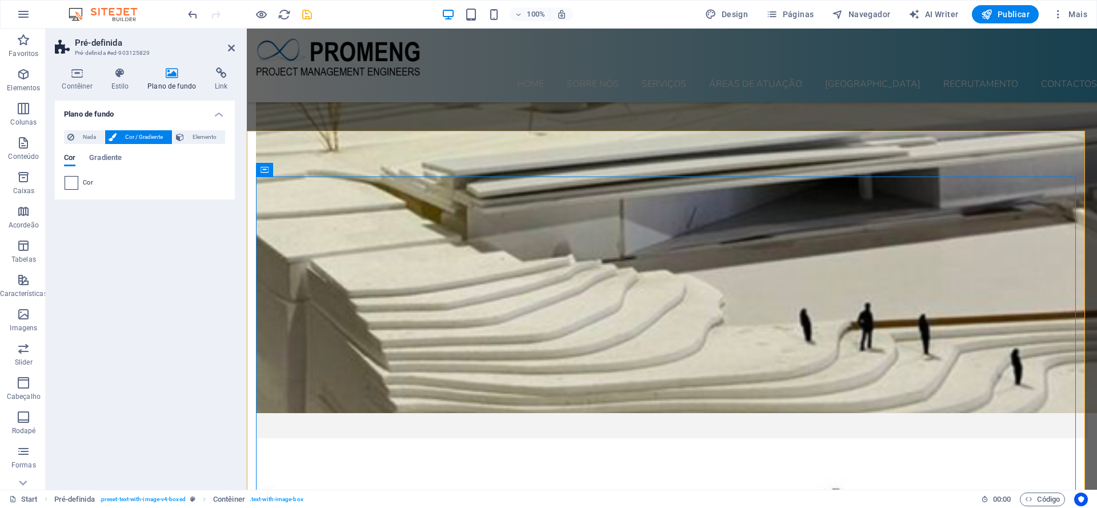
click at [70, 183] on span at bounding box center [71, 183] width 13 height 13
click at [75, 185] on span at bounding box center [71, 183] width 13 height 13
click at [71, 185] on span at bounding box center [71, 183] width 13 height 13
click at [84, 136] on span "Nada" at bounding box center [89, 137] width 23 height 14
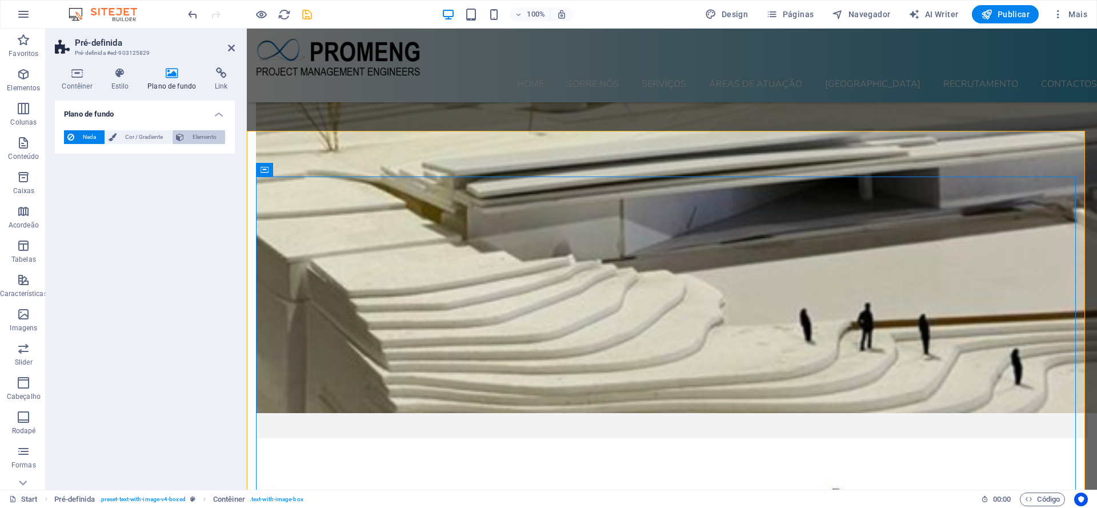
click at [208, 135] on span "Elemento" at bounding box center [204, 137] width 34 height 14
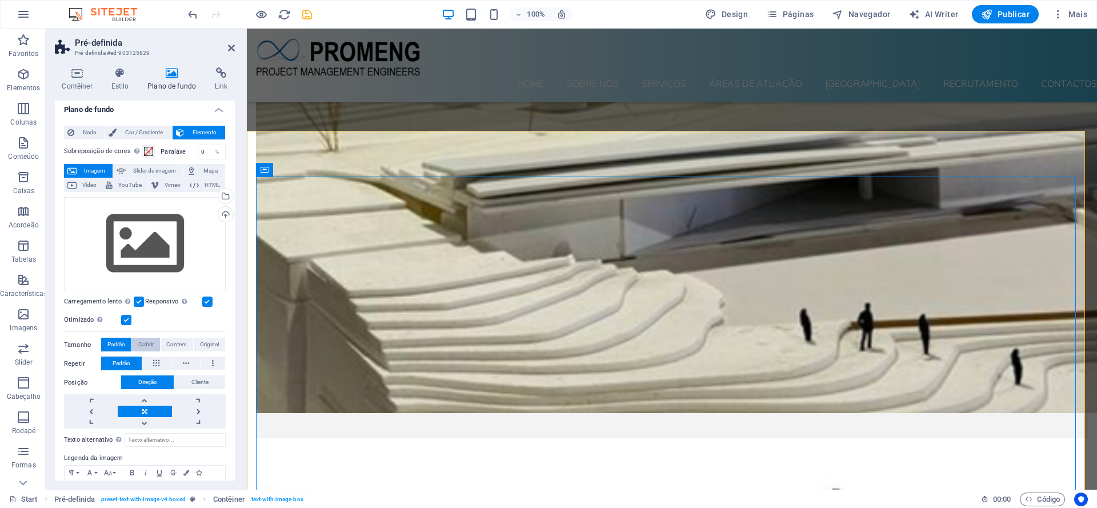
scroll to position [4, 0]
click at [139, 130] on span "Cor / Gradiente" at bounding box center [144, 133] width 48 height 14
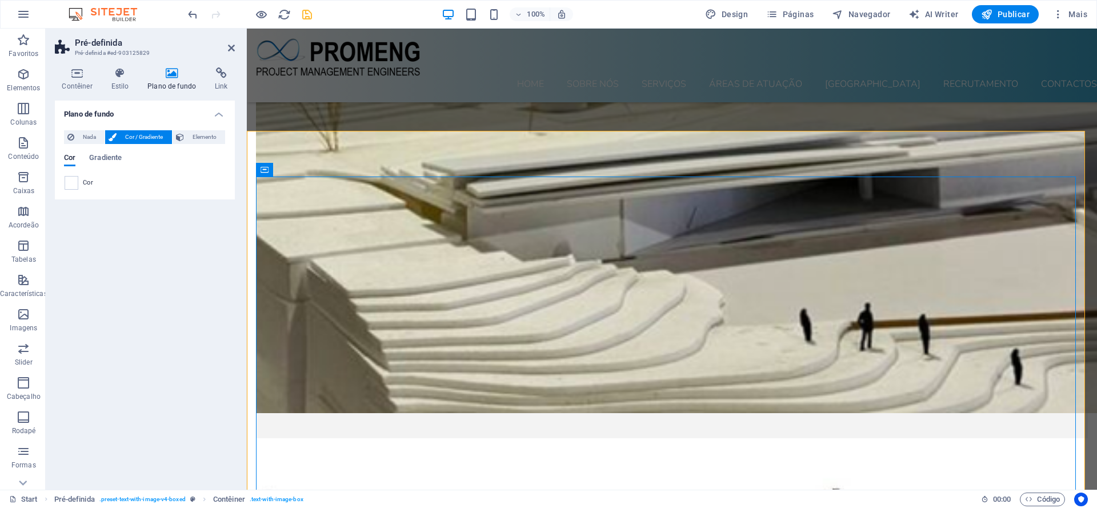
scroll to position [0, 0]
click at [98, 135] on span "Nada" at bounding box center [89, 137] width 23 height 14
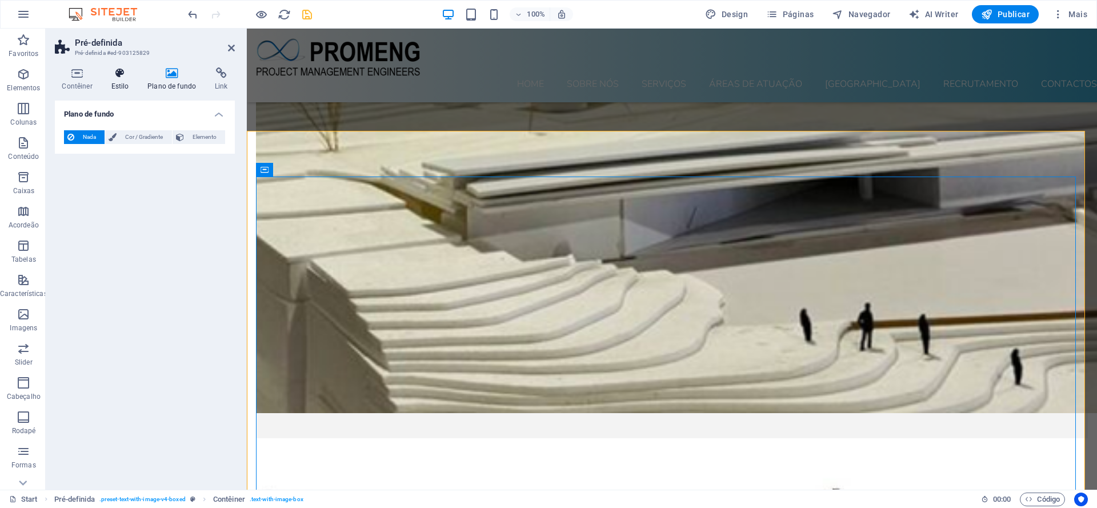
click at [117, 71] on icon at bounding box center [120, 72] width 32 height 11
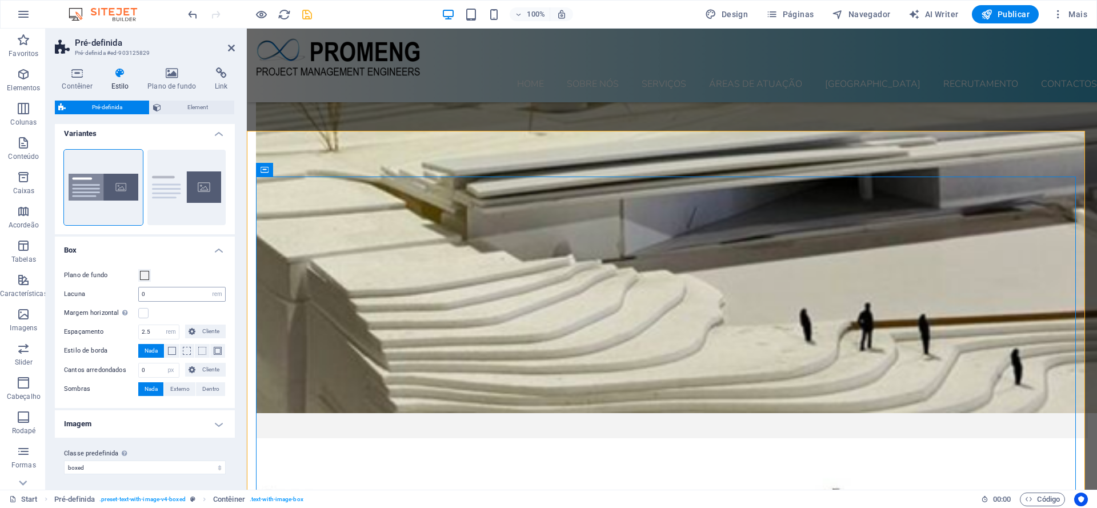
scroll to position [7, 0]
click at [187, 406] on h4 "Imagem" at bounding box center [145, 420] width 180 height 27
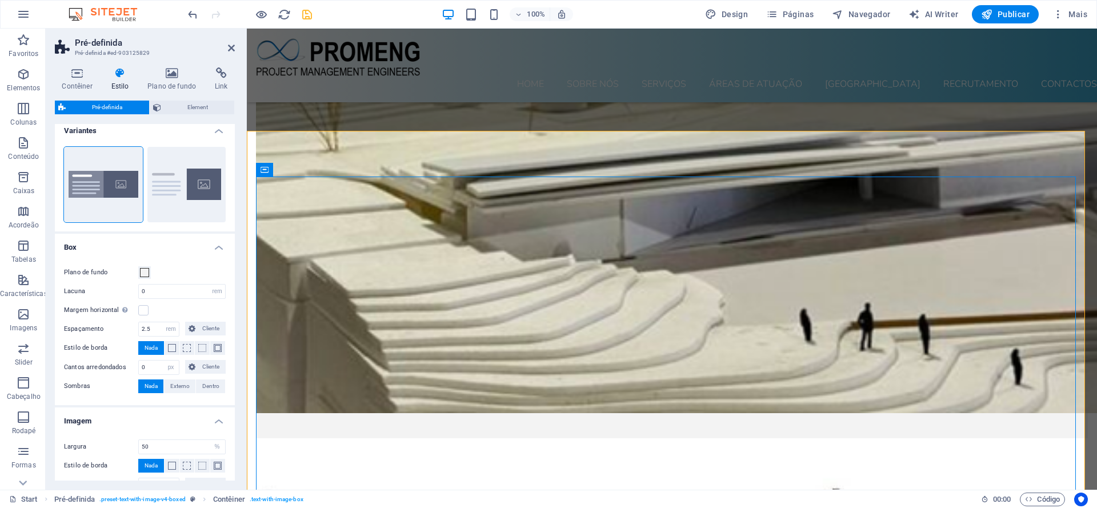
click at [187, 406] on h4 "Imagem" at bounding box center [145, 417] width 180 height 21
click at [82, 71] on icon at bounding box center [77, 72] width 45 height 11
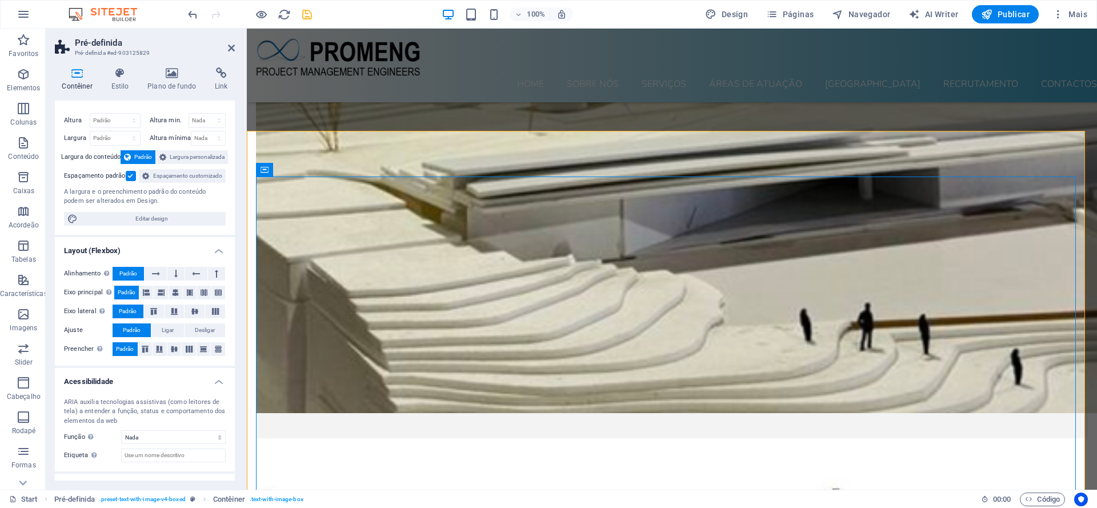
scroll to position [0, 0]
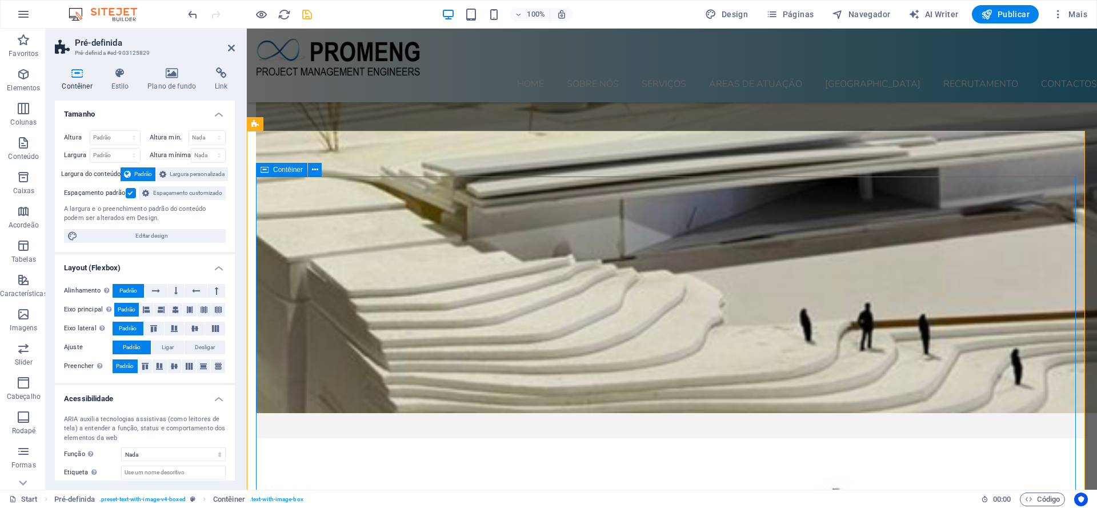
click at [288, 170] on span "Contêiner" at bounding box center [288, 169] width 30 height 7
click at [313, 171] on icon at bounding box center [315, 170] width 6 height 12
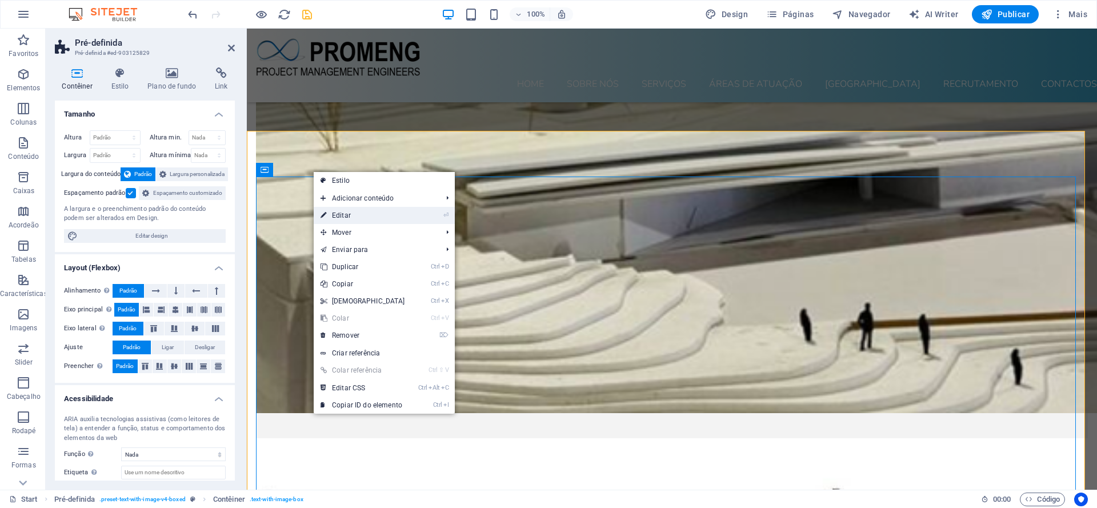
click at [355, 212] on link "⏎ Editar" at bounding box center [363, 215] width 98 height 17
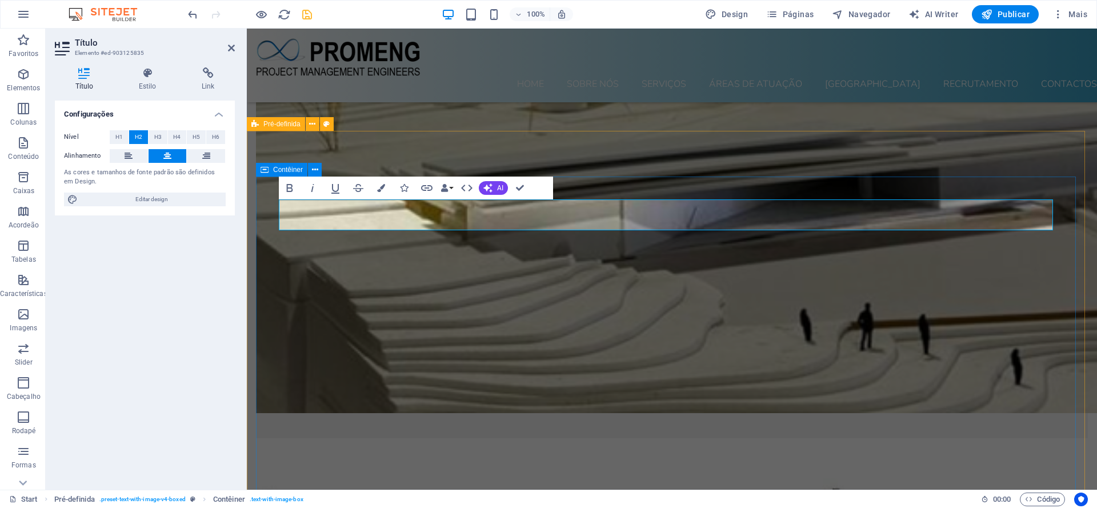
drag, startPoint x: 700, startPoint y: 213, endPoint x: 776, endPoint y: 199, distance: 77.3
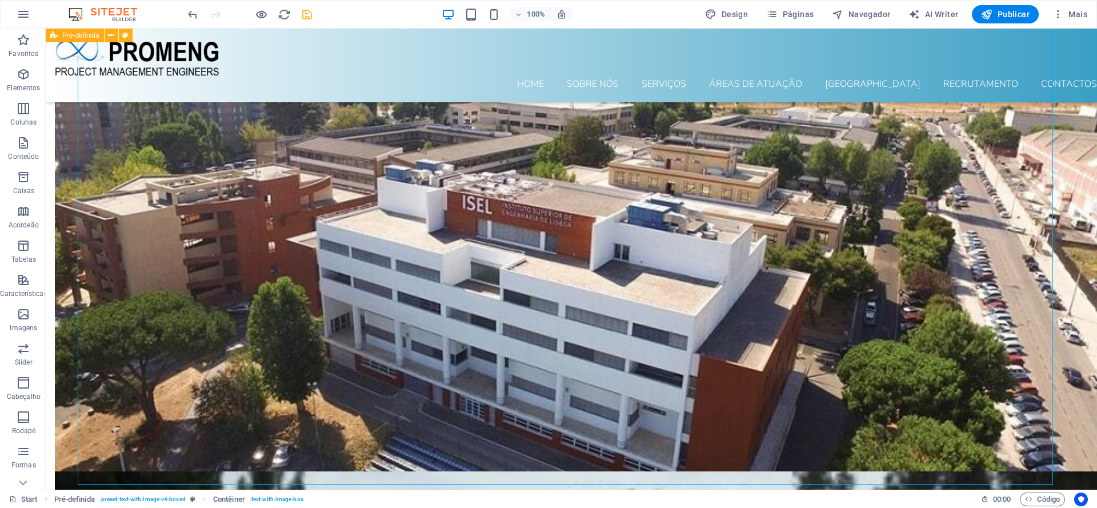
scroll to position [6651, 0]
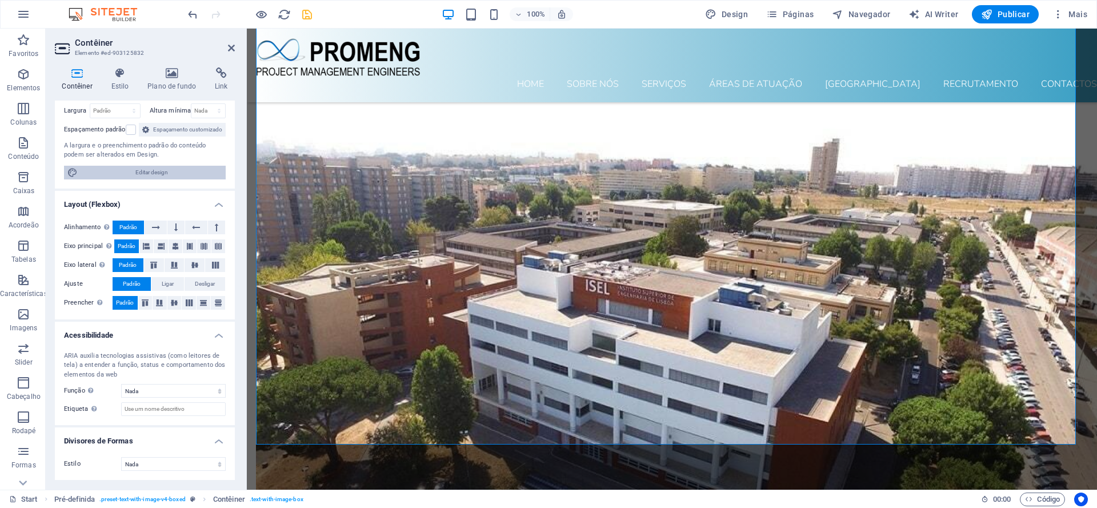
scroll to position [0, 0]
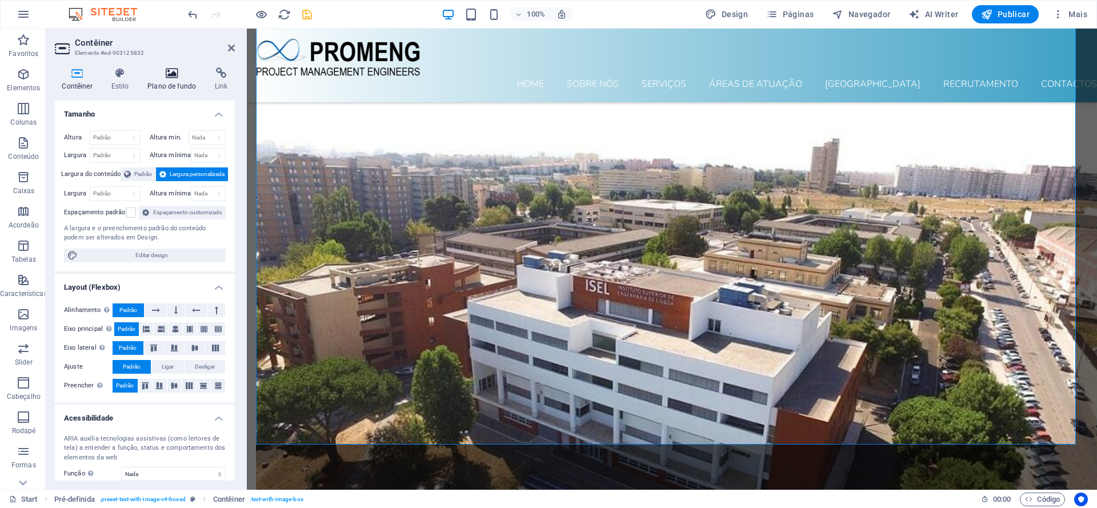
click at [177, 71] on icon at bounding box center [172, 72] width 63 height 11
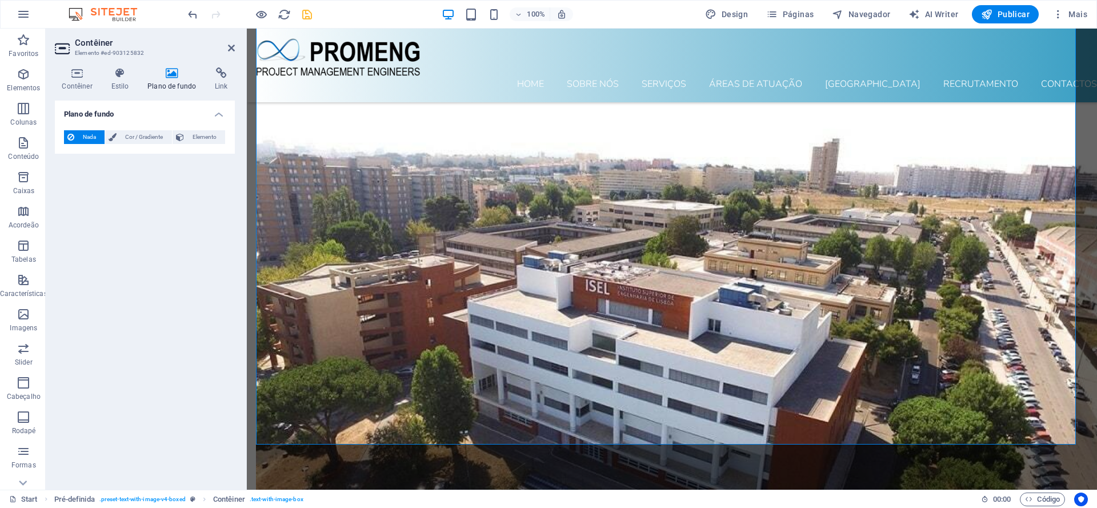
click at [81, 139] on span "Nada" at bounding box center [89, 137] width 23 height 14
click at [125, 137] on span "Cor / Gradiente" at bounding box center [144, 137] width 48 height 14
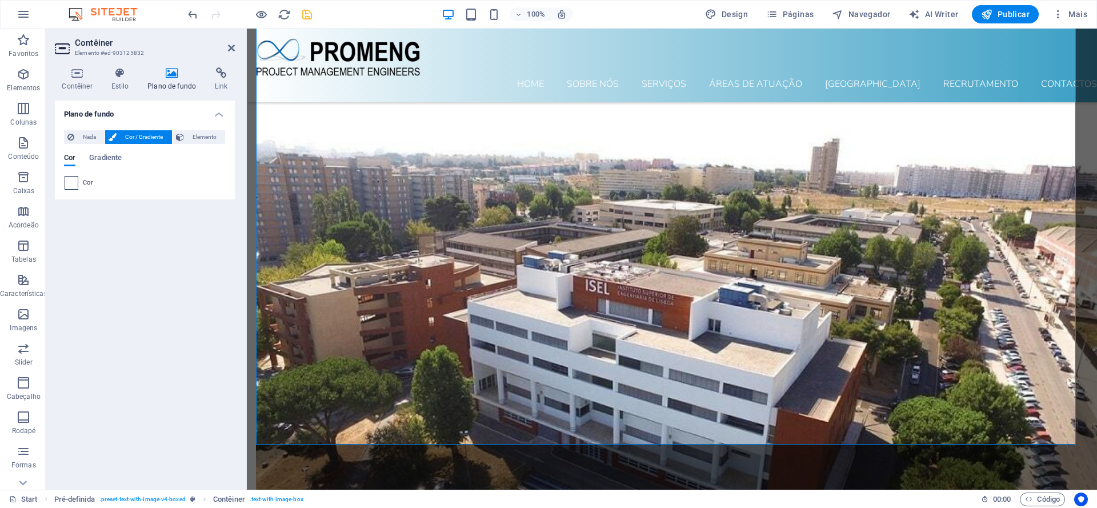
click at [70, 182] on span at bounding box center [71, 183] width 13 height 13
click at [71, 183] on span at bounding box center [71, 183] width 13 height 13
click at [113, 161] on span "Gradiente" at bounding box center [105, 159] width 33 height 16
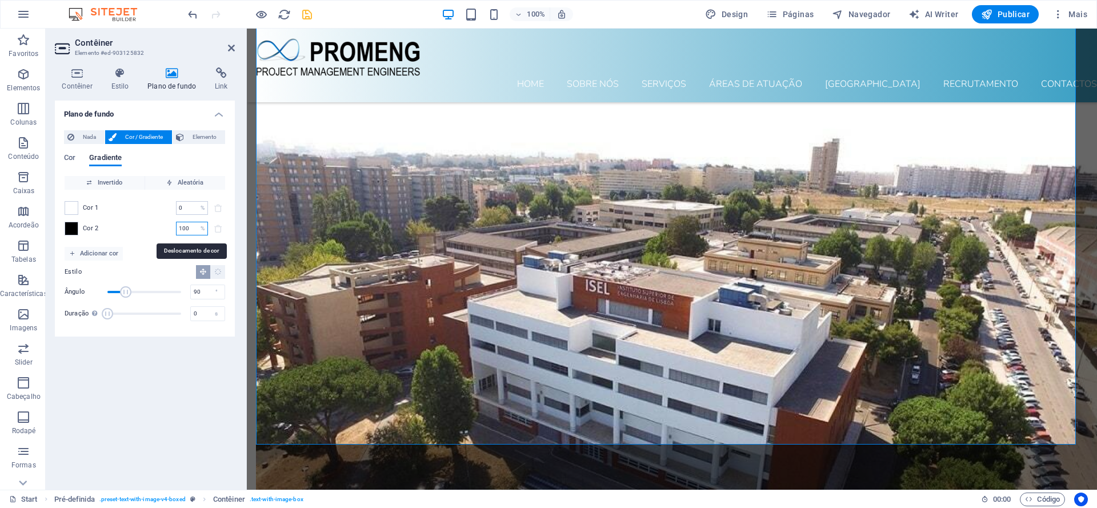
drag, startPoint x: 185, startPoint y: 225, endPoint x: 157, endPoint y: 222, distance: 28.1
click at [176, 222] on input "100" at bounding box center [186, 229] width 20 height 14
type input "50"
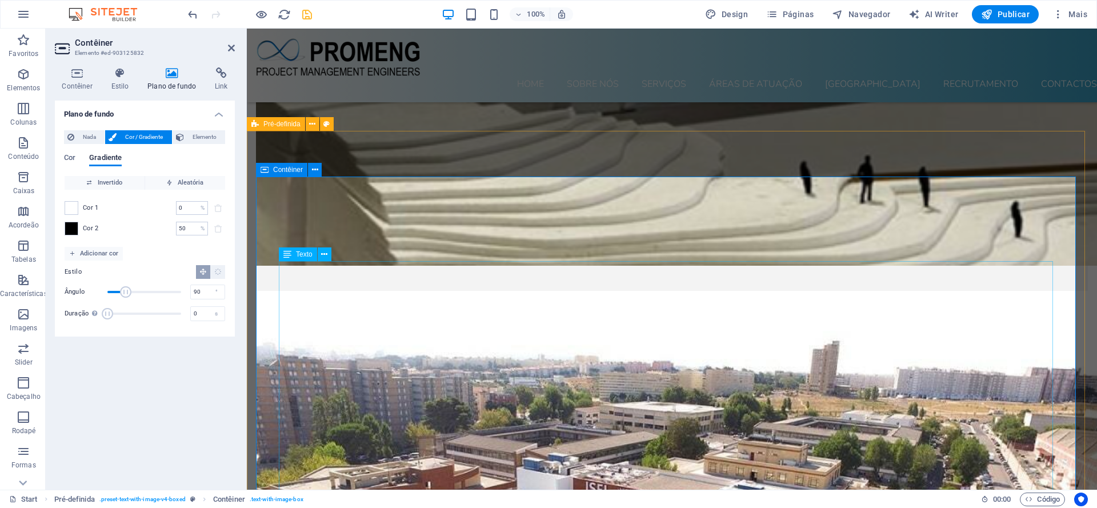
scroll to position [6476, 0]
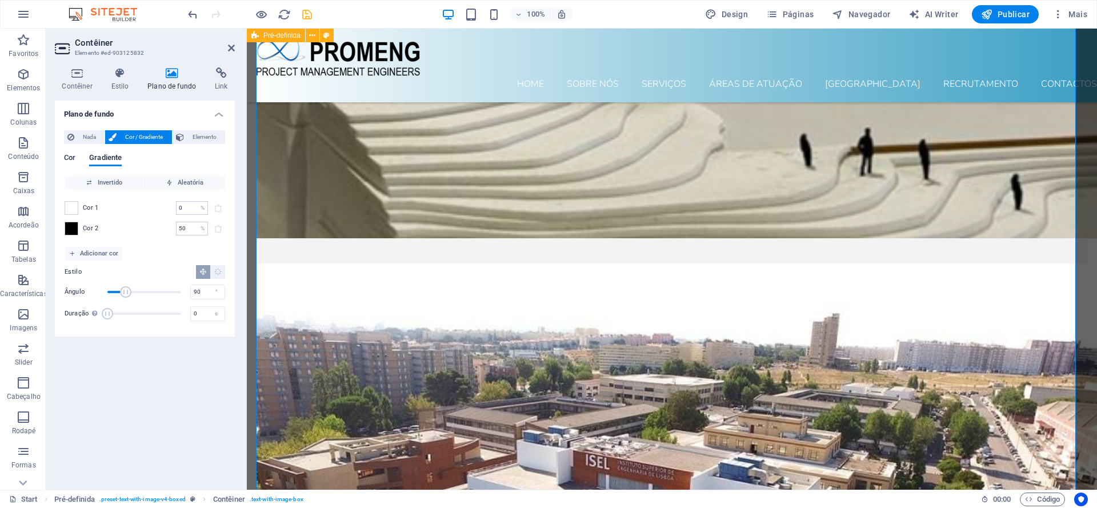
click at [67, 161] on span "Cor" at bounding box center [69, 159] width 11 height 16
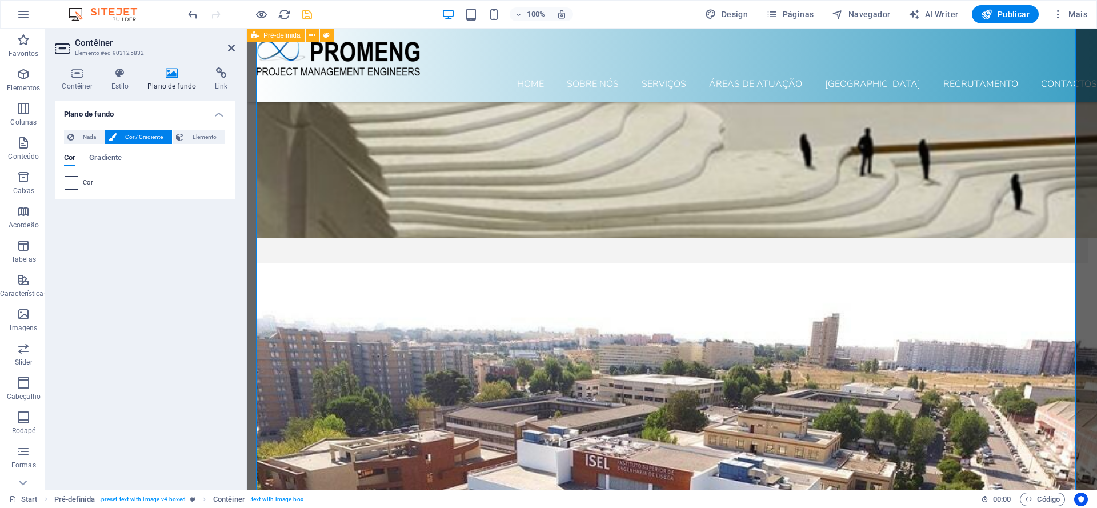
click at [70, 181] on span at bounding box center [71, 183] width 13 height 13
click at [70, 184] on span at bounding box center [71, 183] width 13 height 13
click at [74, 130] on div "Nada Cor / Gradiente Elemento Esticar o plano de fundo para a largura total Sob…" at bounding box center [145, 160] width 180 height 78
click at [79, 137] on span "Nada" at bounding box center [89, 137] width 23 height 14
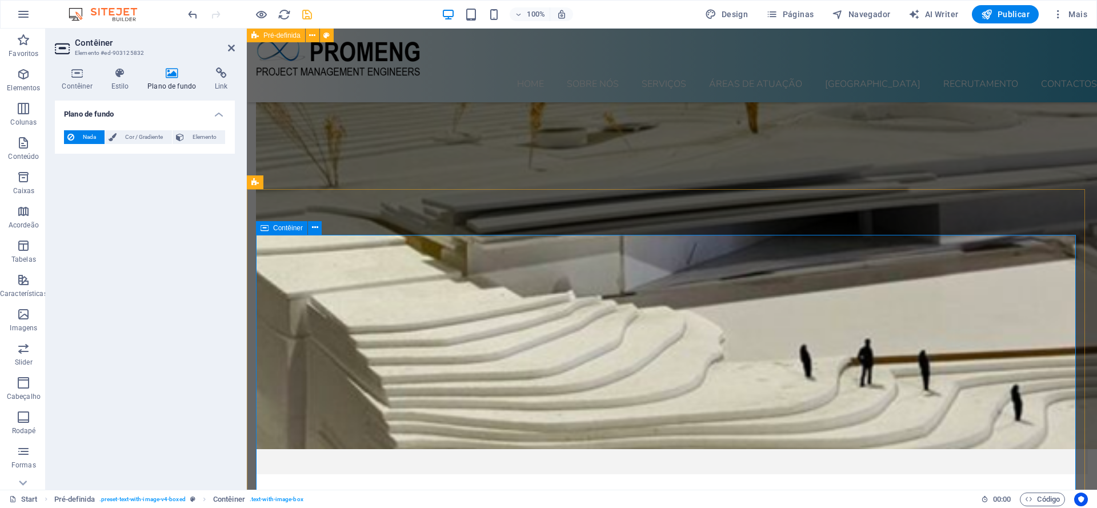
scroll to position [6243, 0]
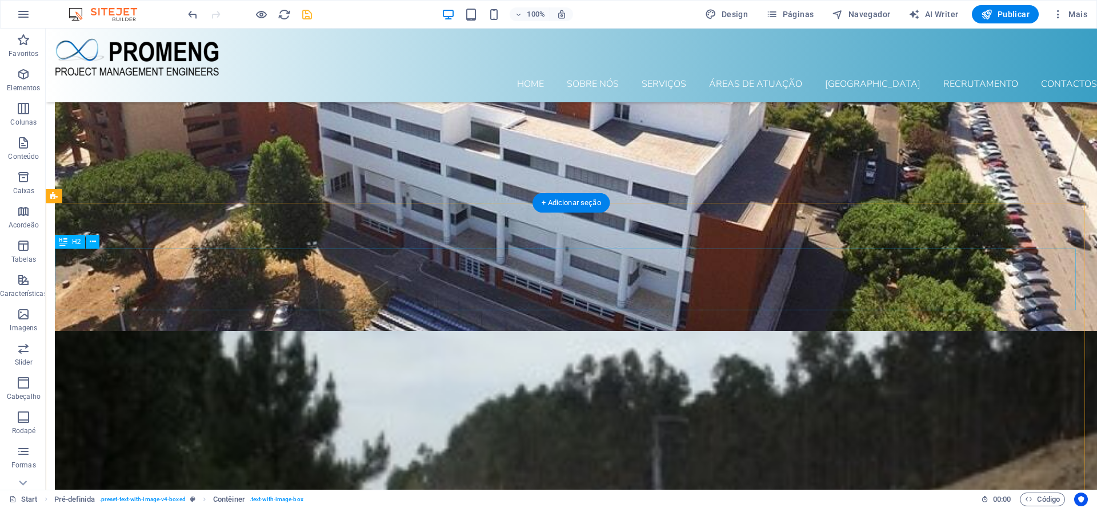
scroll to position [6713, 0]
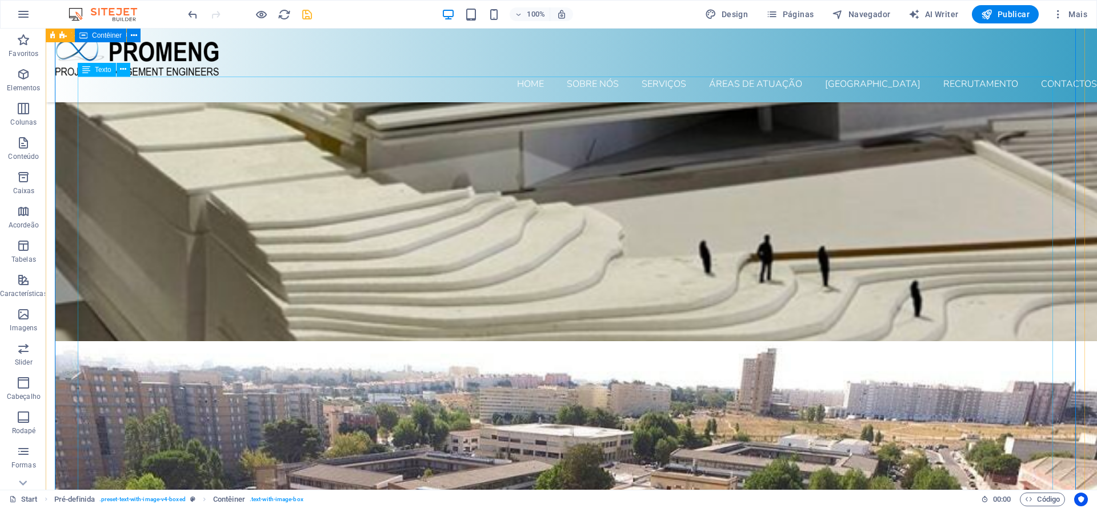
scroll to position [6130, 0]
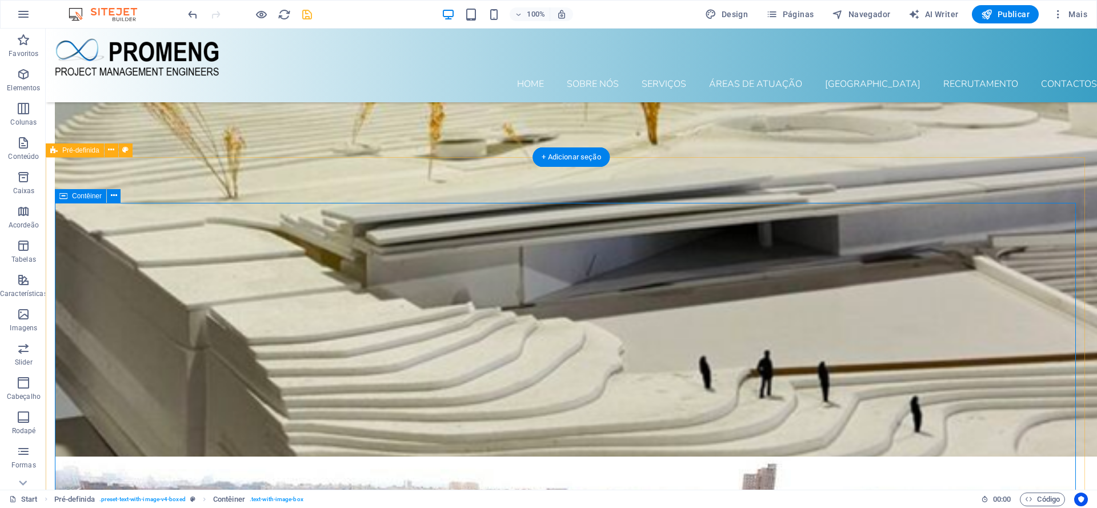
click at [113, 197] on icon at bounding box center [114, 196] width 6 height 12
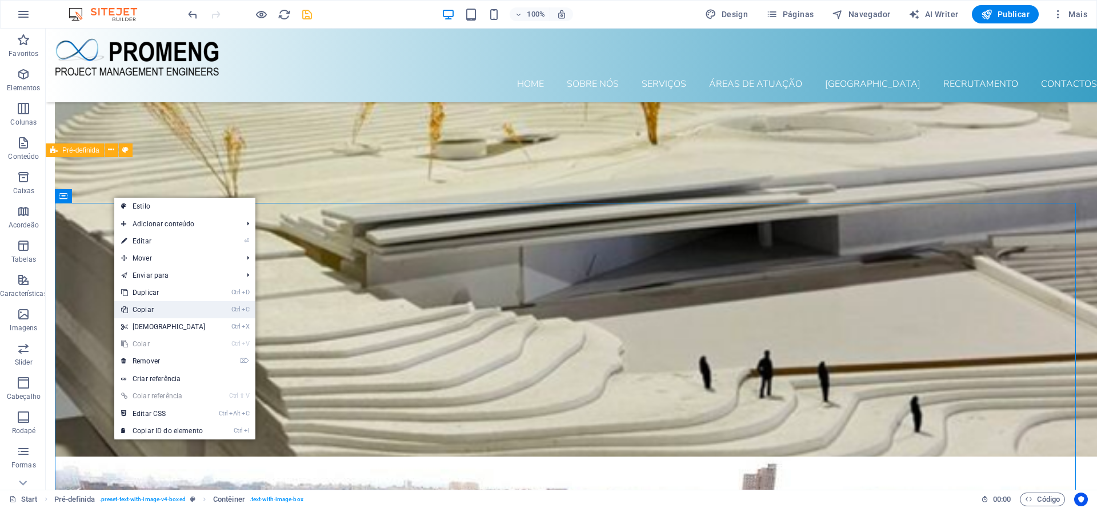
click at [157, 308] on link "Ctrl C Copiar" at bounding box center [163, 309] width 98 height 17
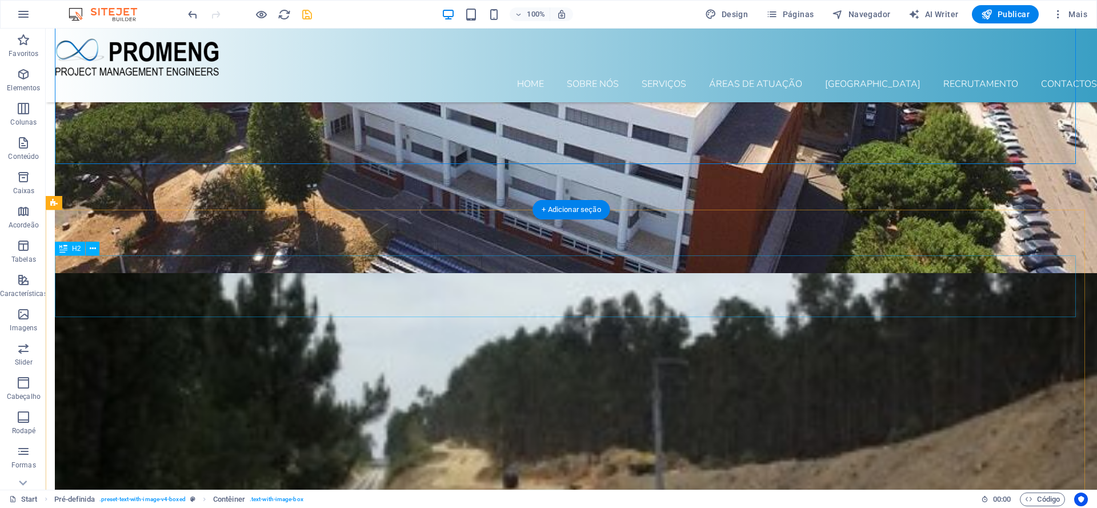
scroll to position [6654, 0]
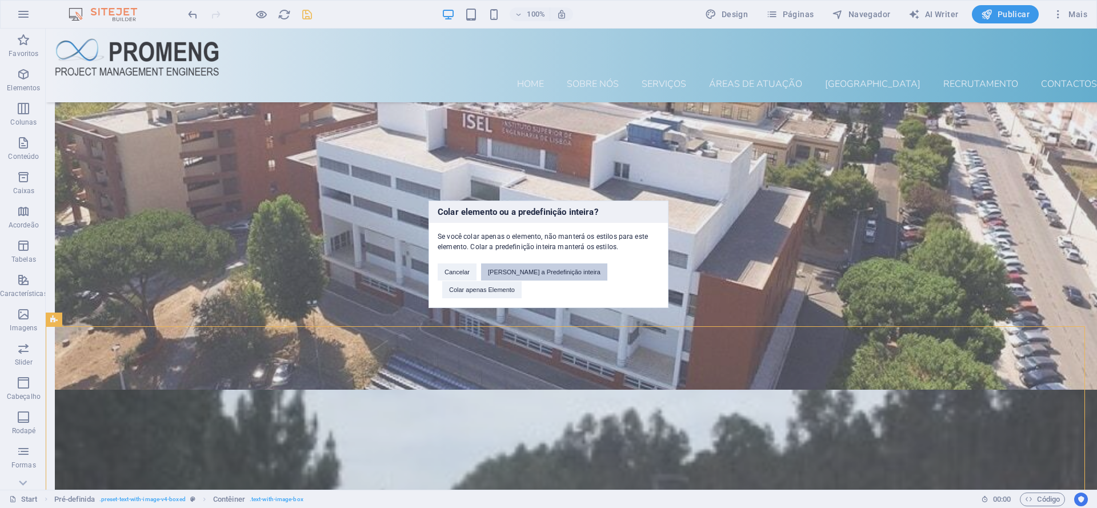
click at [560, 281] on button "[PERSON_NAME] a Predefinição inteira" at bounding box center [544, 271] width 126 height 17
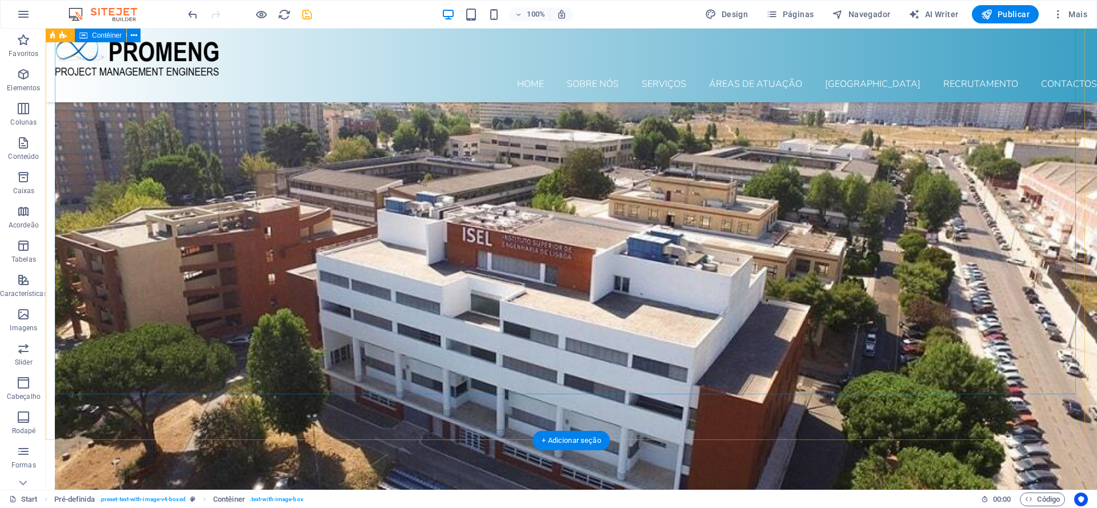
scroll to position [6715, 0]
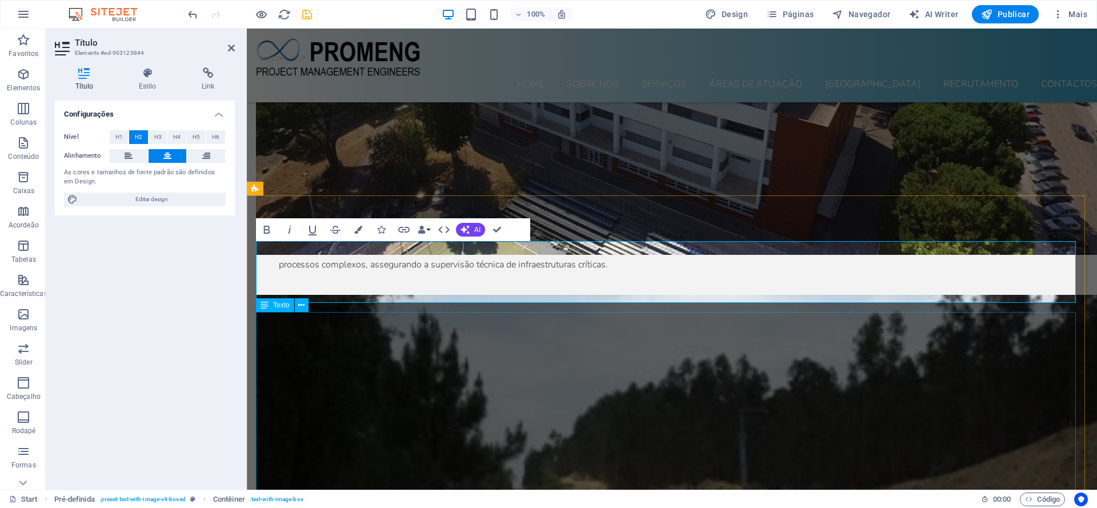
scroll to position [6949, 0]
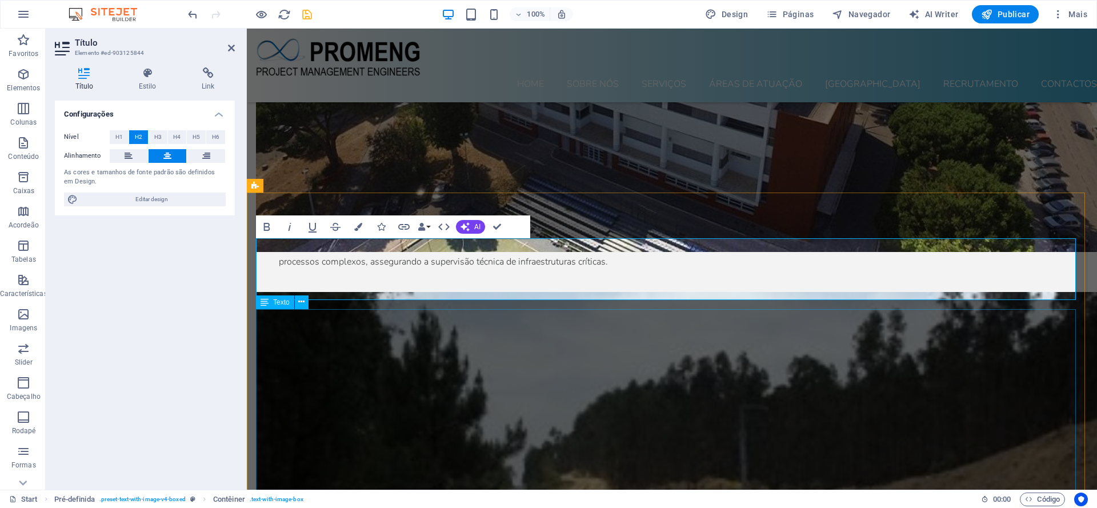
copy h2 "Engenheiro Civil Júnior - ECJ.004.2025"
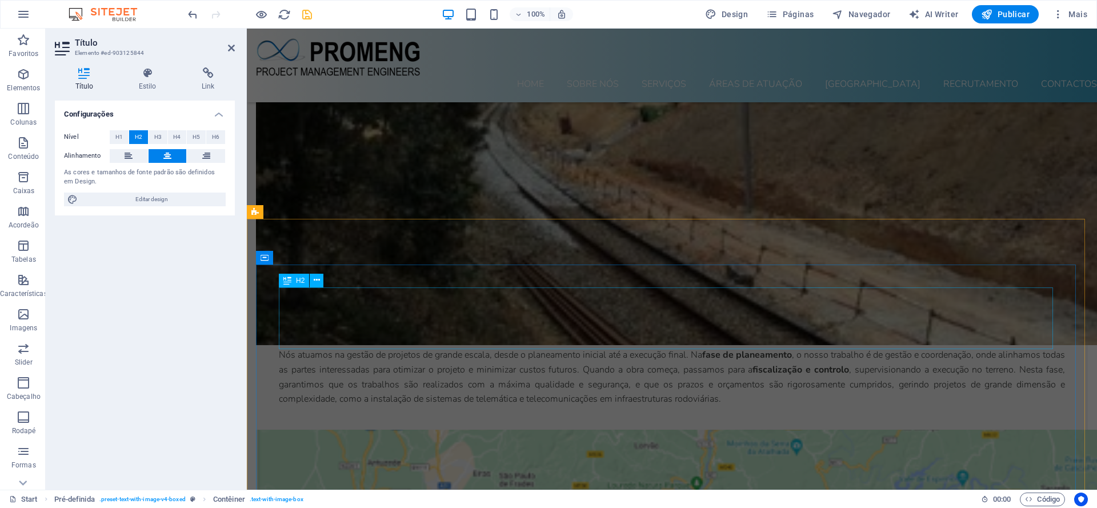
scroll to position [7590, 0]
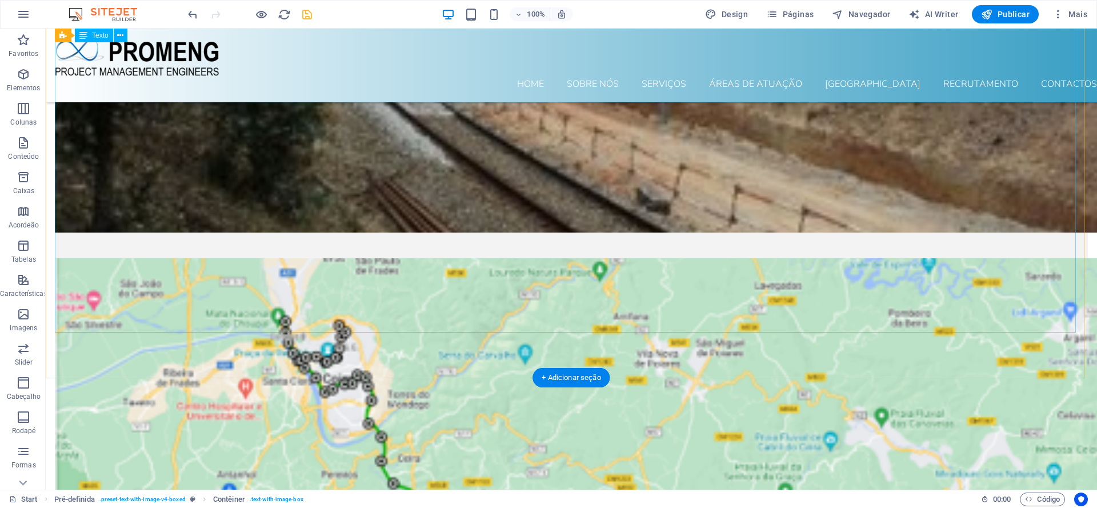
scroll to position [7415, 0]
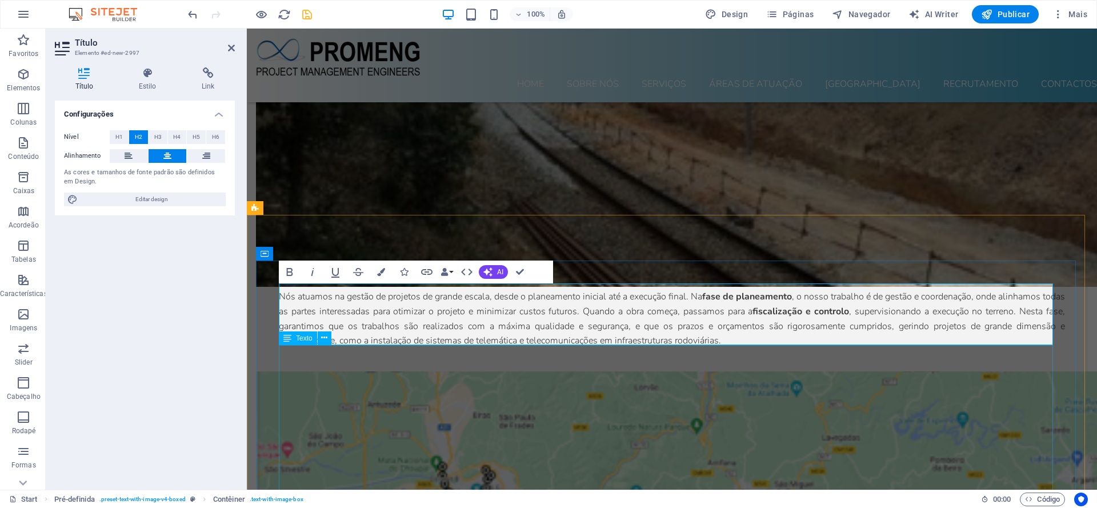
scroll to position [7590, 0]
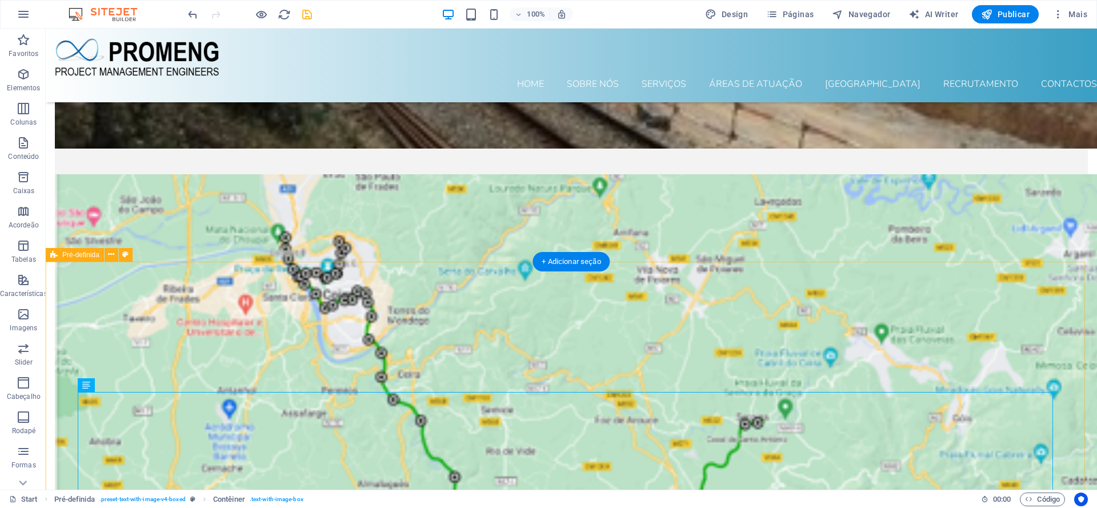
scroll to position [7182, 0]
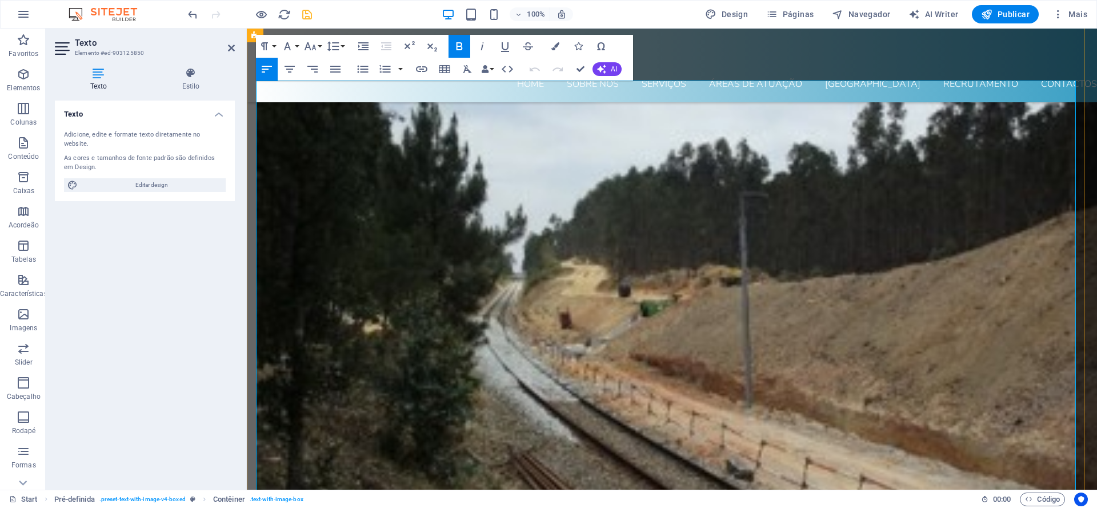
scroll to position [7007, 0]
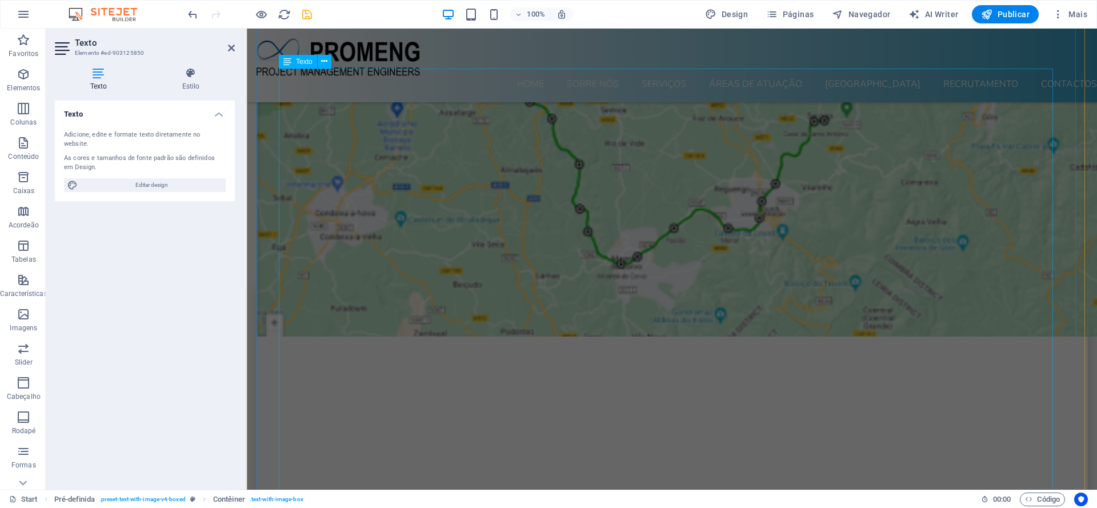
drag, startPoint x: 258, startPoint y: 260, endPoint x: 473, endPoint y: 242, distance: 215.6
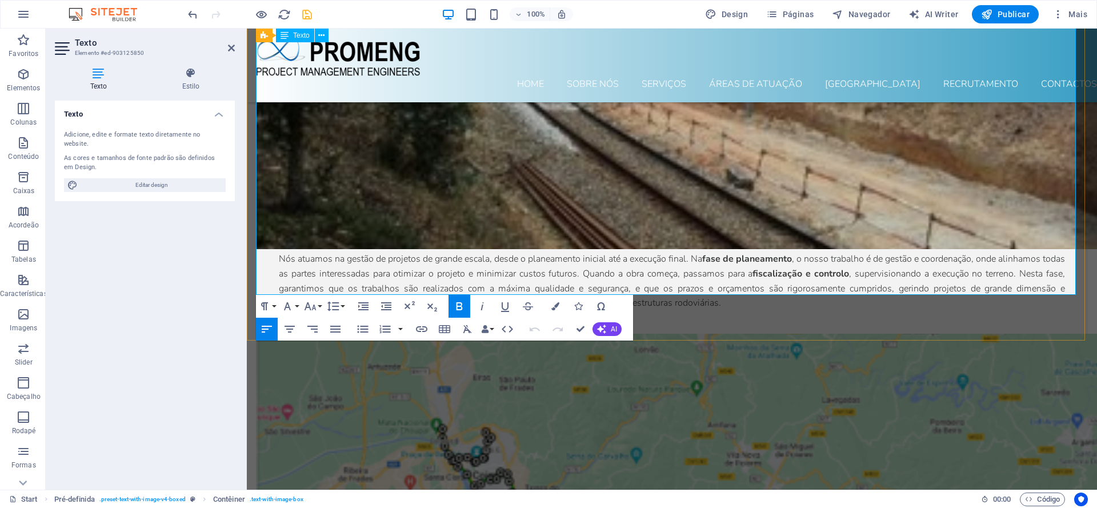
scroll to position [7219, 0]
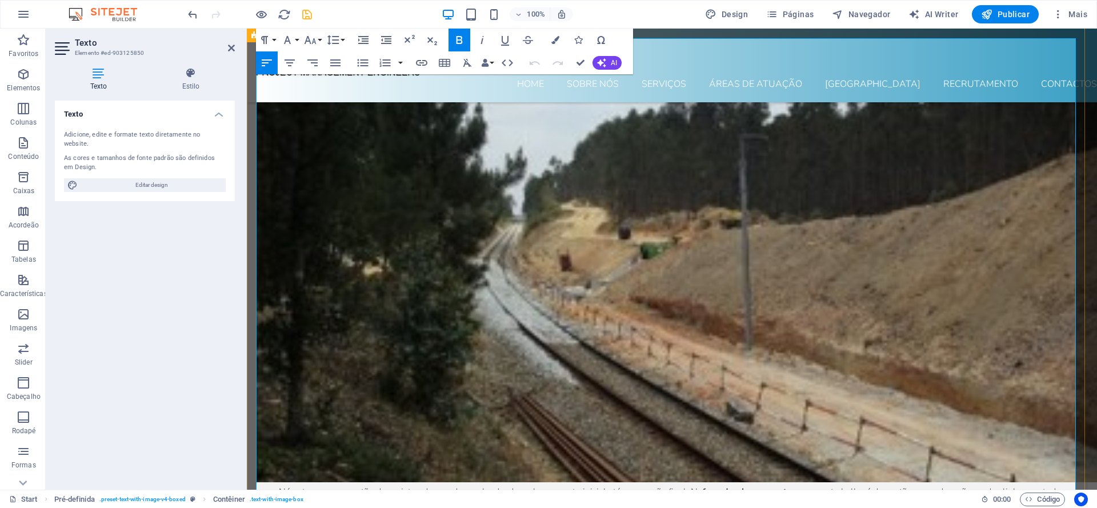
copy div "Lorem ip dolorsi A consect adipiscin el Seddoei te Incididuntut Laboreetd ma al…"
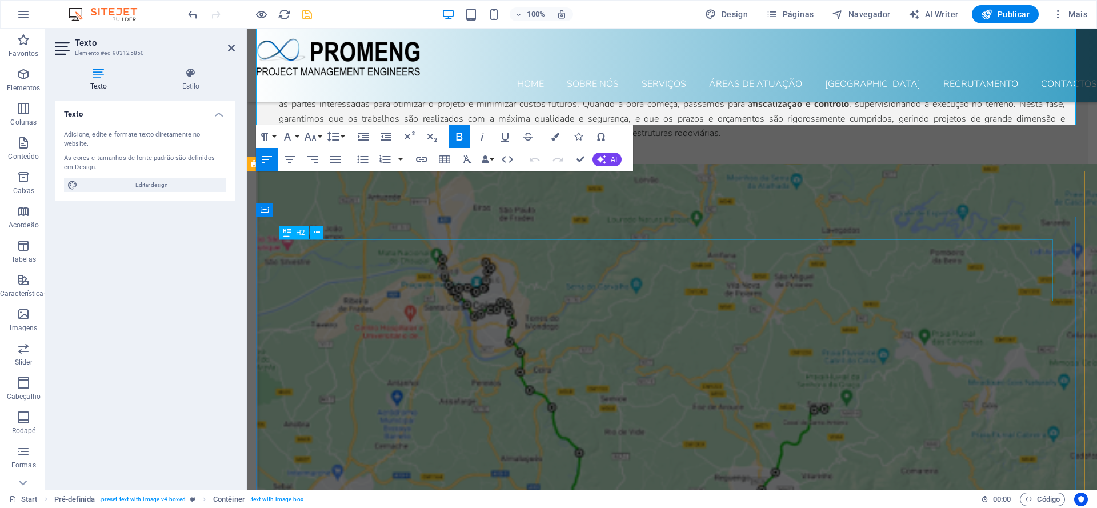
scroll to position [7627, 0]
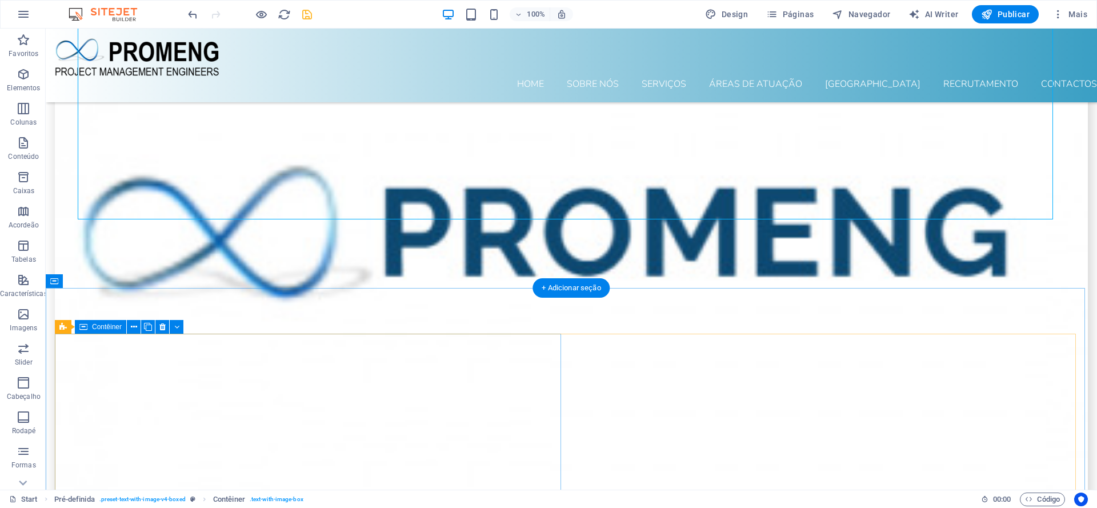
scroll to position [7970, 0]
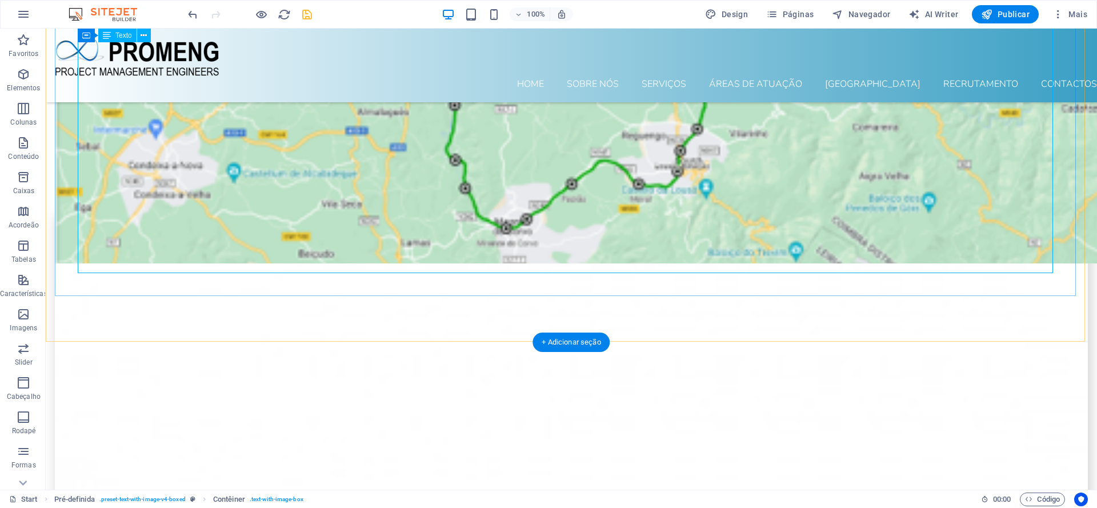
scroll to position [7664, 0]
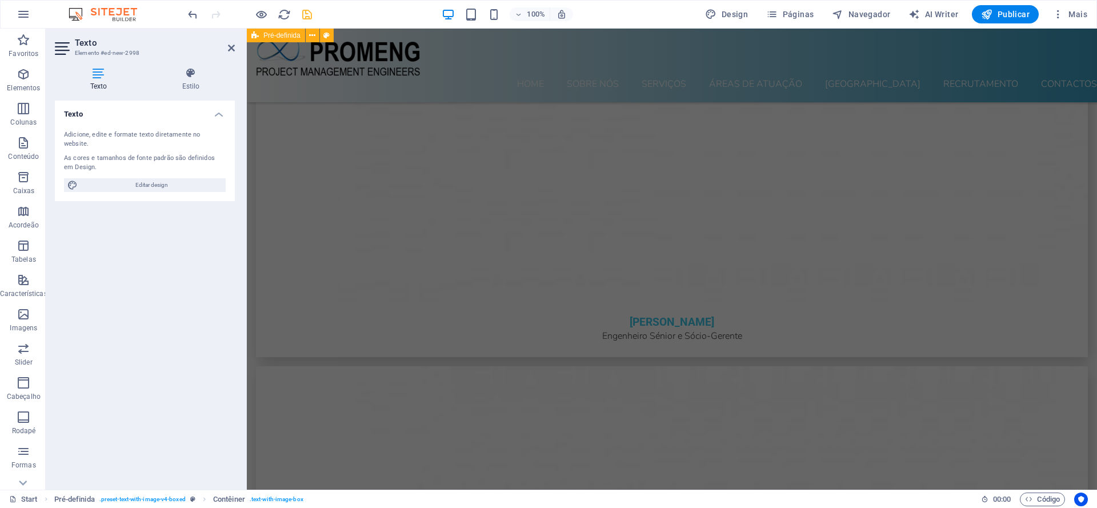
drag, startPoint x: 279, startPoint y: 269, endPoint x: 552, endPoint y: 222, distance: 276.6
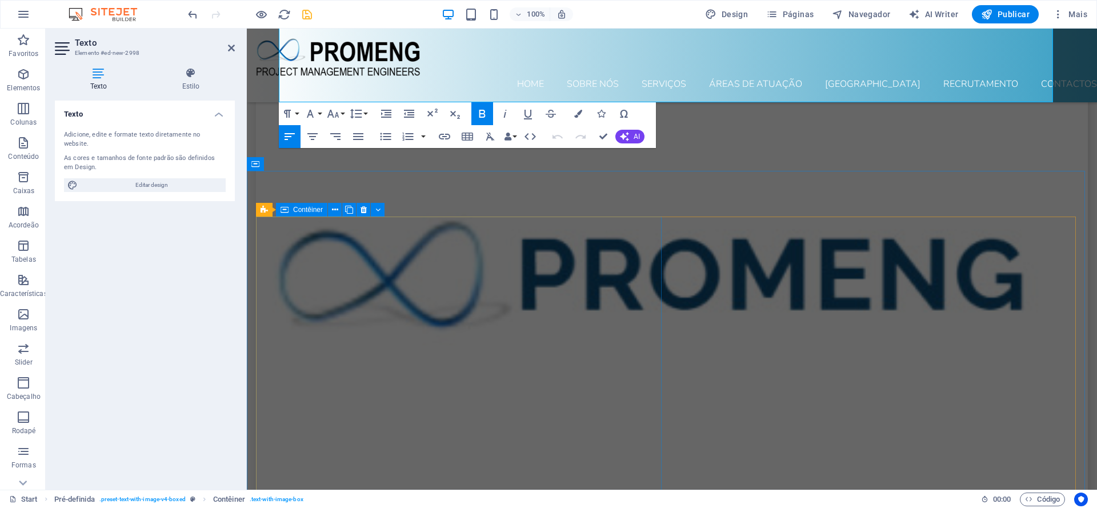
scroll to position [8099, 0]
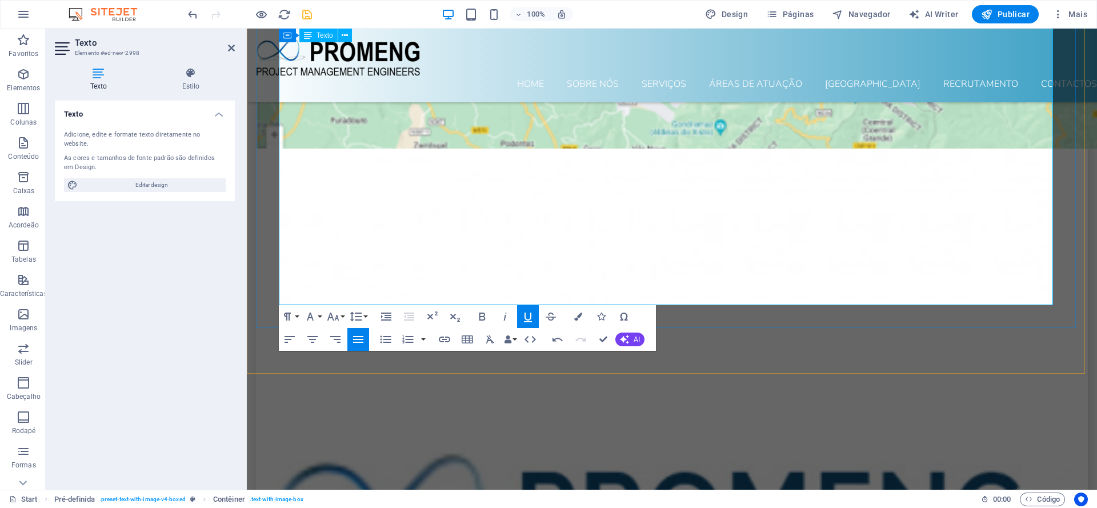
drag, startPoint x: 410, startPoint y: 298, endPoint x: 279, endPoint y: 297, distance: 130.9
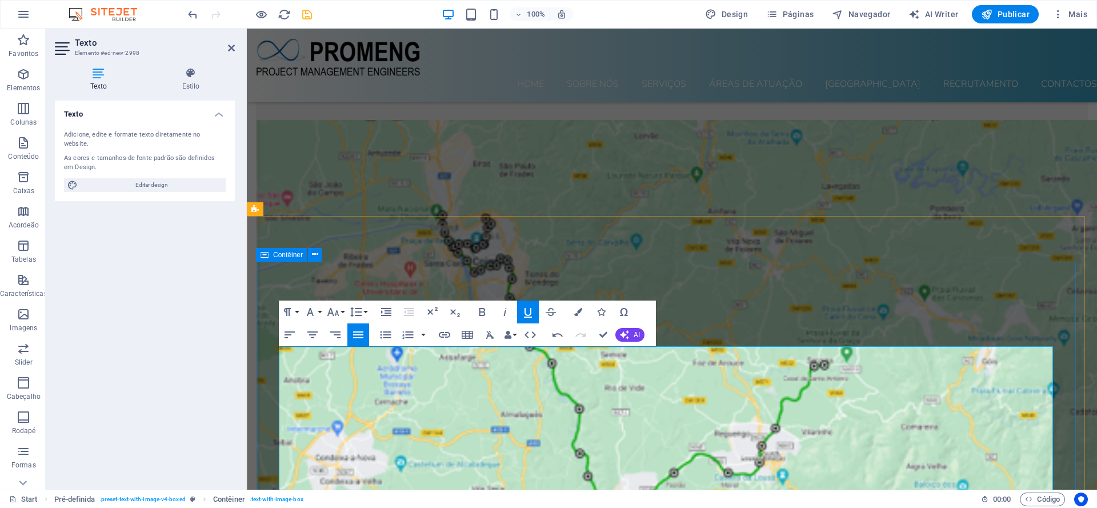
scroll to position [7574, 0]
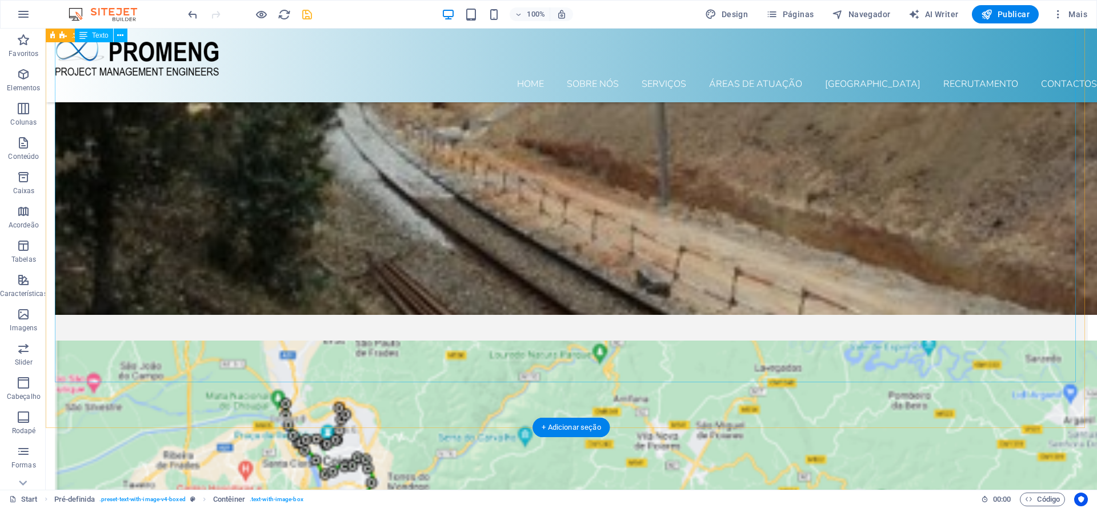
scroll to position [7074, 0]
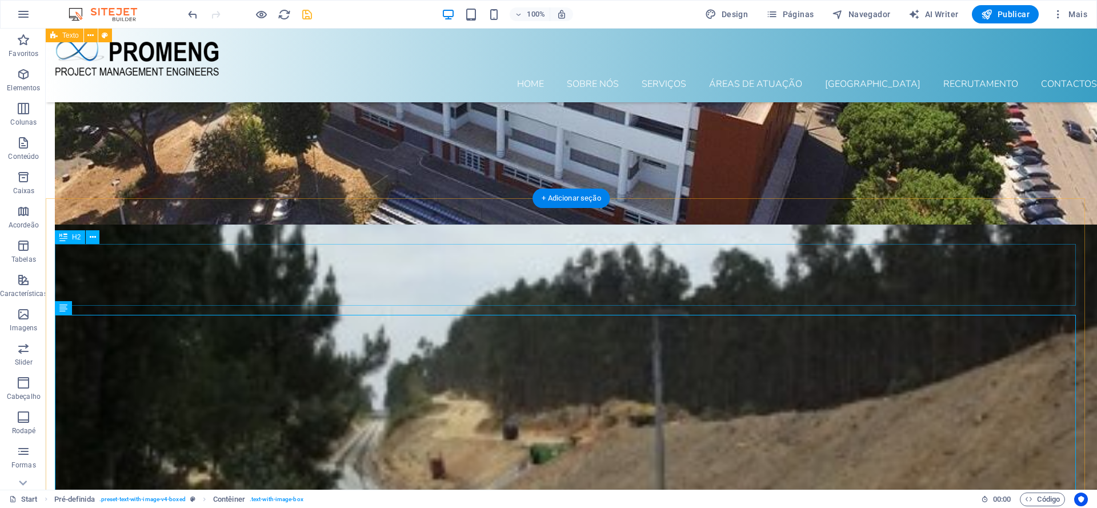
scroll to position [6782, 0]
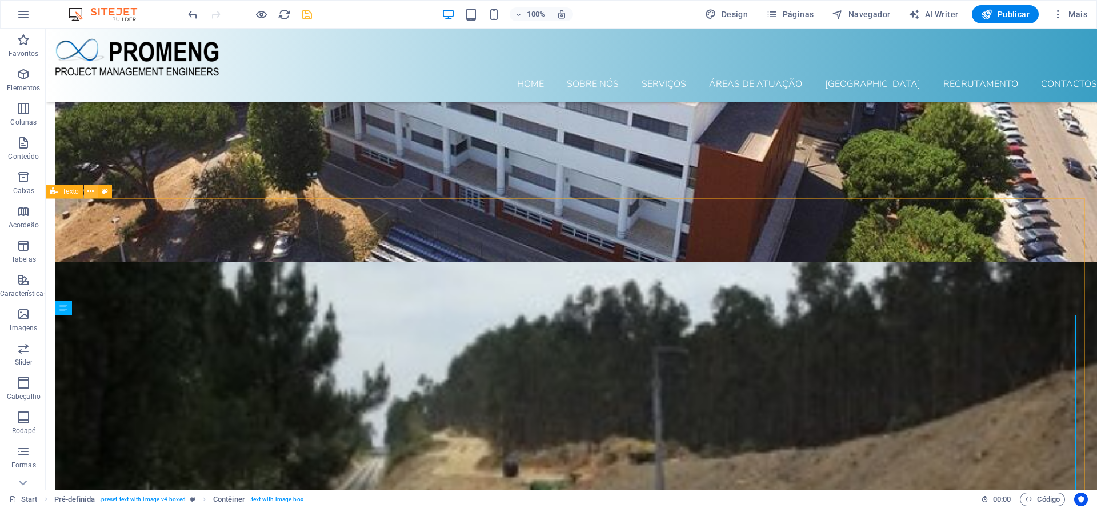
click at [89, 191] on icon at bounding box center [90, 192] width 6 height 12
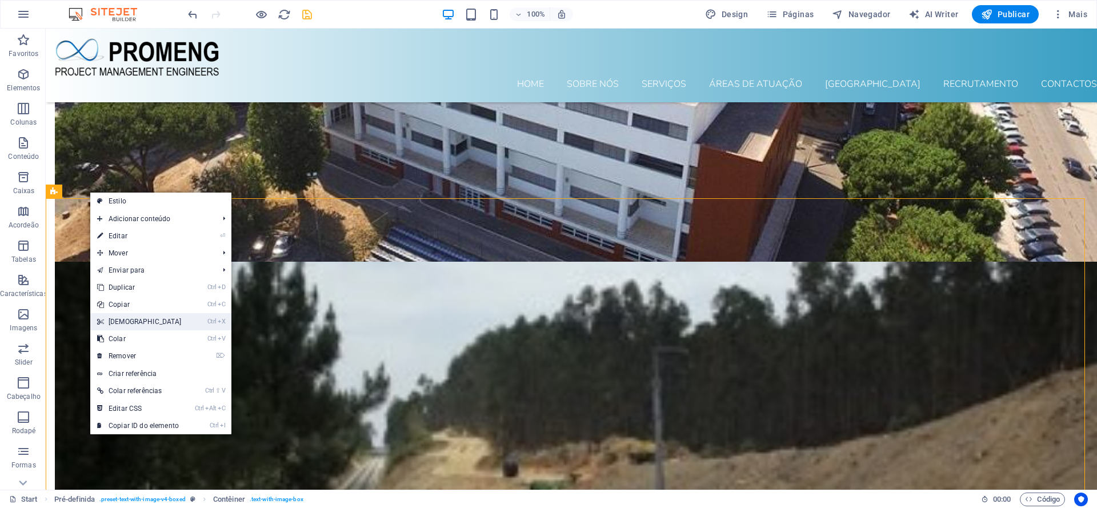
click at [138, 320] on link "Ctrl X Cortar" at bounding box center [139, 321] width 98 height 17
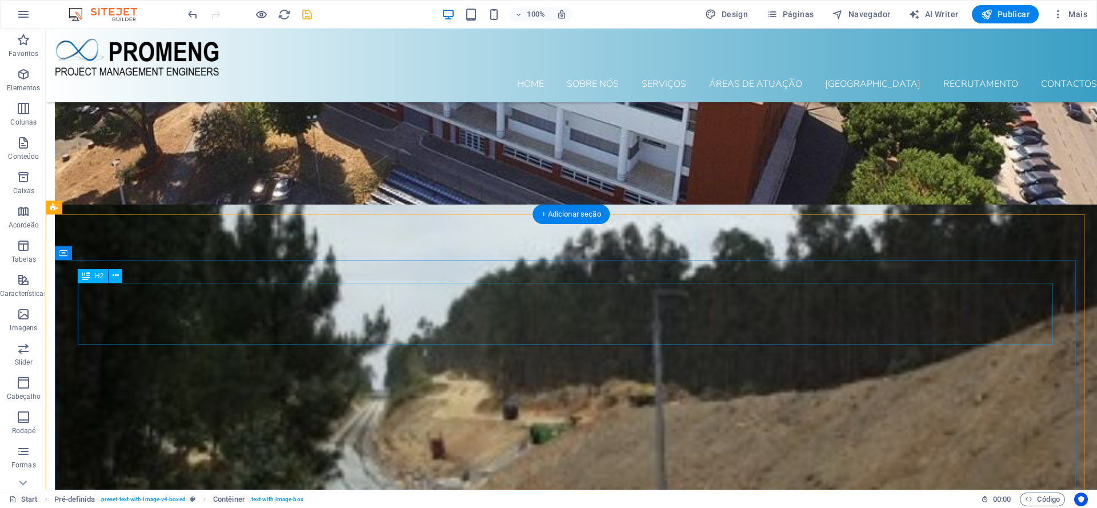
scroll to position [6841, 0]
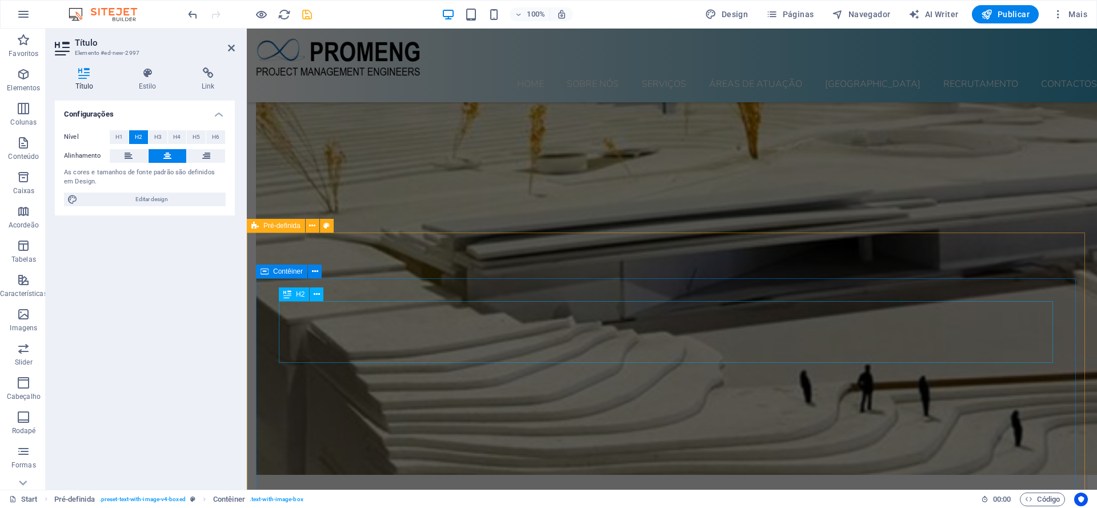
scroll to position [6258, 0]
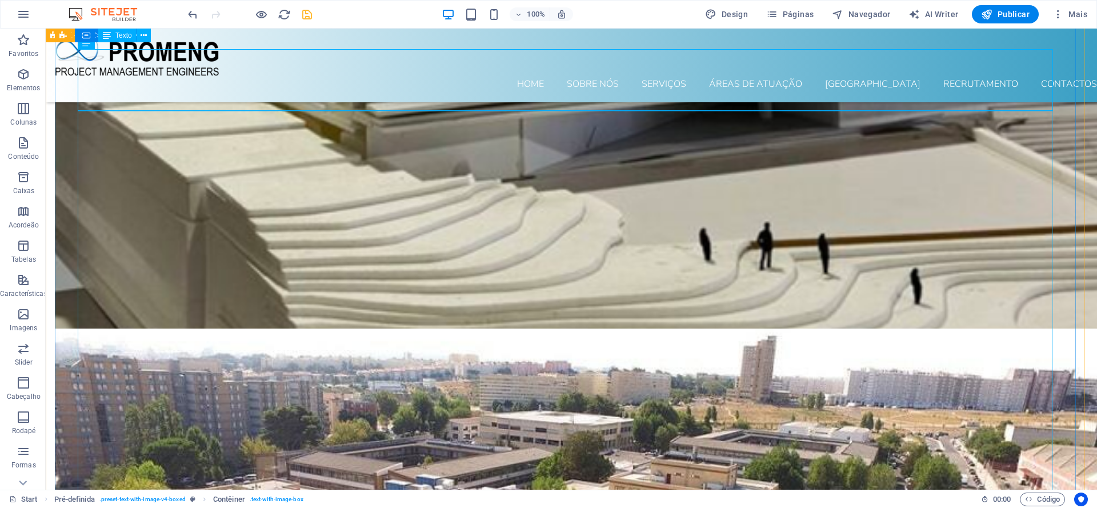
scroll to position [6127, 0]
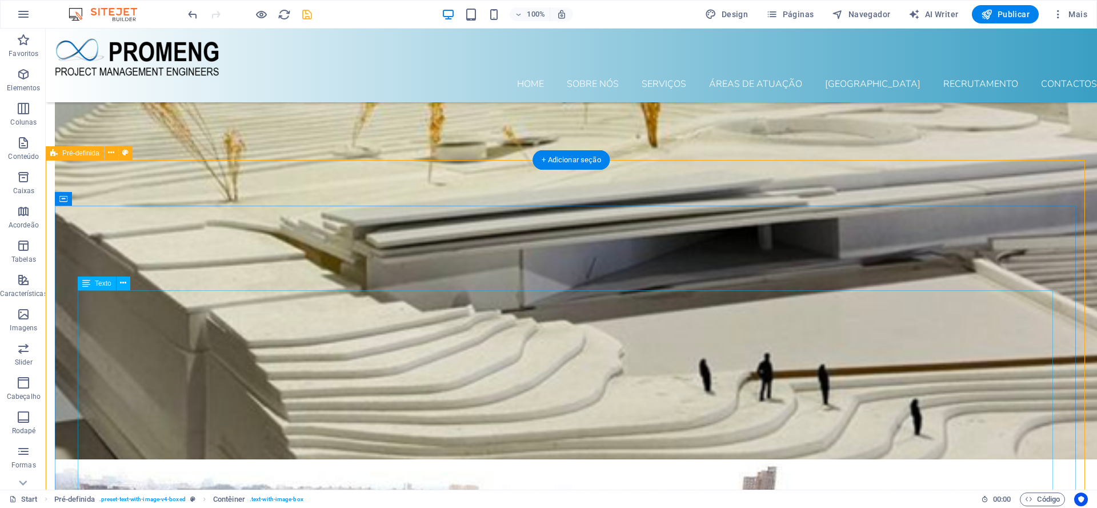
scroll to position [5894, 0]
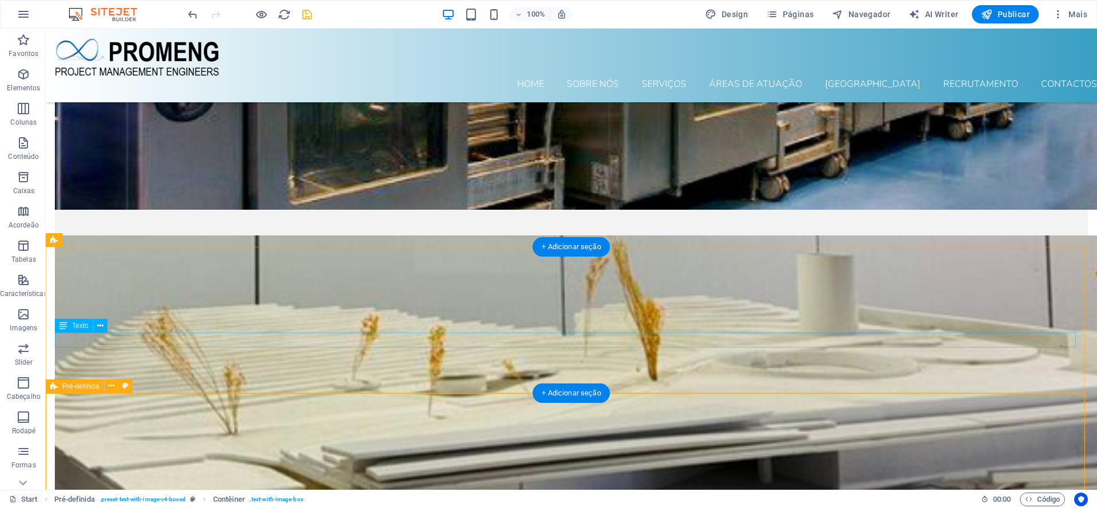
click at [81, 327] on span "Texto" at bounding box center [80, 325] width 17 height 7
click at [102, 324] on icon at bounding box center [100, 326] width 6 height 12
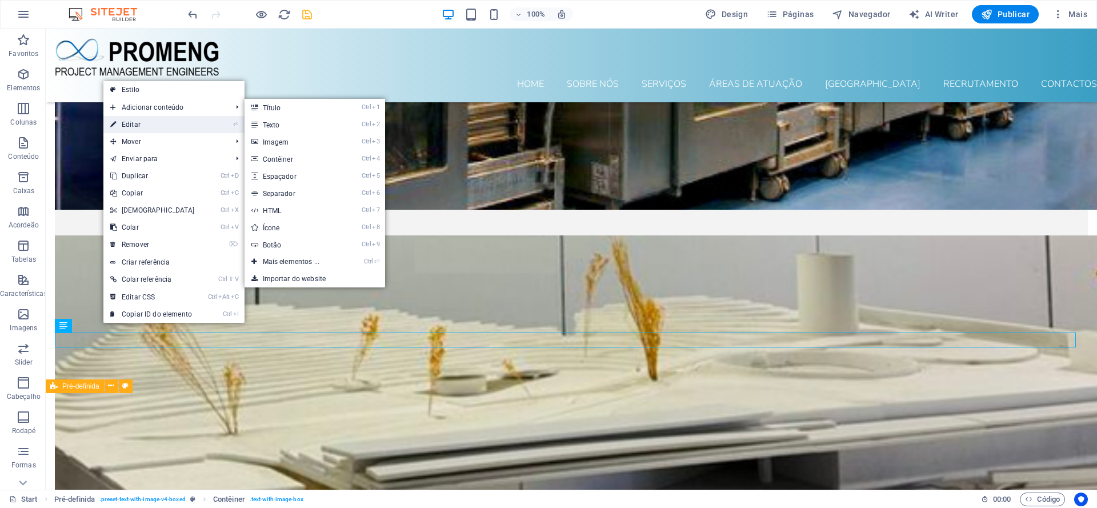
click at [164, 120] on link "⏎ Editar" at bounding box center [152, 124] width 98 height 17
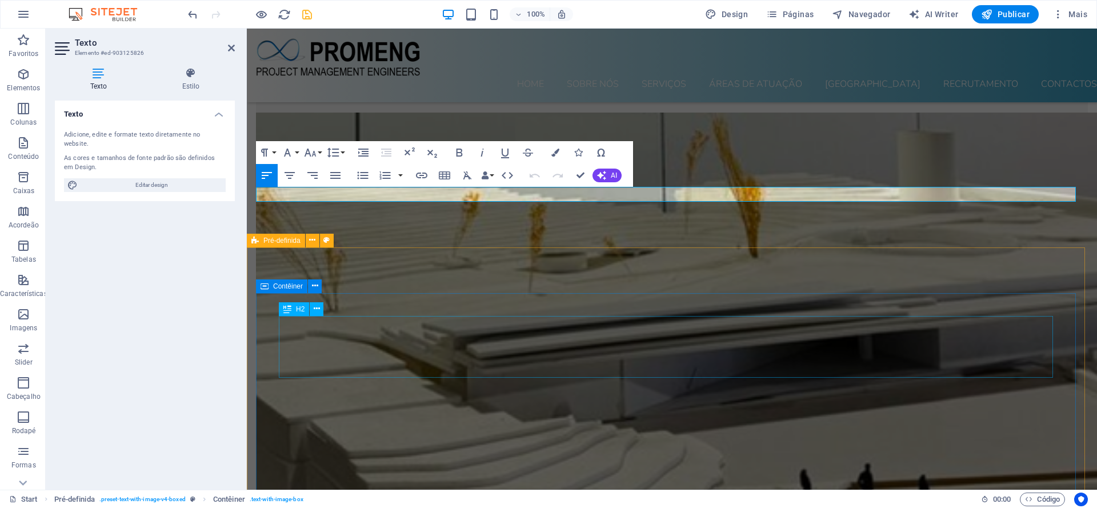
scroll to position [6127, 0]
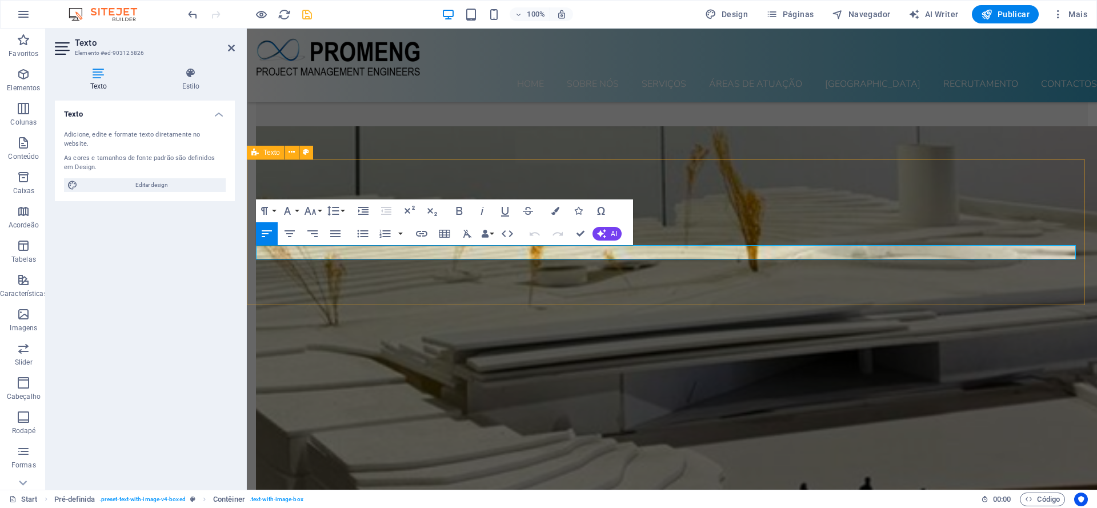
drag, startPoint x: 555, startPoint y: 253, endPoint x: 253, endPoint y: 253, distance: 302.3
click at [317, 210] on icon "button" at bounding box center [310, 211] width 14 height 14
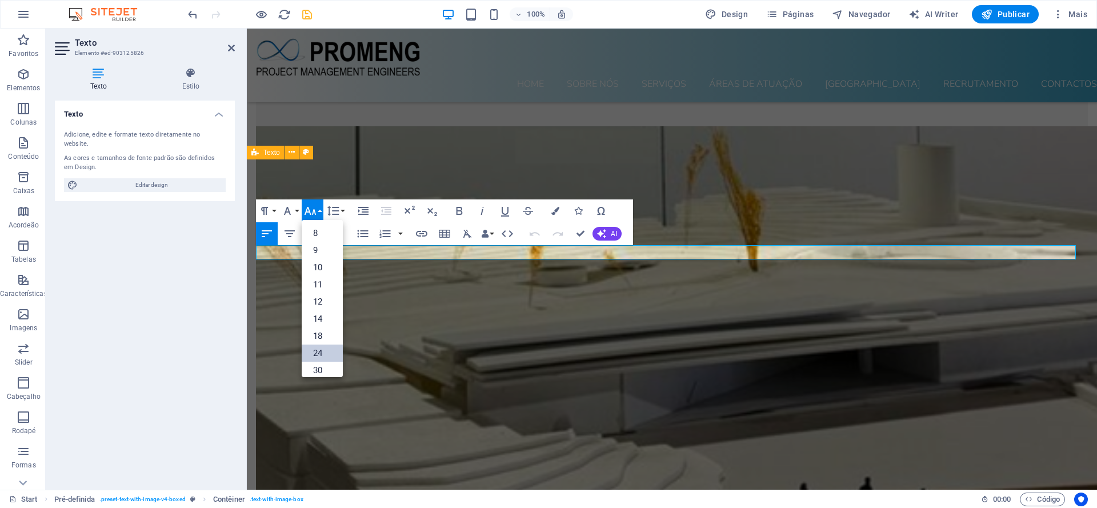
click at [316, 352] on link "24" at bounding box center [322, 353] width 41 height 17
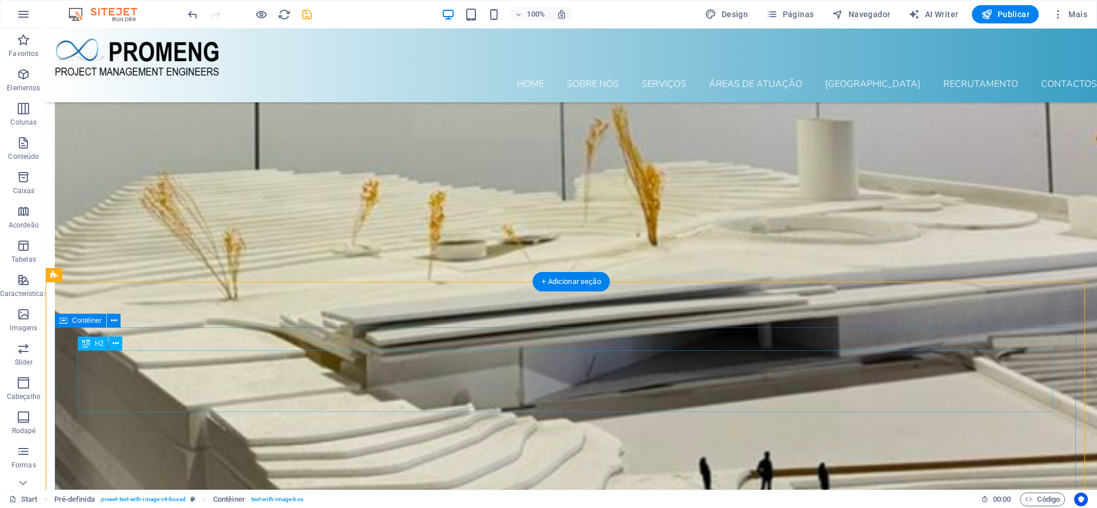
scroll to position [6010, 0]
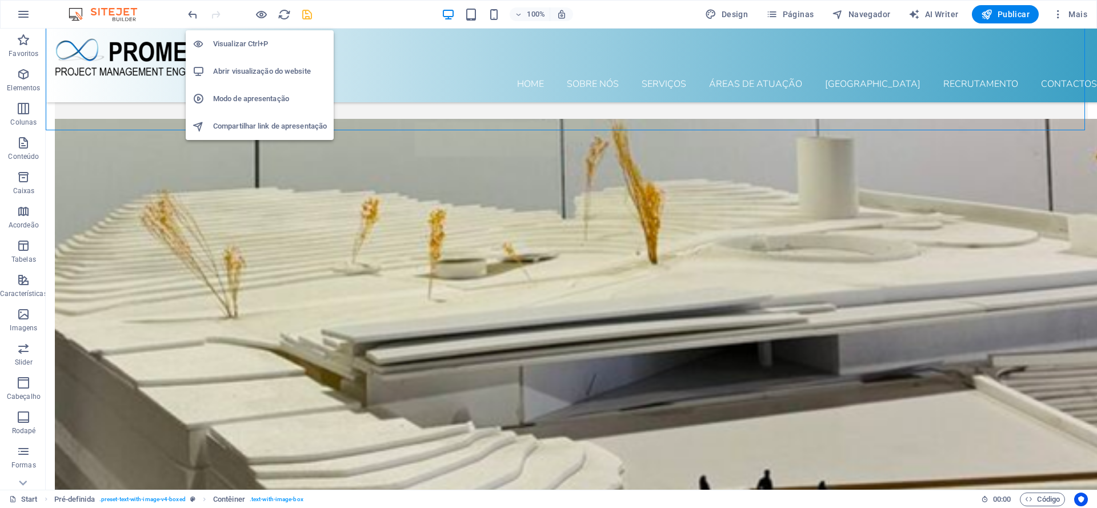
click at [251, 43] on h6 "Visualizar Ctrl+P" at bounding box center [270, 44] width 114 height 14
click at [261, 13] on icon "button" at bounding box center [261, 14] width 13 height 13
click at [251, 46] on h6 "Visualizar Ctrl+P" at bounding box center [270, 44] width 114 height 14
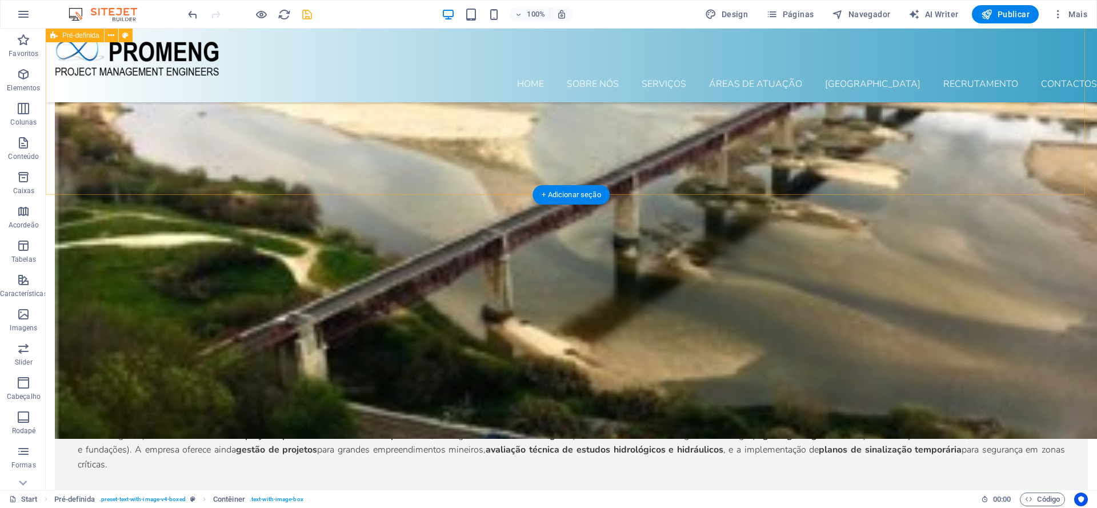
scroll to position [3621, 0]
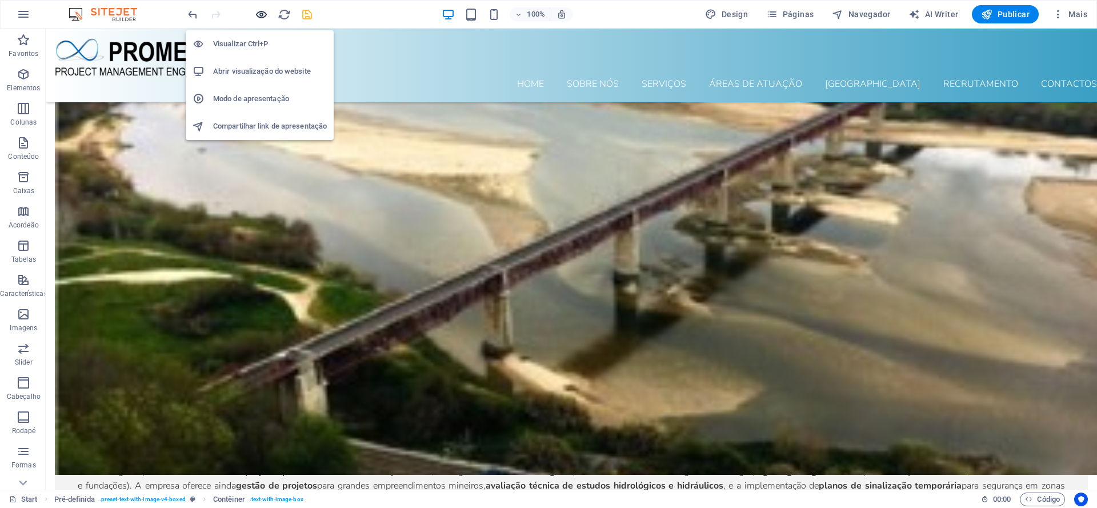
click at [262, 17] on icon "button" at bounding box center [261, 14] width 13 height 13
click at [245, 46] on h6 "Visualizar Ctrl+P" at bounding box center [270, 44] width 114 height 14
click at [246, 45] on h6 "Visualizar Ctrl+P" at bounding box center [270, 44] width 114 height 14
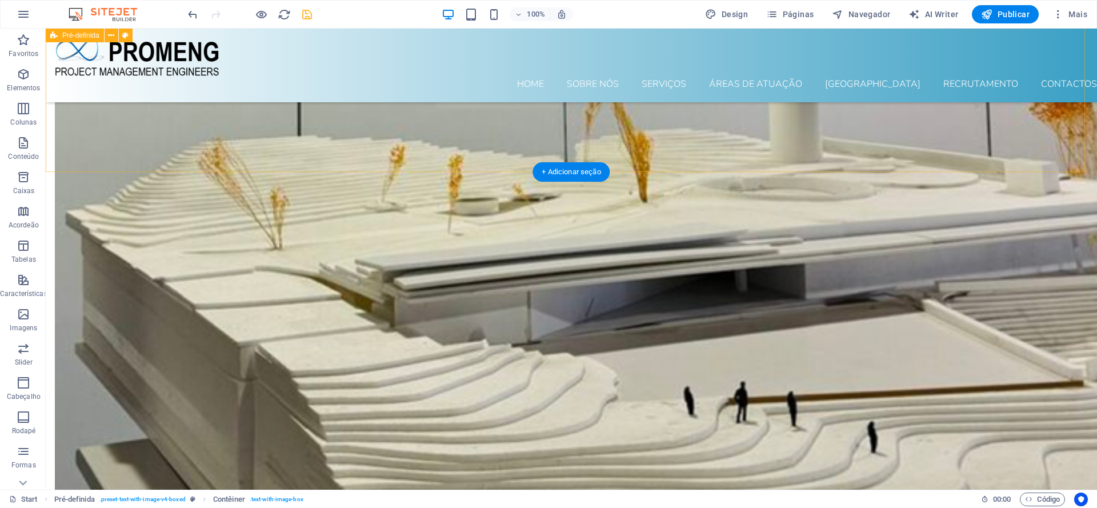
scroll to position [2630, 0]
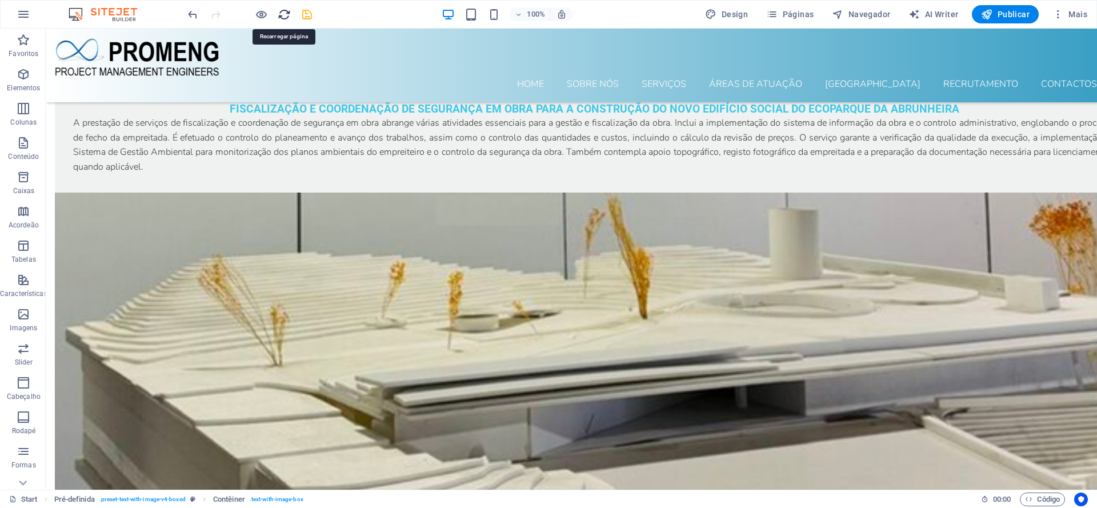
click at [283, 15] on icon "reload" at bounding box center [284, 14] width 13 height 13
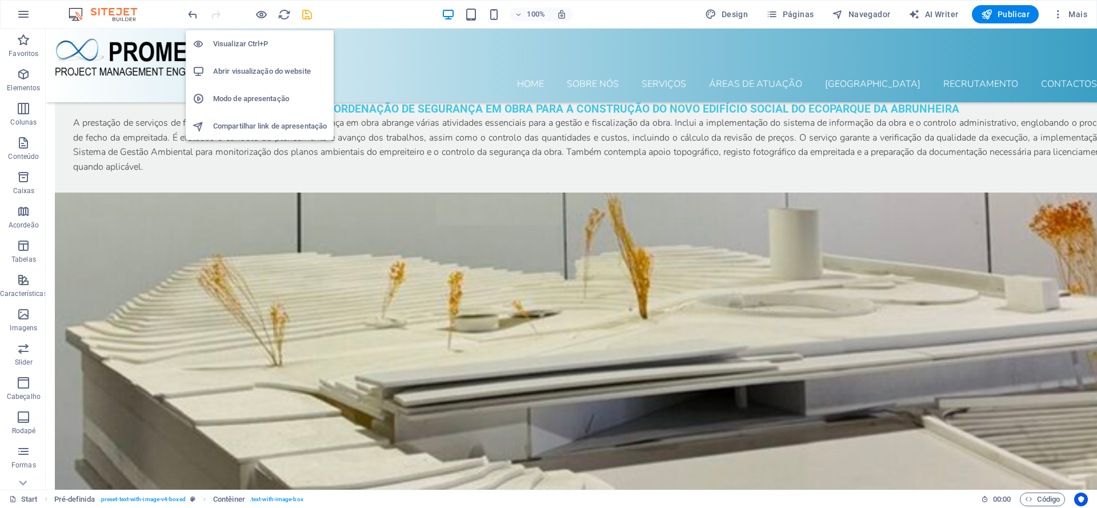
click at [249, 73] on h6 "Abrir visualização do website" at bounding box center [270, 72] width 114 height 14
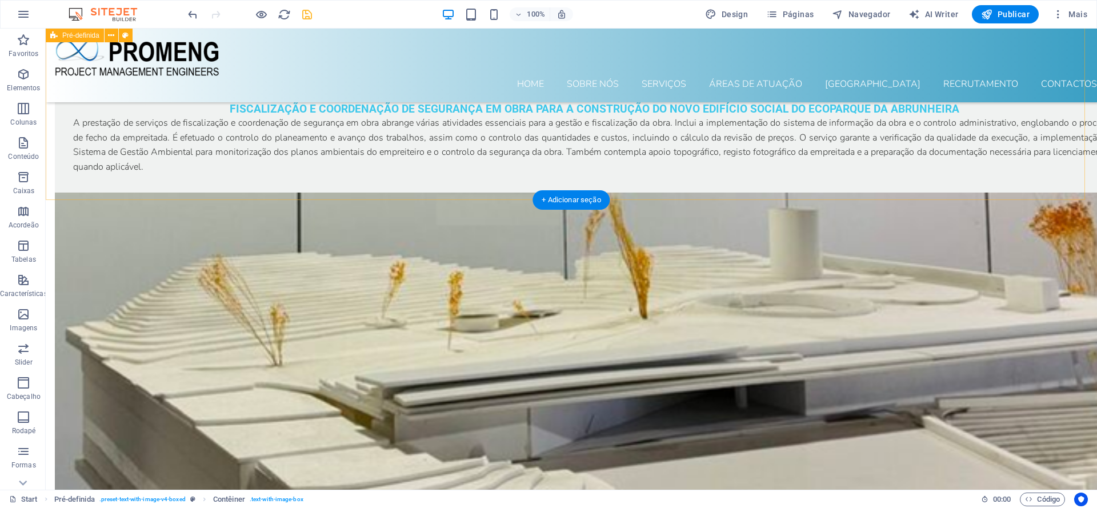
scroll to position [2338, 0]
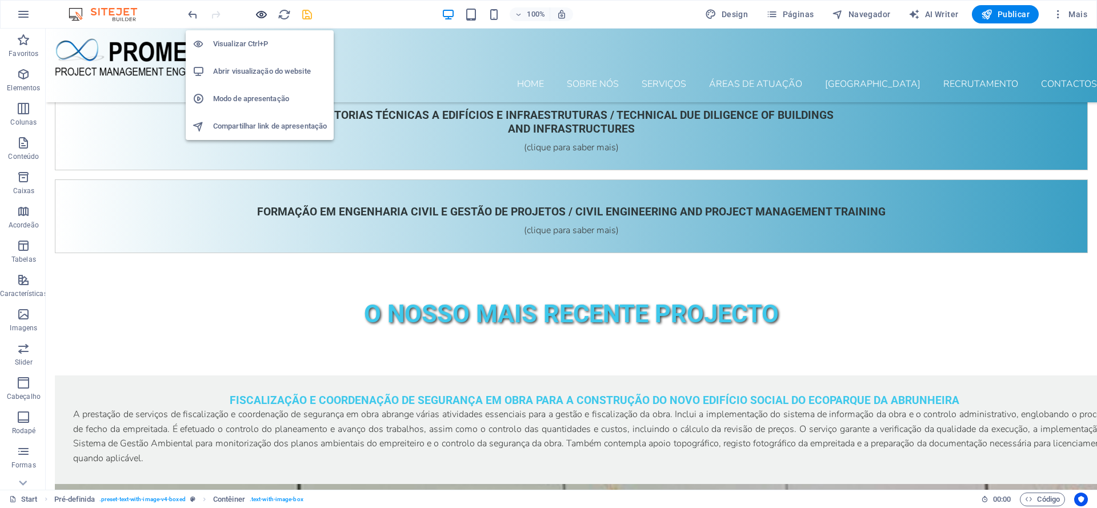
click at [255, 17] on icon "button" at bounding box center [261, 14] width 13 height 13
click at [250, 44] on h6 "Visualizar Ctrl+P" at bounding box center [270, 44] width 114 height 14
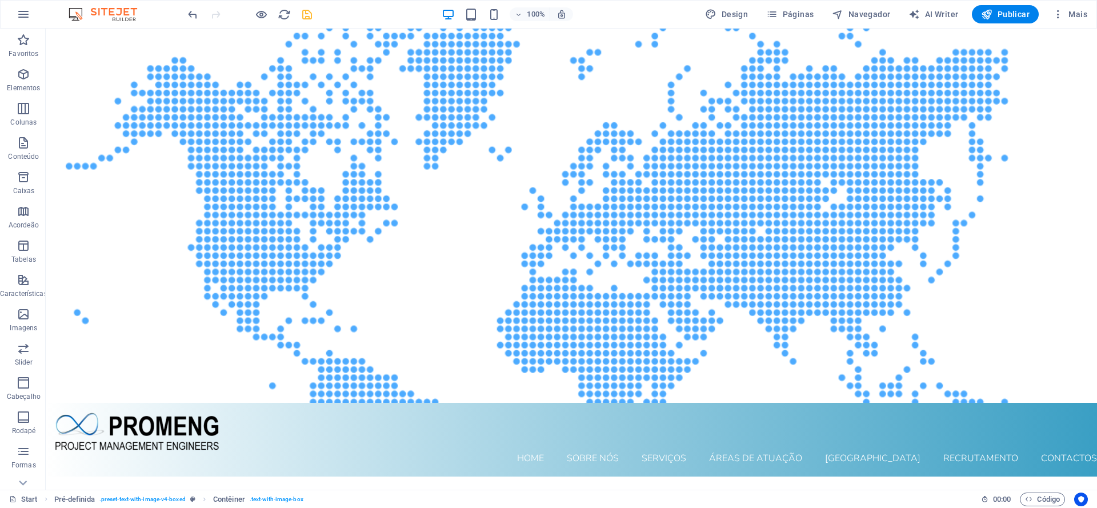
scroll to position [0, 0]
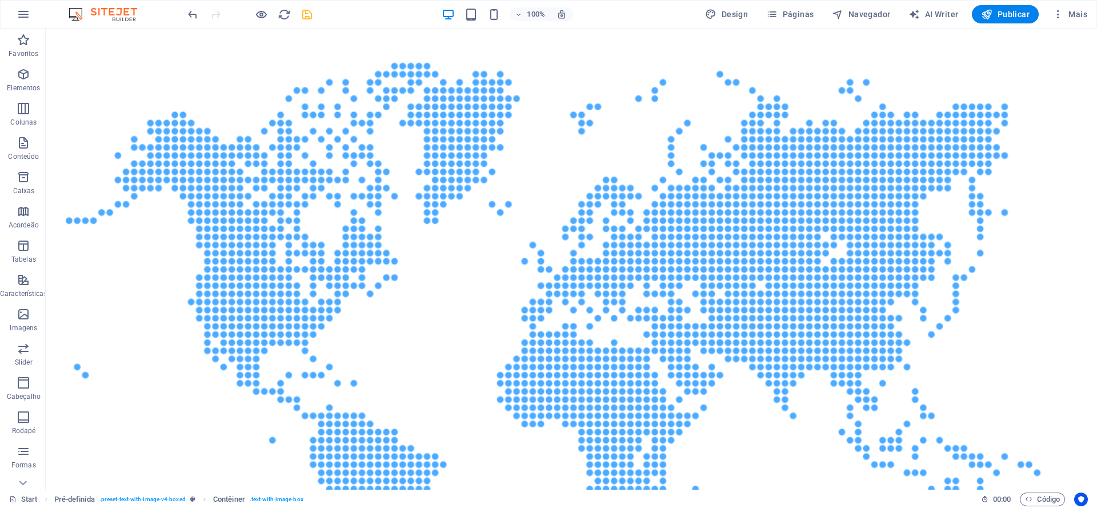
drag, startPoint x: 1095, startPoint y: 173, endPoint x: 963, endPoint y: 42, distance: 185.5
click at [306, 17] on icon "save" at bounding box center [307, 14] width 13 height 13
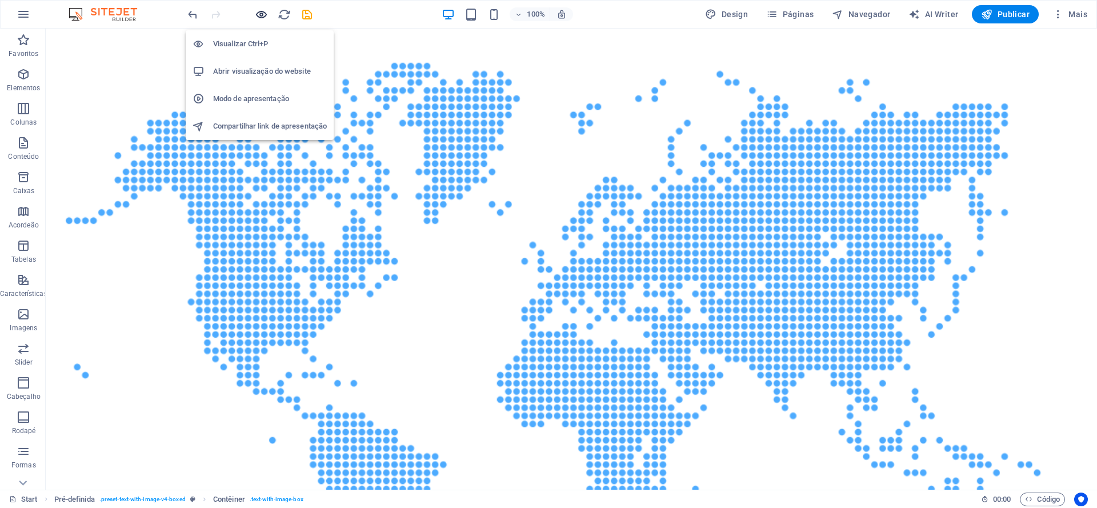
click at [258, 14] on icon "button" at bounding box center [261, 14] width 13 height 13
click at [254, 46] on h6 "Visualizar Ctrl+P" at bounding box center [270, 44] width 114 height 14
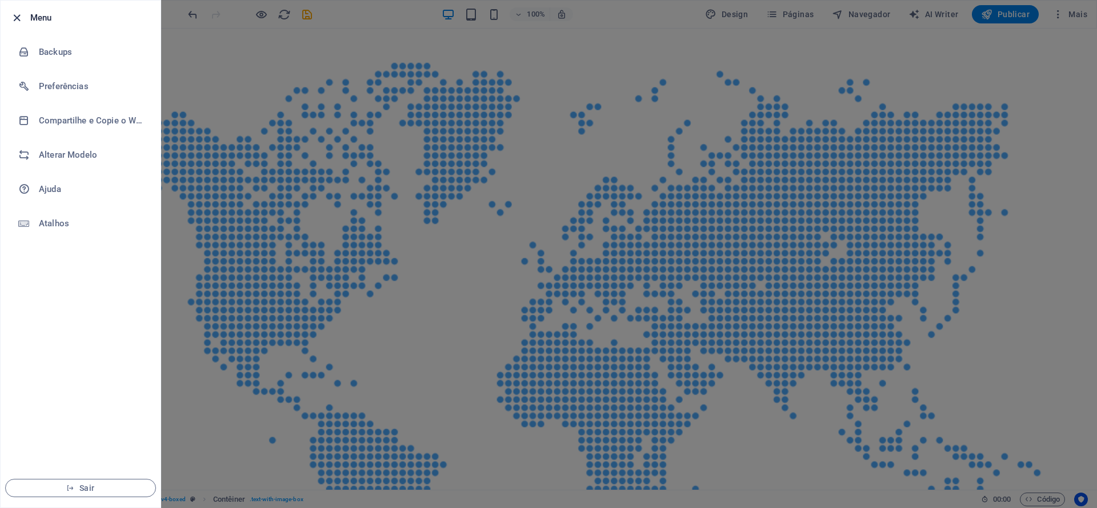
click at [14, 18] on icon "button" at bounding box center [16, 17] width 13 height 13
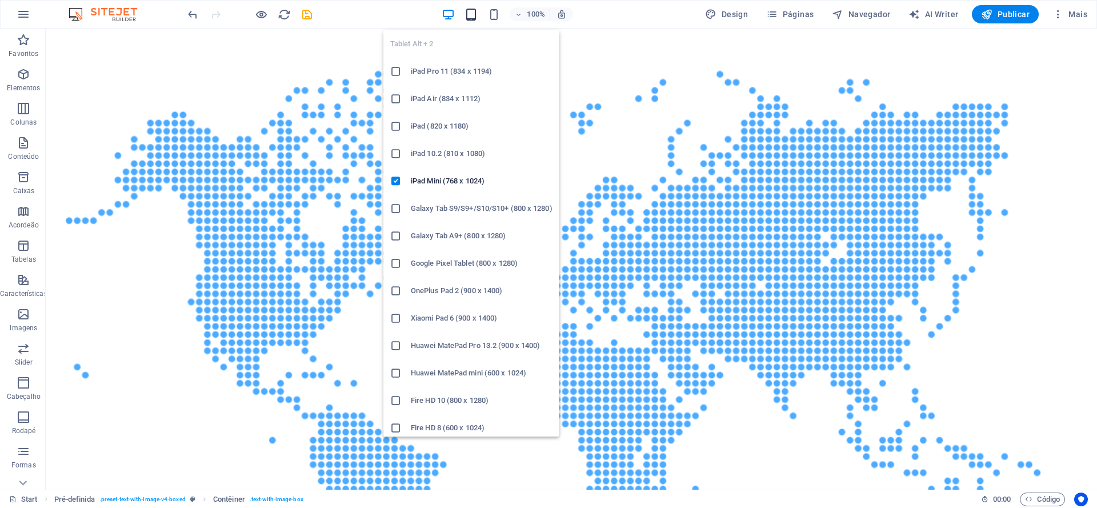
click at [448, 72] on h6 "iPad Pro 11 (834 x 1194)" at bounding box center [482, 72] width 142 height 14
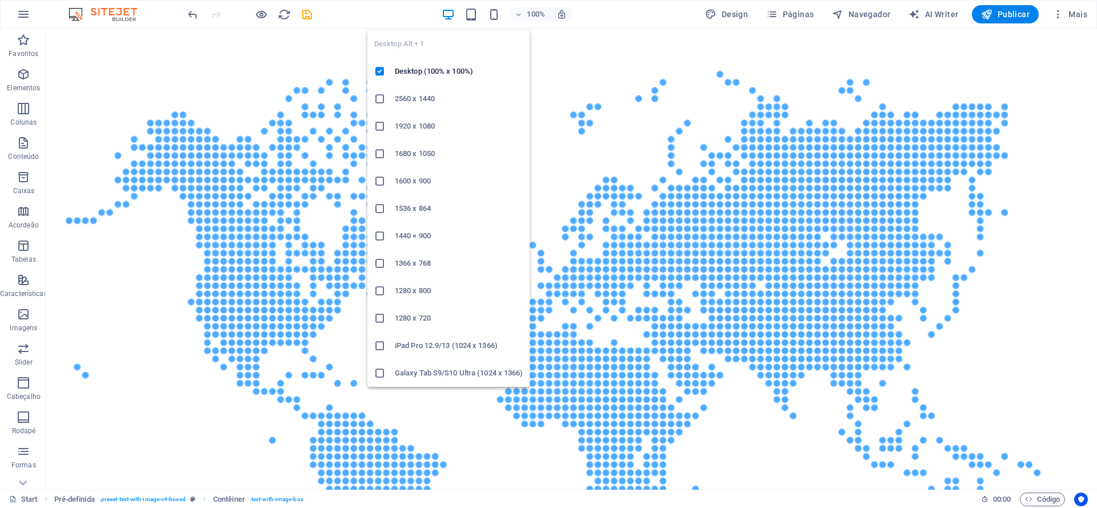
click at [452, 12] on icon "button" at bounding box center [448, 14] width 13 height 13
drag, startPoint x: 414, startPoint y: 75, endPoint x: 265, endPoint y: 22, distance: 158.7
click at [414, 75] on h6 "Desktop (100% x 100%)" at bounding box center [459, 72] width 128 height 14
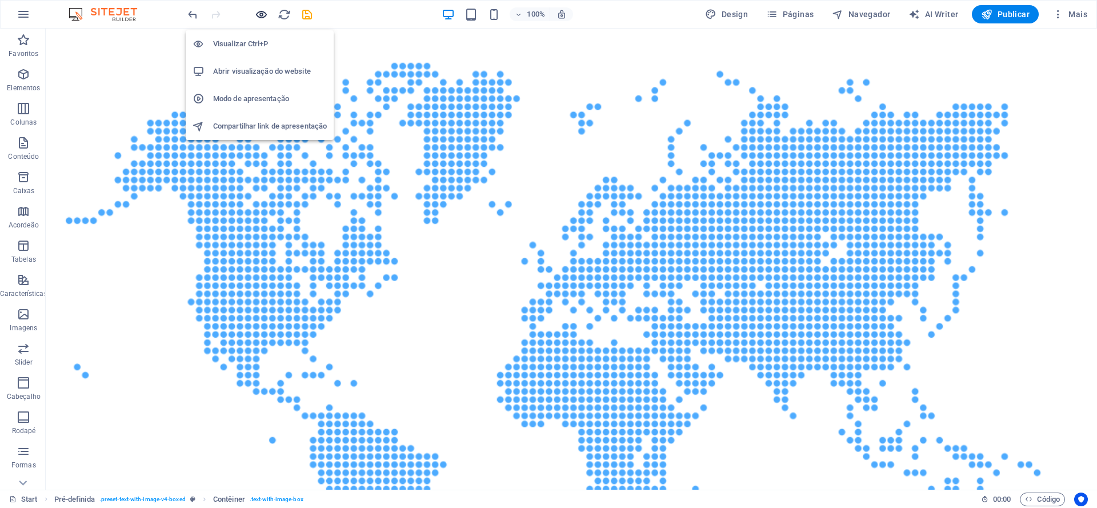
click at [262, 14] on icon "button" at bounding box center [261, 14] width 13 height 13
click at [251, 45] on h6 "Visualizar Ctrl+P" at bounding box center [270, 44] width 114 height 14
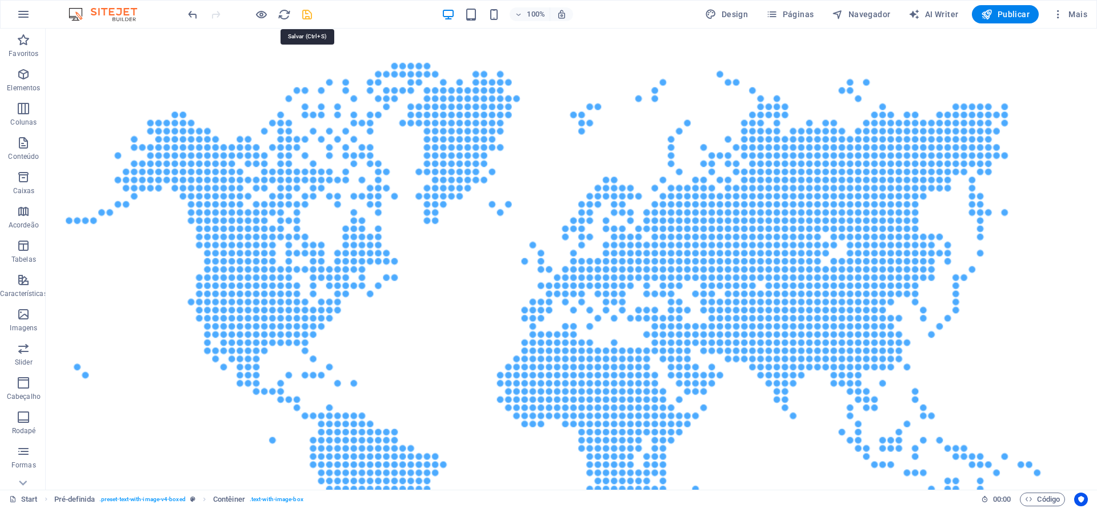
click at [309, 15] on icon "save" at bounding box center [307, 14] width 13 height 13
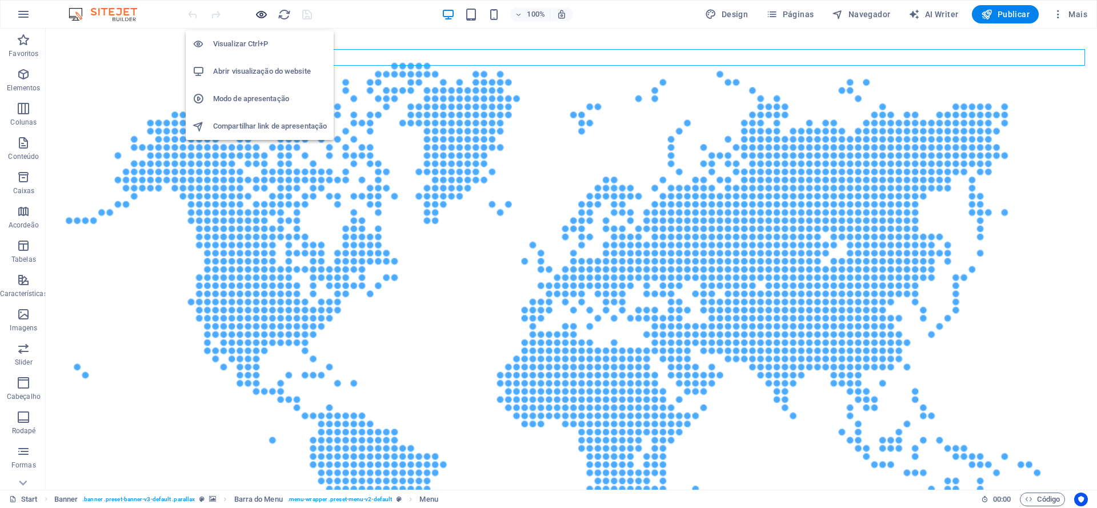
click at [261, 18] on icon "button" at bounding box center [261, 14] width 13 height 13
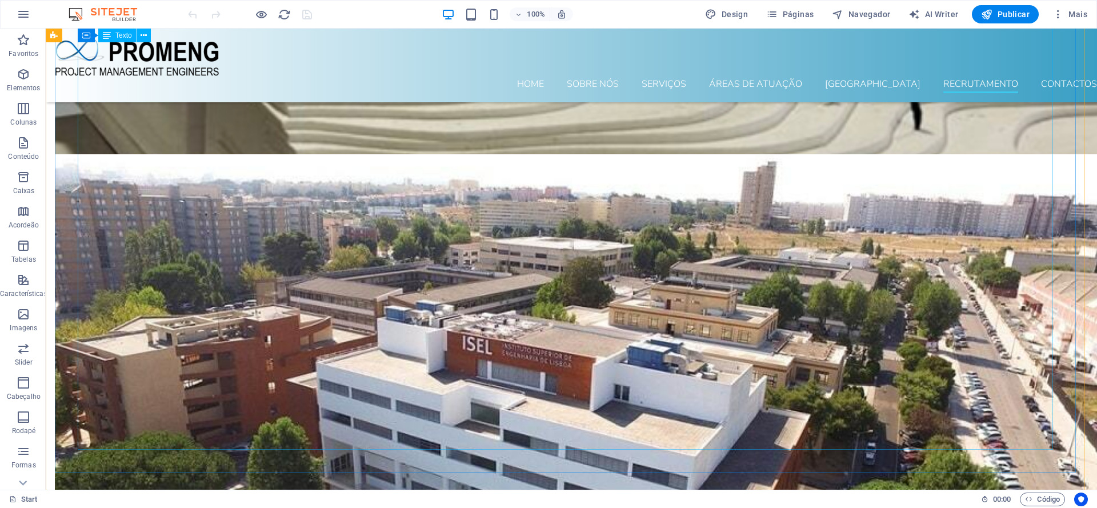
scroll to position [6141, 0]
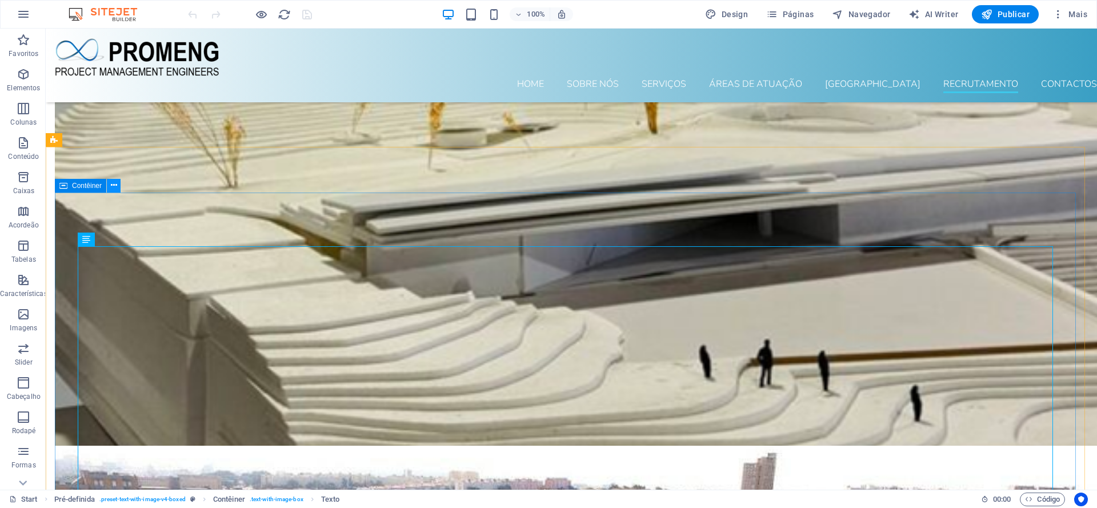
click at [117, 185] on icon at bounding box center [114, 185] width 6 height 12
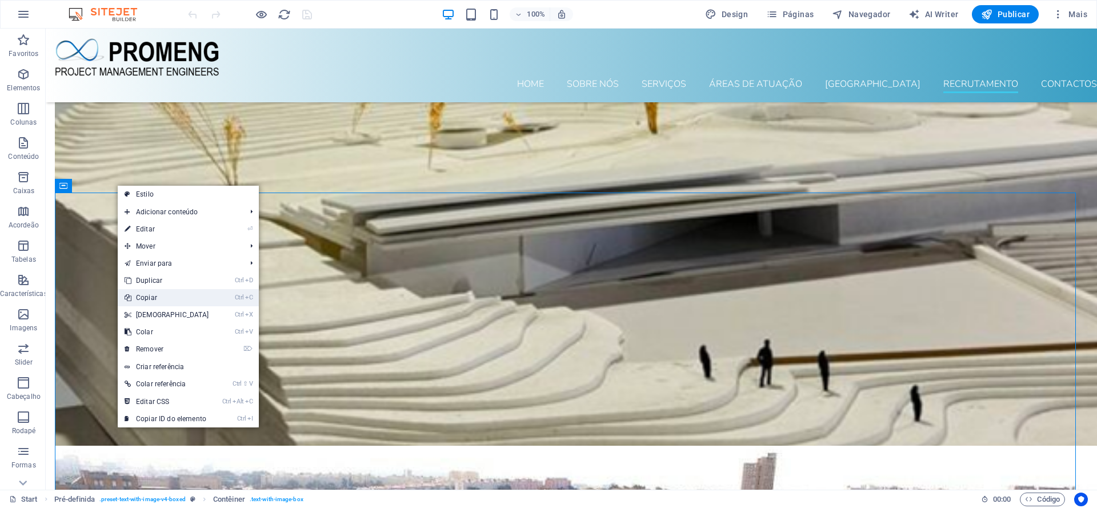
click at [152, 296] on link "Ctrl C Copiar" at bounding box center [167, 297] width 98 height 17
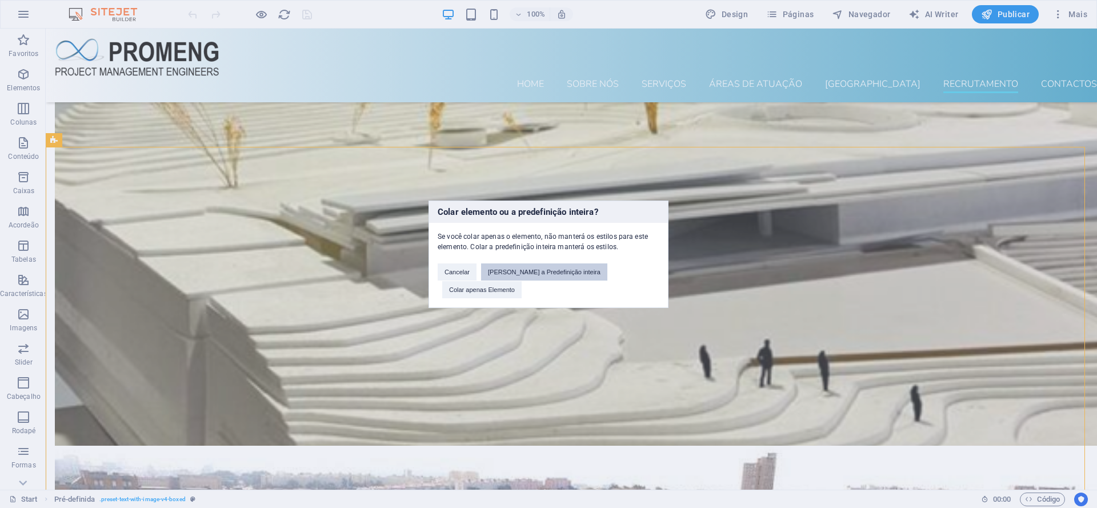
click at [542, 281] on button "[PERSON_NAME] a Predefinição inteira" at bounding box center [544, 271] width 126 height 17
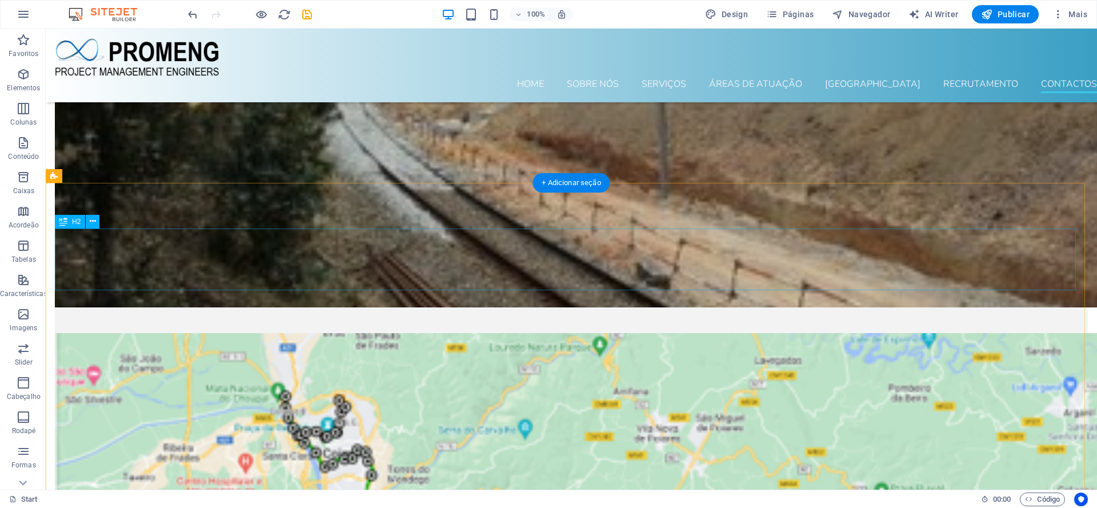
scroll to position [7431, 0]
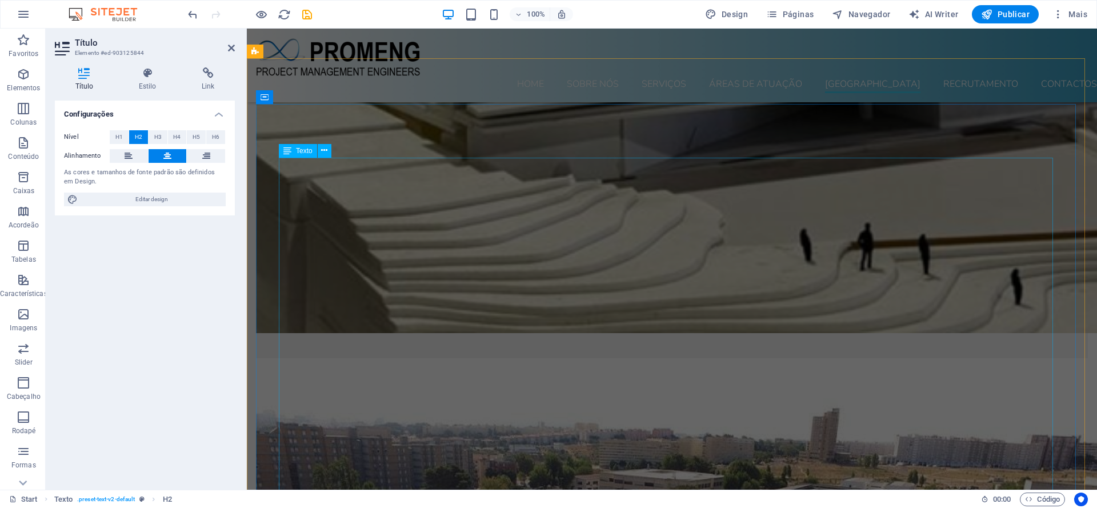
scroll to position [6206, 0]
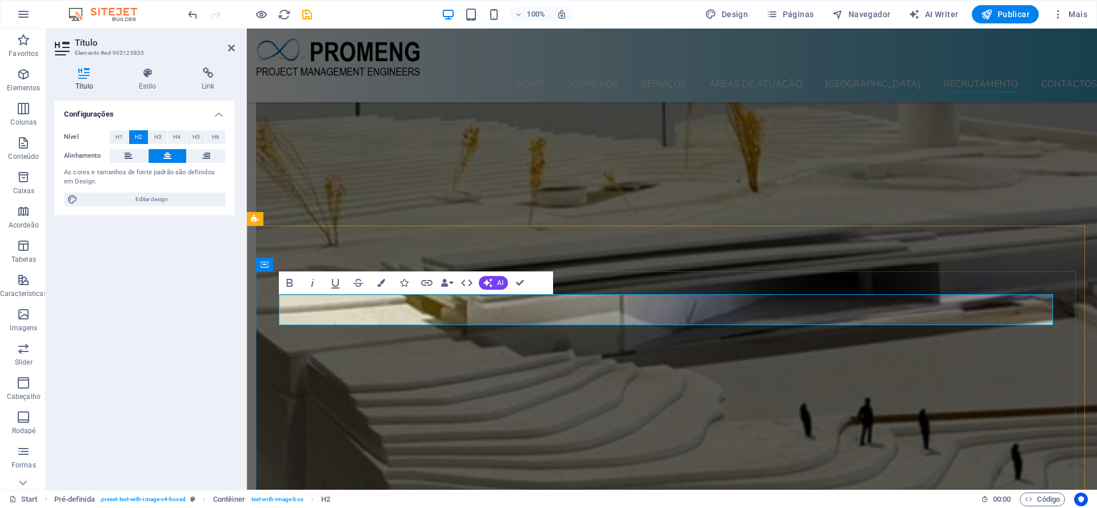
drag, startPoint x: 879, startPoint y: 305, endPoint x: 937, endPoint y: 289, distance: 59.9
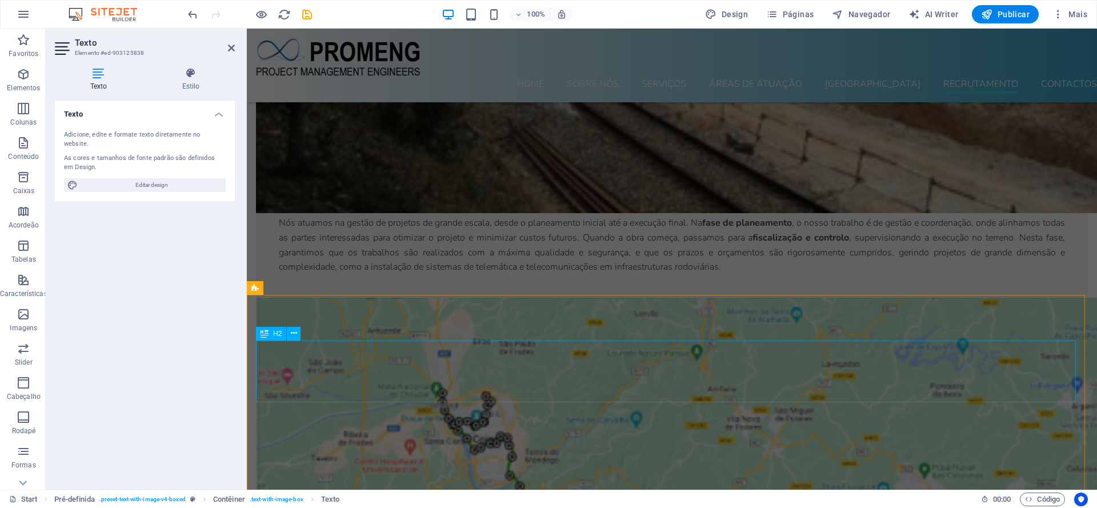
scroll to position [7722, 0]
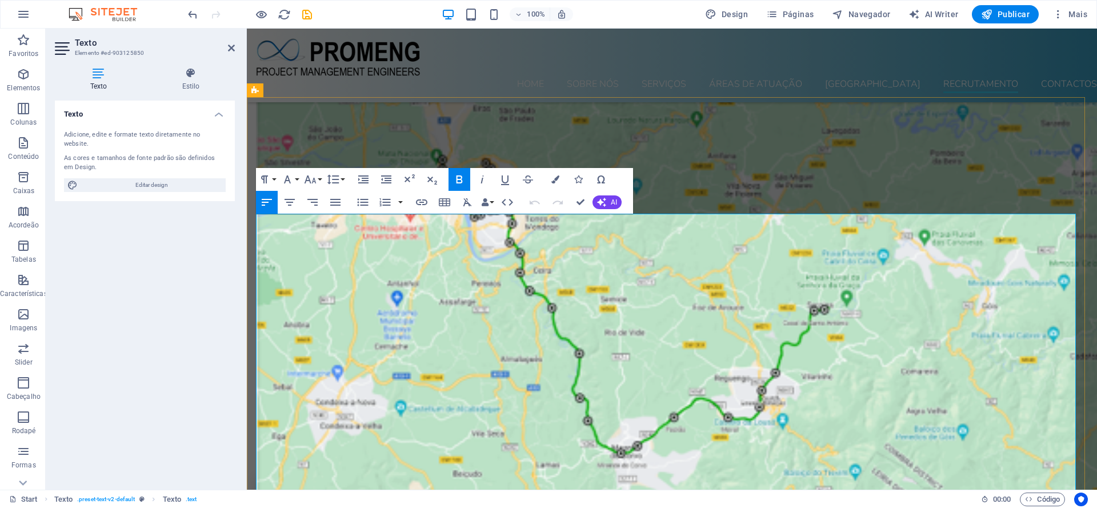
copy div "Lorem ip dolorsi A consect adipiscin el Seddoei te Incididuntut Laboreetd ma al…"
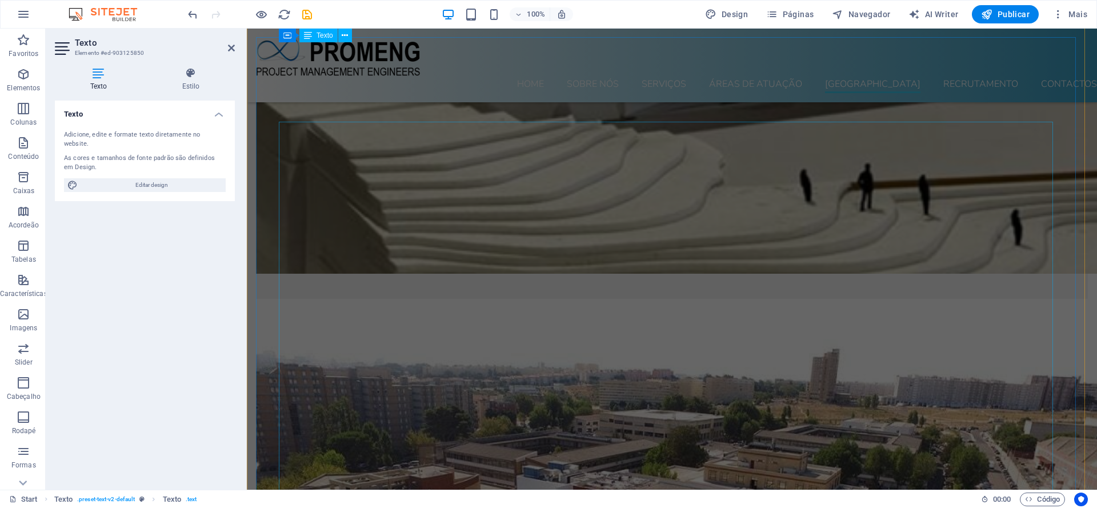
scroll to position [6439, 0]
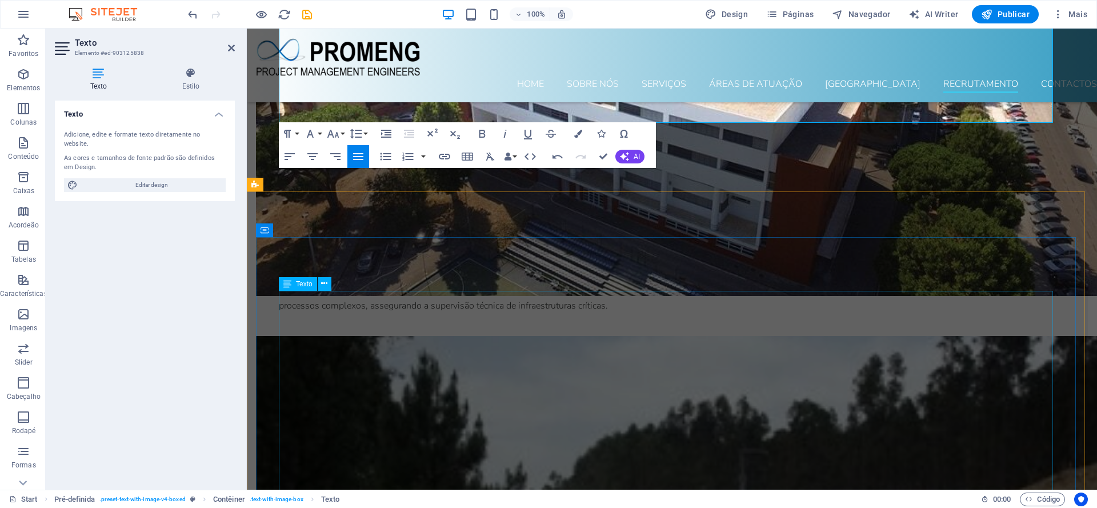
scroll to position [6906, 0]
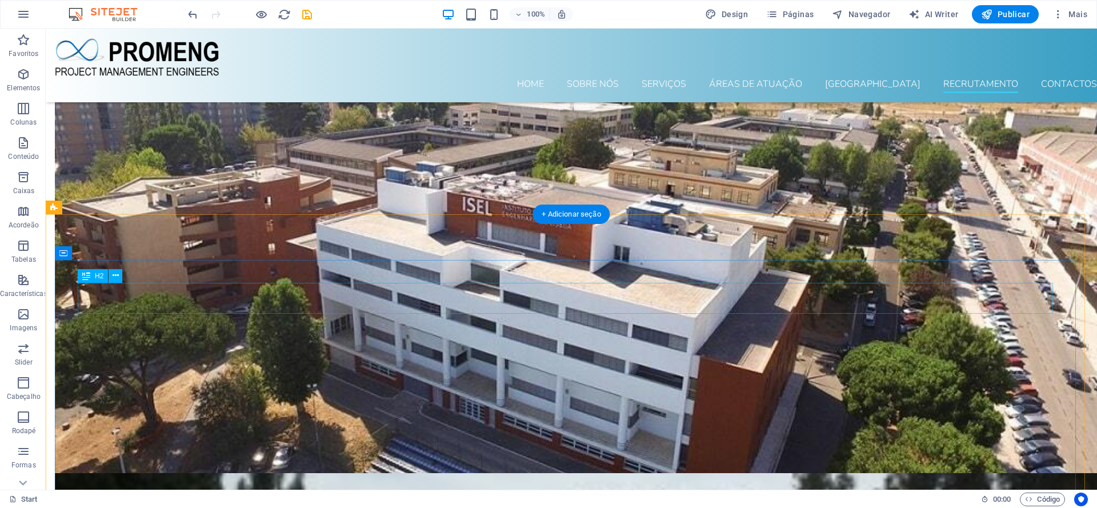
scroll to position [6746, 0]
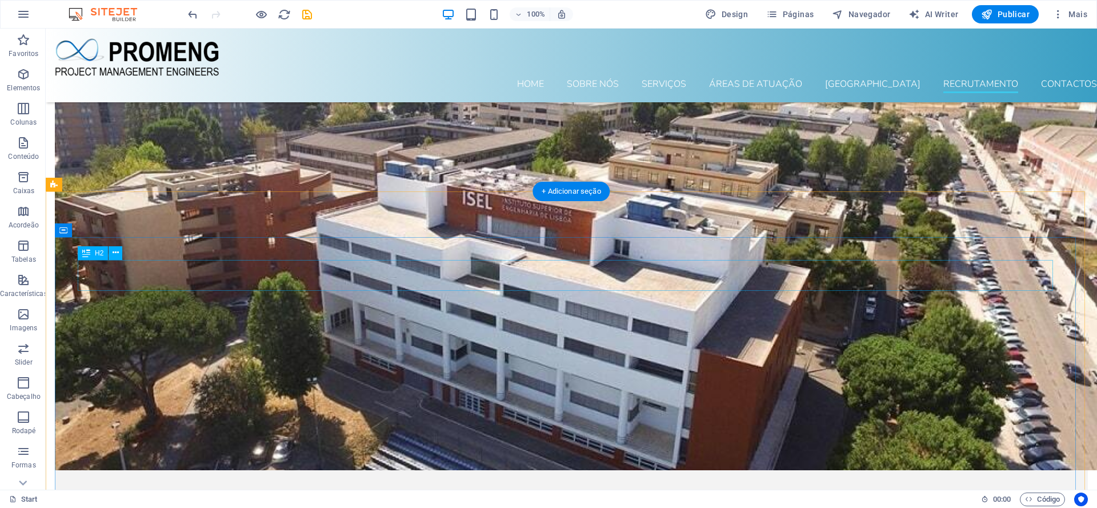
scroll to position [6906, 0]
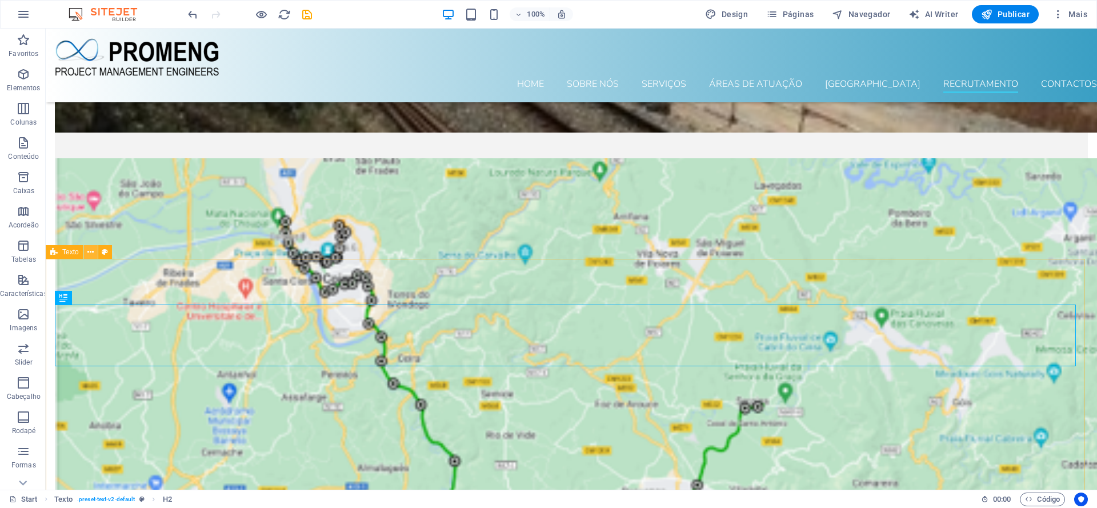
click at [94, 251] on icon at bounding box center [90, 252] width 6 height 12
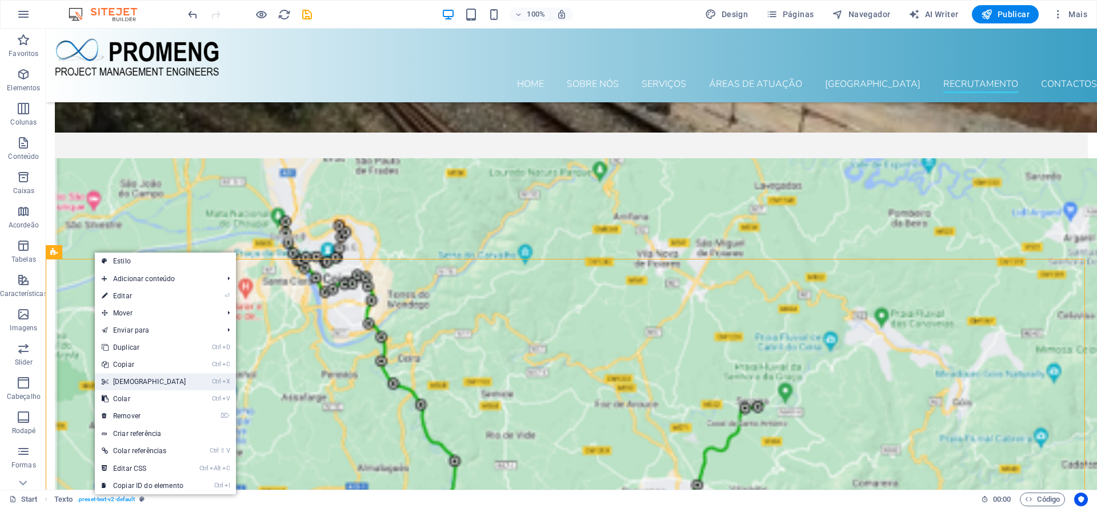
click at [129, 378] on link "Ctrl X Cortar" at bounding box center [144, 381] width 98 height 17
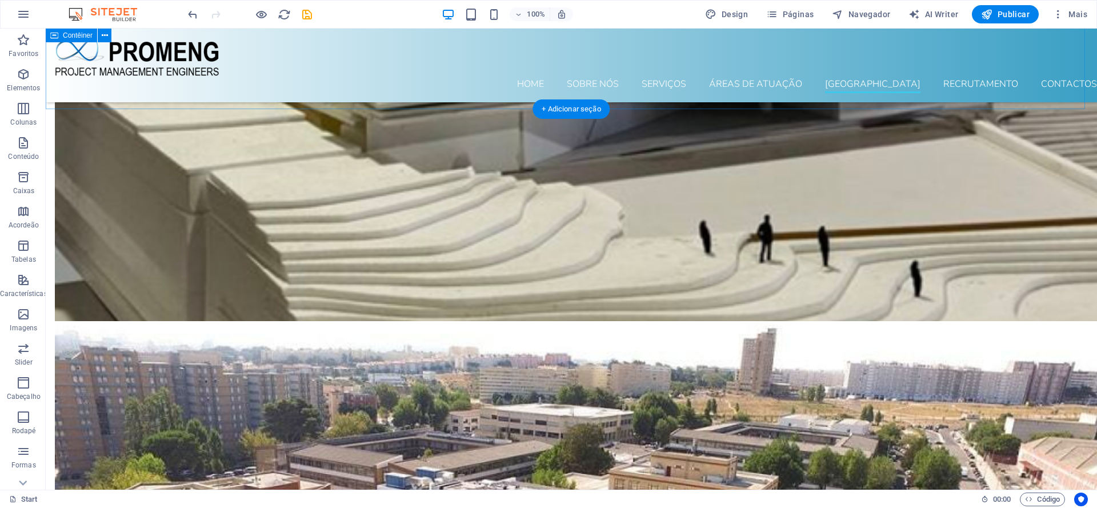
scroll to position [6032, 0]
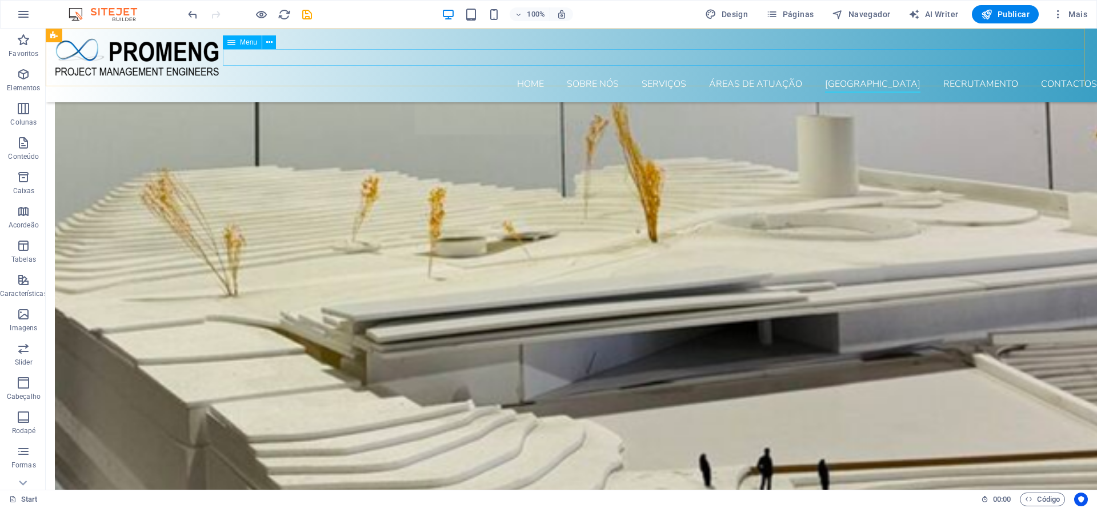
click at [990, 77] on nav "Home Sobre nós Serviços ÁREAS DE ATUAÇÃO Equipa Recrutamento Contactos" at bounding box center [576, 85] width 1042 height 16
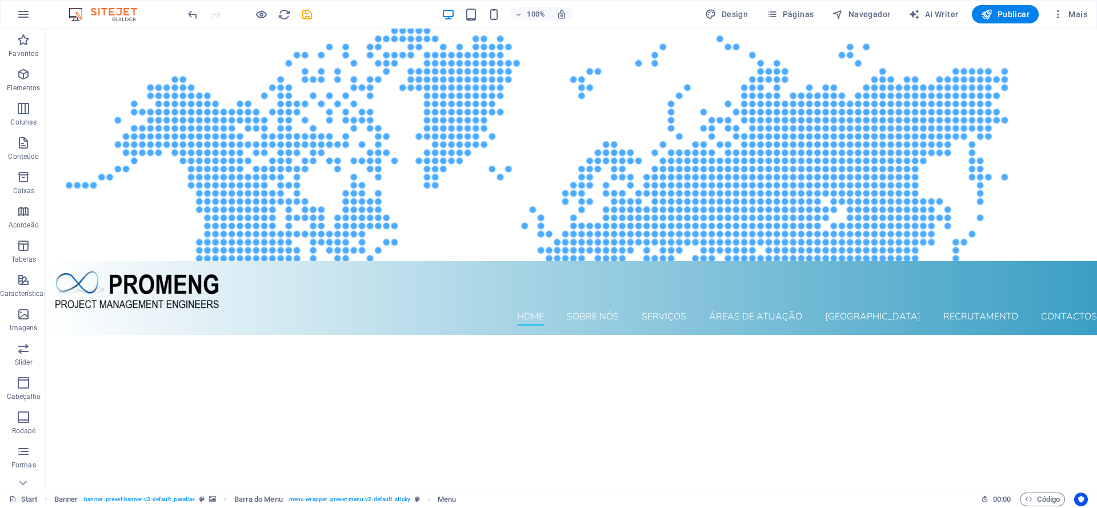
scroll to position [0, 0]
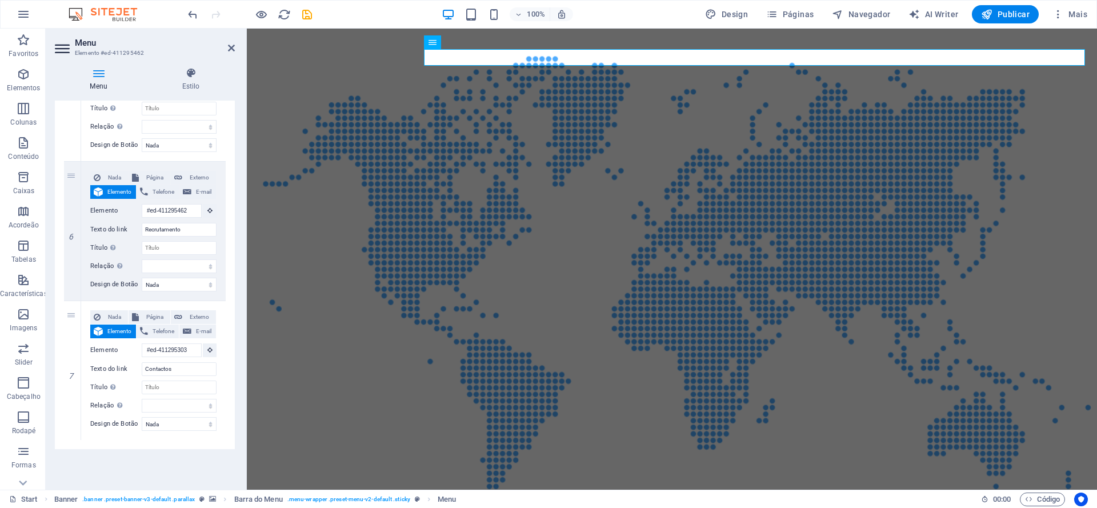
scroll to position [771, 0]
drag, startPoint x: 197, startPoint y: 269, endPoint x: 104, endPoint y: 241, distance: 97.3
click at [207, 213] on icon at bounding box center [209, 210] width 5 height 6
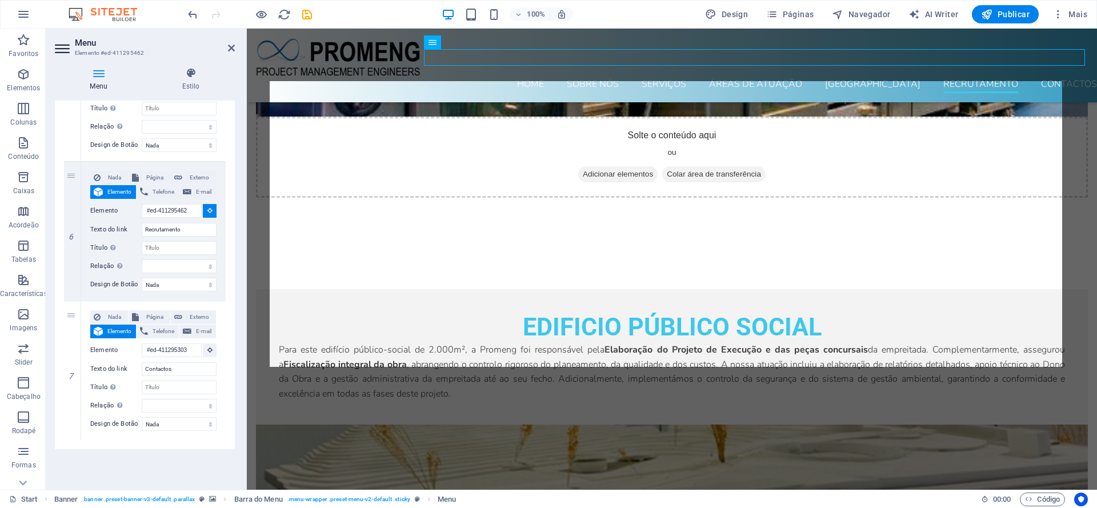
scroll to position [6062, 0]
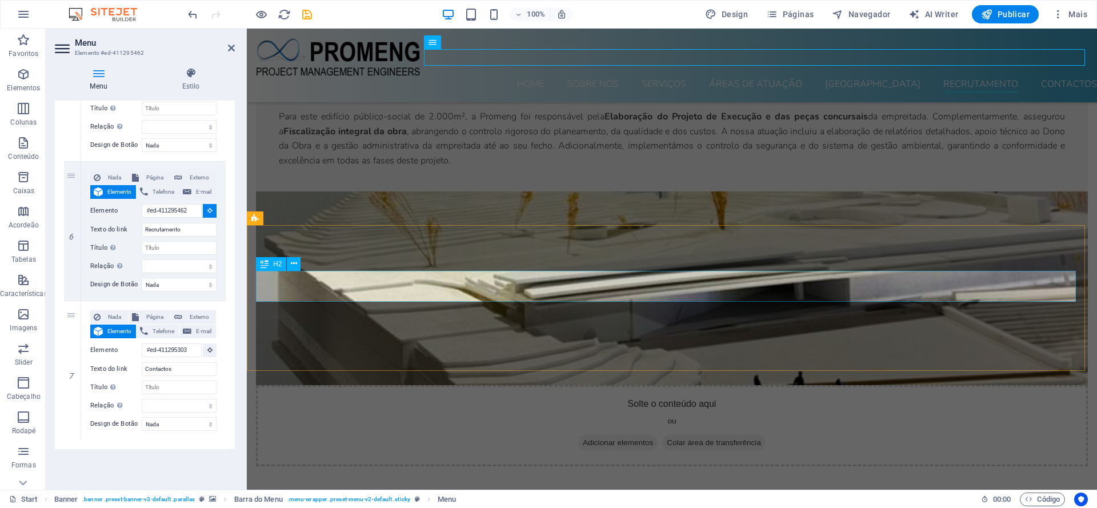
select select
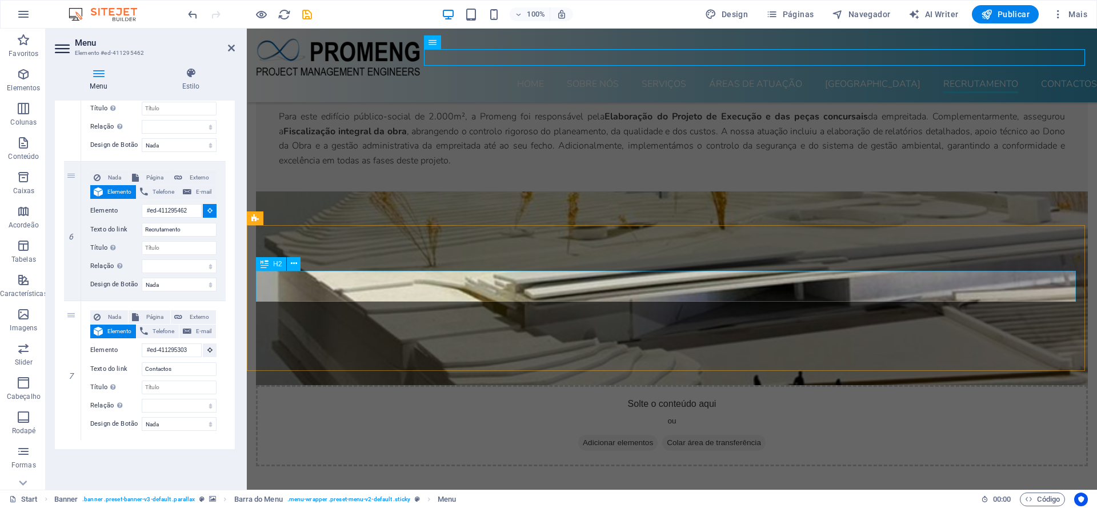
select select
type input "#ed-903125820"
select select
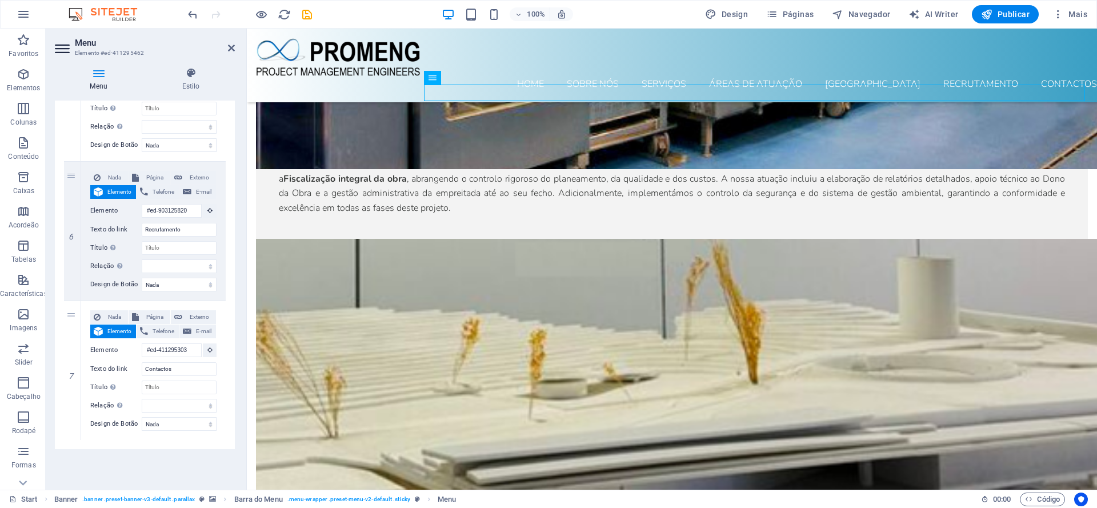
scroll to position [6004, 0]
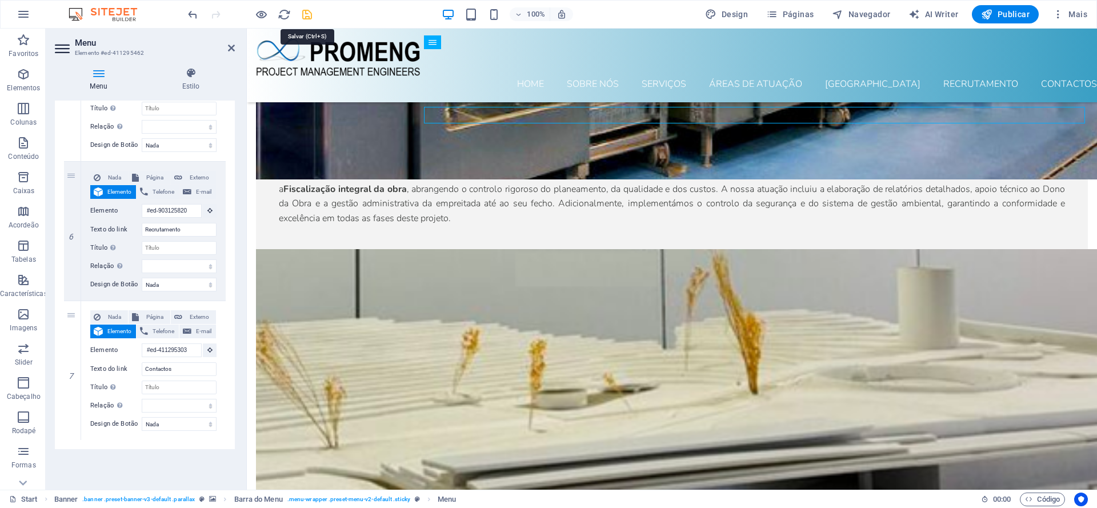
click at [309, 12] on icon "save" at bounding box center [307, 14] width 13 height 13
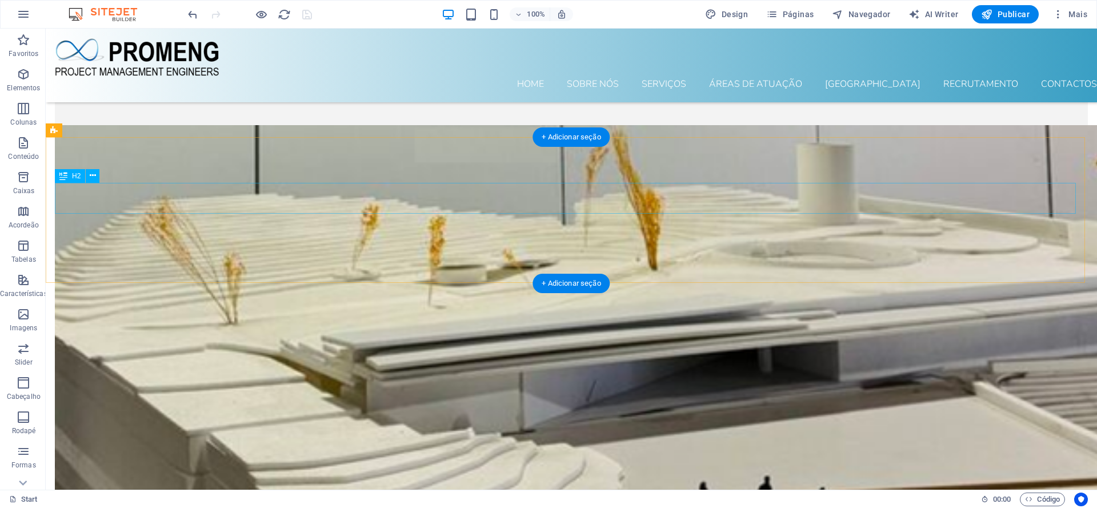
click at [92, 177] on icon at bounding box center [93, 176] width 6 height 12
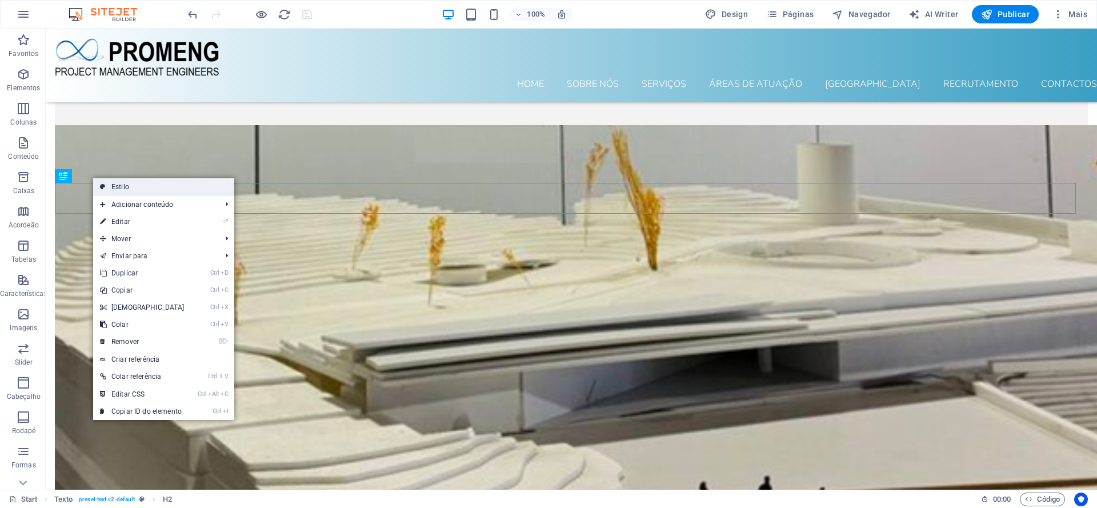
click at [111, 191] on link "Estilo" at bounding box center [163, 186] width 141 height 17
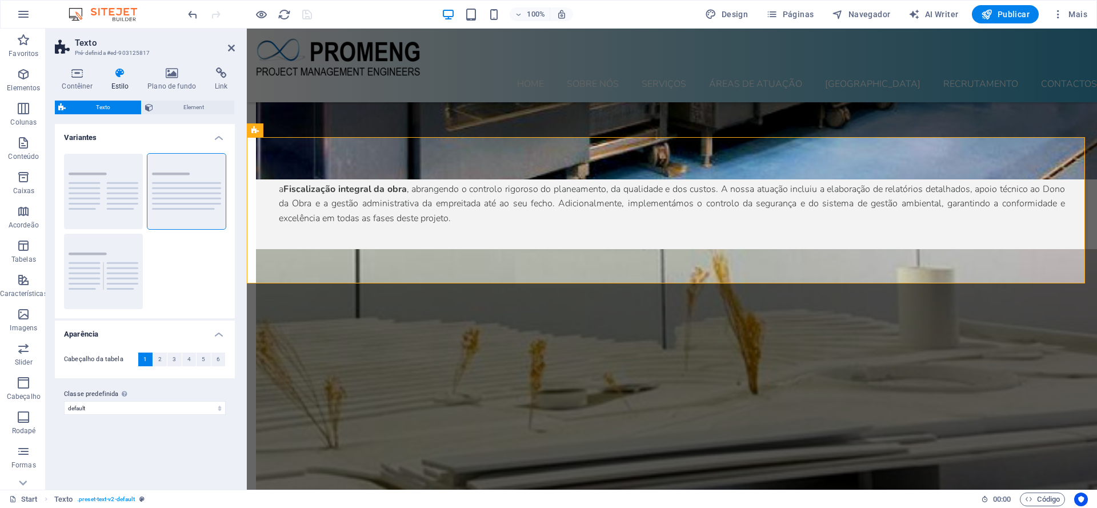
scroll to position [6149, 0]
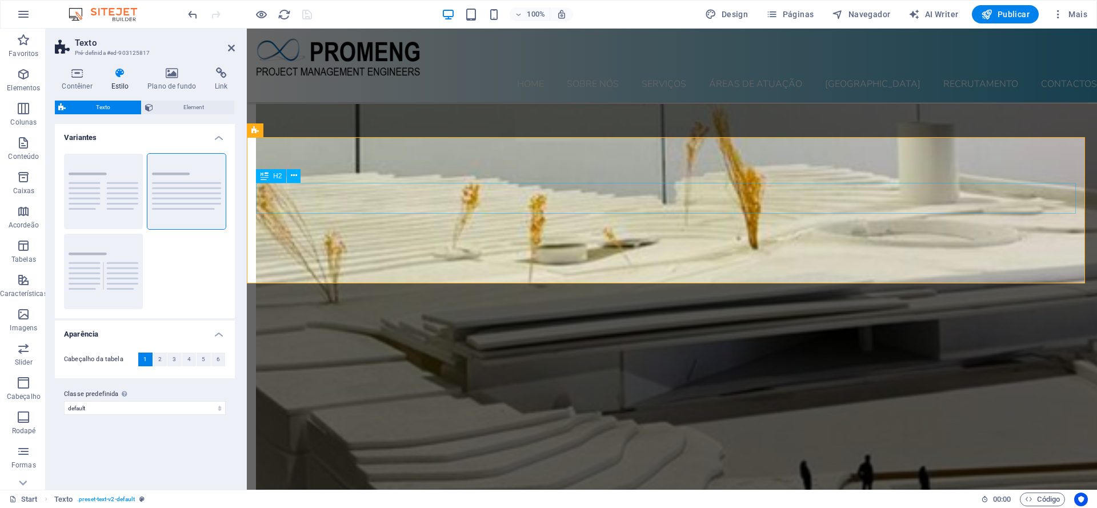
click at [167, 74] on icon at bounding box center [172, 72] width 63 height 11
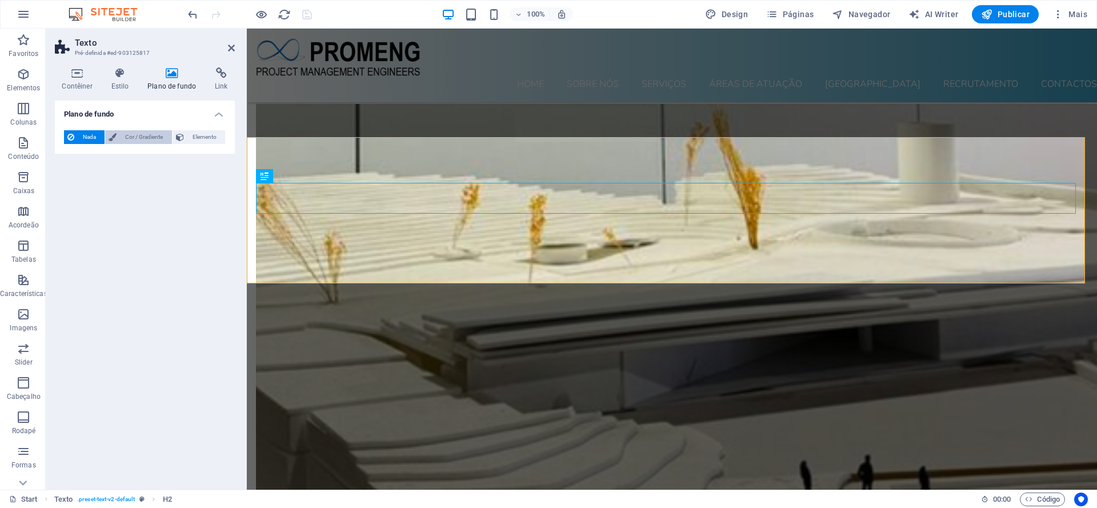
click at [152, 136] on span "Cor / Gradiente" at bounding box center [144, 137] width 48 height 14
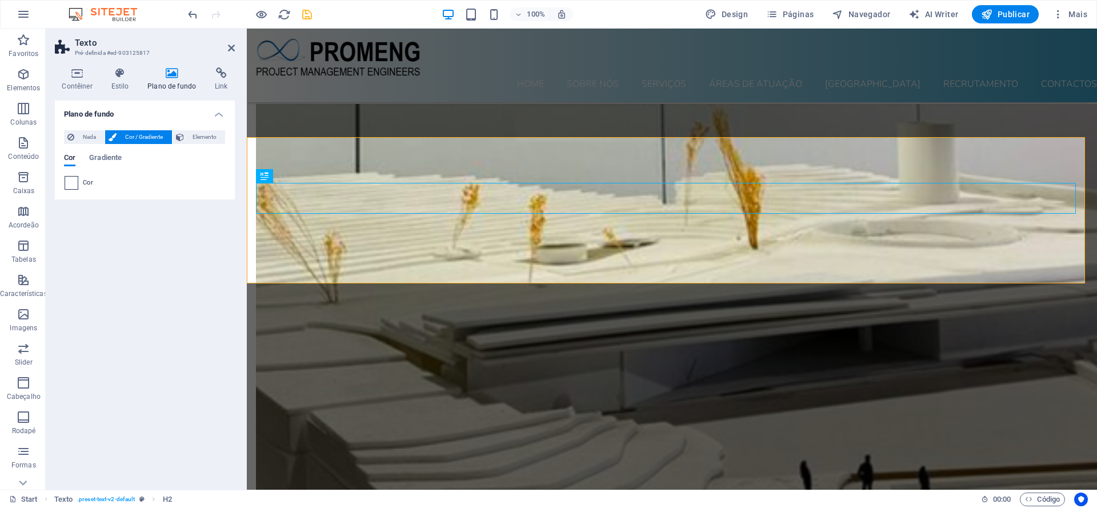
click at [72, 186] on span at bounding box center [71, 183] width 13 height 13
click at [105, 161] on span "Gradiente" at bounding box center [105, 159] width 33 height 16
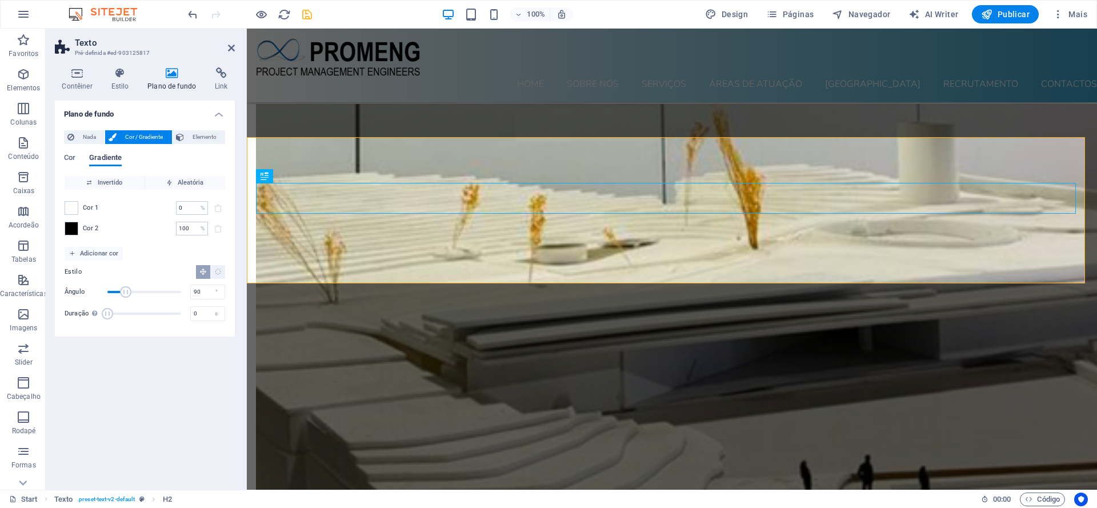
click at [105, 161] on span "Gradiente" at bounding box center [105, 159] width 33 height 16
click at [72, 158] on span "Cor" at bounding box center [69, 159] width 11 height 16
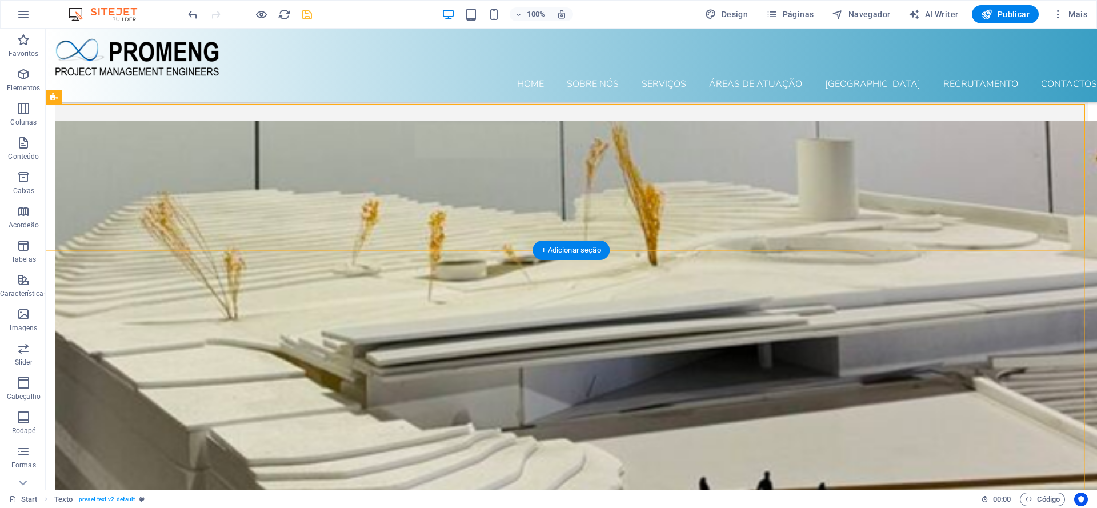
scroll to position [5974, 0]
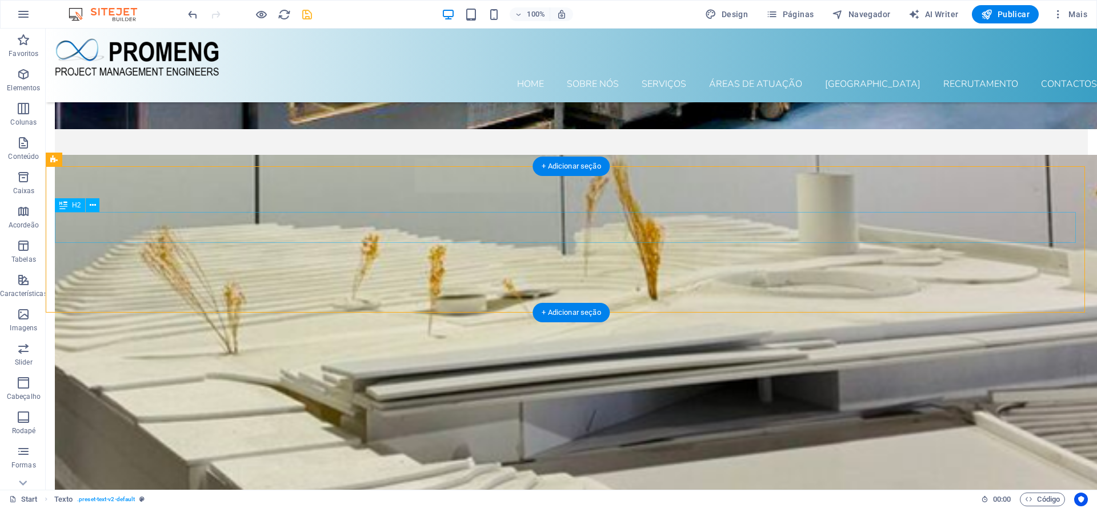
click at [65, 208] on icon at bounding box center [63, 205] width 8 height 14
click at [94, 203] on icon at bounding box center [93, 205] width 6 height 12
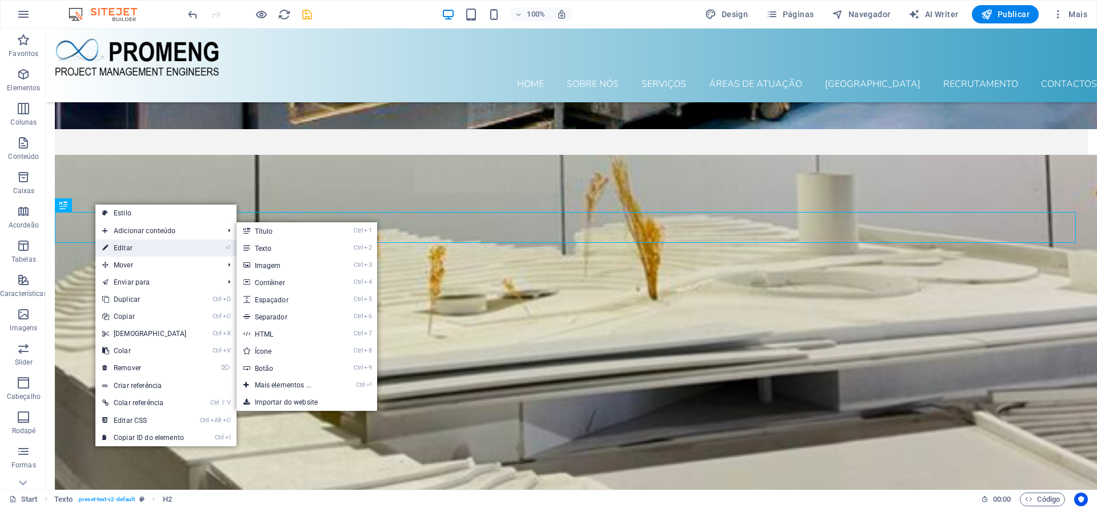
click at [119, 247] on link "⏎ Editar" at bounding box center [144, 247] width 98 height 17
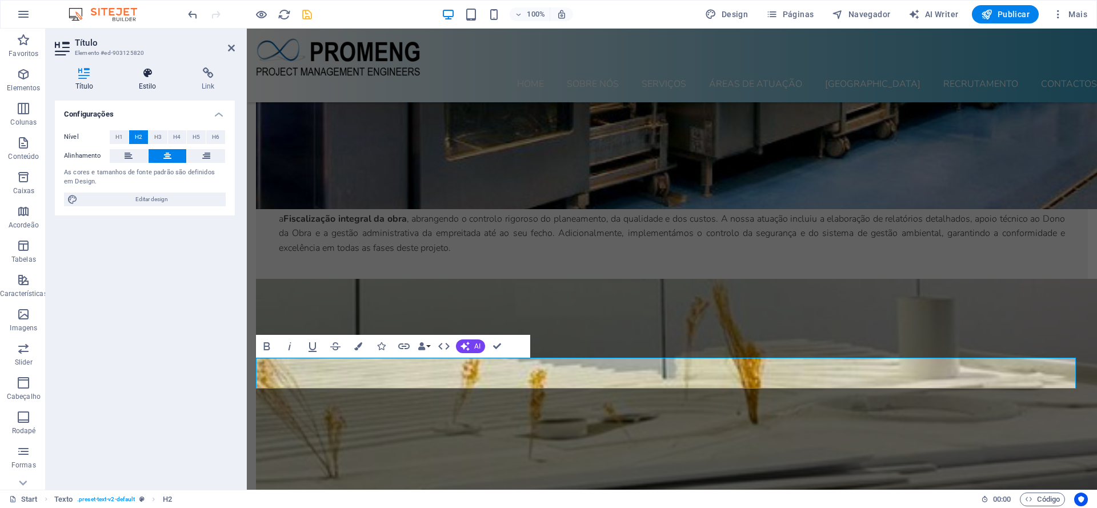
click at [146, 79] on h4 "Estilo" at bounding box center [149, 79] width 63 height 24
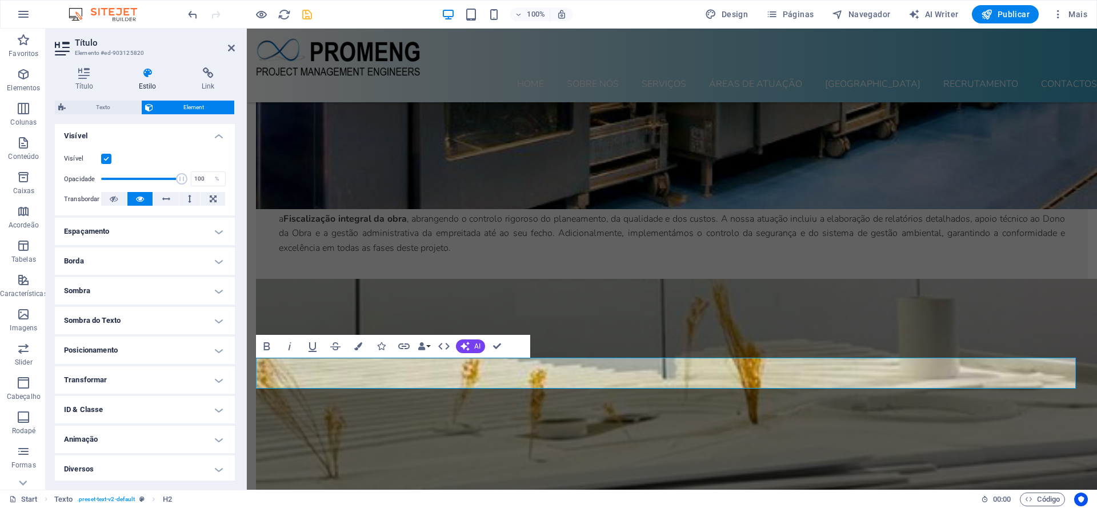
scroll to position [136, 0]
click at [119, 235] on h4 "Espaçamento" at bounding box center [145, 228] width 180 height 27
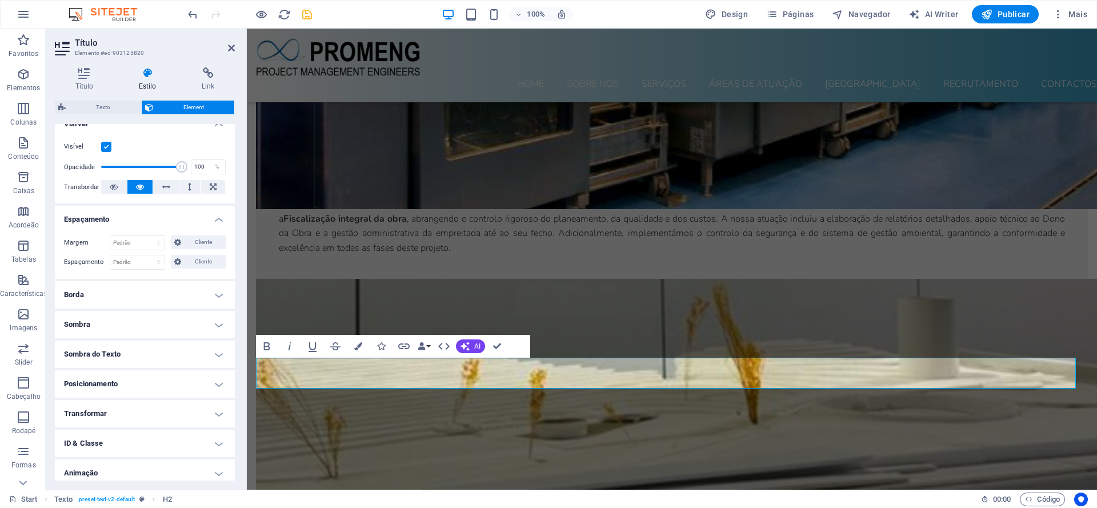
click at [119, 226] on h4 "Espaçamento" at bounding box center [145, 216] width 180 height 21
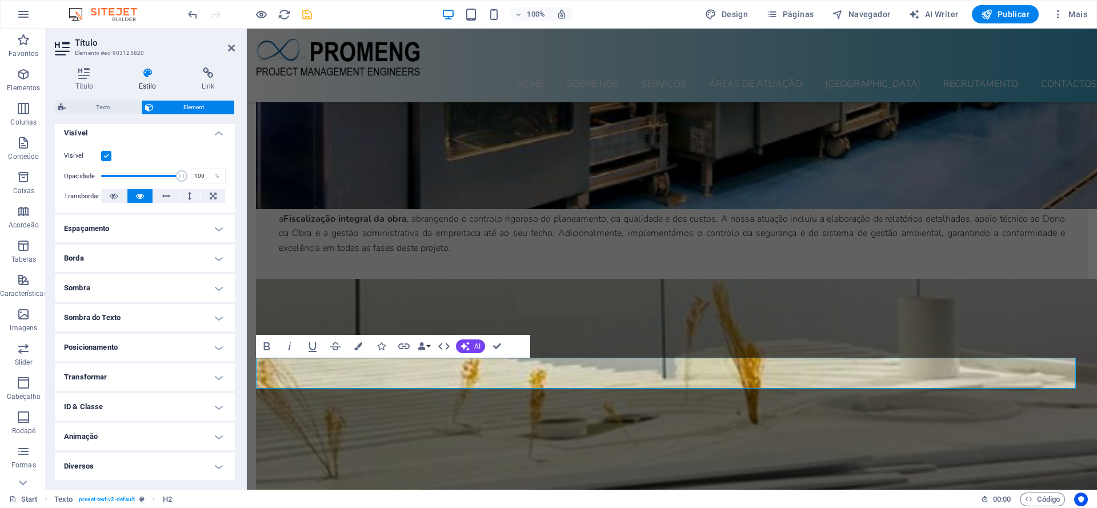
click at [117, 288] on h4 "Sombra" at bounding box center [145, 287] width 180 height 27
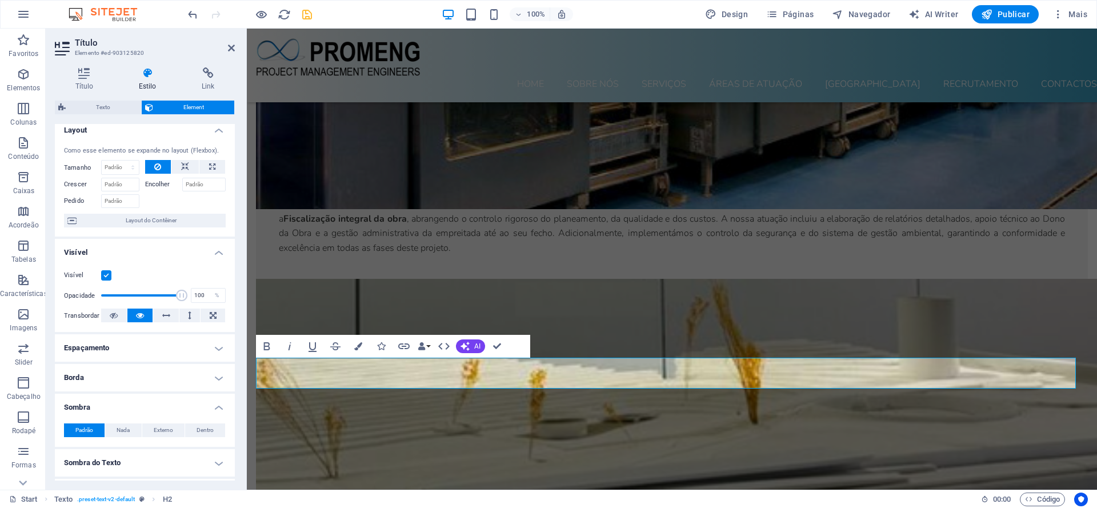
scroll to position [0, 0]
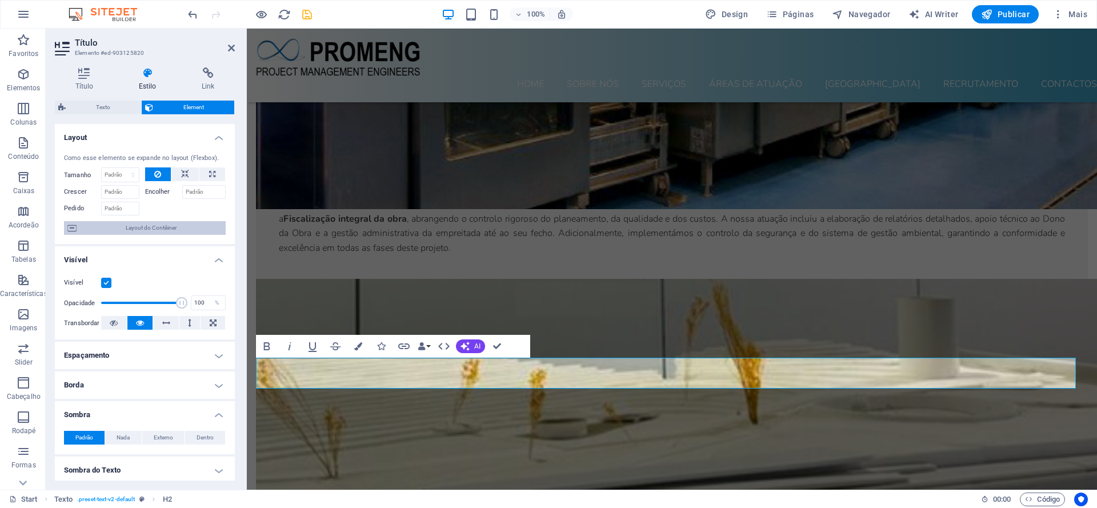
click at [170, 235] on span "Layout do Contêiner" at bounding box center [151, 228] width 142 height 14
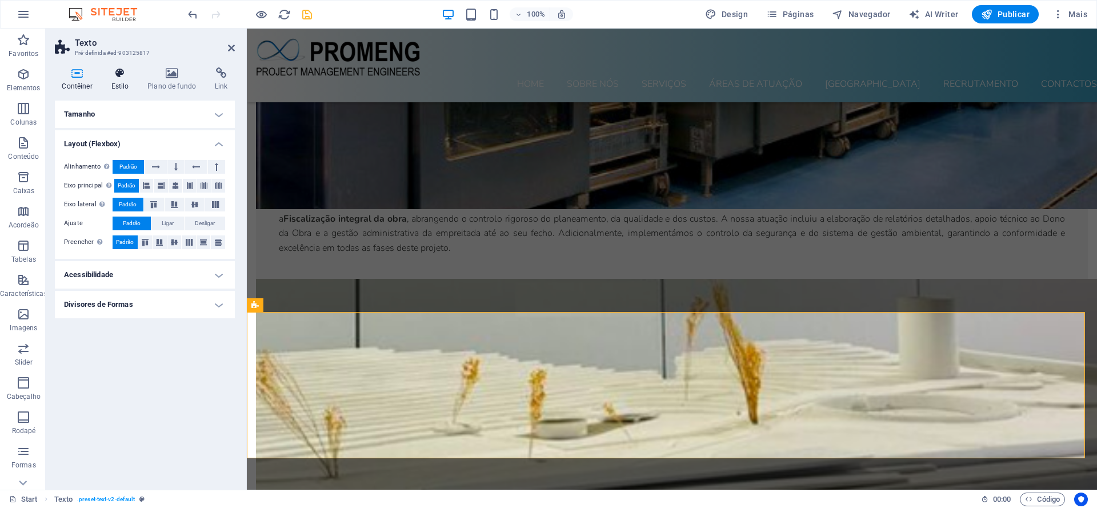
click at [118, 77] on icon at bounding box center [120, 72] width 32 height 11
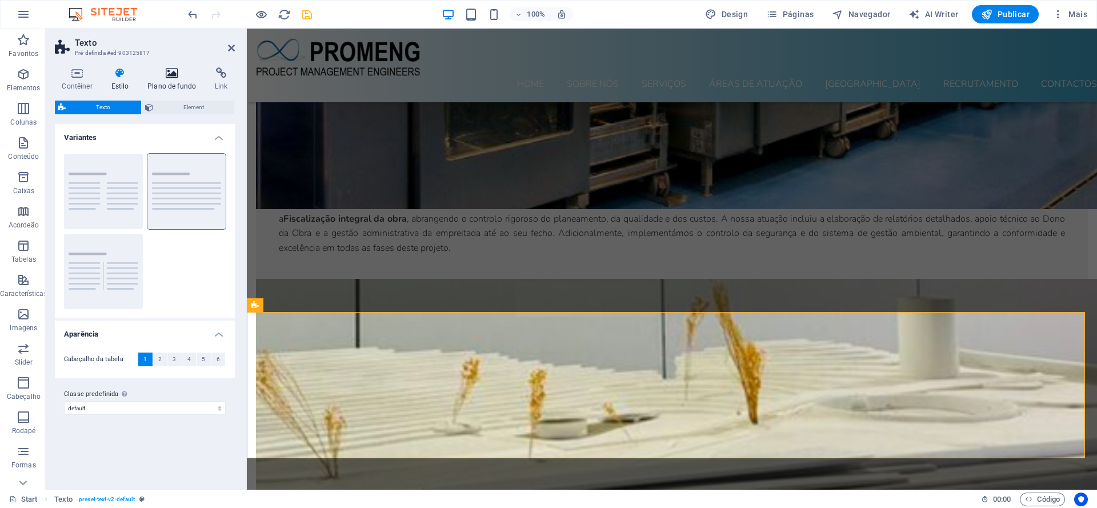
click at [164, 77] on icon at bounding box center [172, 72] width 63 height 11
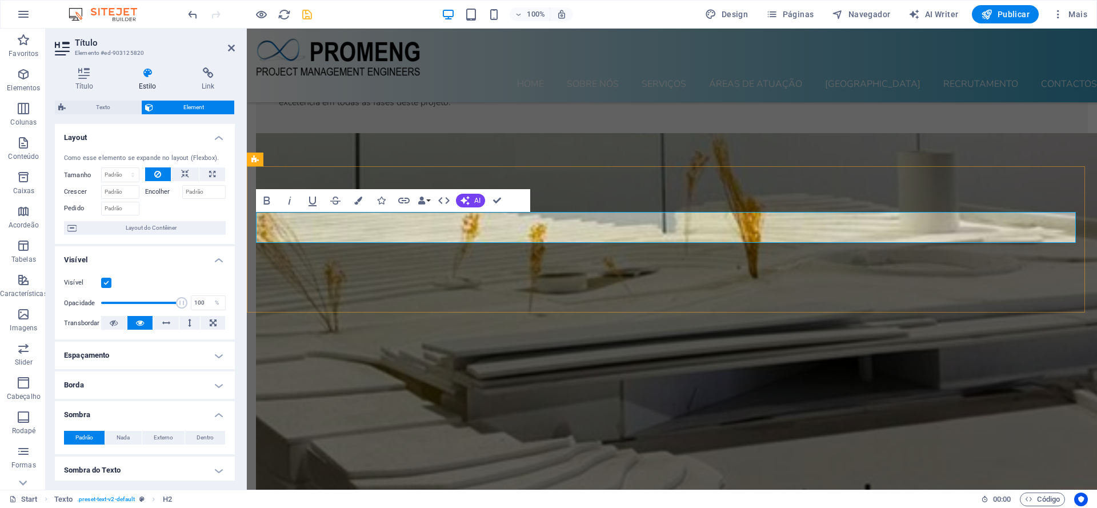
scroll to position [5974, 0]
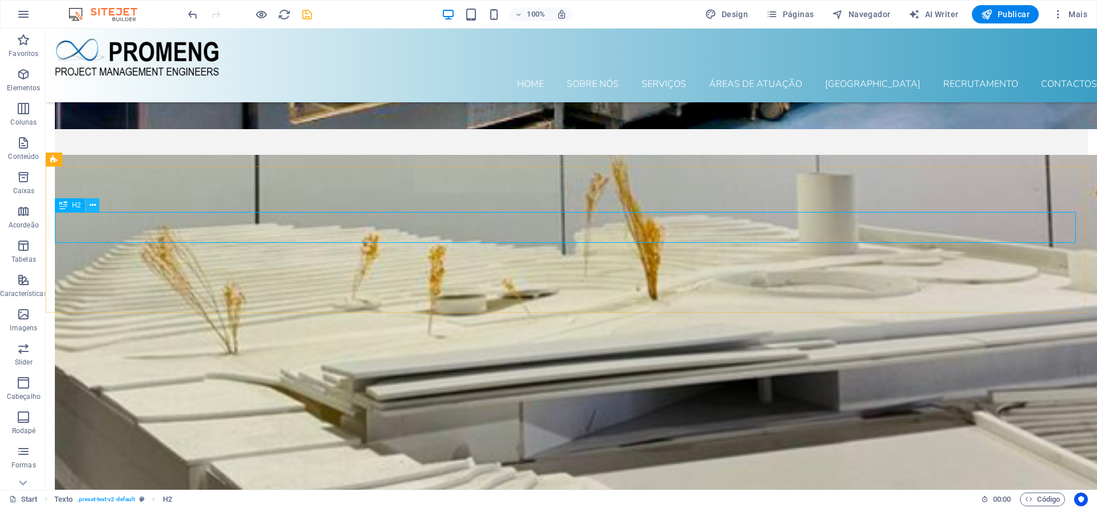
click at [91, 205] on icon at bounding box center [93, 205] width 6 height 12
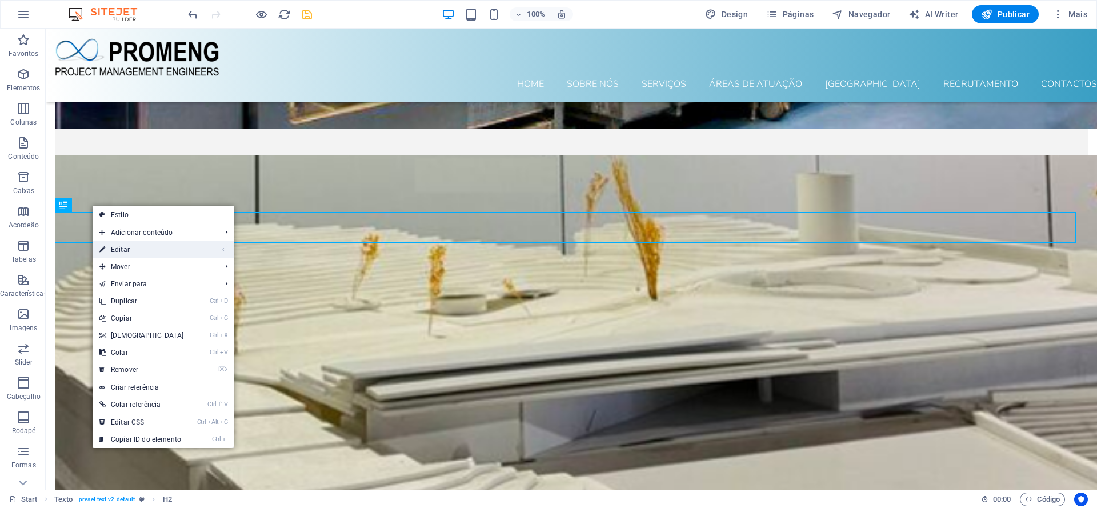
click at [136, 257] on link "⏎ Editar" at bounding box center [142, 249] width 98 height 17
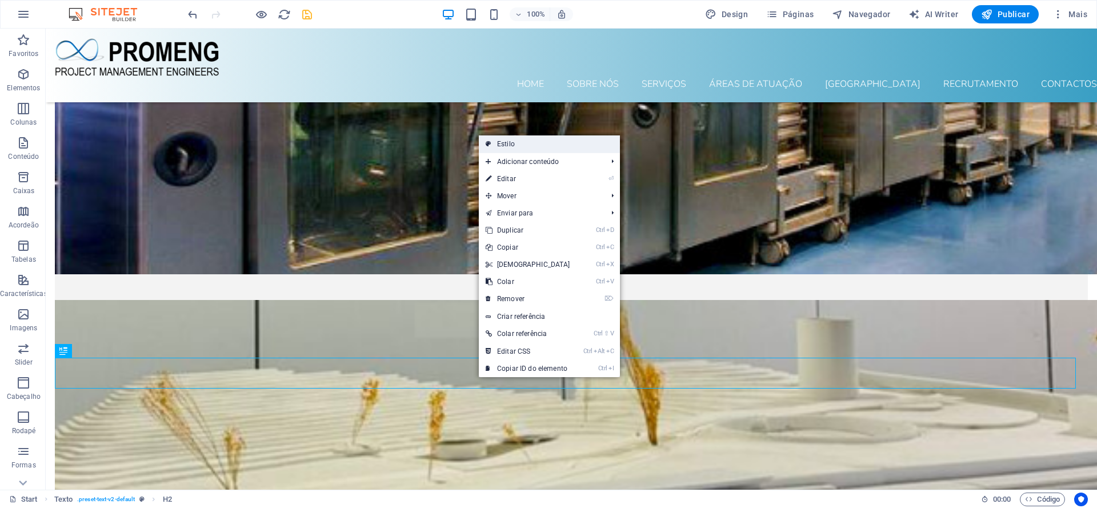
click at [509, 144] on link "Estilo" at bounding box center [549, 143] width 141 height 17
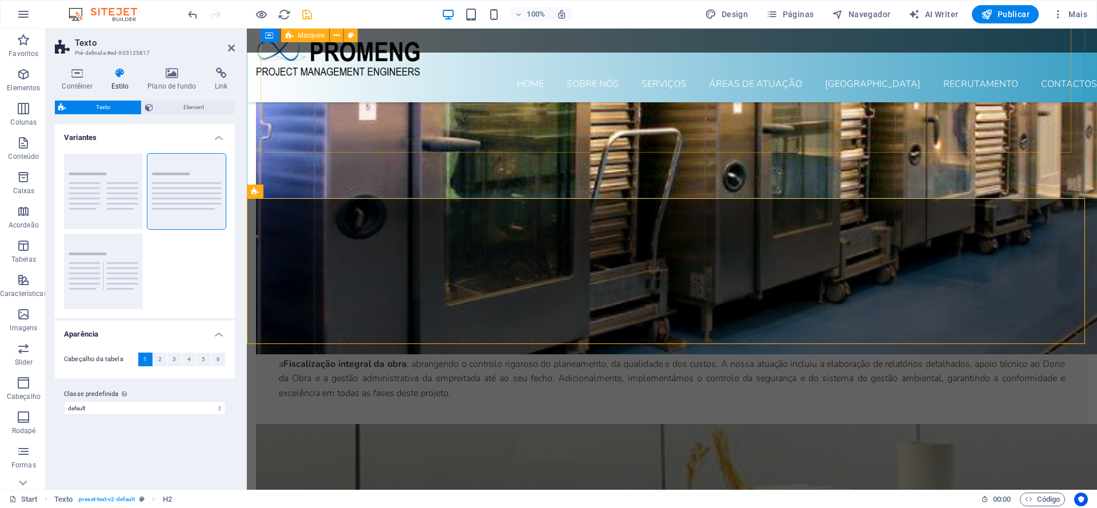
scroll to position [6089, 0]
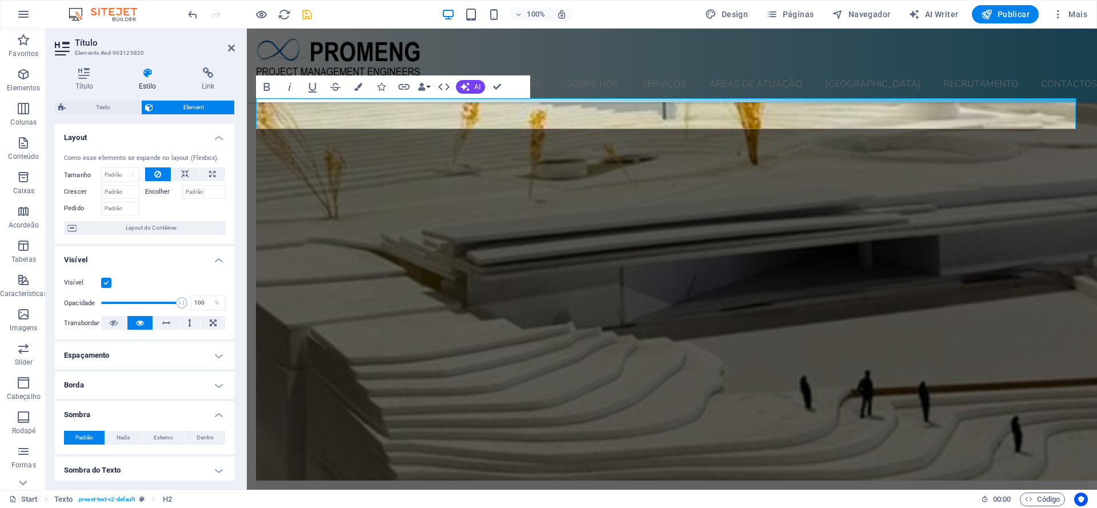
click at [142, 76] on icon at bounding box center [147, 72] width 58 height 11
click at [146, 76] on icon at bounding box center [147, 72] width 58 height 11
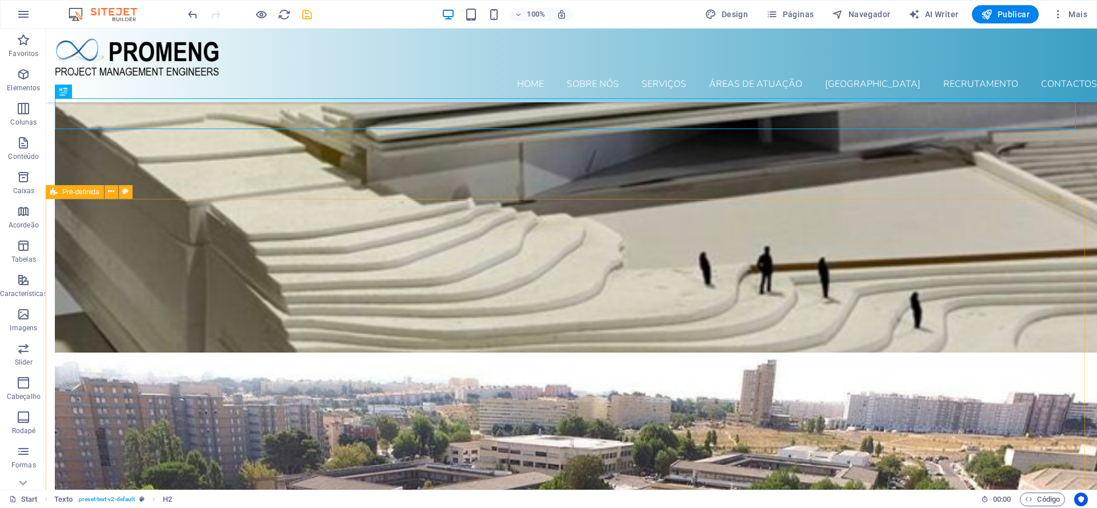
scroll to position [6089, 0]
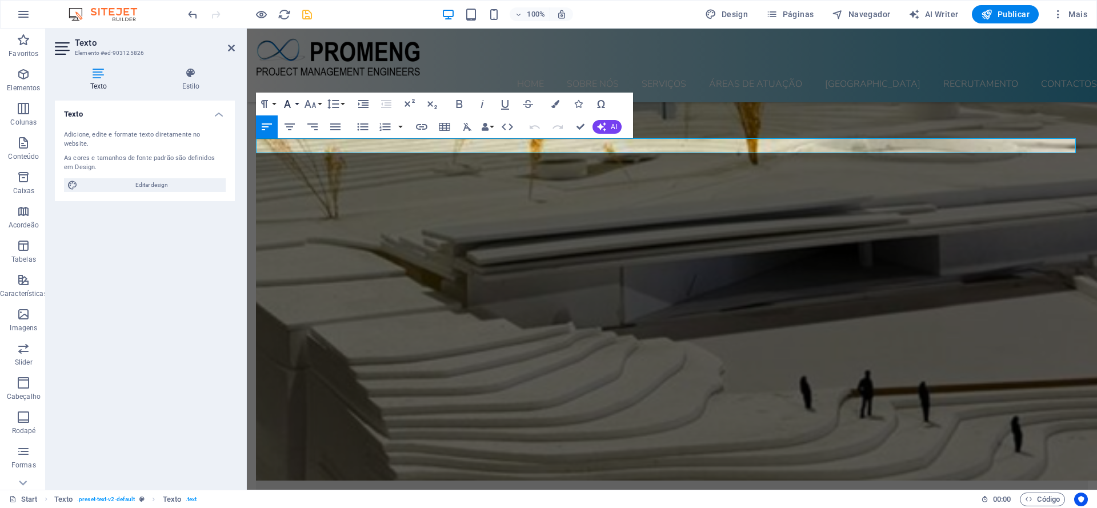
click at [289, 103] on icon "button" at bounding box center [287, 104] width 7 height 8
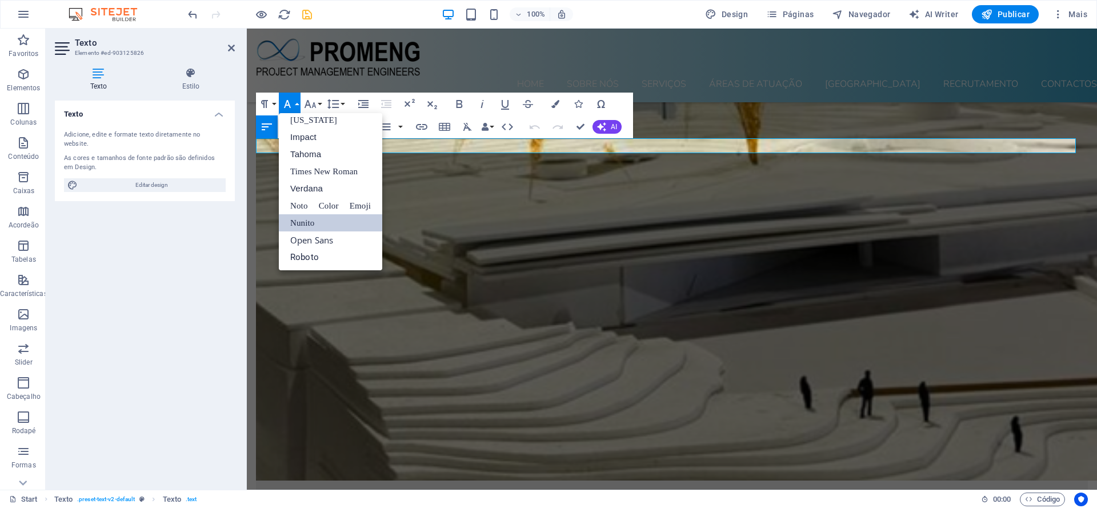
scroll to position [23, 0]
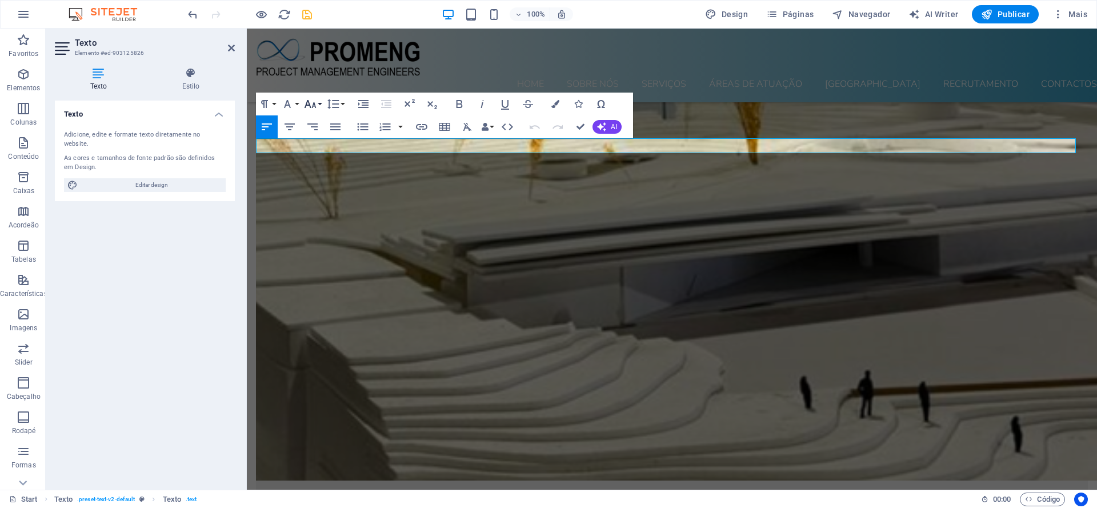
click at [314, 102] on icon "button" at bounding box center [311, 104] width 12 height 8
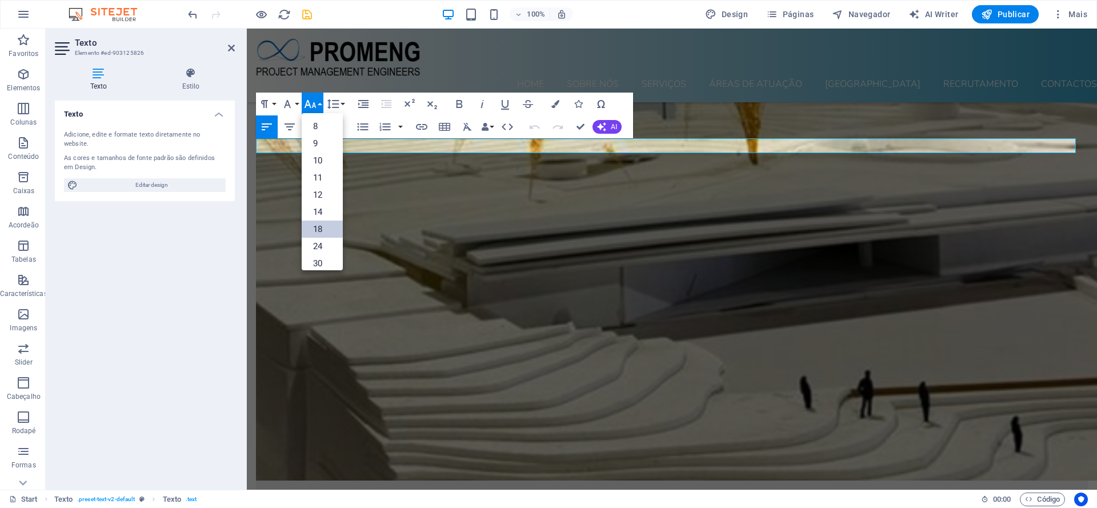
click at [321, 226] on link "18" at bounding box center [322, 229] width 41 height 17
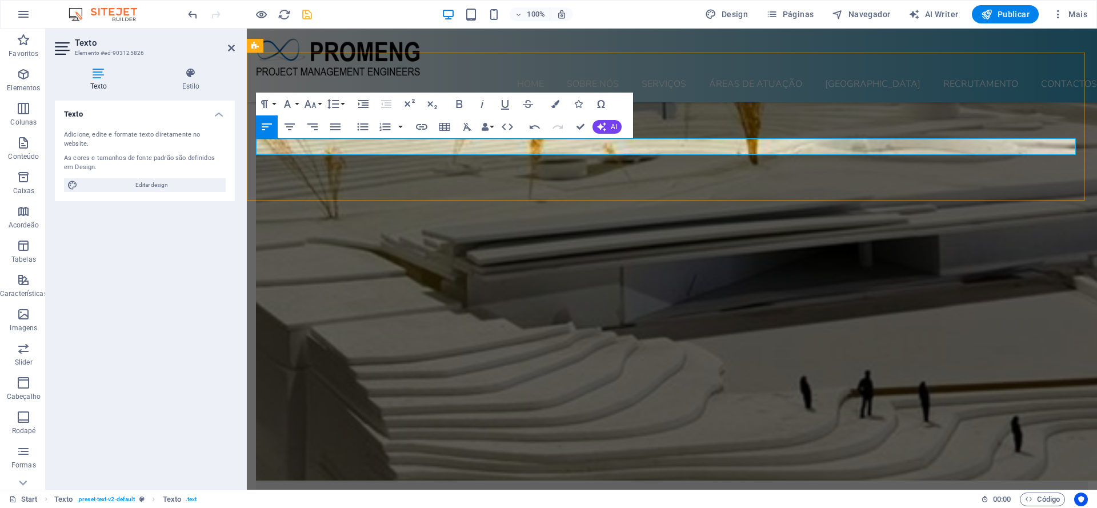
drag, startPoint x: 566, startPoint y: 146, endPoint x: 221, endPoint y: 144, distance: 344.6
click at [314, 105] on icon "button" at bounding box center [311, 104] width 12 height 8
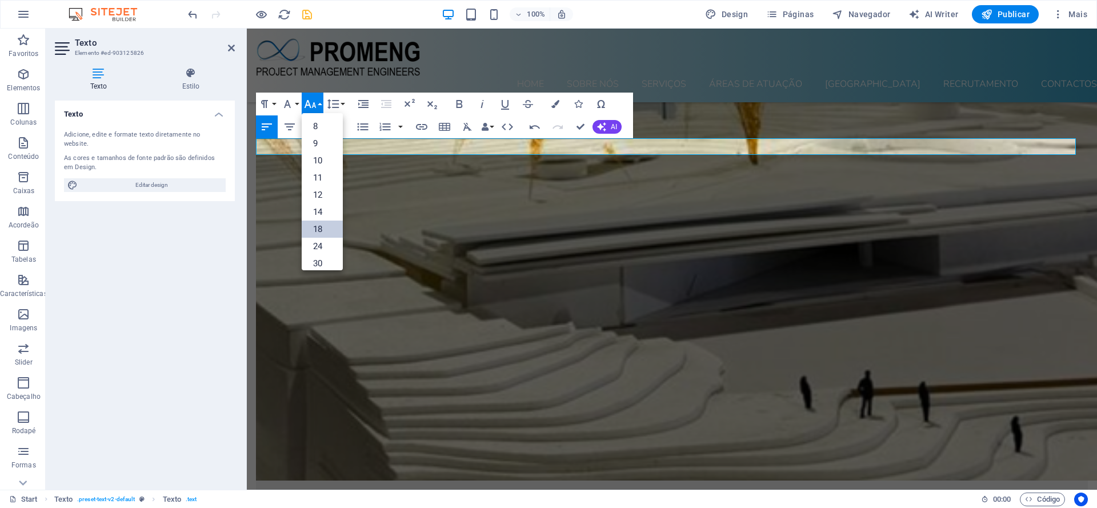
click at [317, 230] on link "18" at bounding box center [322, 229] width 41 height 17
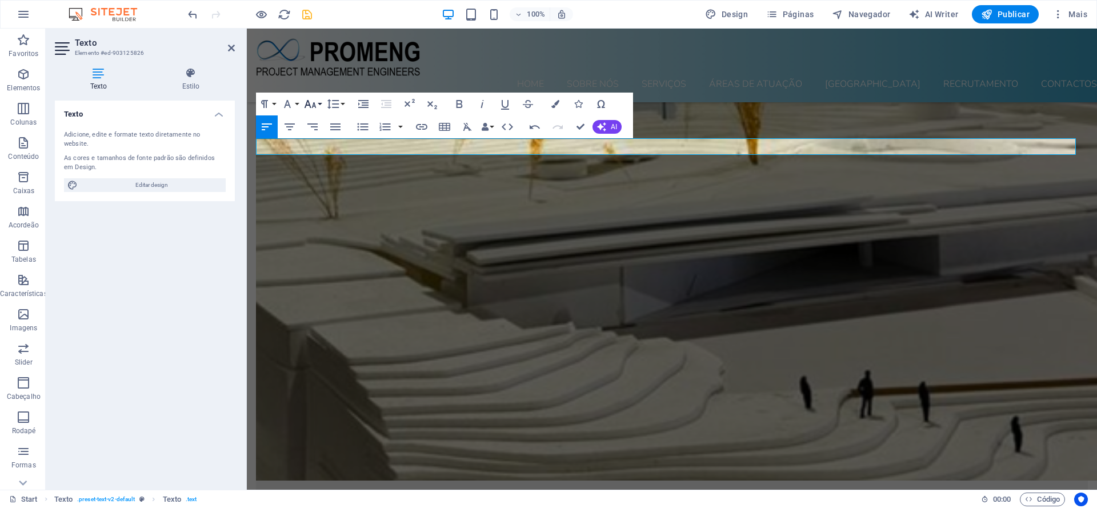
click at [319, 107] on button "Font Size" at bounding box center [313, 104] width 22 height 23
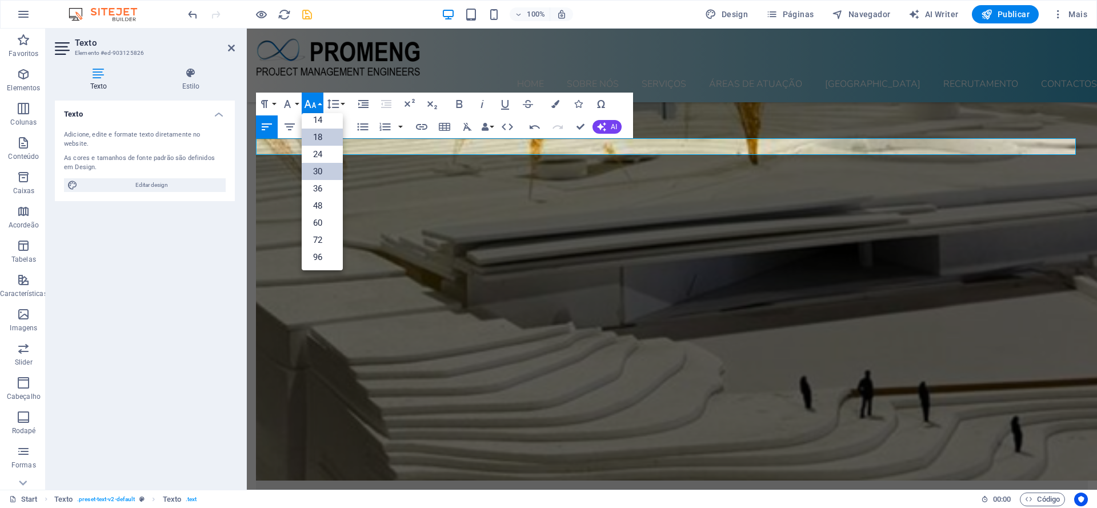
scroll to position [92, 0]
click at [318, 152] on link "24" at bounding box center [322, 154] width 41 height 17
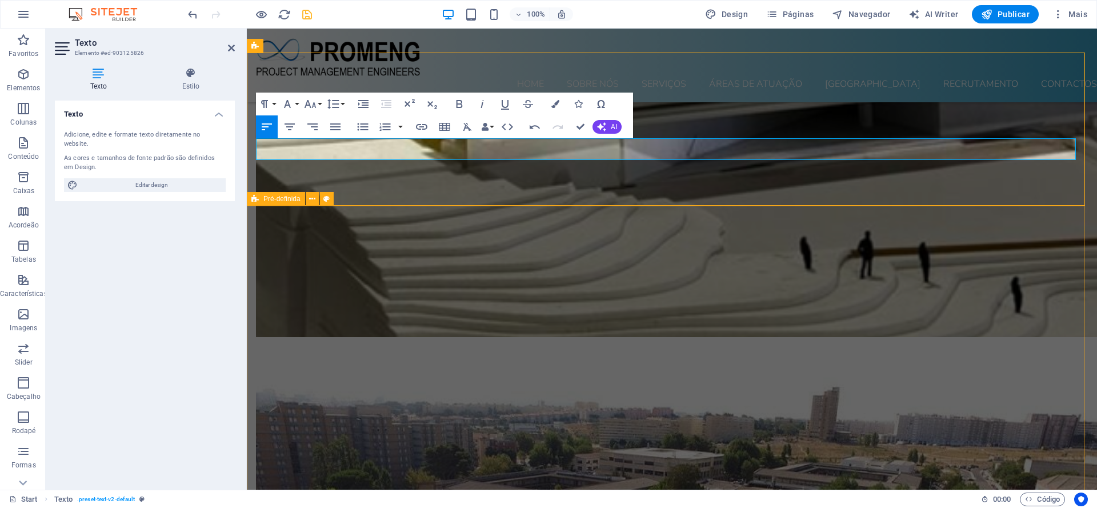
scroll to position [6089, 0]
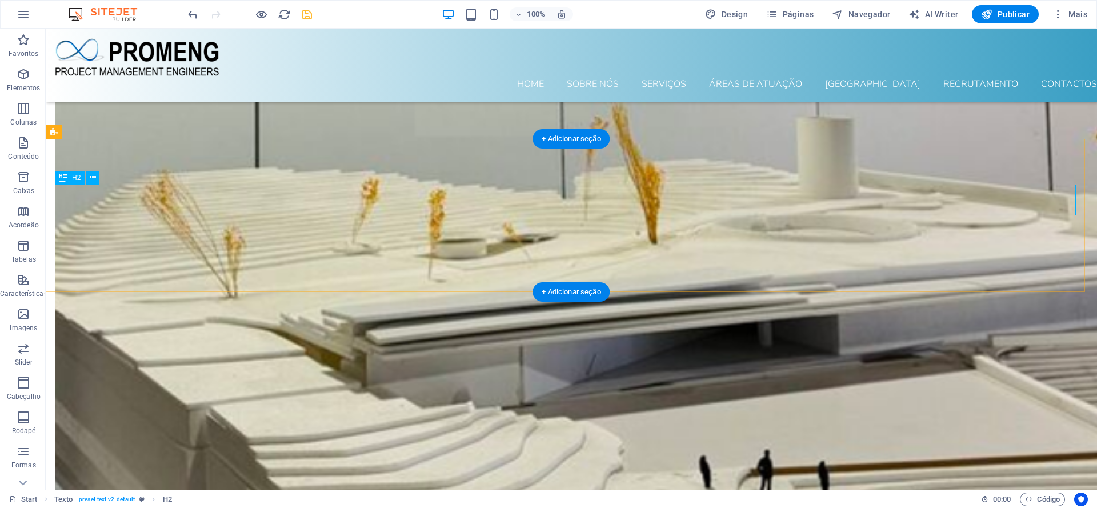
scroll to position [5914, 0]
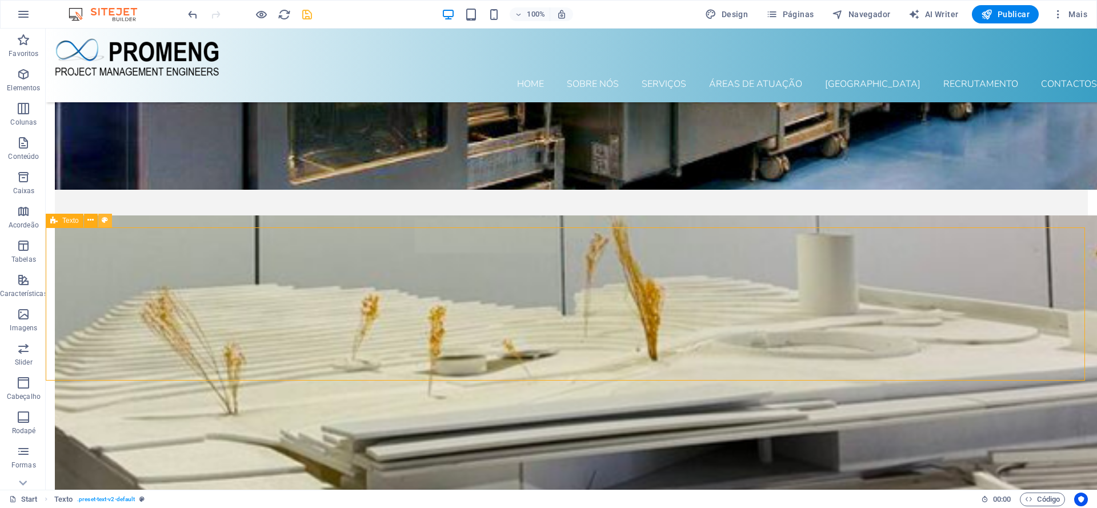
click at [105, 219] on icon at bounding box center [105, 220] width 6 height 12
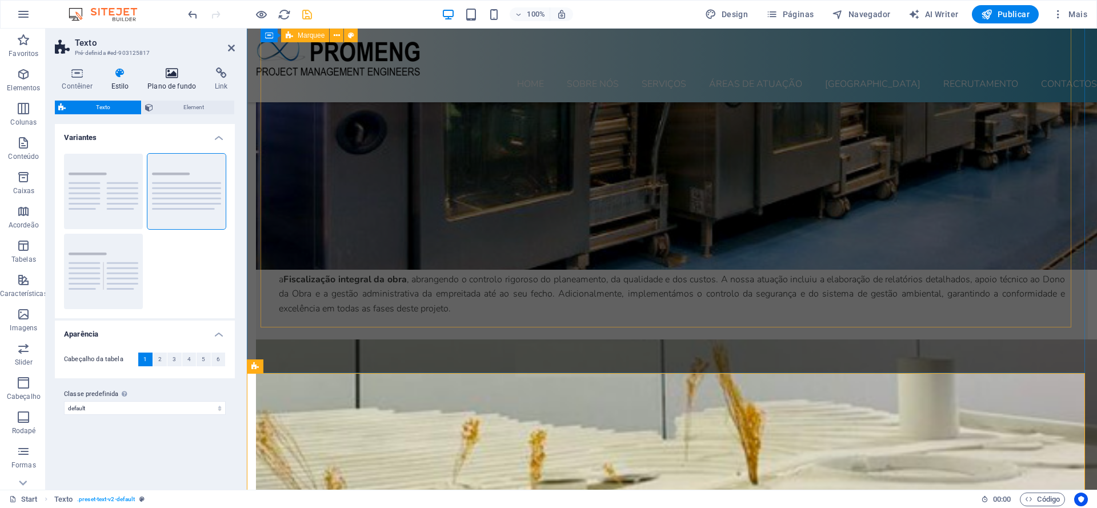
click at [170, 74] on icon at bounding box center [172, 72] width 63 height 11
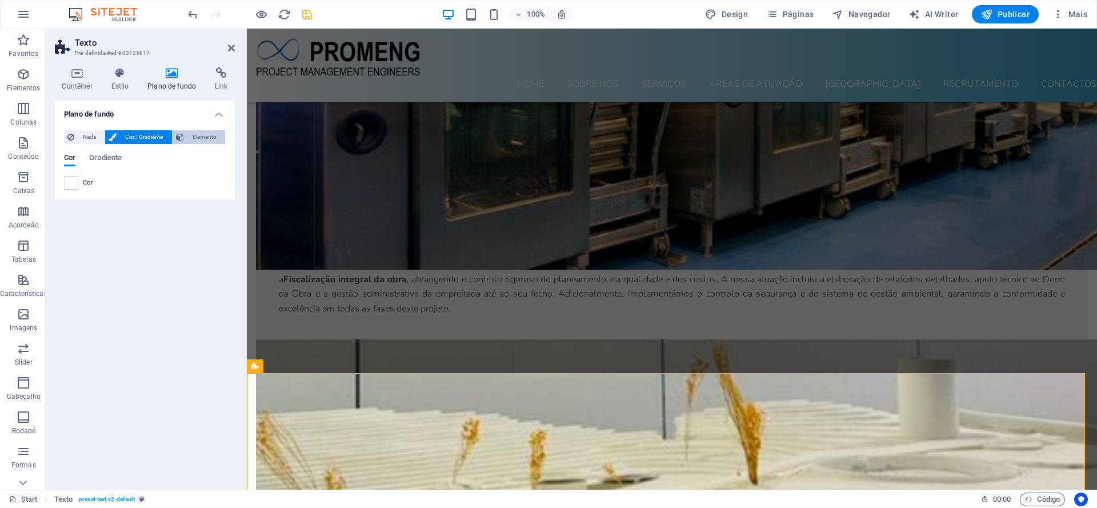
click at [192, 137] on span "Elemento" at bounding box center [204, 137] width 34 height 14
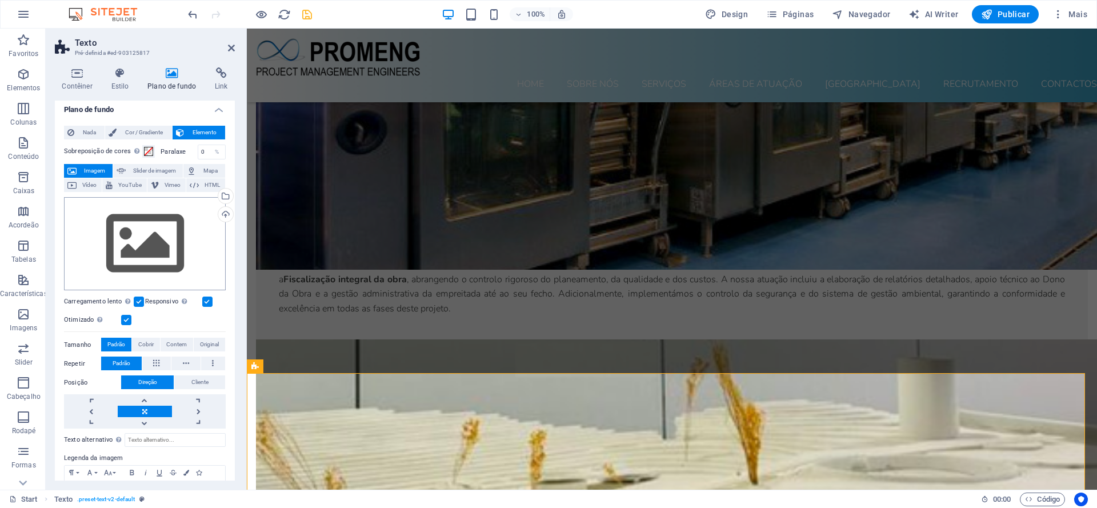
scroll to position [4, 0]
click at [216, 197] on div "Selecione arquivos do gerenciador de arquivos, galeria de fotos ou faça upload …" at bounding box center [224, 197] width 17 height 17
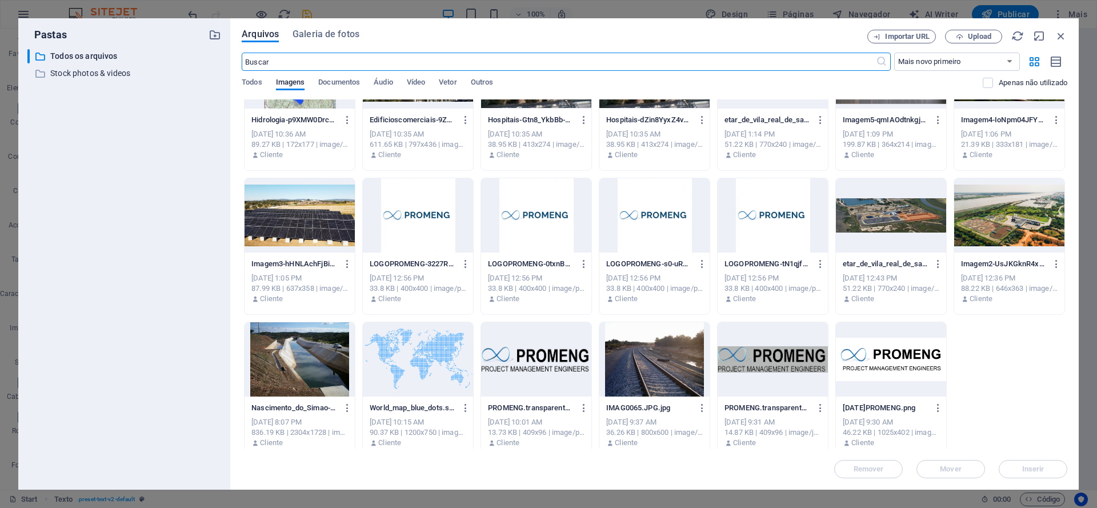
scroll to position [2524, 0]
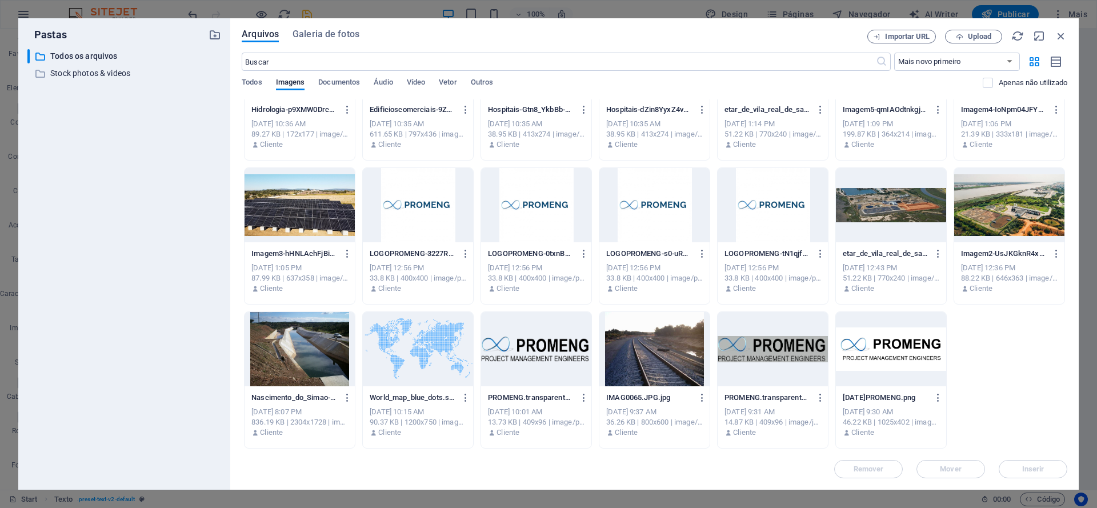
click at [769, 351] on div at bounding box center [773, 349] width 110 height 74
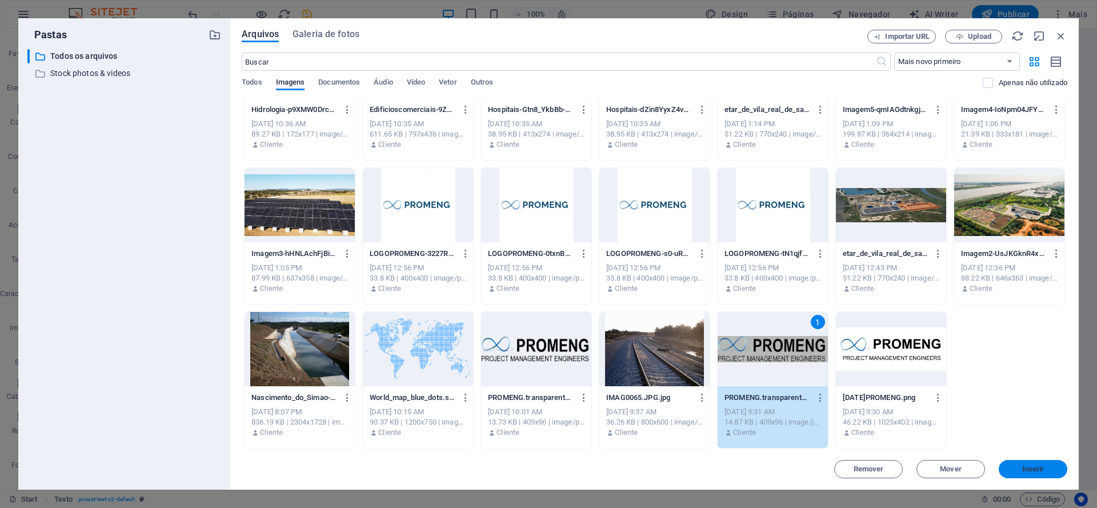
click at [1011, 465] on button "Inserir" at bounding box center [1033, 469] width 69 height 18
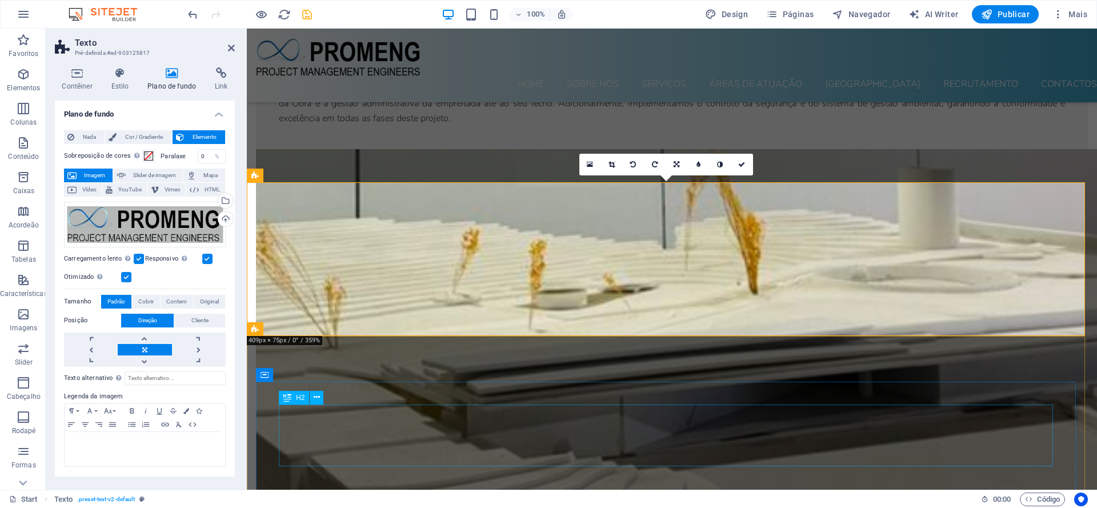
scroll to position [0, 0]
click at [141, 301] on span "Cobrir" at bounding box center [145, 302] width 15 height 14
click at [167, 301] on button "Contem" at bounding box center [177, 302] width 33 height 14
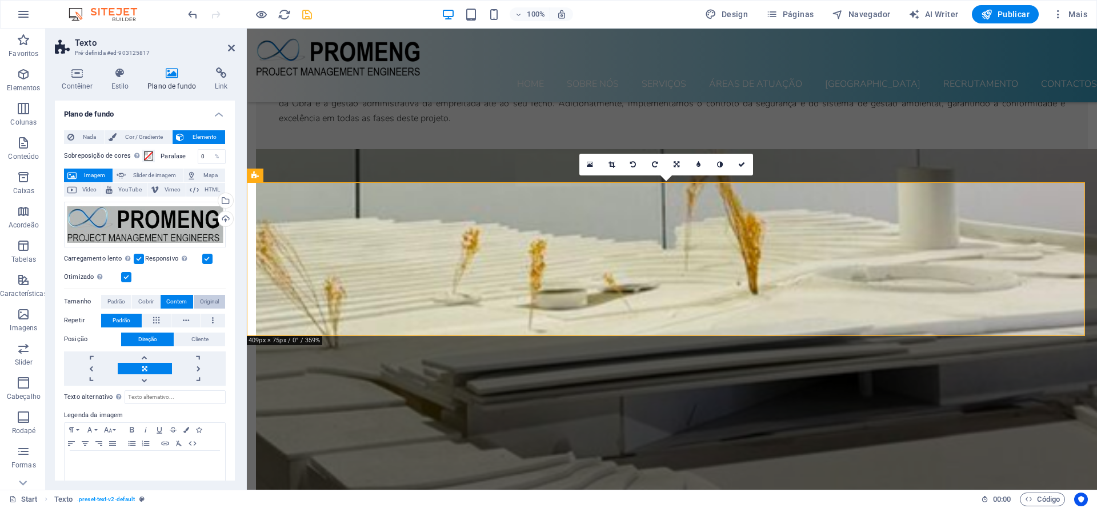
click at [203, 300] on span "Original" at bounding box center [209, 302] width 19 height 14
click at [121, 300] on span "Padrão" at bounding box center [116, 302] width 18 height 14
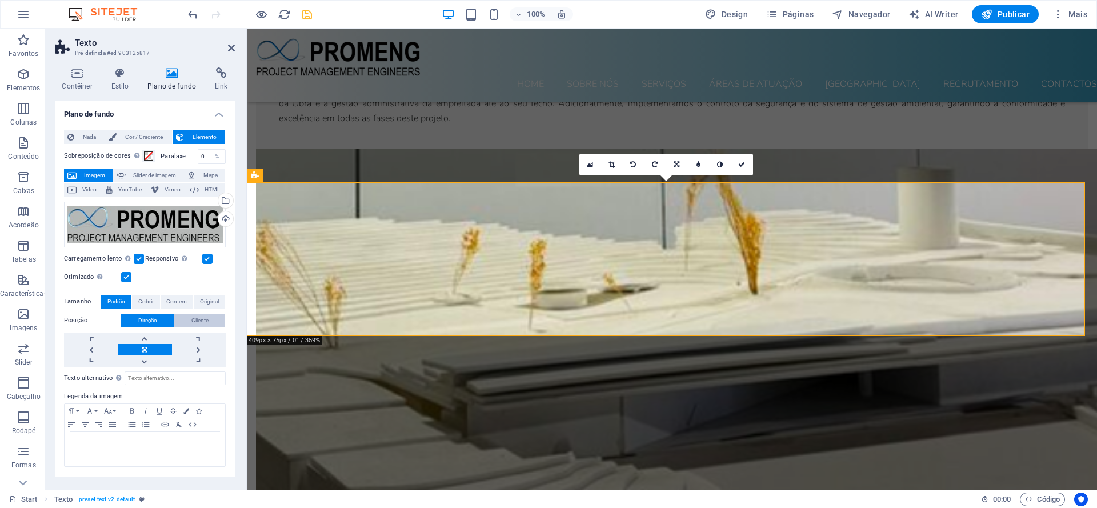
click at [202, 320] on span "Cliente" at bounding box center [199, 321] width 17 height 14
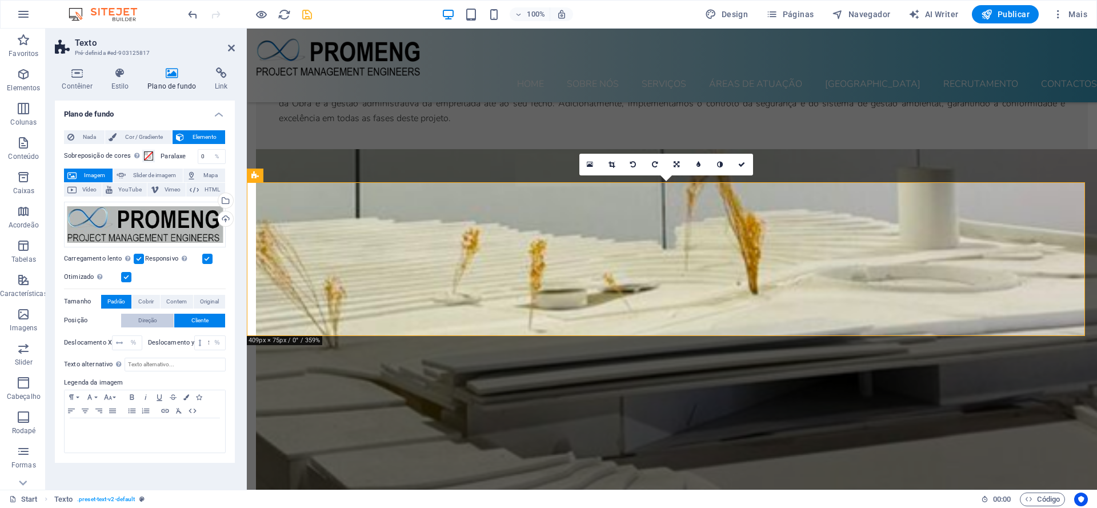
click at [161, 320] on button "Direção" at bounding box center [147, 321] width 53 height 14
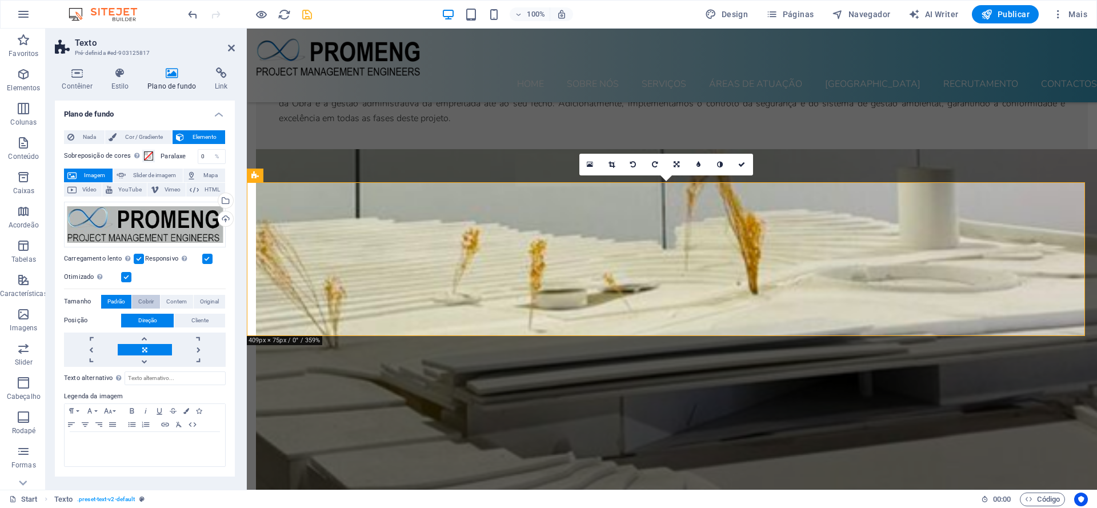
click at [149, 299] on span "Cobrir" at bounding box center [145, 302] width 15 height 14
click at [169, 301] on span "Contem" at bounding box center [176, 302] width 21 height 14
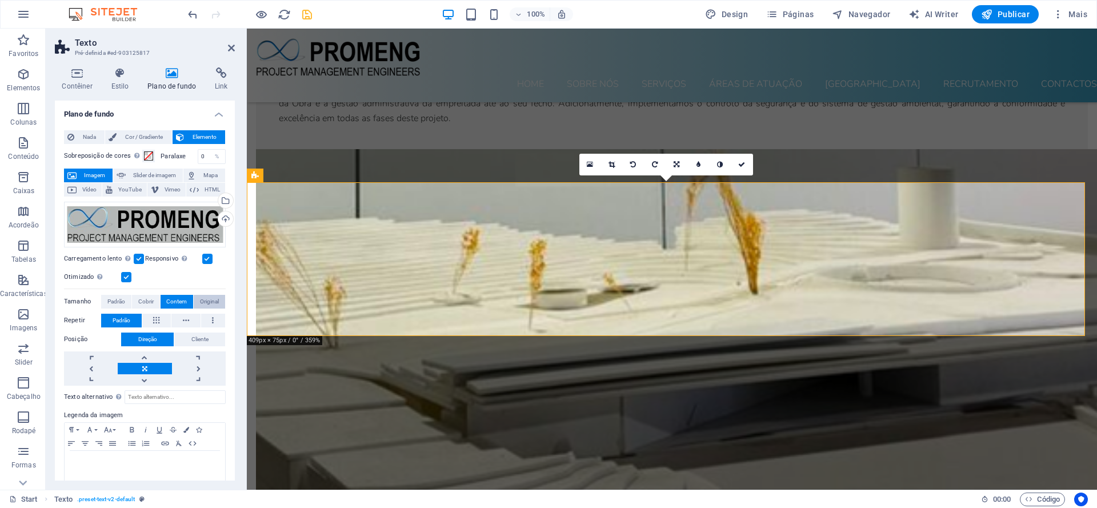
click at [205, 299] on span "Original" at bounding box center [209, 302] width 19 height 14
click at [115, 298] on span "Padrão" at bounding box center [116, 302] width 18 height 14
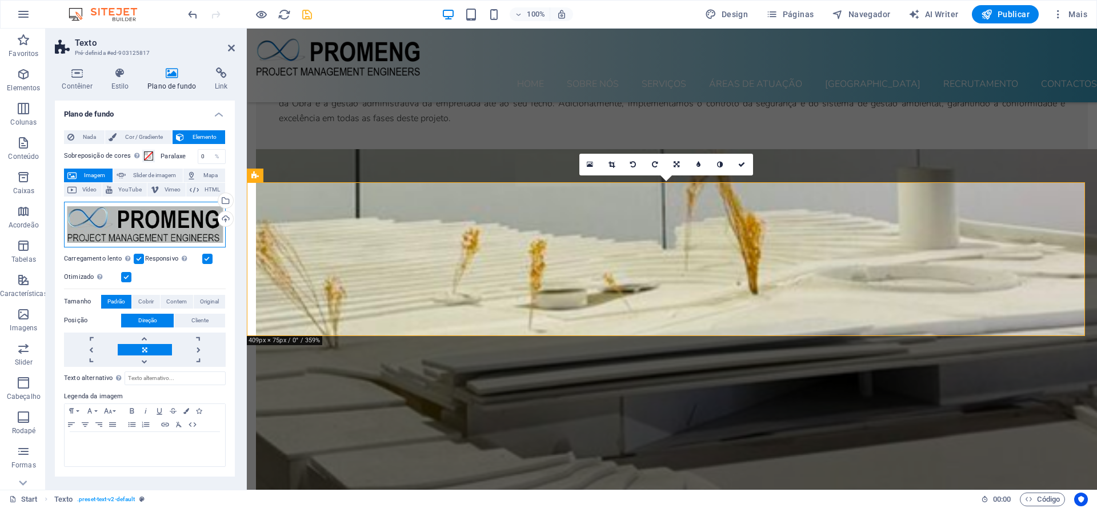
click at [147, 233] on div "Arraste os arquivos aqui, clique para escolher os arquivos ou selecione os arqu…" at bounding box center [145, 225] width 162 height 46
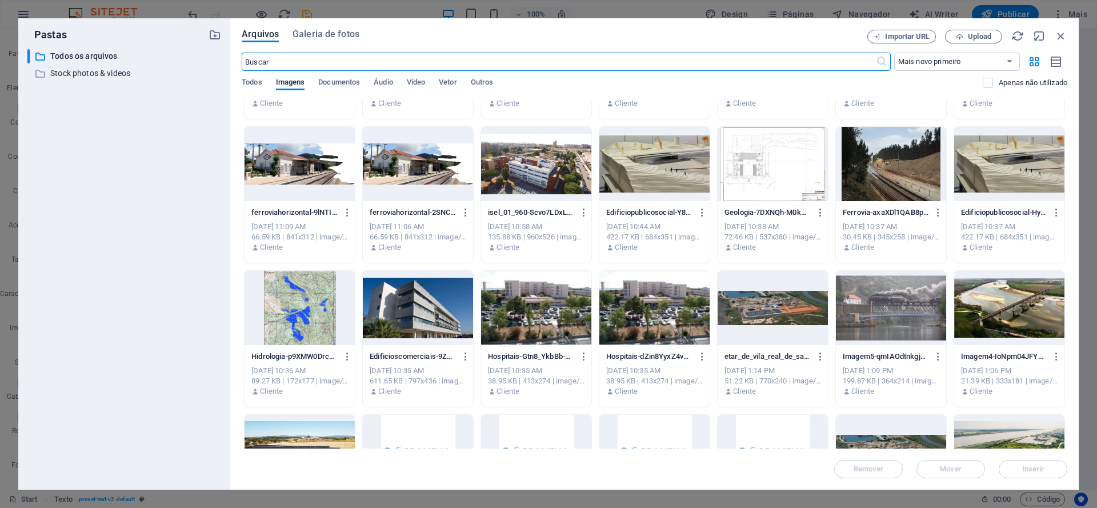
scroll to position [2524, 0]
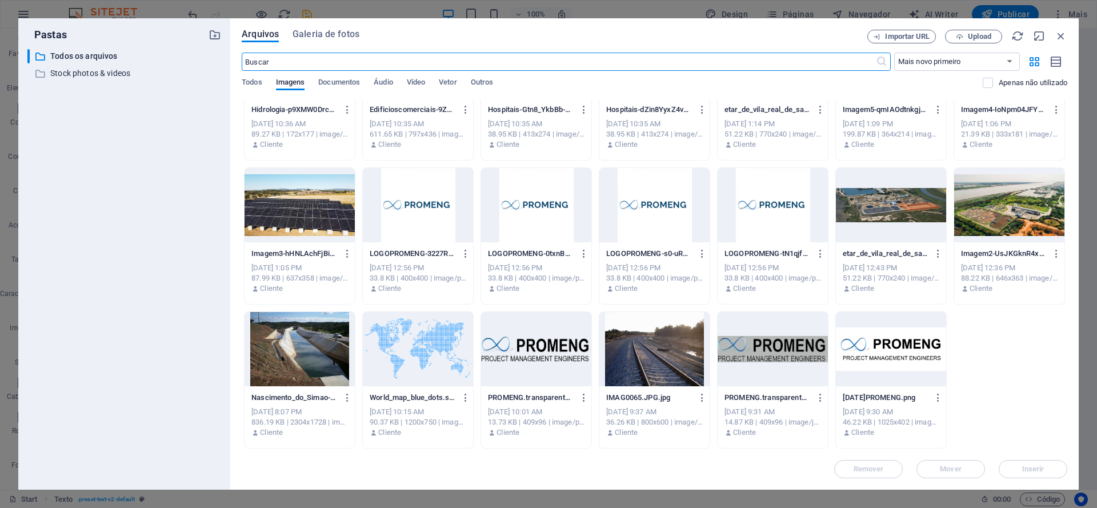
click at [393, 354] on div at bounding box center [418, 349] width 110 height 74
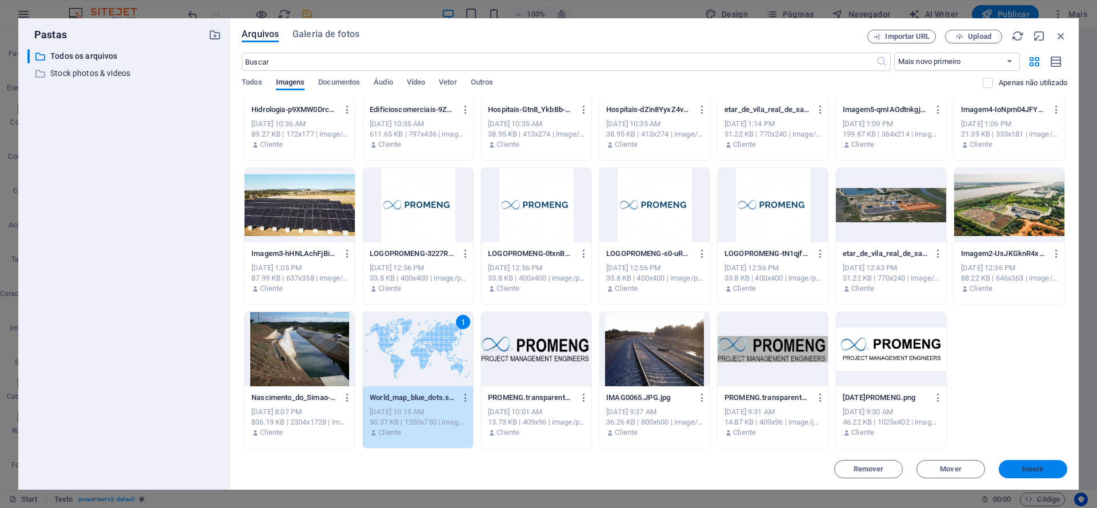
click at [1019, 469] on span "Inserir" at bounding box center [1032, 469] width 59 height 7
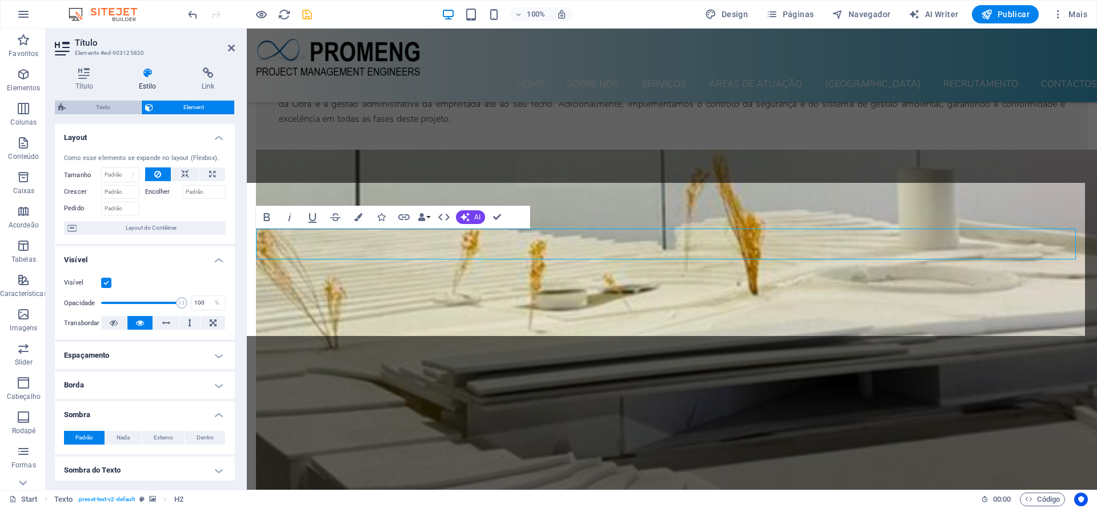
click at [97, 109] on span "Texto" at bounding box center [103, 108] width 69 height 14
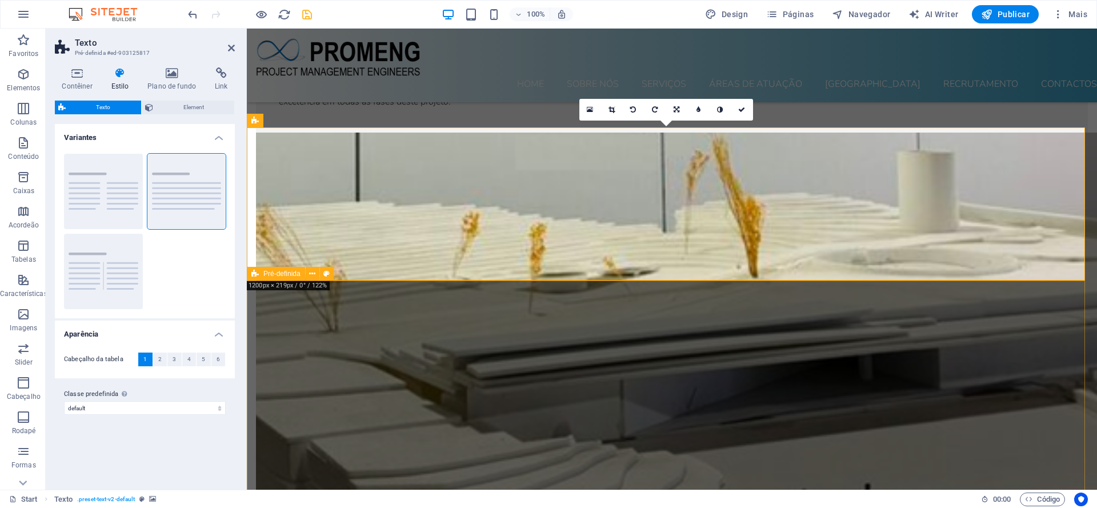
scroll to position [6074, 0]
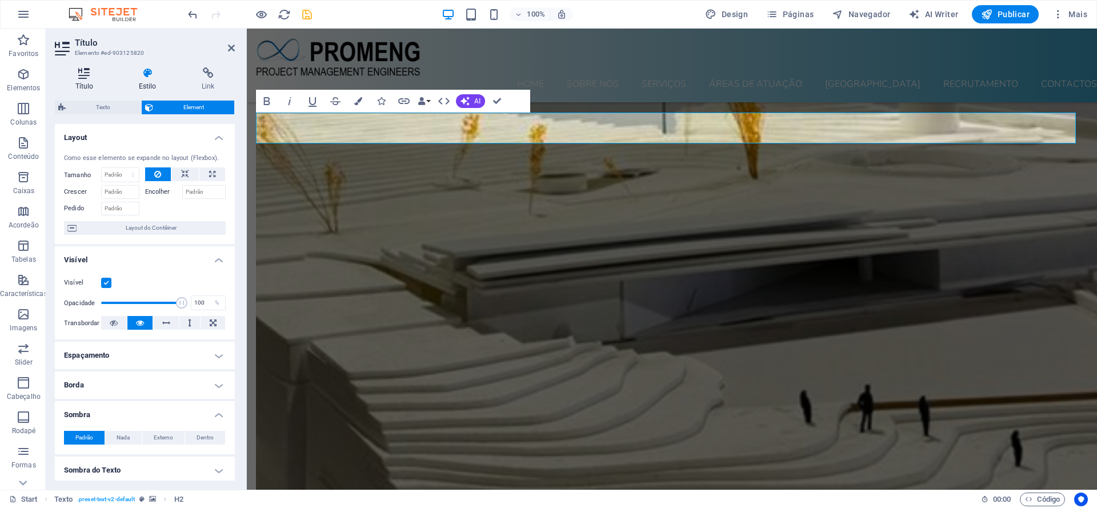
click at [84, 77] on icon at bounding box center [84, 72] width 59 height 11
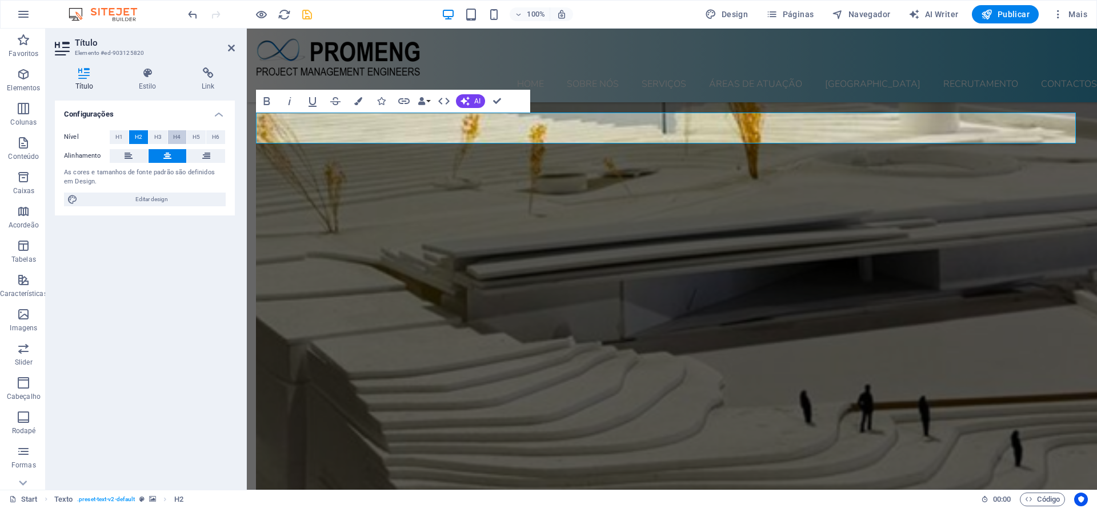
click at [178, 137] on span "H4" at bounding box center [176, 137] width 7 height 14
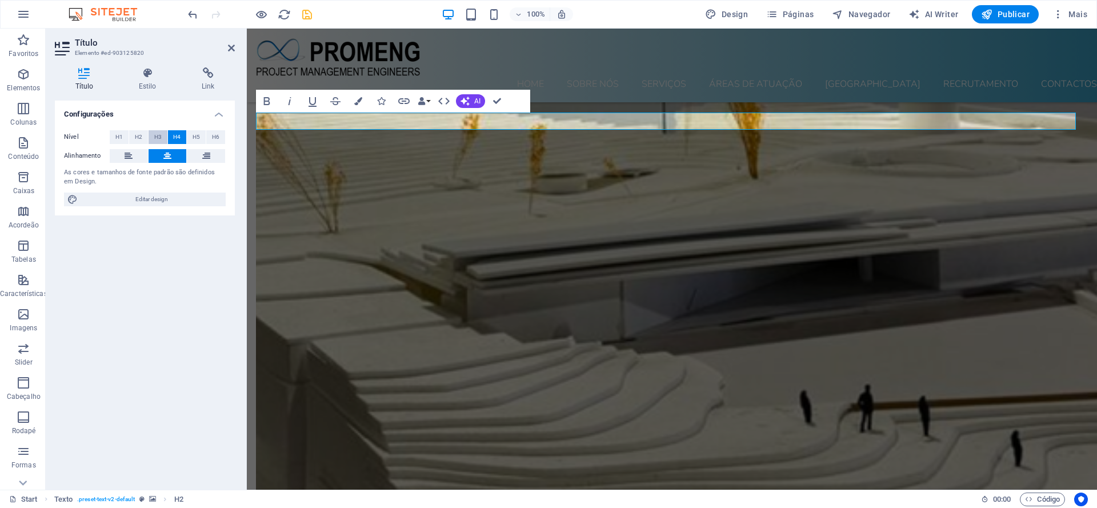
click at [157, 138] on span "H3" at bounding box center [157, 137] width 7 height 14
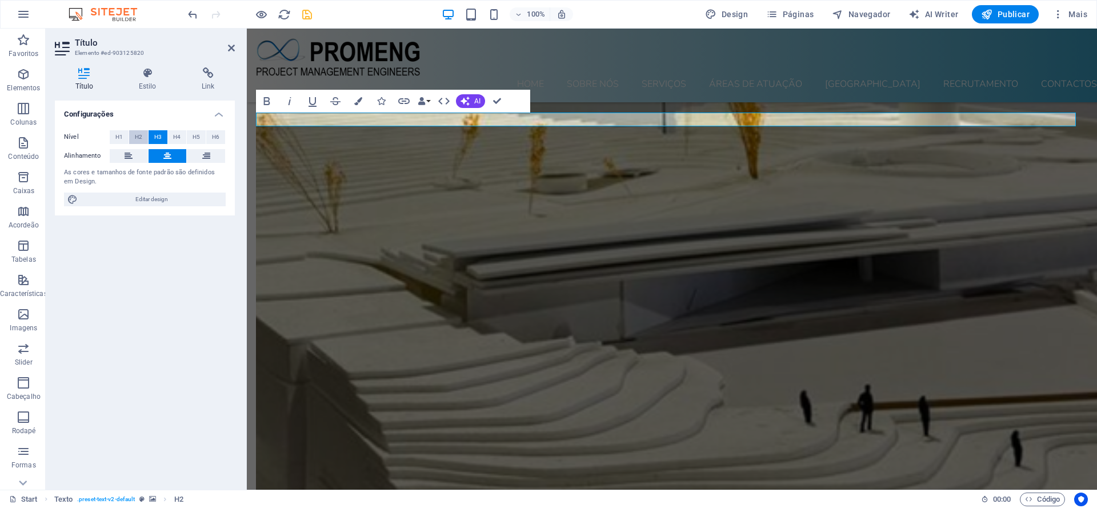
click at [141, 138] on span "H2" at bounding box center [138, 137] width 7 height 14
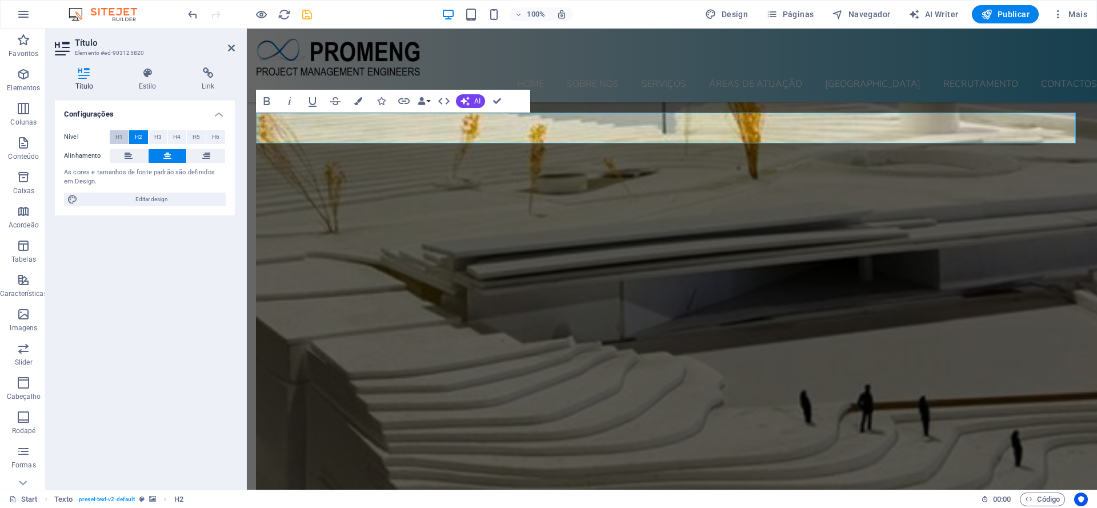
click at [121, 138] on span "H1" at bounding box center [118, 137] width 7 height 14
click at [198, 138] on span "H5" at bounding box center [196, 137] width 7 height 14
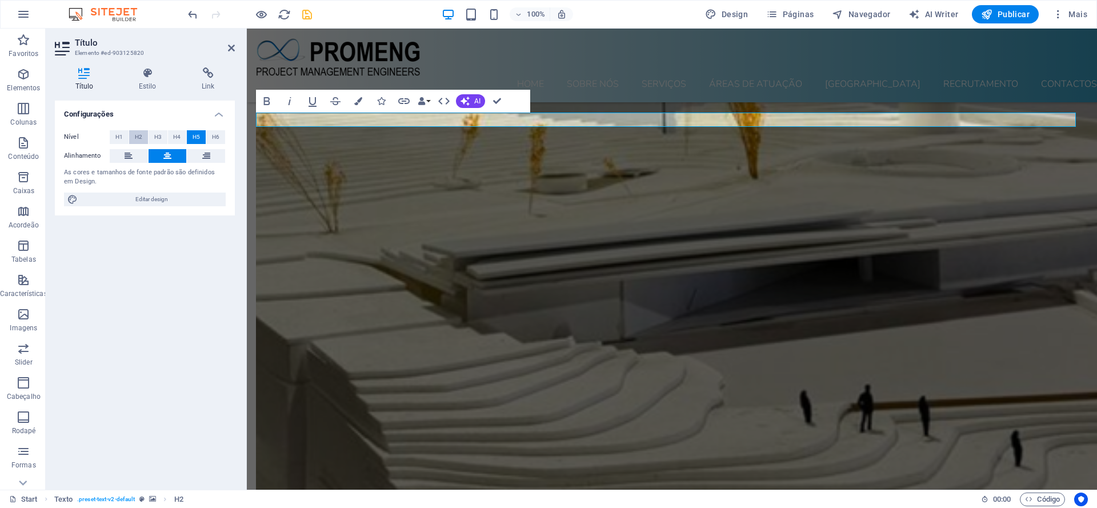
click at [139, 136] on span "H2" at bounding box center [138, 137] width 7 height 14
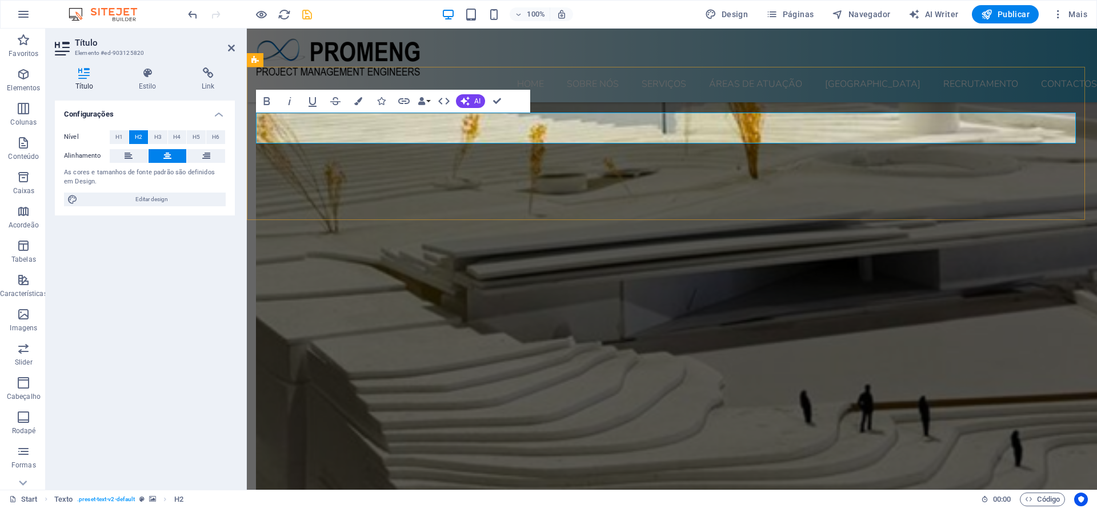
drag, startPoint x: 574, startPoint y: 129, endPoint x: 807, endPoint y: 126, distance: 233.2
click at [358, 100] on icon "button" at bounding box center [358, 101] width 8 height 8
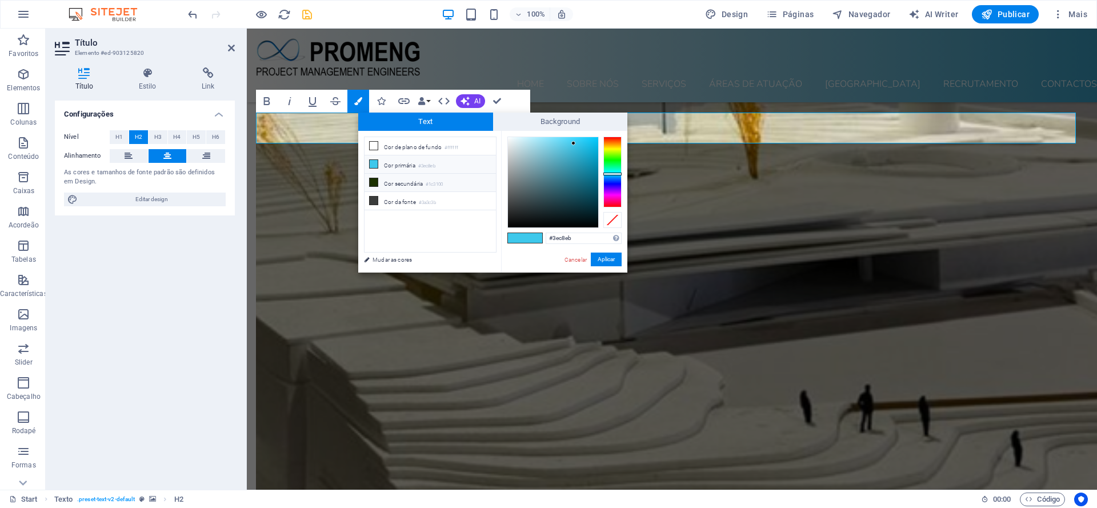
click at [375, 181] on icon at bounding box center [374, 182] width 8 height 8
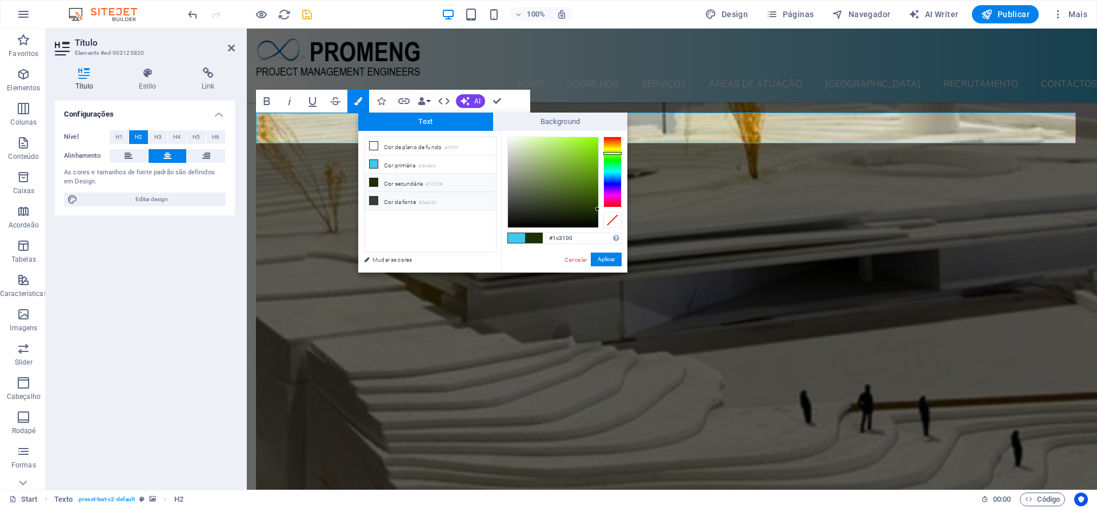
click at [382, 197] on li "Cor da fonte #3a3c3b" at bounding box center [430, 201] width 131 height 18
type input "#3a3c3b"
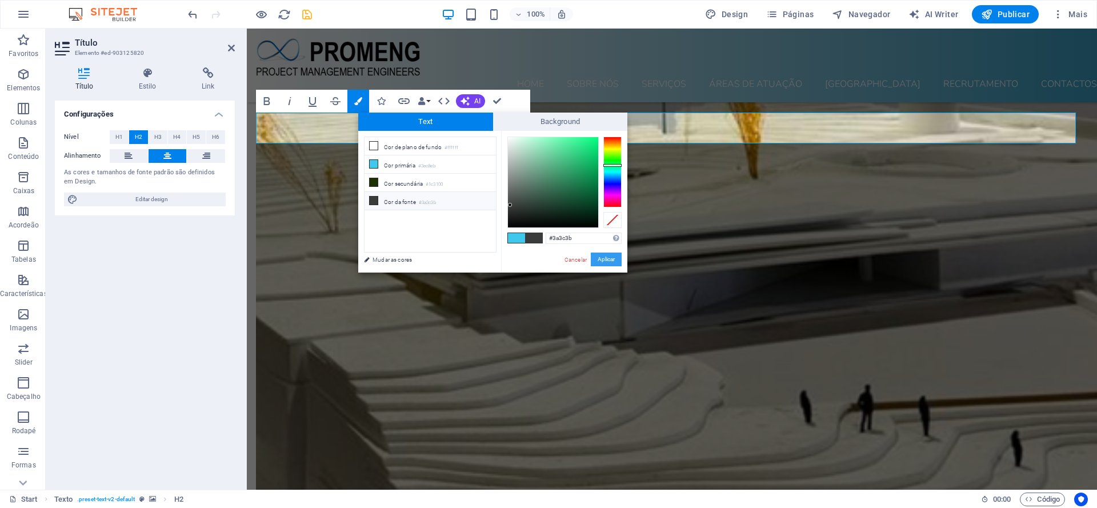
click at [613, 261] on button "Aplicar" at bounding box center [606, 260] width 31 height 14
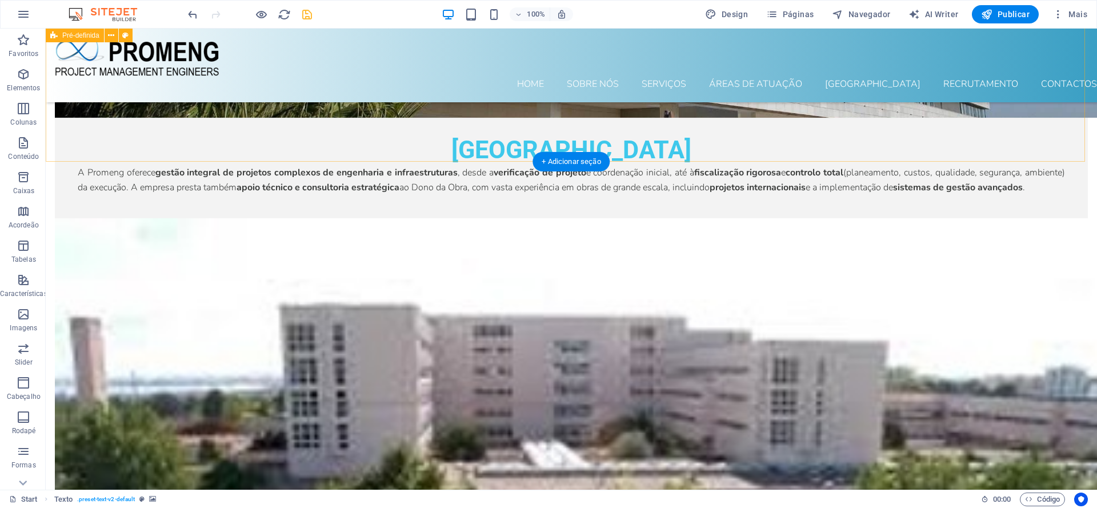
scroll to position [4617, 0]
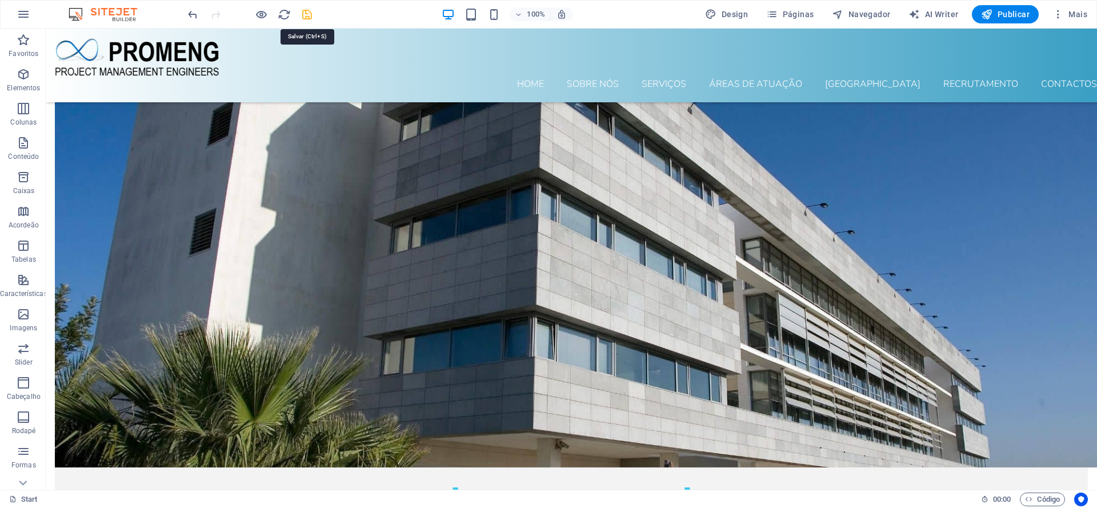
click at [310, 15] on icon "save" at bounding box center [307, 14] width 13 height 13
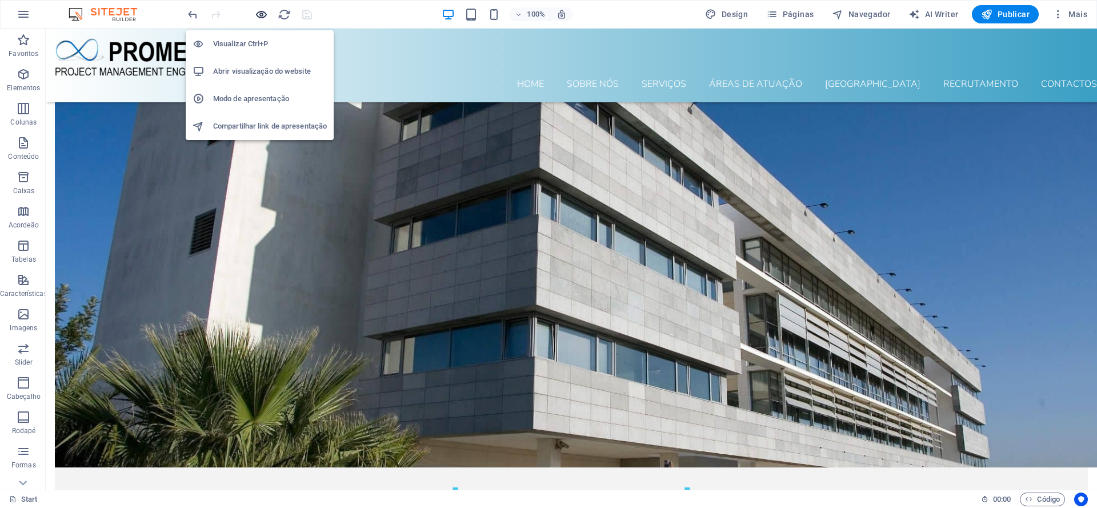
click at [262, 14] on icon "button" at bounding box center [261, 14] width 13 height 13
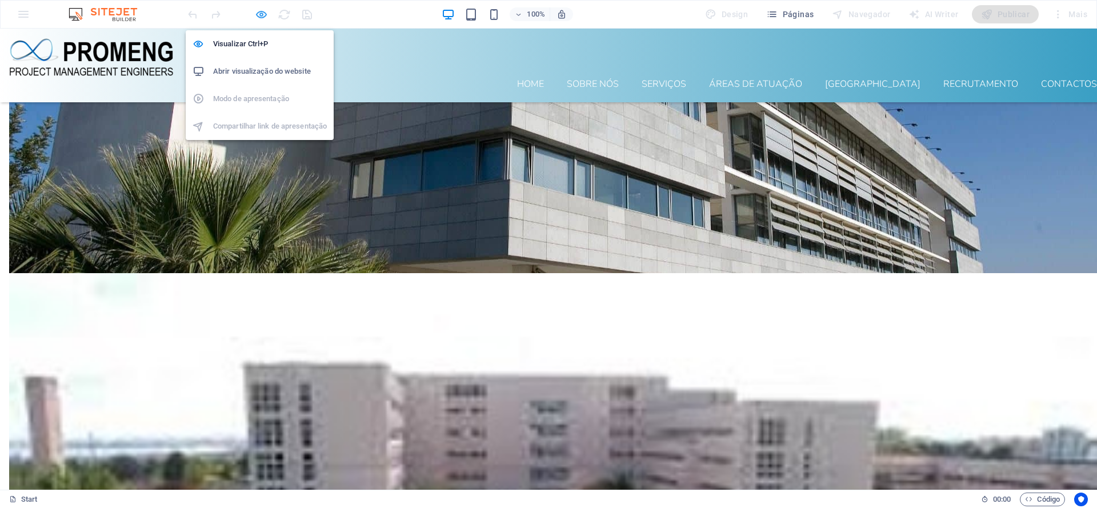
scroll to position [4567, 0]
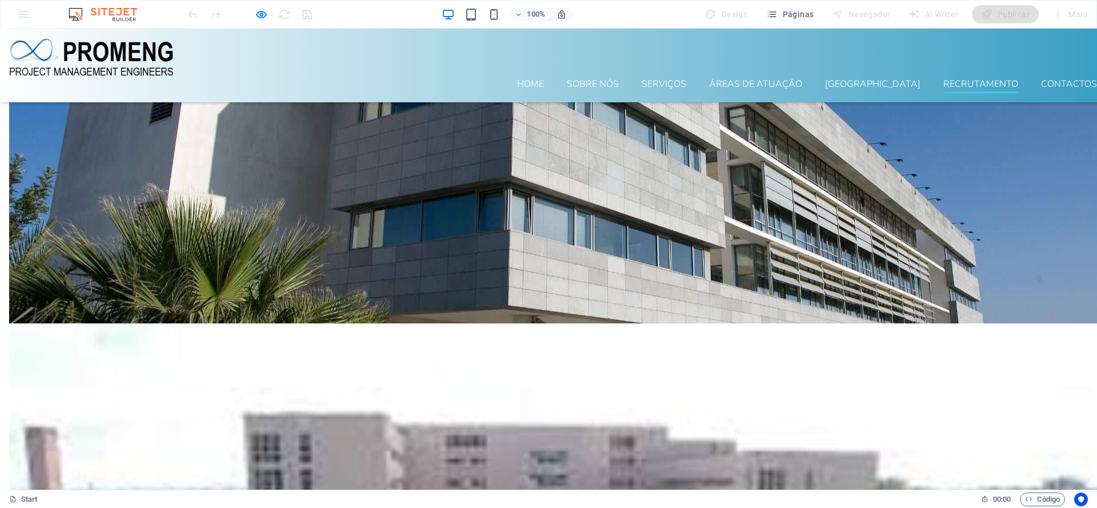
click at [979, 79] on link "Recrutamento" at bounding box center [980, 86] width 75 height 14
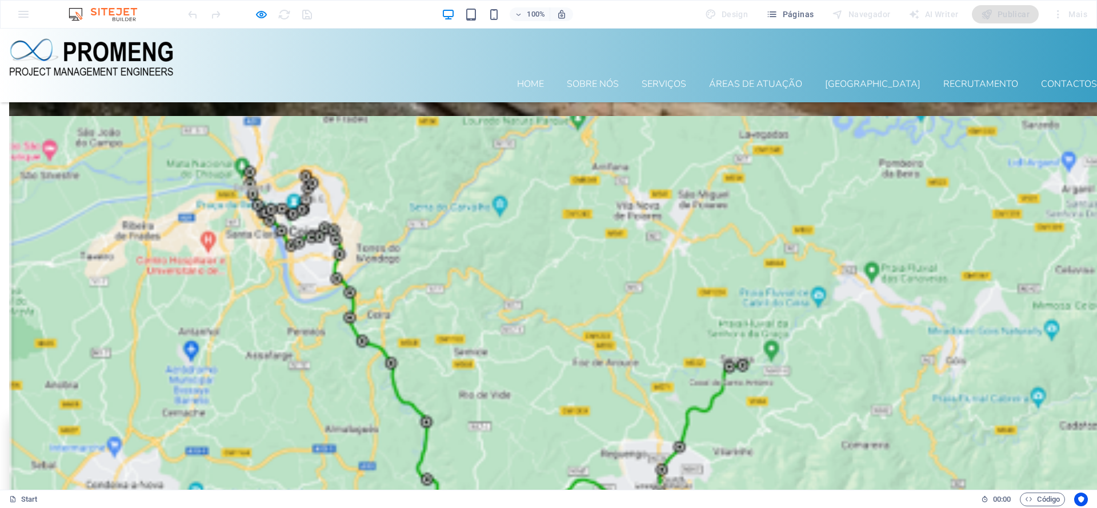
scroll to position [6525, 0]
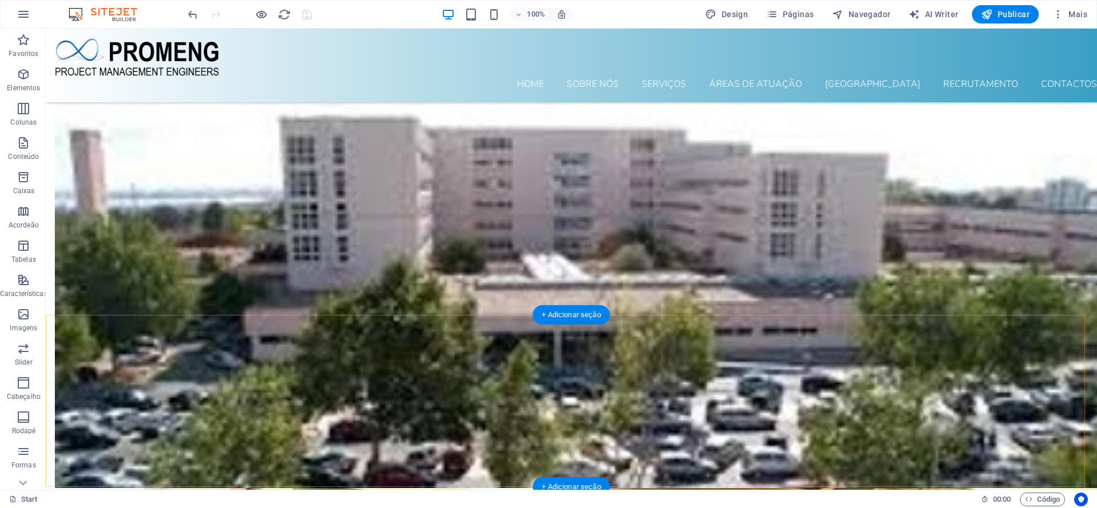
scroll to position [4863, 0]
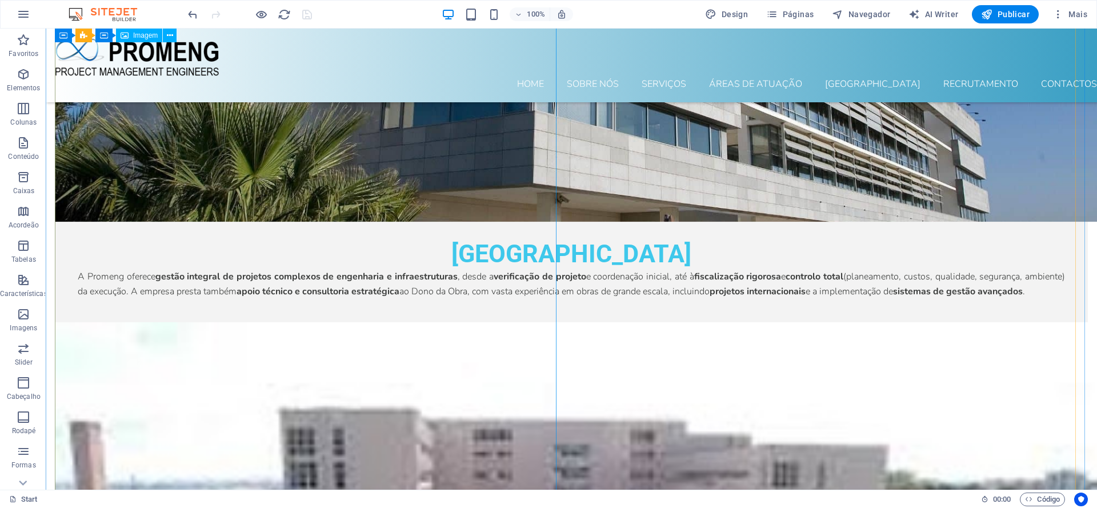
select select "%"
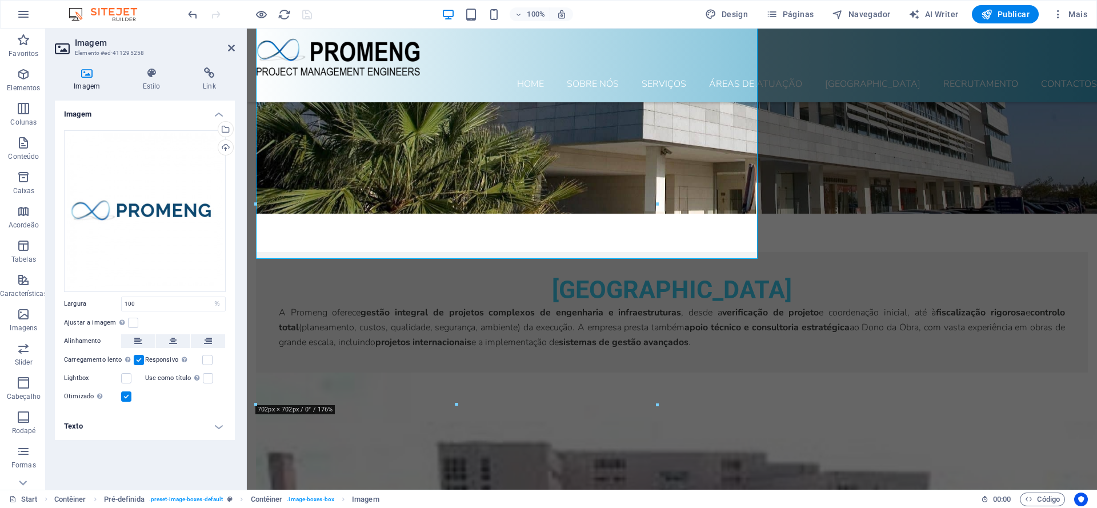
scroll to position [5109, 0]
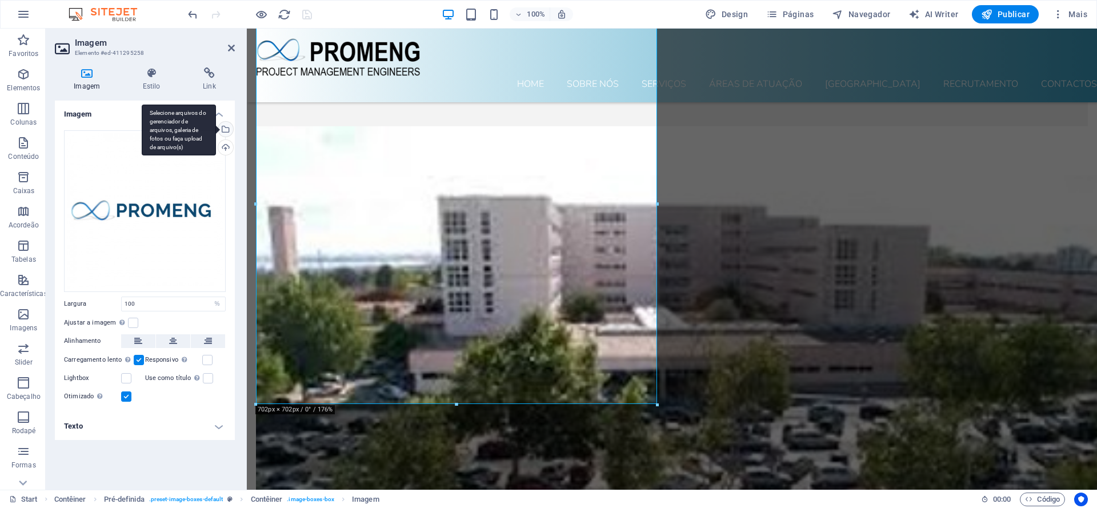
click at [227, 126] on div "Selecione arquivos do gerenciador de arquivos, galeria de fotos ou faça upload …" at bounding box center [224, 130] width 17 height 17
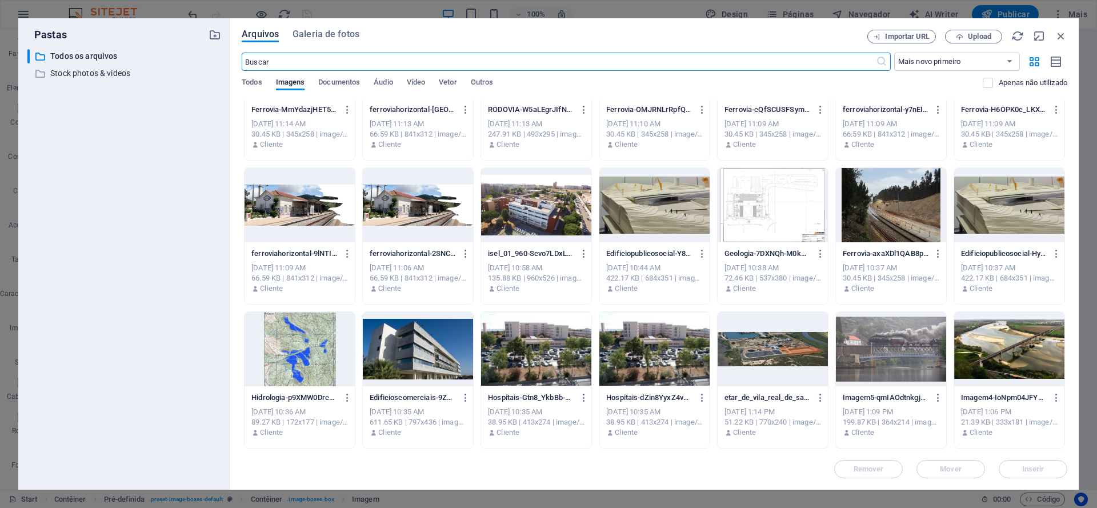
scroll to position [2524, 0]
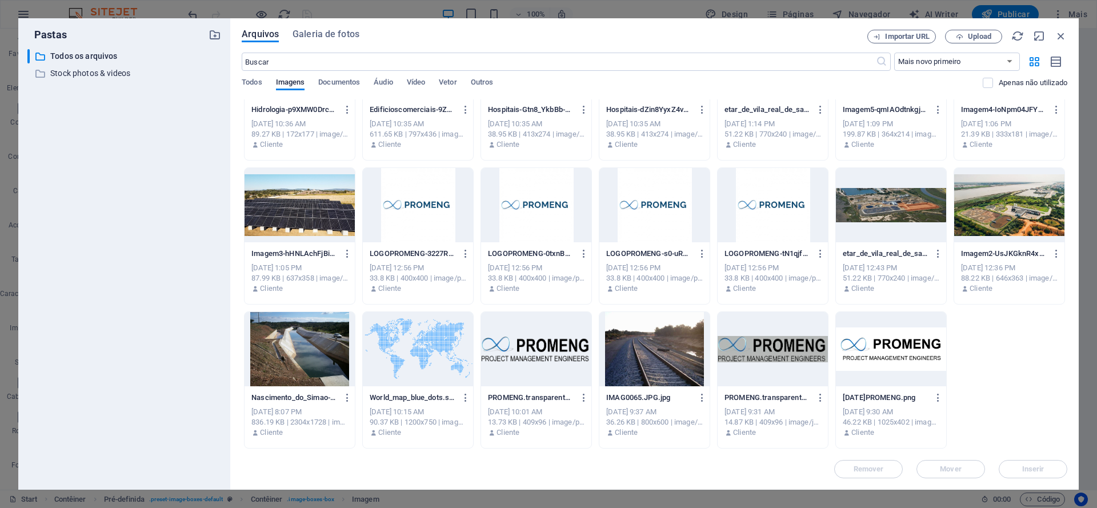
click at [787, 347] on div at bounding box center [773, 349] width 110 height 74
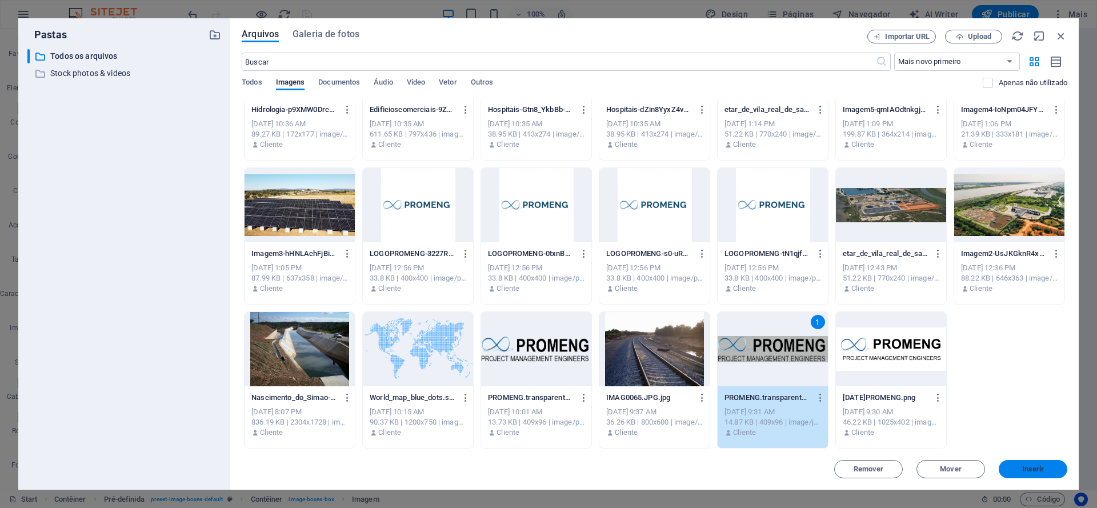
click at [1023, 469] on span "Inserir" at bounding box center [1033, 469] width 22 height 7
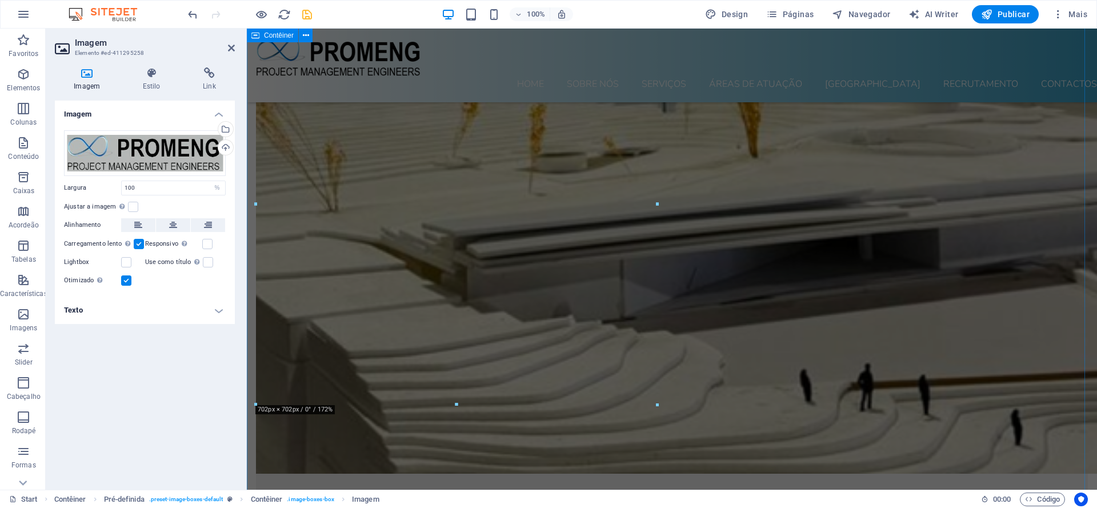
scroll to position [5109, 0]
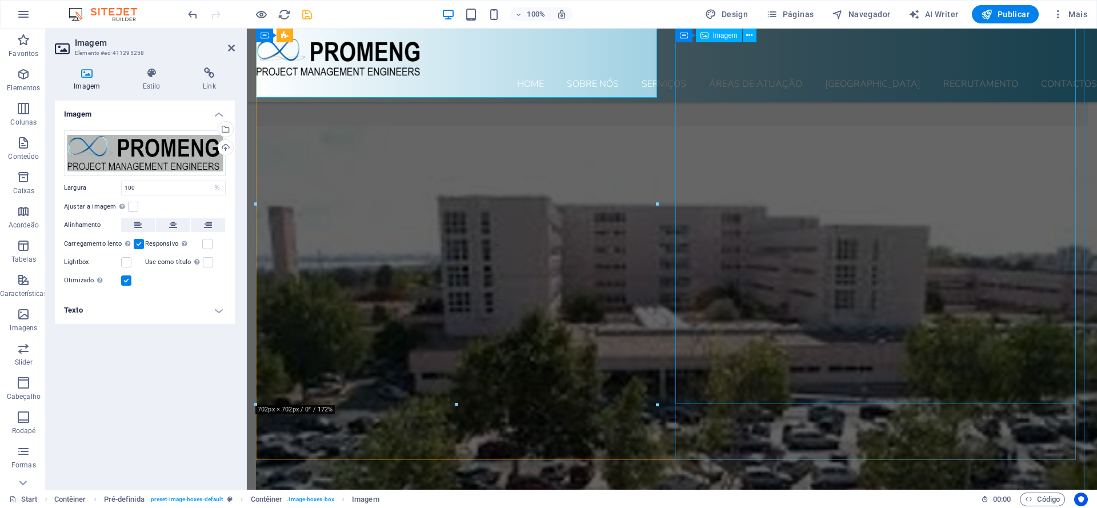
select select "%"
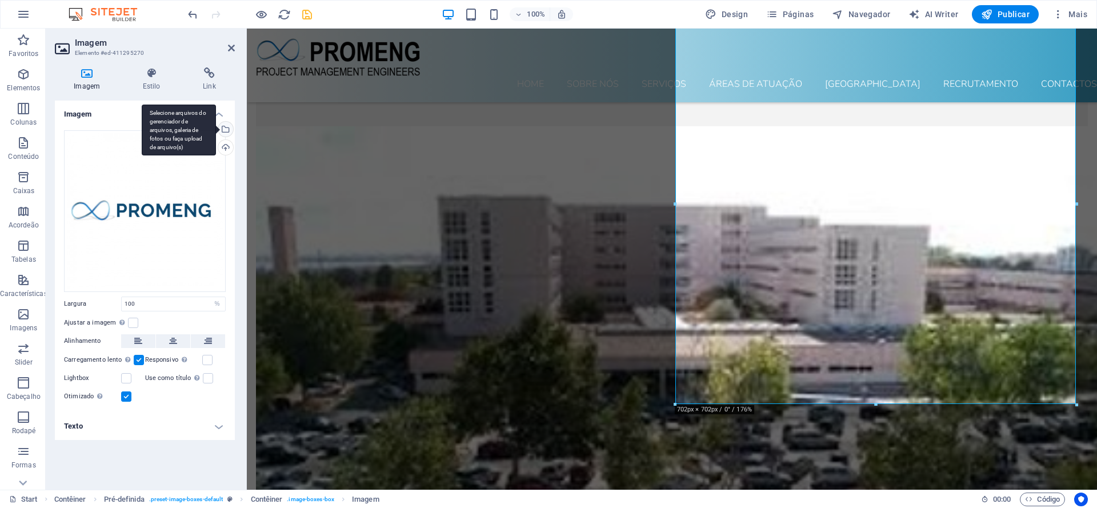
click at [229, 126] on div "Selecione arquivos do gerenciador de arquivos, galeria de fotos ou faça upload …" at bounding box center [224, 130] width 17 height 17
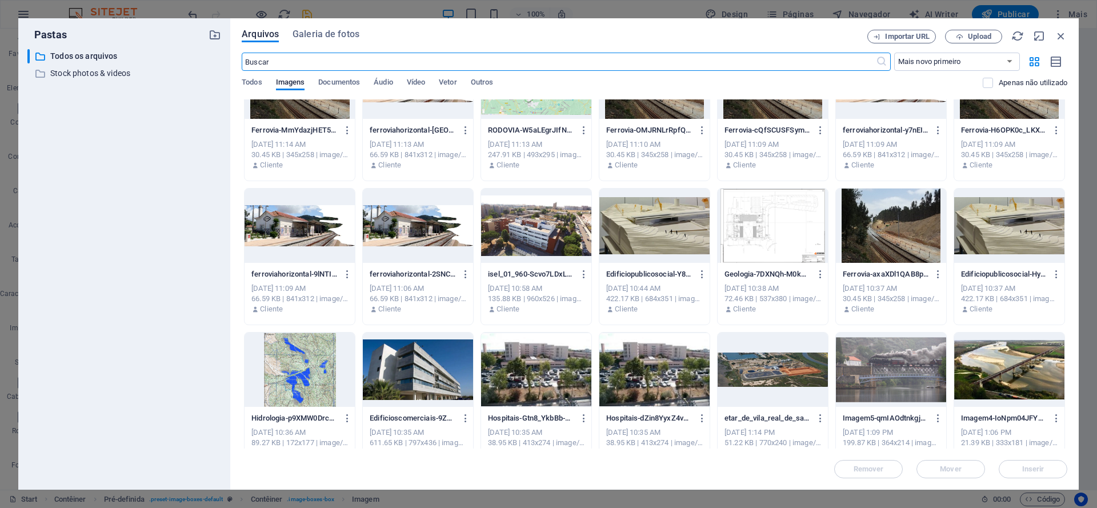
scroll to position [2524, 0]
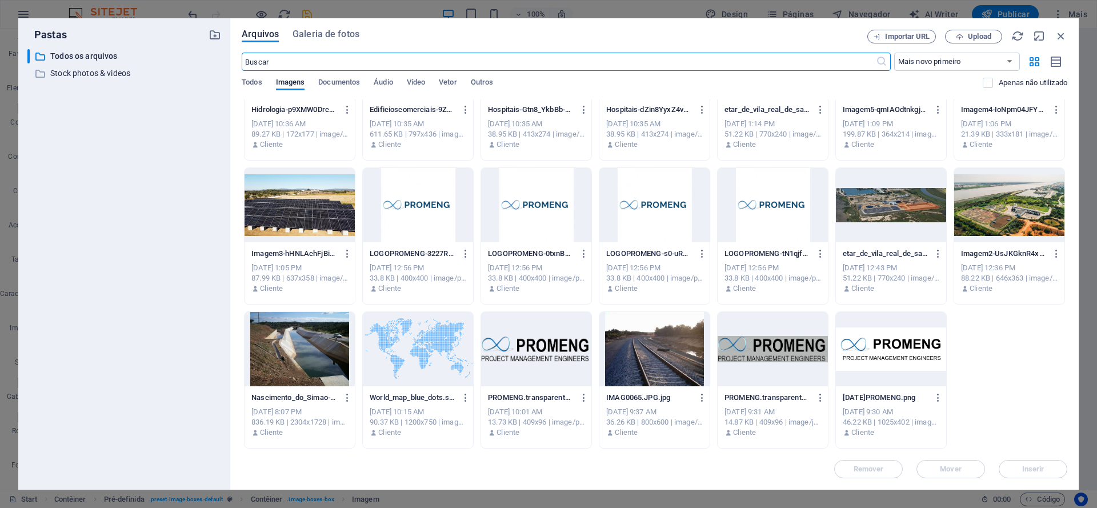
click at [781, 344] on div at bounding box center [773, 349] width 110 height 74
click at [772, 351] on div at bounding box center [773, 349] width 110 height 74
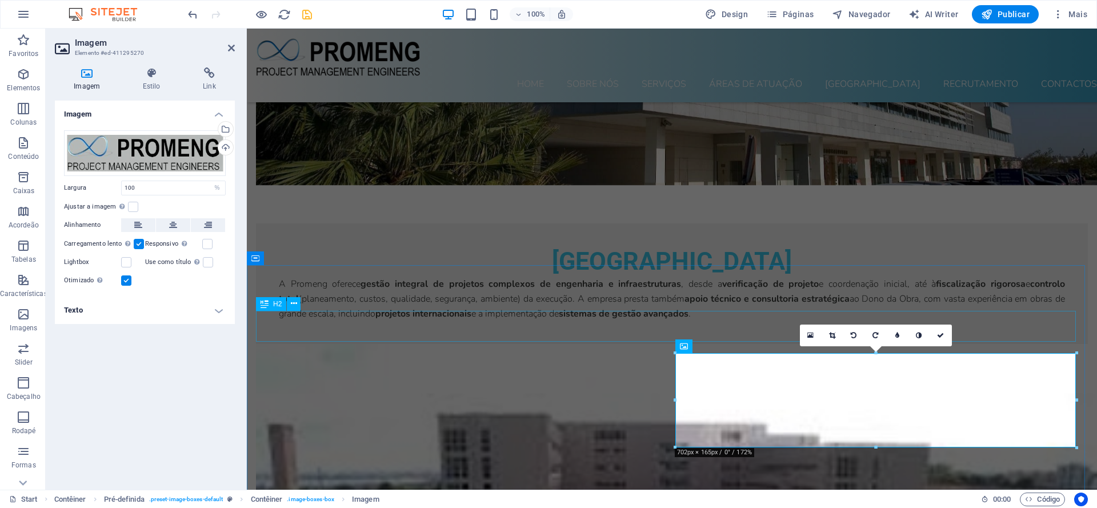
scroll to position [4759, 0]
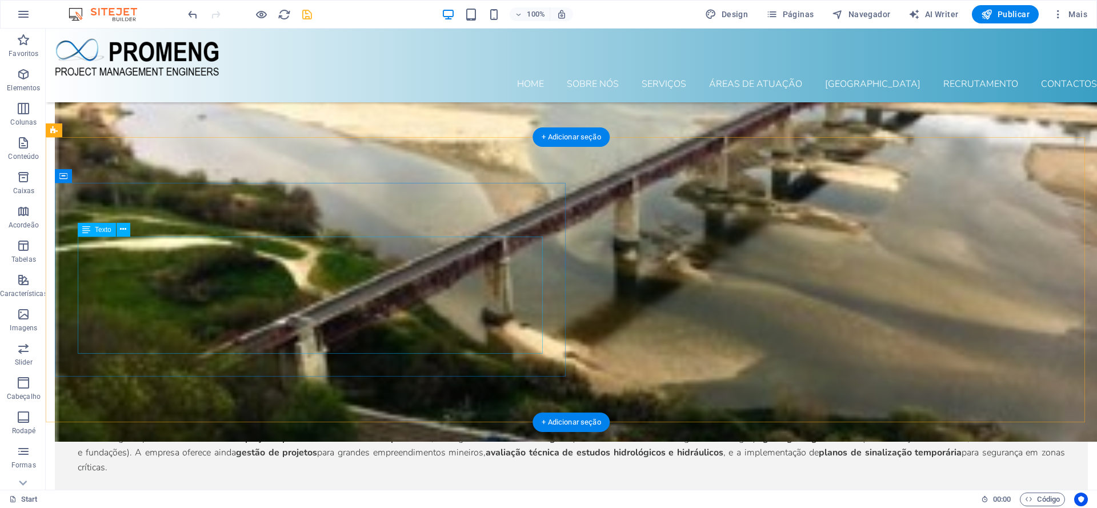
scroll to position [3304, 0]
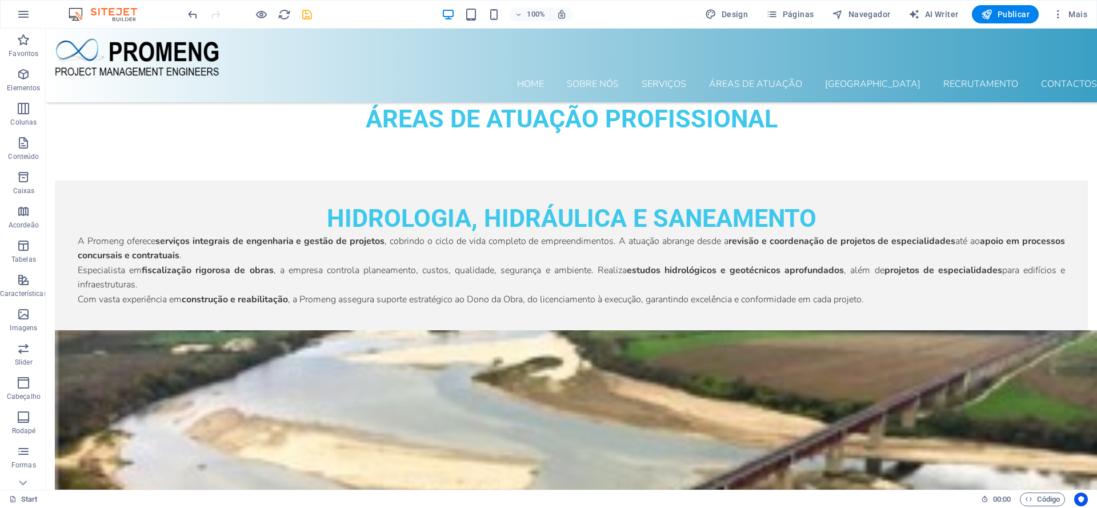
click at [306, 14] on icon "save" at bounding box center [307, 14] width 13 height 13
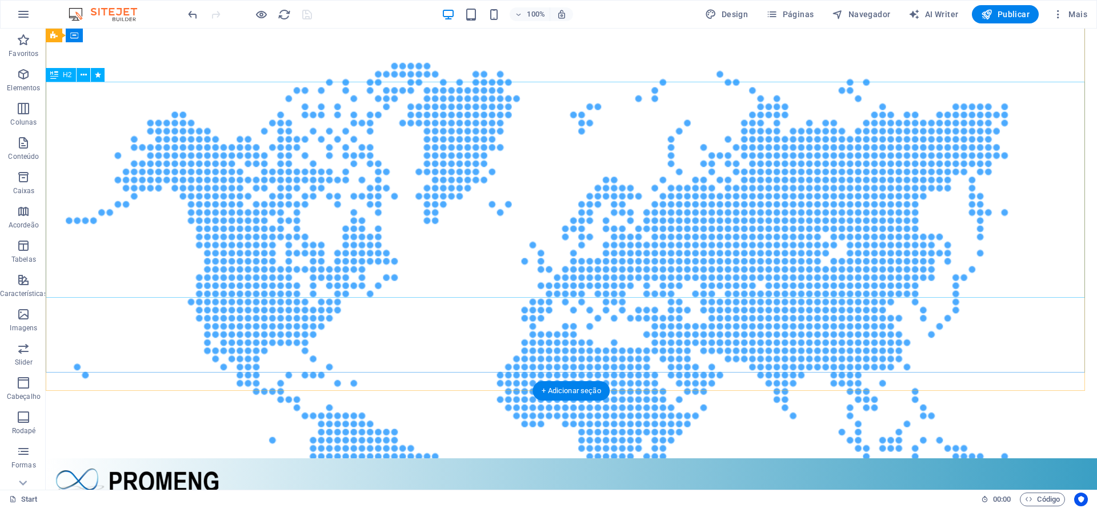
scroll to position [0, 0]
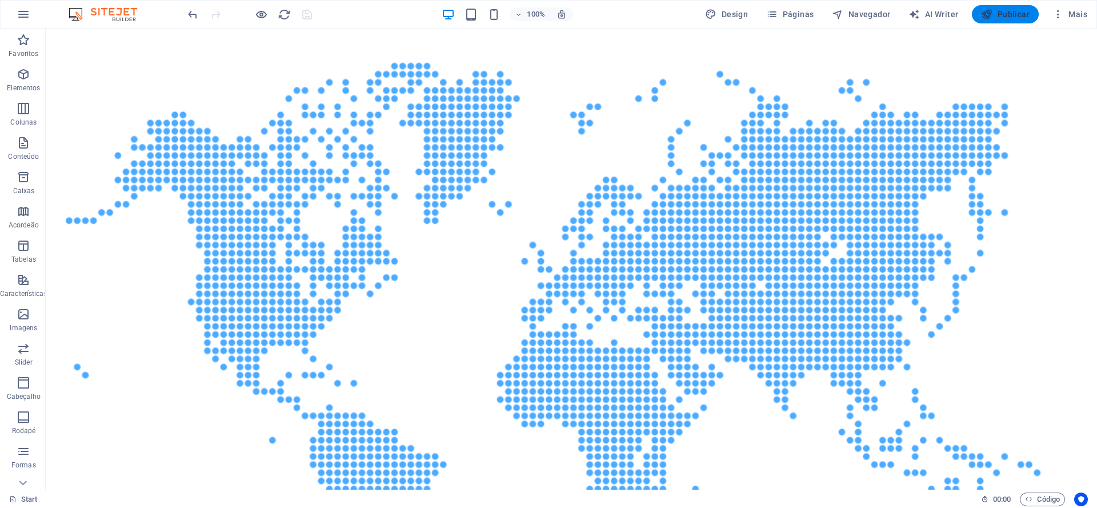
click at [1022, 12] on span "Publicar" at bounding box center [1005, 14] width 49 height 11
